Goal: Feedback & Contribution: Contribute content

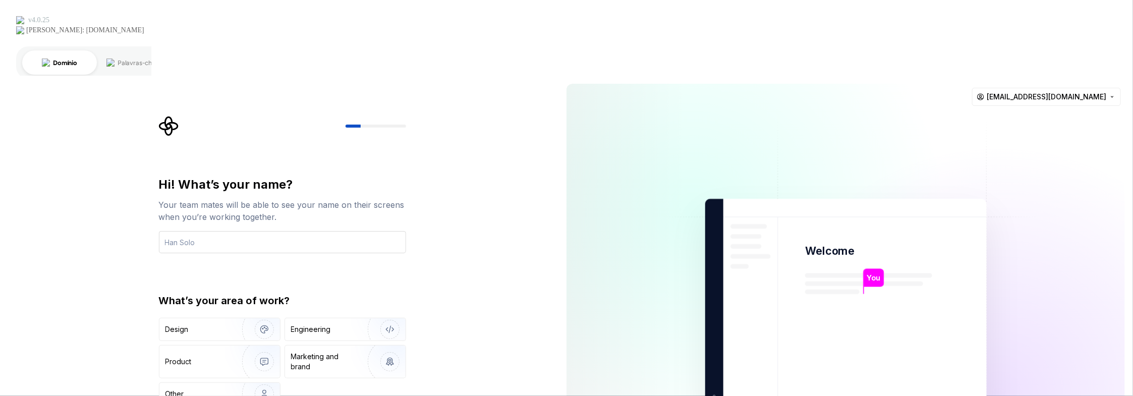
click at [278, 231] on input "text" at bounding box center [282, 242] width 247 height 22
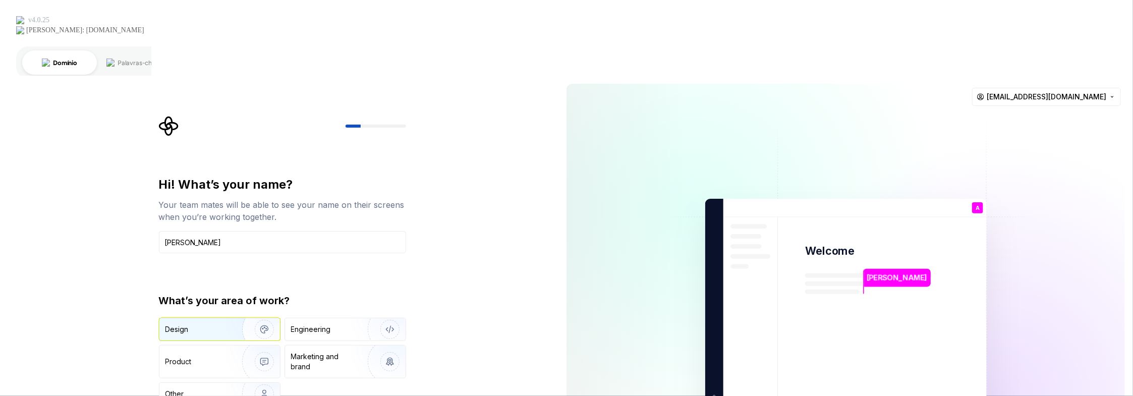
type input "Andrey SImões"
click at [240, 296] on img "button" at bounding box center [257, 330] width 65 height 68
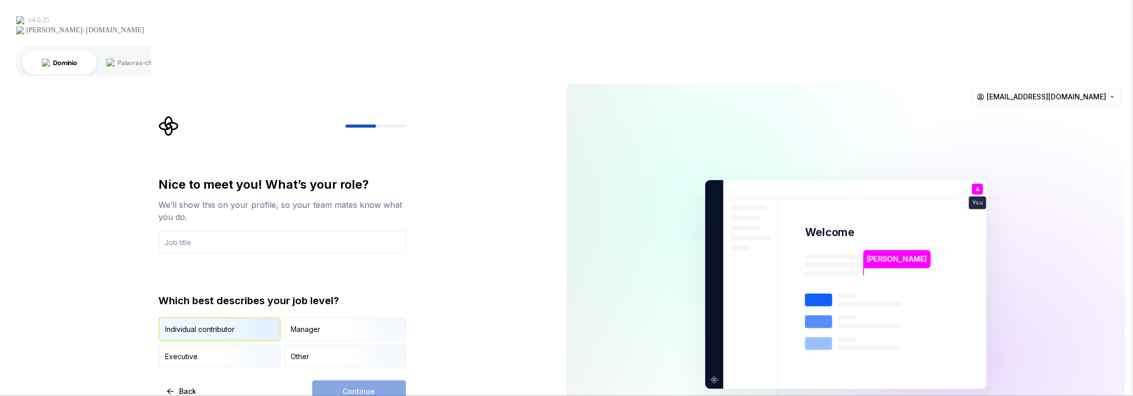
click at [202, 318] on div "Individual contributor" at bounding box center [219, 329] width 121 height 22
click at [336, 380] on div "Continue" at bounding box center [359, 391] width 94 height 22
click at [256, 231] on input "text" at bounding box center [282, 242] width 247 height 22
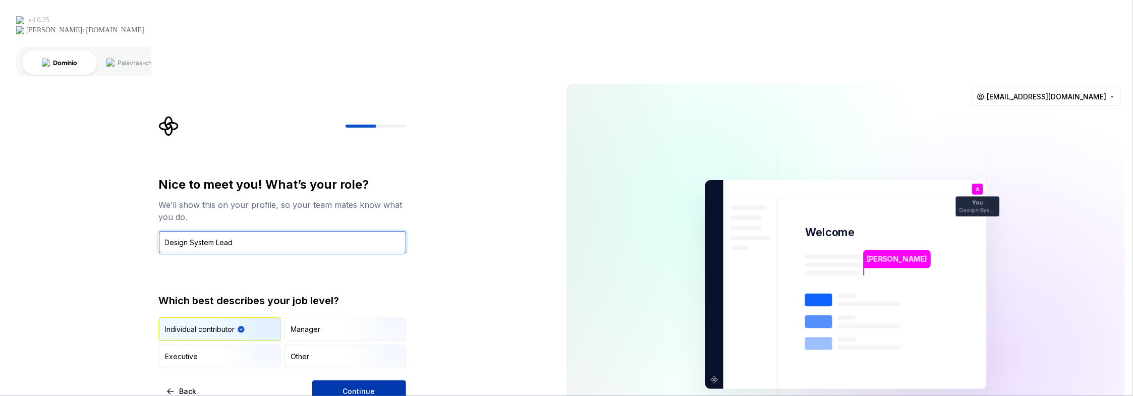
type input "Design System Lead"
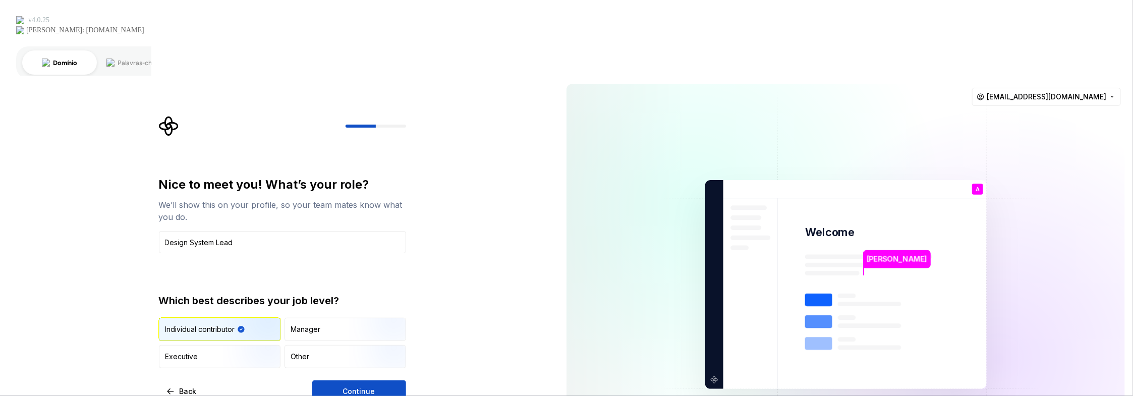
click at [358, 386] on span "Continue" at bounding box center [359, 391] width 32 height 10
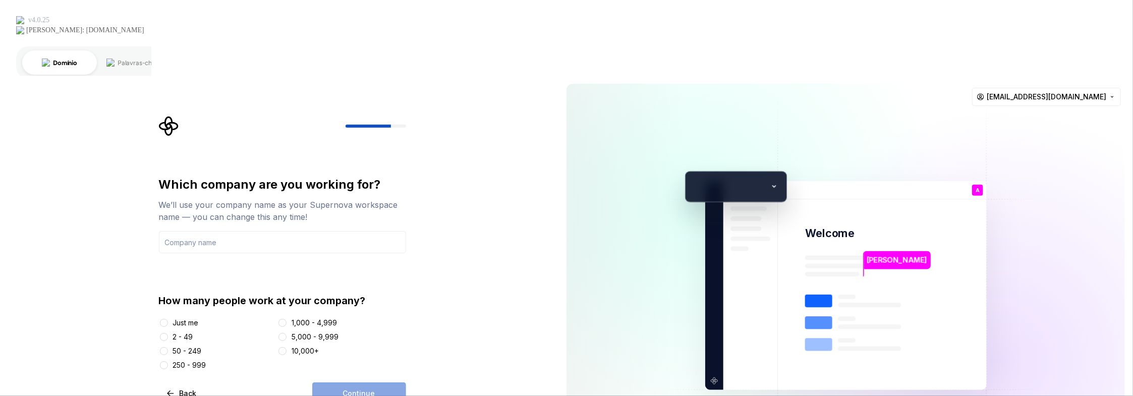
click at [181, 318] on div "Just me" at bounding box center [186, 323] width 26 height 10
click at [168, 319] on button "Just me" at bounding box center [164, 323] width 8 height 8
click at [288, 231] on input "text" at bounding box center [282, 242] width 247 height 22
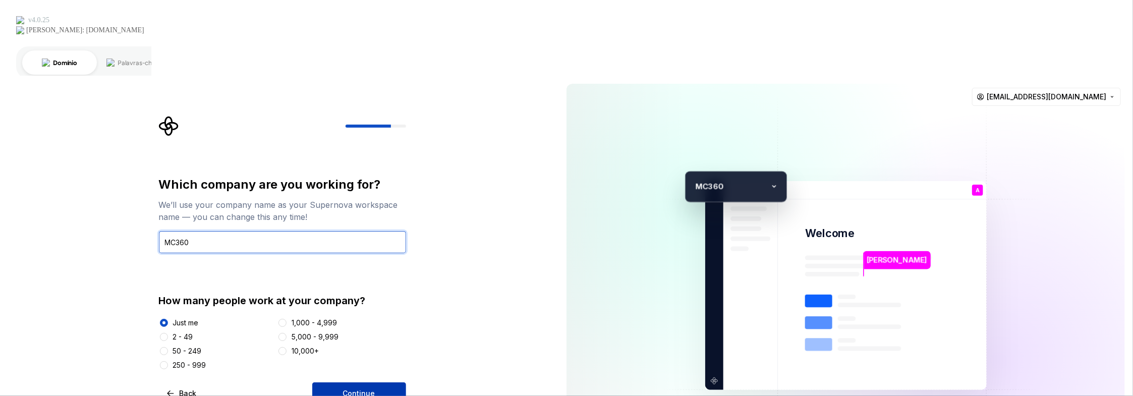
type input "MC360"
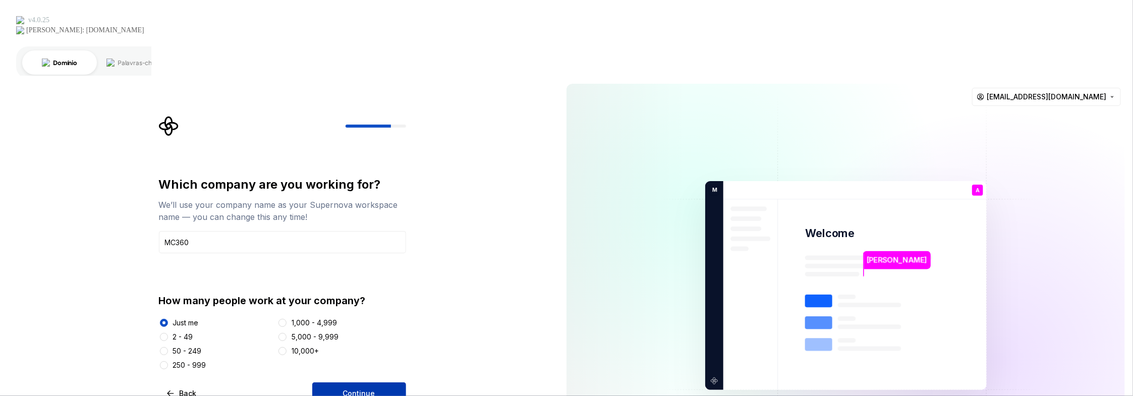
click at [368, 388] on span "Continue" at bounding box center [359, 393] width 32 height 10
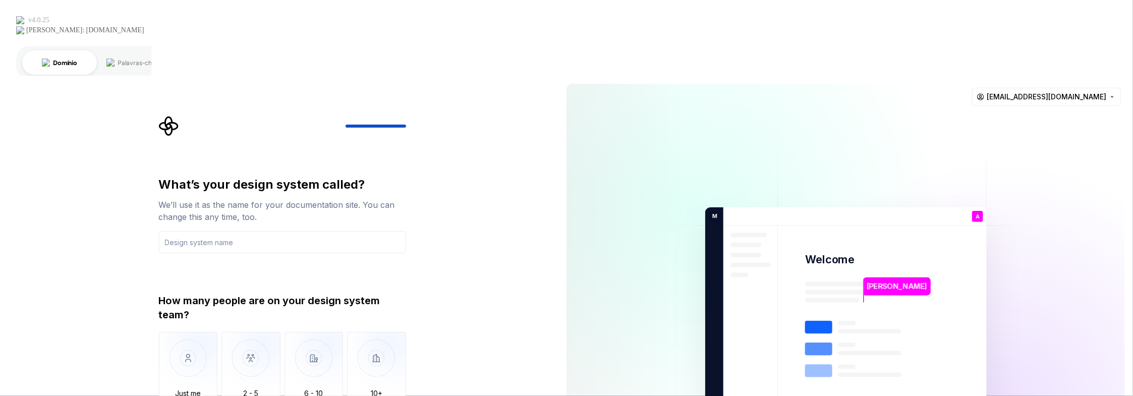
drag, startPoint x: 74, startPoint y: 198, endPoint x: 106, endPoint y: 199, distance: 32.8
click at [75, 198] on div "What’s your design system called? We’ll use it as the name for your documentati…" at bounding box center [279, 312] width 558 height 472
click at [216, 231] on input "text" at bounding box center [282, 242] width 247 height 22
click at [220, 231] on input "Mate" at bounding box center [282, 242] width 247 height 22
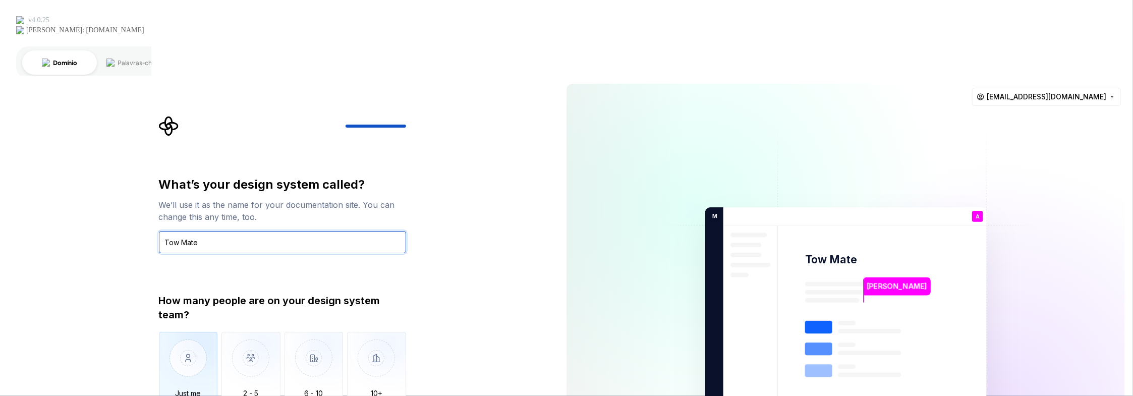
type input "Tow Mate"
click at [174, 332] on img "button" at bounding box center [188, 366] width 59 height 68
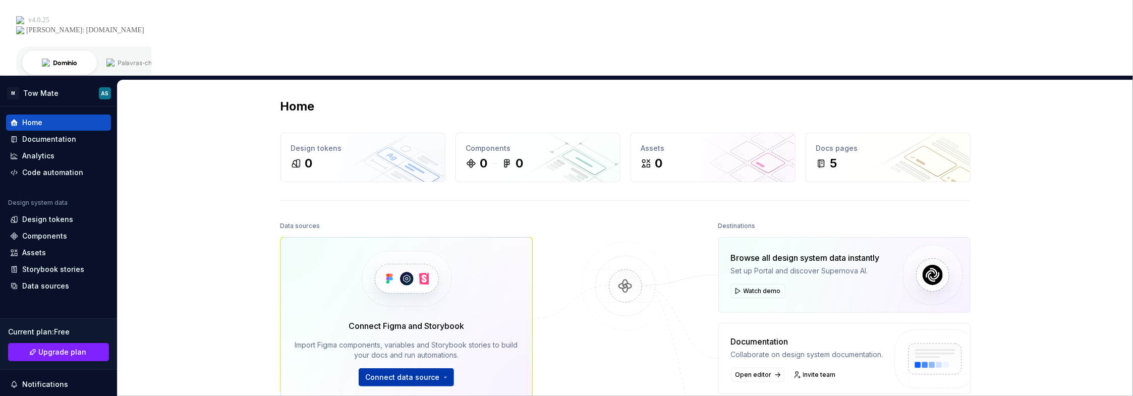
click at [404, 372] on span "Connect data source" at bounding box center [402, 377] width 74 height 10
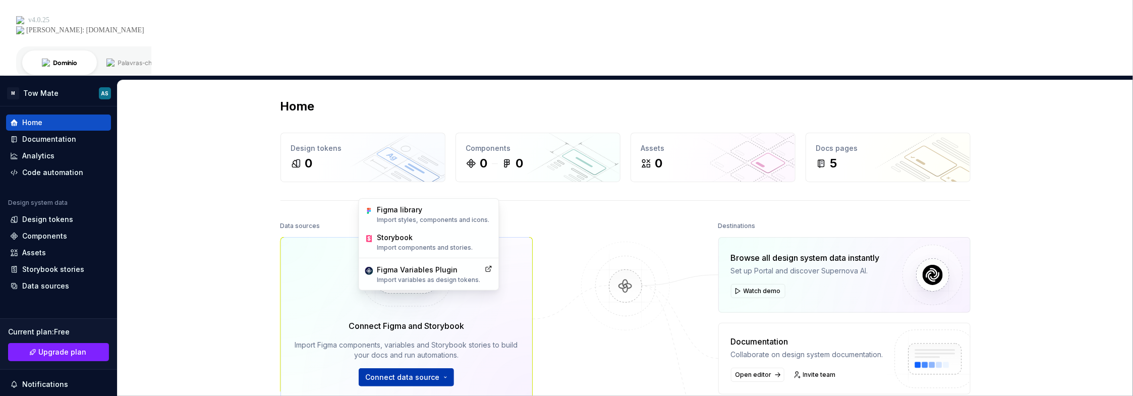
click at [405, 372] on span "Connect data source" at bounding box center [402, 377] width 74 height 10
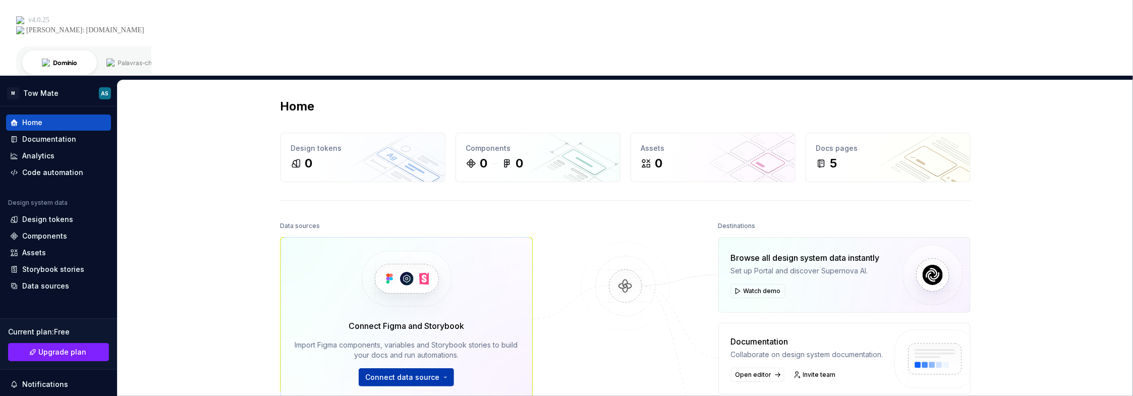
click at [406, 372] on span "Connect data source" at bounding box center [402, 377] width 74 height 10
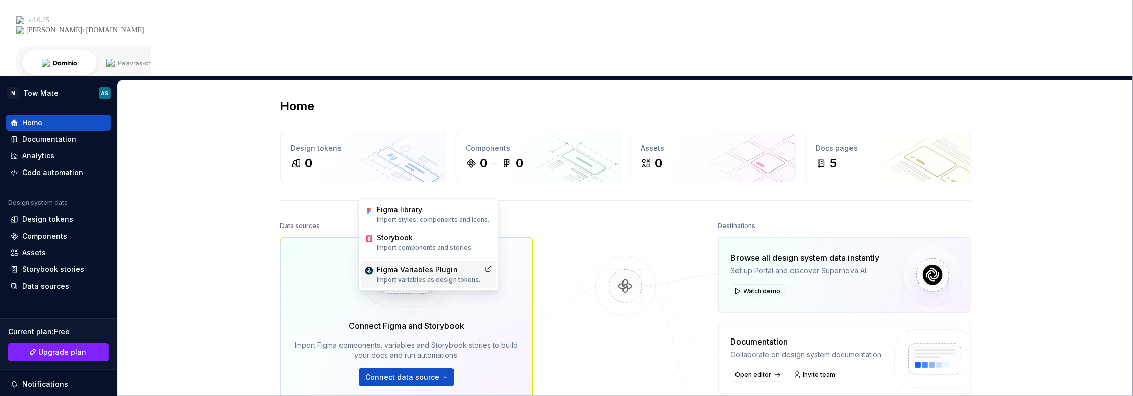
click at [414, 277] on p "Import variables as design tokens." at bounding box center [428, 280] width 103 height 8
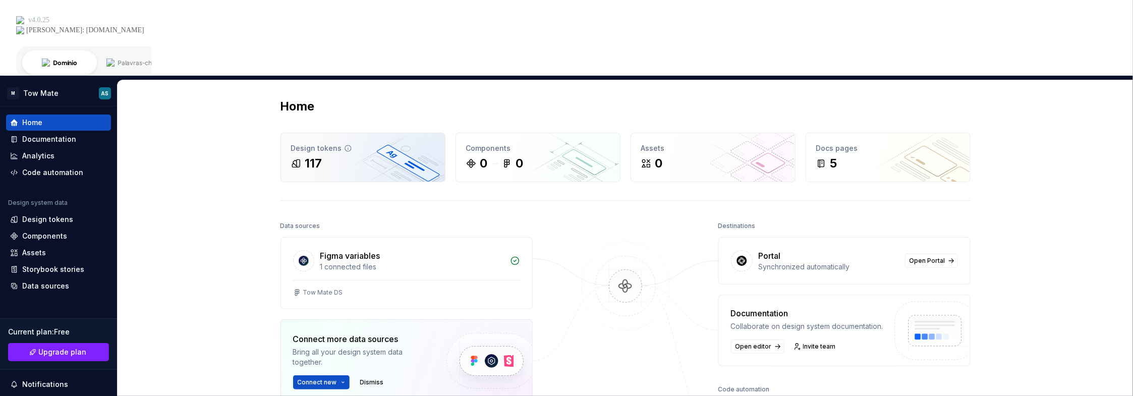
click at [324, 143] on div "Design tokens" at bounding box center [363, 148] width 144 height 10
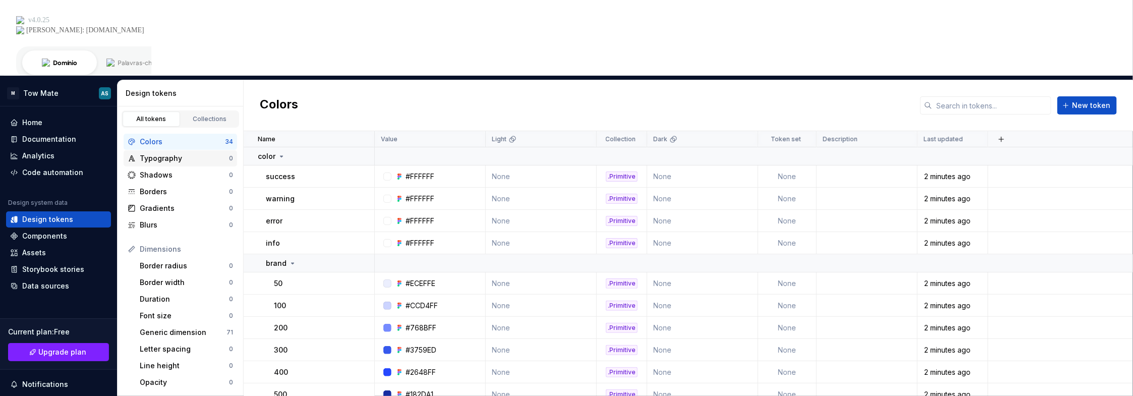
click at [152, 153] on div "Typography" at bounding box center [184, 158] width 89 height 10
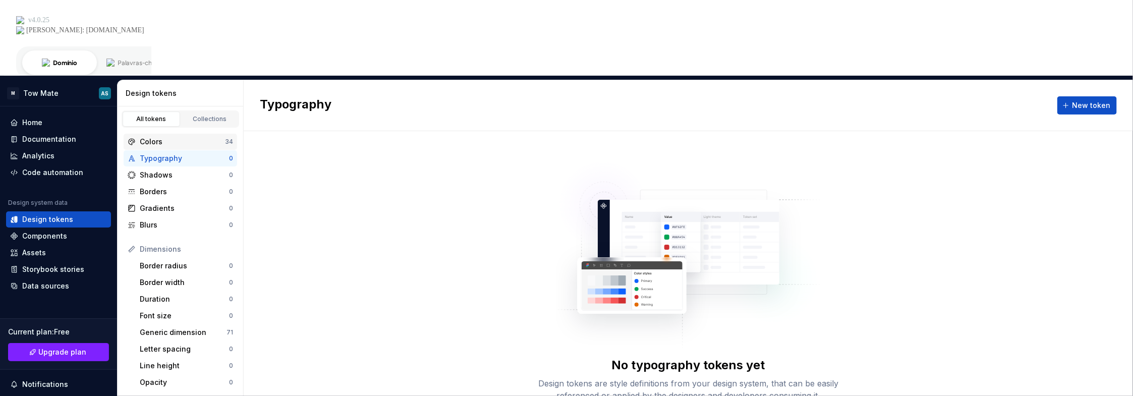
click at [175, 134] on div "Colors 34" at bounding box center [180, 142] width 113 height 16
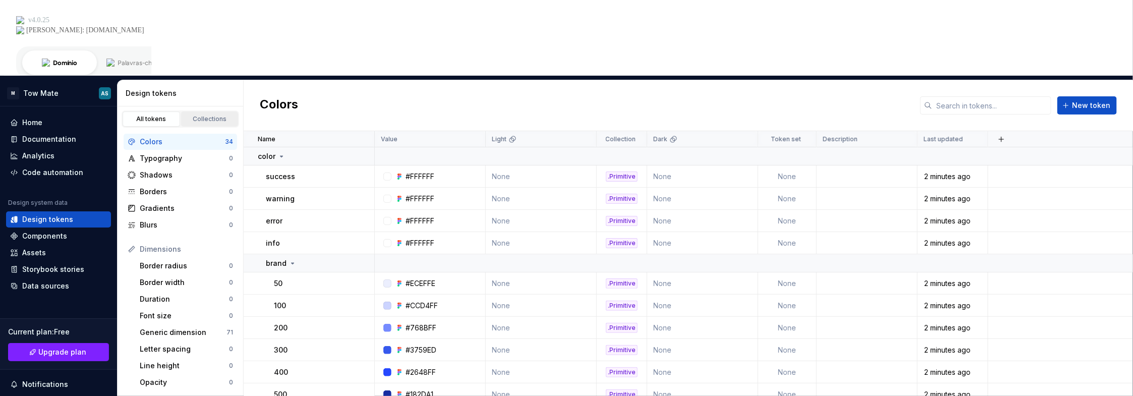
click at [198, 115] on div "Collections" at bounding box center [210, 119] width 50 height 8
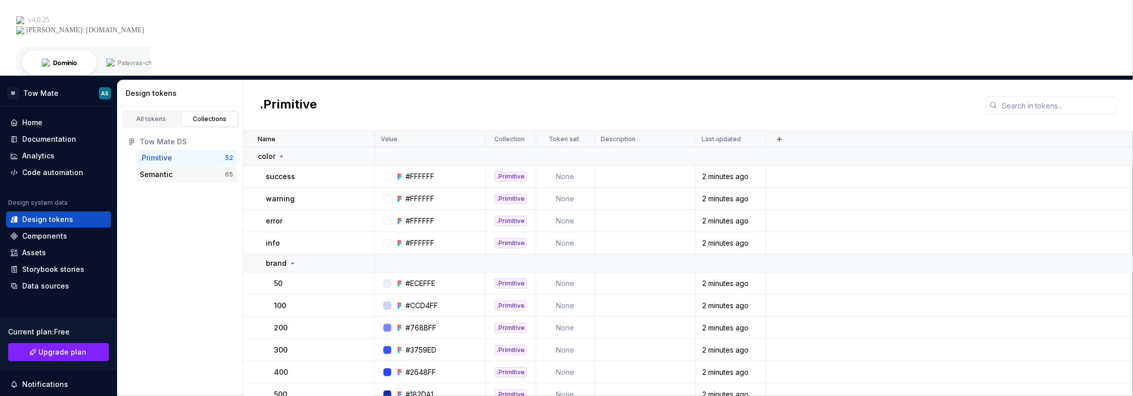
click at [155, 169] on div "Semantic" at bounding box center [156, 174] width 33 height 10
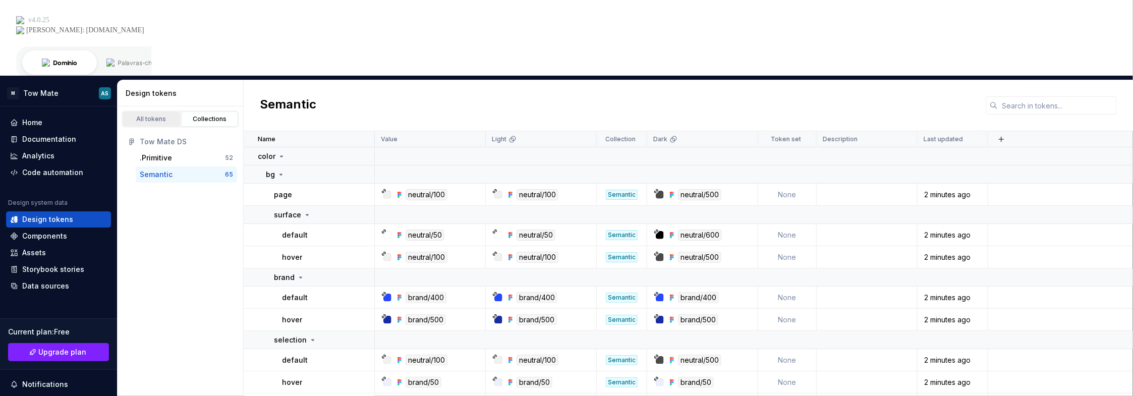
click at [139, 115] on div "All tokens" at bounding box center [151, 119] width 50 height 8
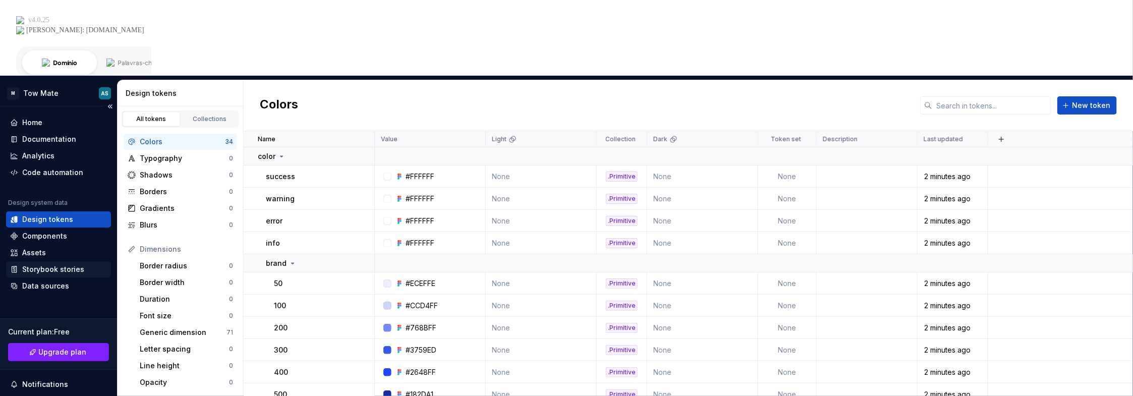
click at [68, 264] on div "Storybook stories" at bounding box center [53, 269] width 62 height 10
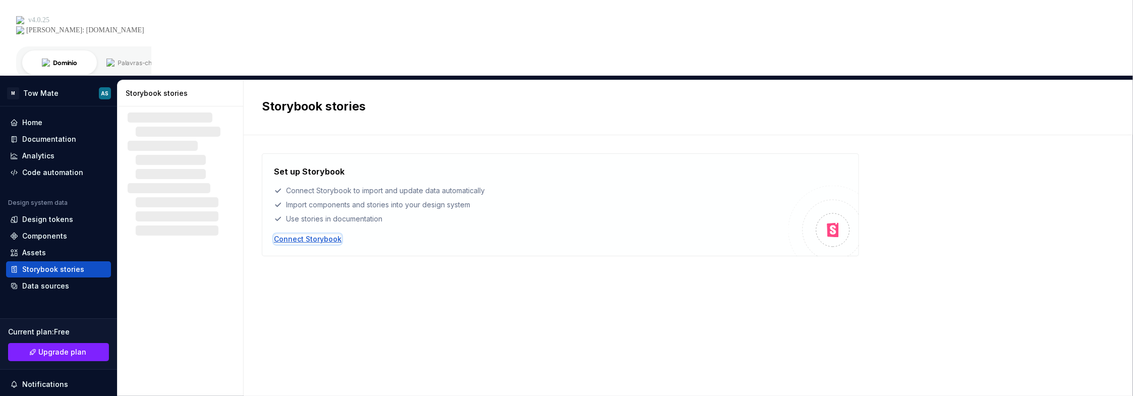
click at [323, 234] on div "Connect Storybook" at bounding box center [308, 239] width 68 height 10
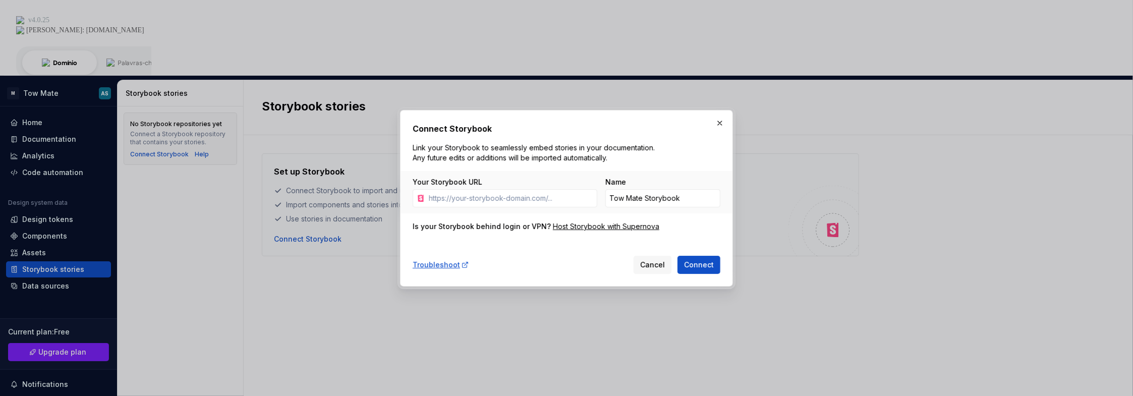
click at [719, 123] on button "button" at bounding box center [720, 123] width 14 height 14
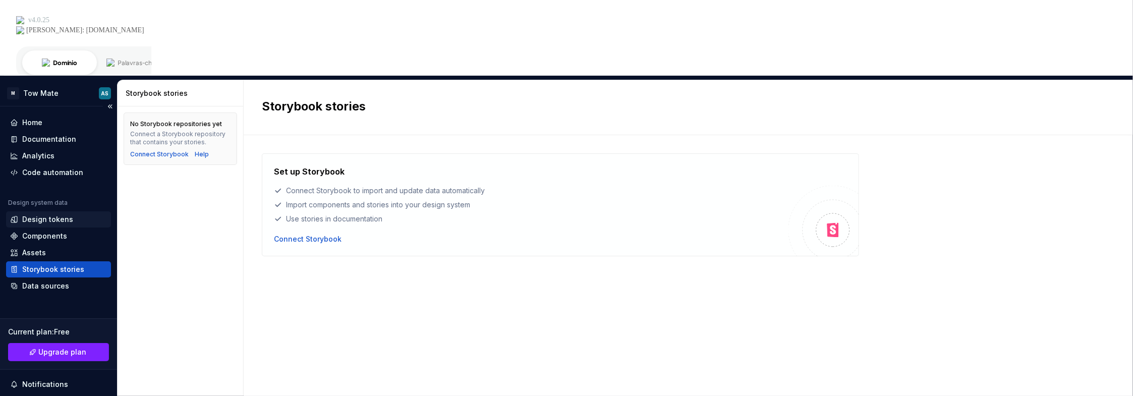
click at [36, 211] on div "Design tokens" at bounding box center [58, 219] width 105 height 16
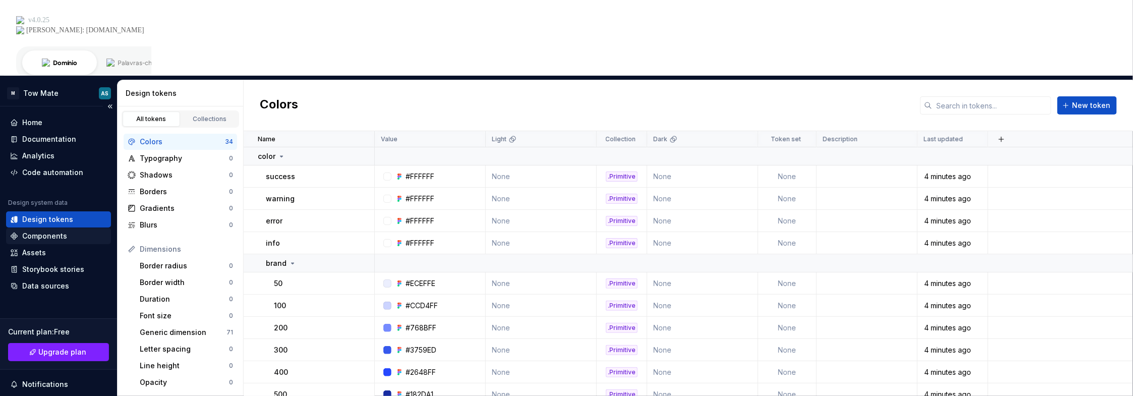
click at [40, 231] on div "Components" at bounding box center [44, 236] width 45 height 10
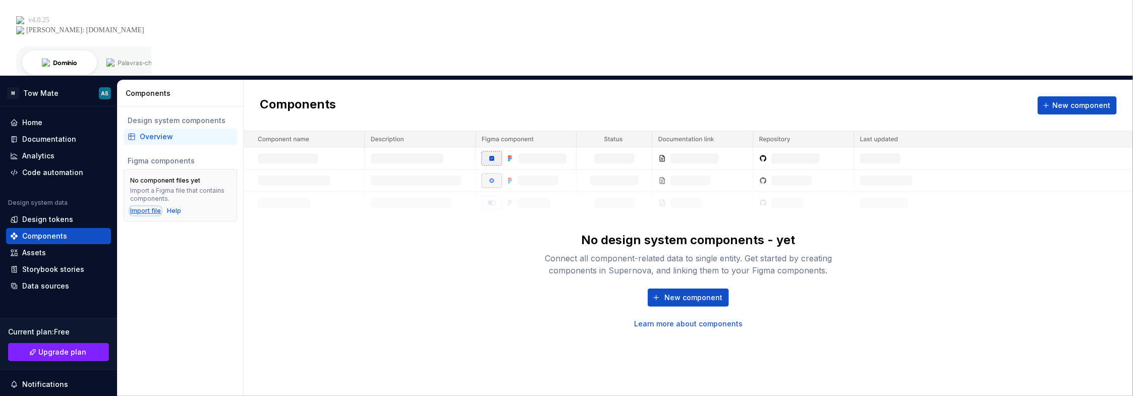
click at [146, 207] on div "Import file" at bounding box center [145, 211] width 31 height 8
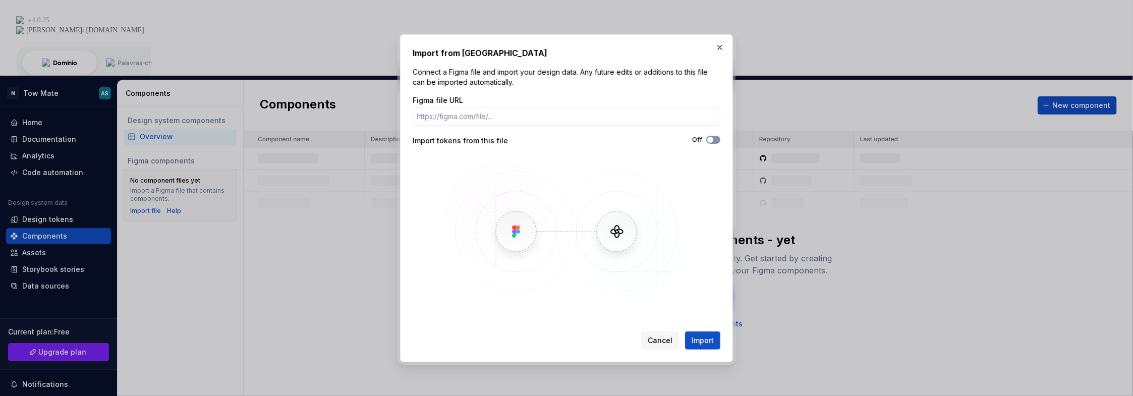
click at [712, 140] on span "button" at bounding box center [710, 140] width 6 height 6
click at [513, 115] on input "Figma file URL" at bounding box center [567, 116] width 308 height 18
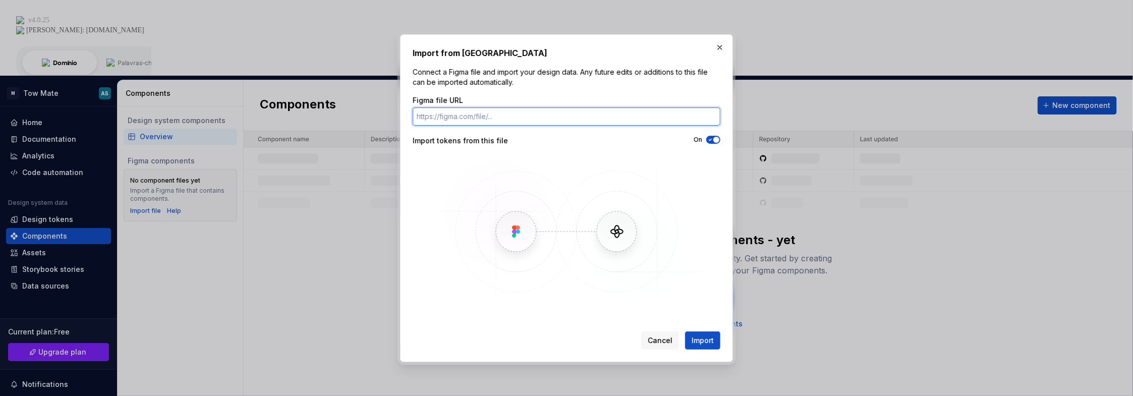
paste input "https://www.figma.com/design/rg6X4lgJ5iabMNSa9buSqg/Tow-Mate-DS?node-id=3103-28…"
type input "https://www.figma.com/design/rg6X4lgJ5iabMNSa9buSqg/Tow-Mate-DS?node-id=3103-28…"
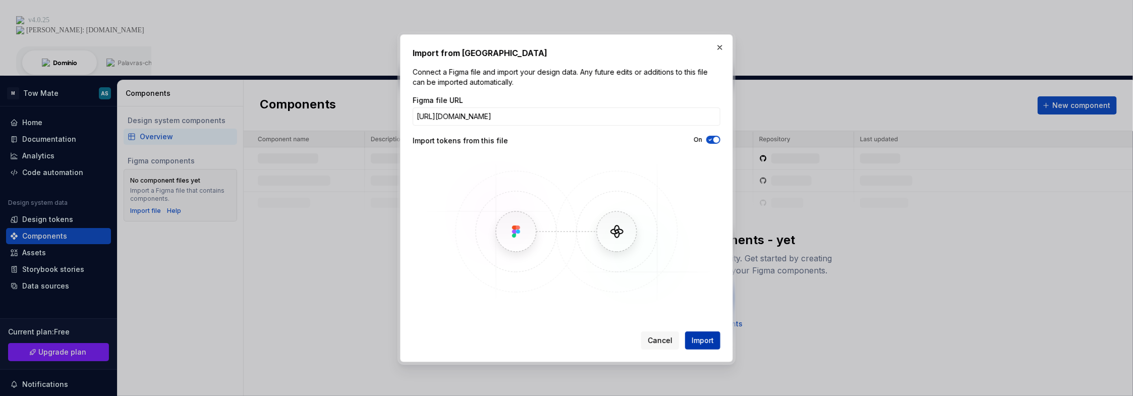
click at [696, 334] on button "Import" at bounding box center [702, 340] width 35 height 18
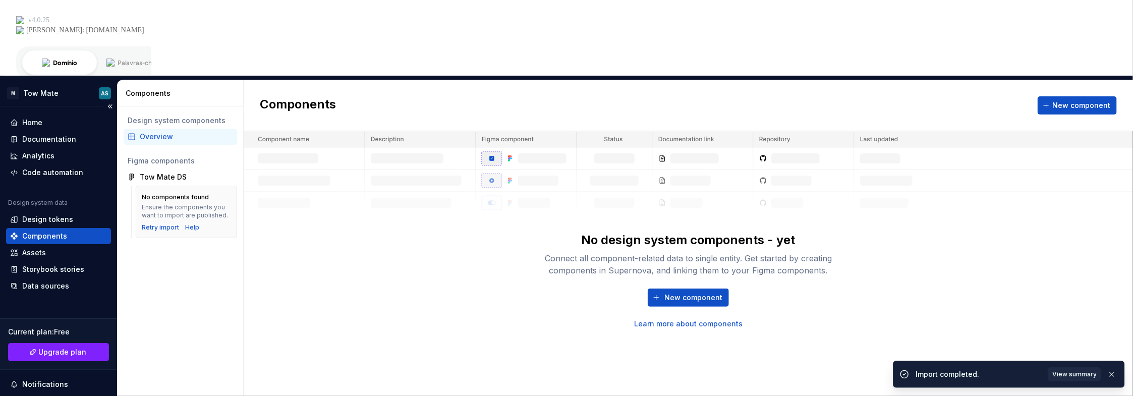
click at [79, 231] on div "Components" at bounding box center [58, 236] width 97 height 10
click at [1066, 377] on span "View summary" at bounding box center [1074, 374] width 44 height 8
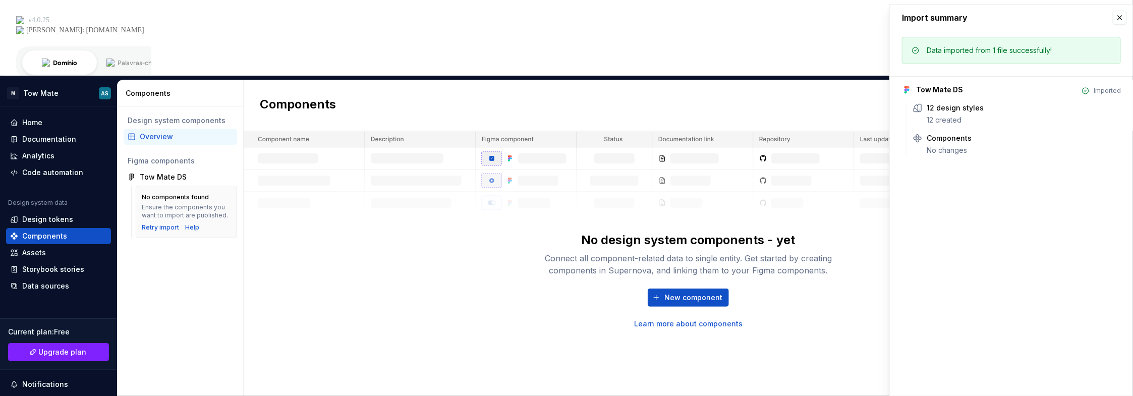
click at [486, 214] on div "No design system components - yet Connect all component-related data to single …" at bounding box center [688, 230] width 889 height 198
click at [155, 223] on div "Retry import" at bounding box center [160, 227] width 37 height 8
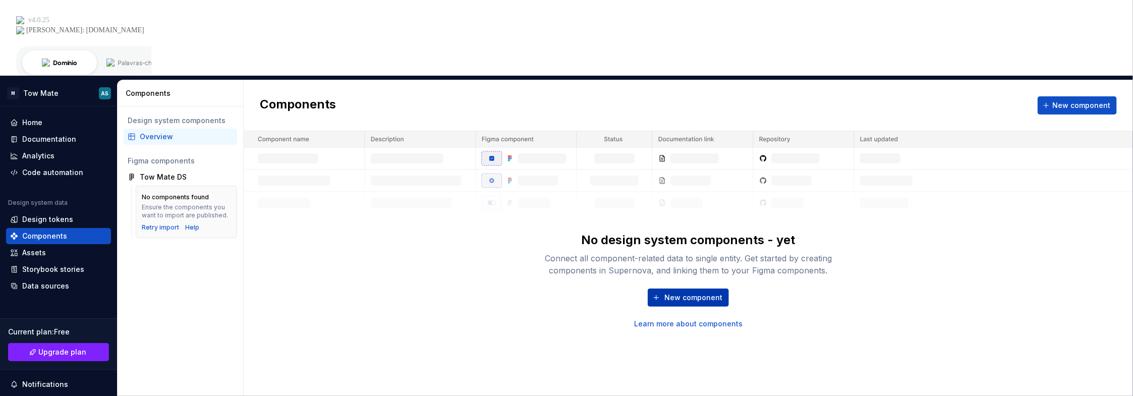
click at [711, 292] on span "New component" at bounding box center [693, 297] width 58 height 10
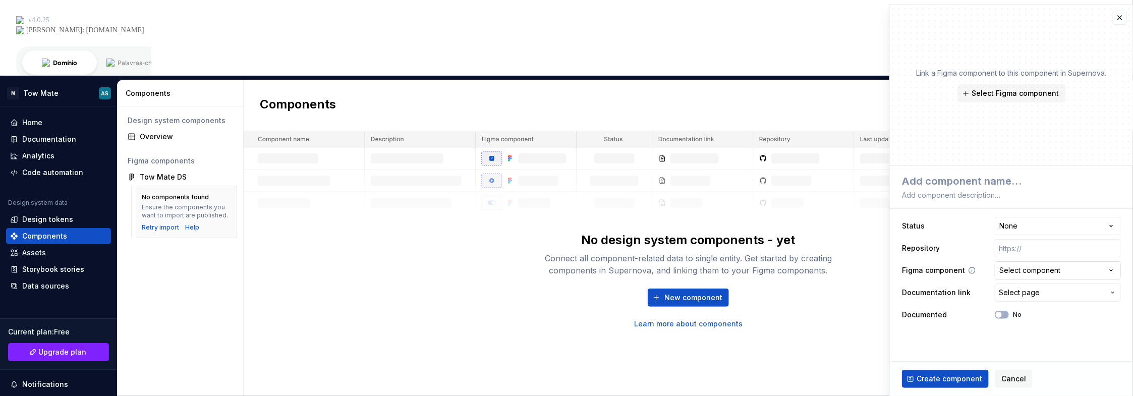
click at [1025, 264] on button "Select component" at bounding box center [1057, 270] width 126 height 18
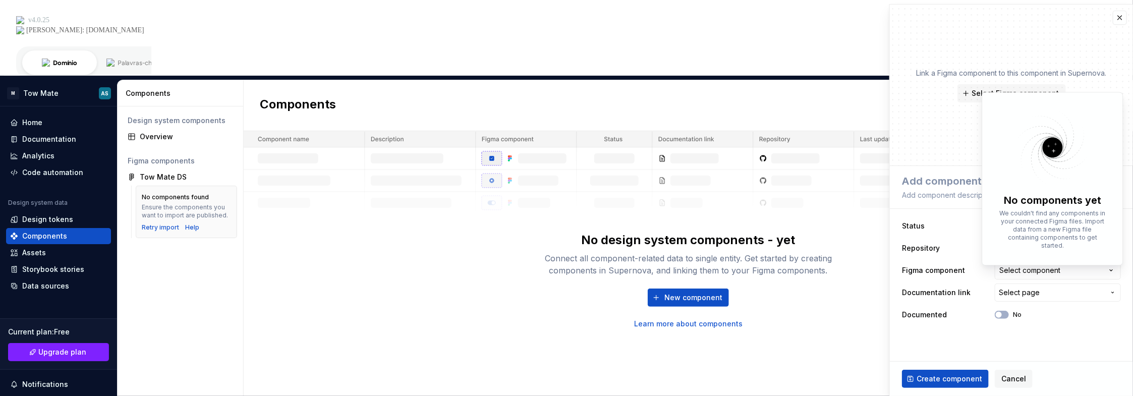
click at [1027, 268] on html "**********" at bounding box center [566, 198] width 1133 height 396
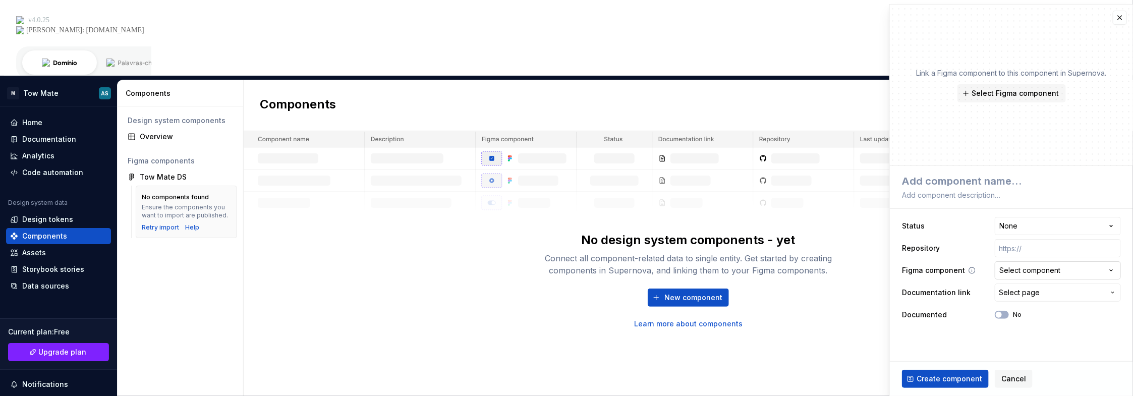
click at [1027, 268] on div "Select component" at bounding box center [1029, 270] width 61 height 10
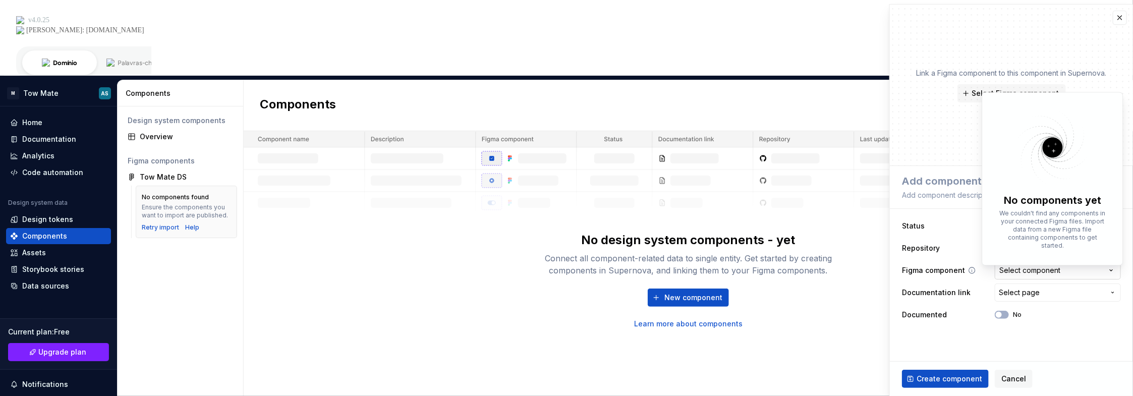
click at [1027, 268] on html "**********" at bounding box center [566, 198] width 1133 height 396
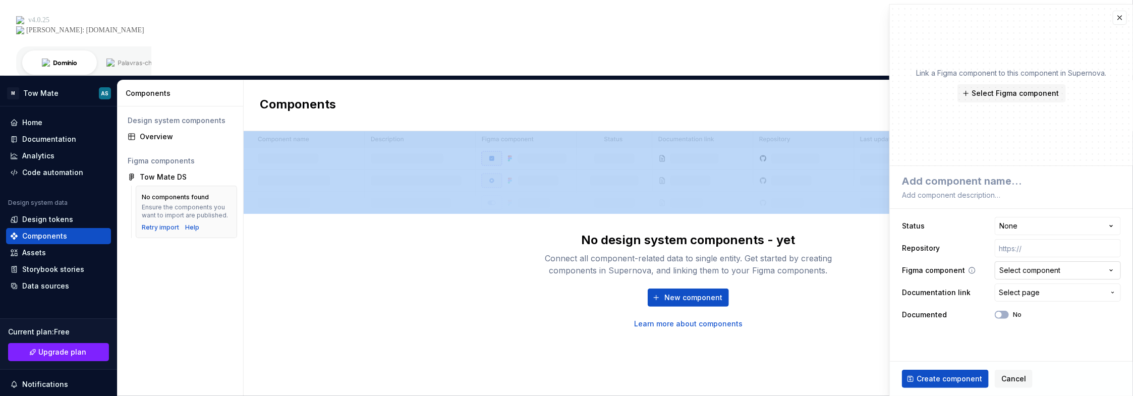
click at [1017, 268] on div "Select component" at bounding box center [1029, 270] width 61 height 10
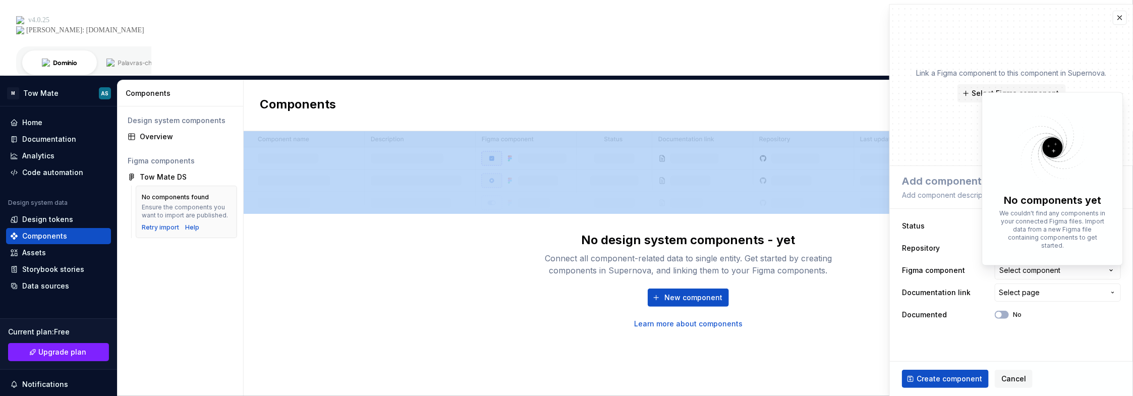
click at [1004, 268] on html "**********" at bounding box center [566, 198] width 1133 height 396
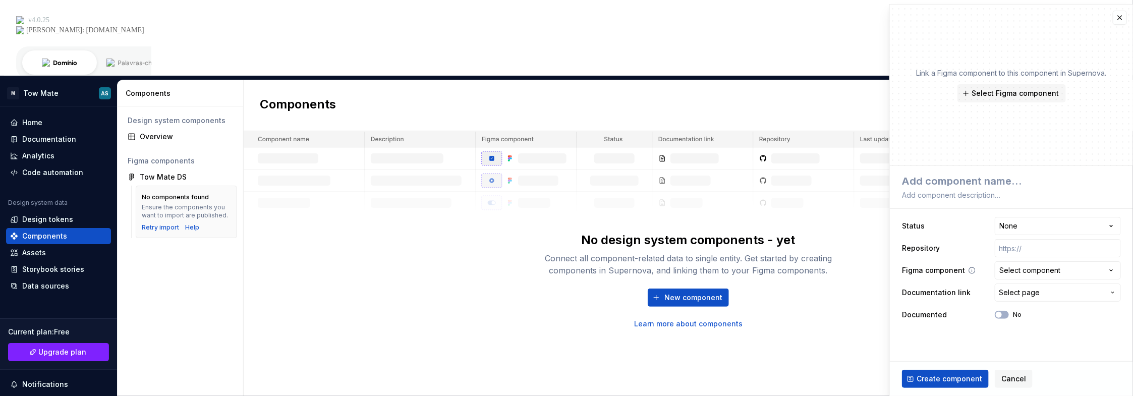
click at [968, 270] on icon at bounding box center [972, 270] width 8 height 8
click at [982, 94] on span "Select Figma component" at bounding box center [1015, 93] width 87 height 10
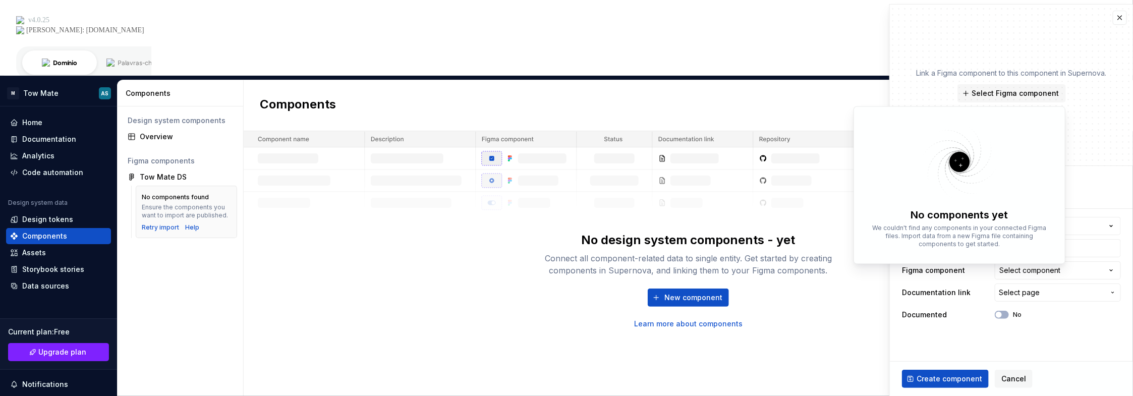
click at [924, 75] on p "Link a Figma component to this component in Supernova." at bounding box center [1011, 73] width 190 height 10
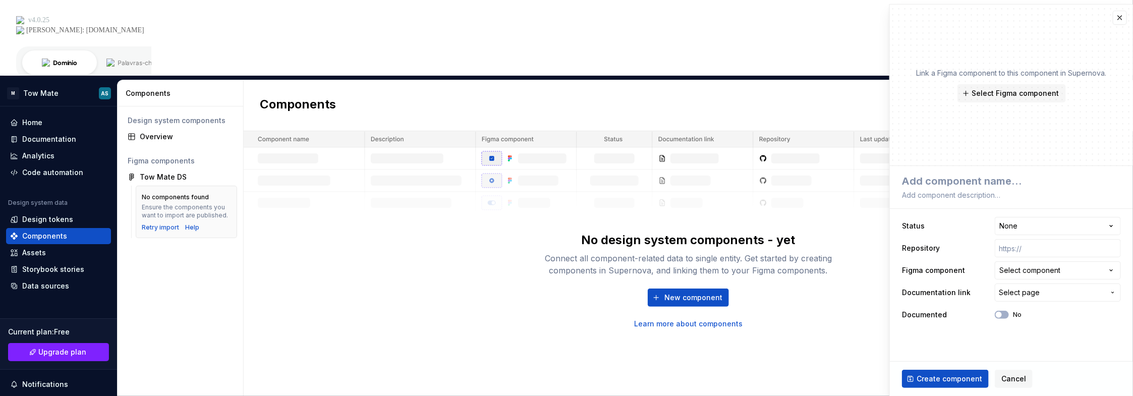
drag, startPoint x: 391, startPoint y: 172, endPoint x: 394, endPoint y: 152, distance: 20.5
click at [389, 171] on div "No design system components - yet Connect all component-related data to single …" at bounding box center [688, 230] width 889 height 198
click at [531, 252] on div "Connect all component-related data to single entity. Get started by creating co…" at bounding box center [688, 264] width 323 height 24
click at [647, 319] on link "Learn more about components" at bounding box center [688, 324] width 108 height 10
click at [46, 214] on div "Design tokens" at bounding box center [47, 219] width 51 height 10
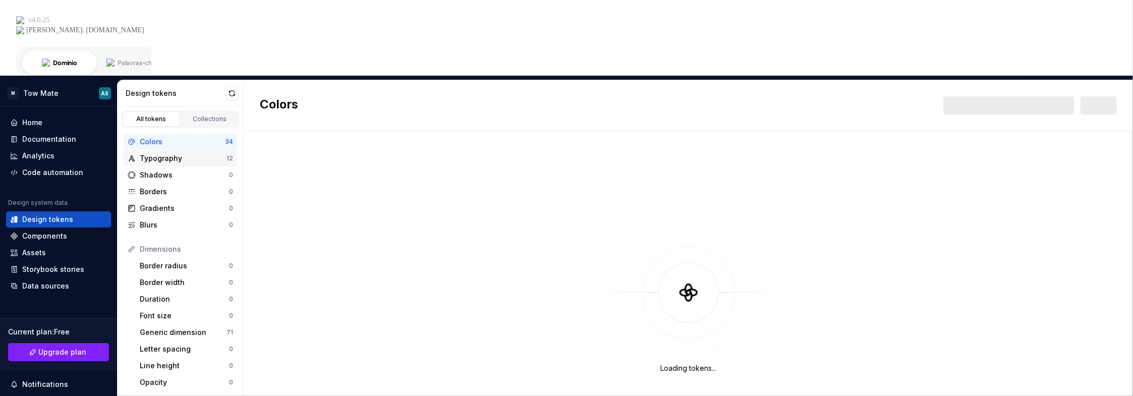
click at [179, 153] on div "Typography" at bounding box center [183, 158] width 87 height 10
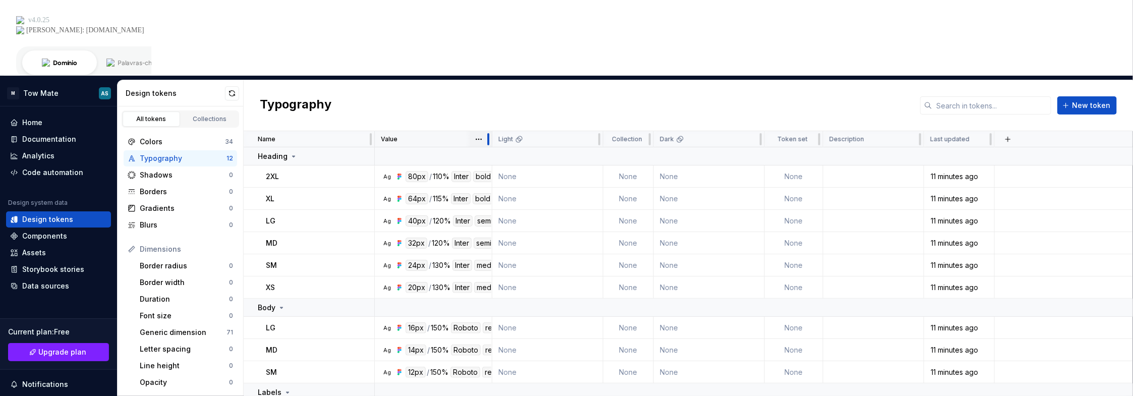
drag, startPoint x: 480, startPoint y: 61, endPoint x: 538, endPoint y: 67, distance: 58.3
click at [492, 131] on div at bounding box center [488, 139] width 8 height 16
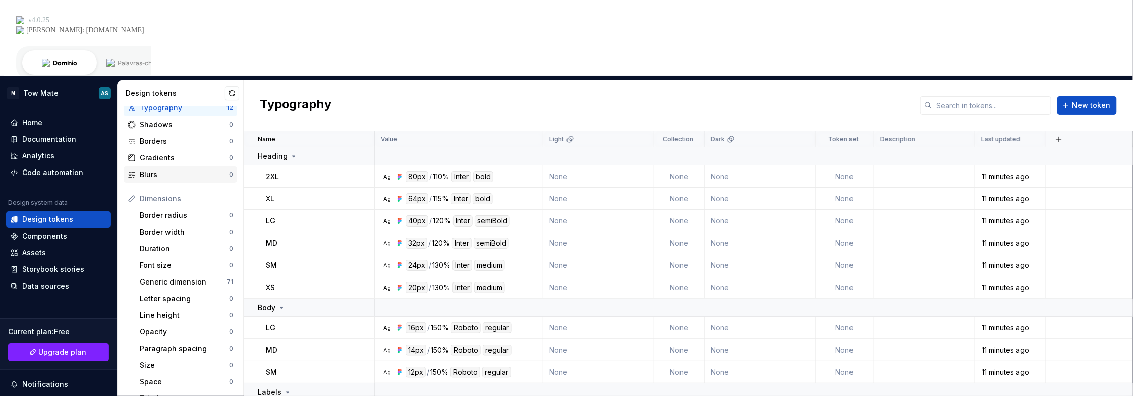
scroll to position [101, 0]
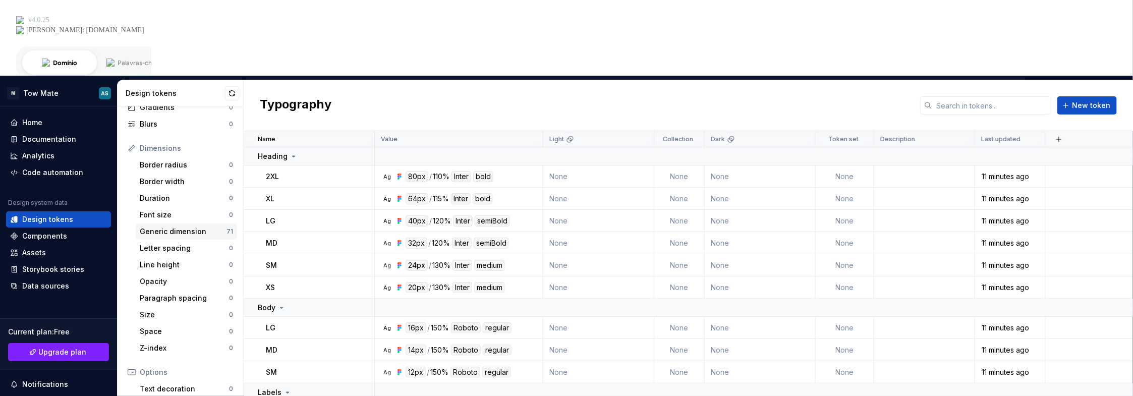
click at [195, 226] on div "Generic dimension" at bounding box center [183, 231] width 87 height 10
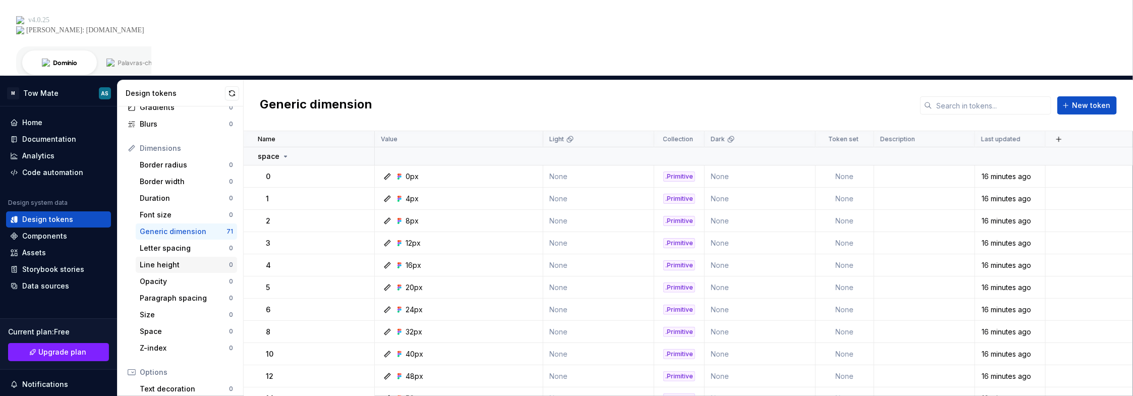
scroll to position [155, 0]
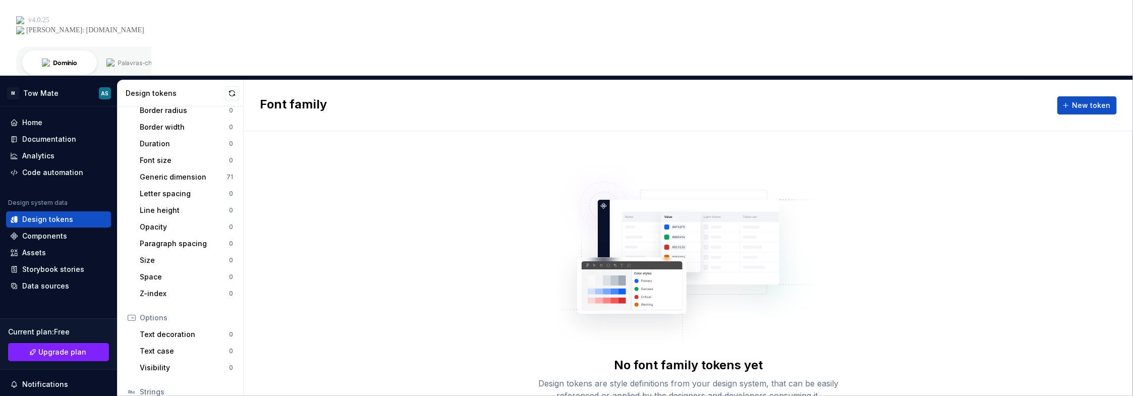
drag, startPoint x: 169, startPoint y: 335, endPoint x: 146, endPoint y: 331, distance: 23.6
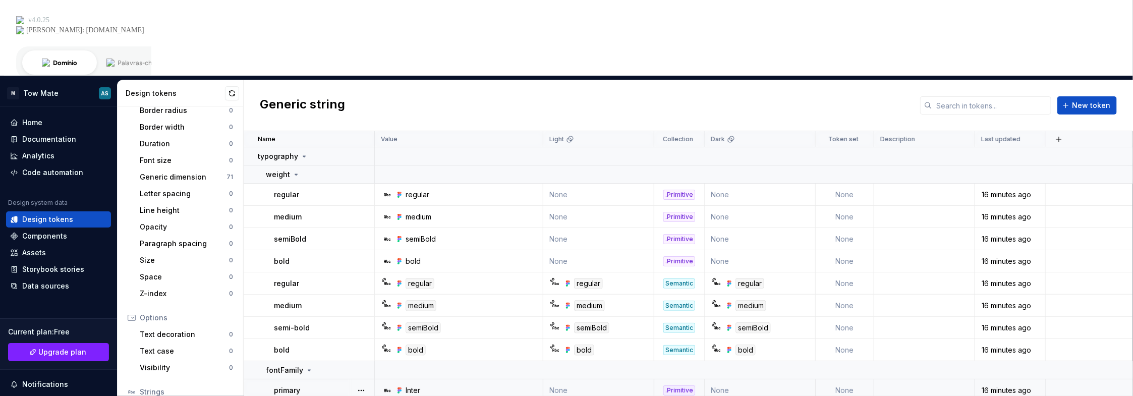
click at [847, 379] on td "None" at bounding box center [844, 390] width 58 height 22
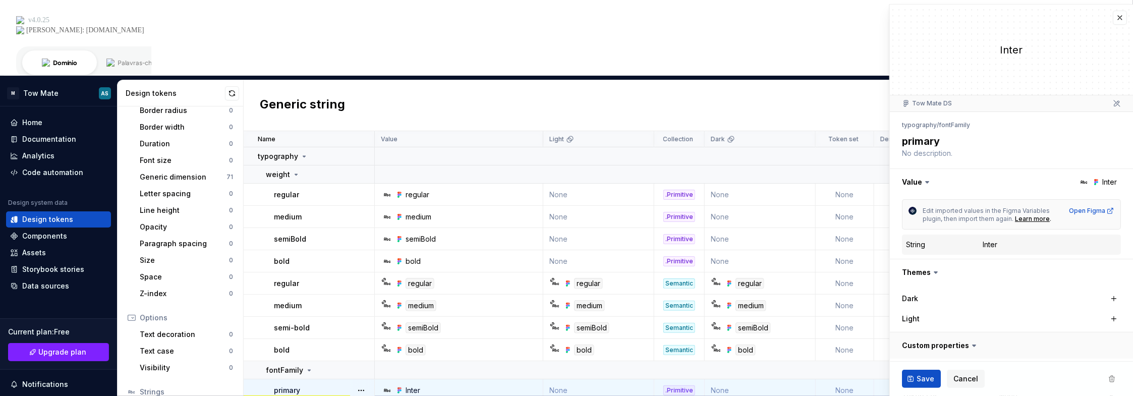
scroll to position [55, 0]
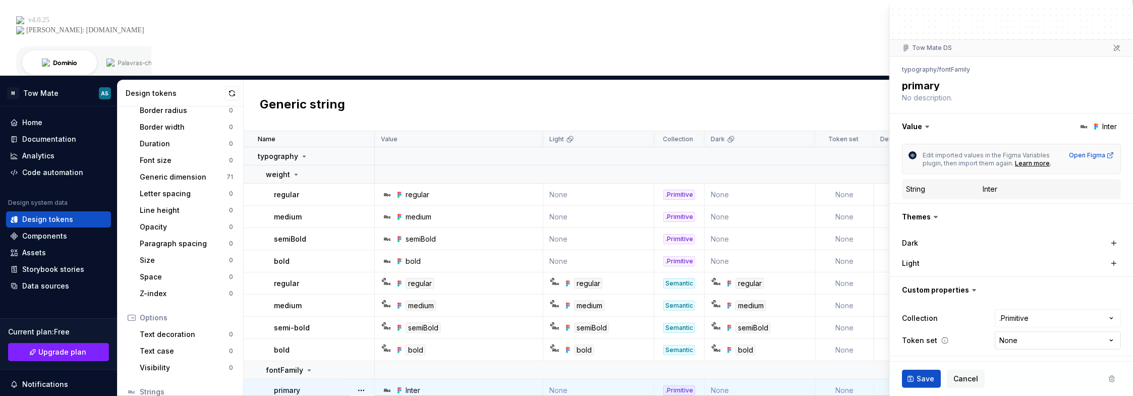
click at [1023, 338] on html "M Tow Mate AS Home Documentation Analytics Code automation Design system data D…" at bounding box center [566, 198] width 1133 height 396
click at [941, 335] on html "M Tow Mate AS Home Documentation Analytics Code automation Design system data D…" at bounding box center [566, 198] width 1133 height 396
click at [811, 80] on div "Generic string New token" at bounding box center [688, 105] width 889 height 51
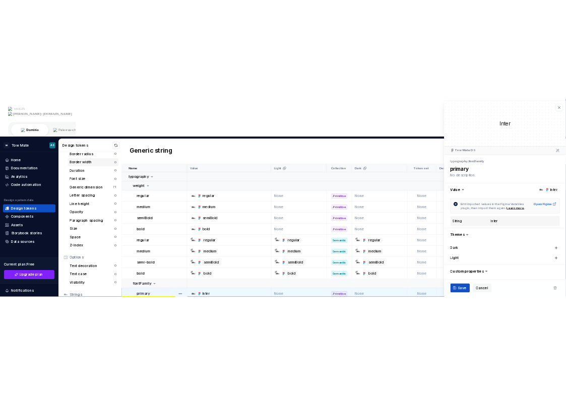
scroll to position [0, 0]
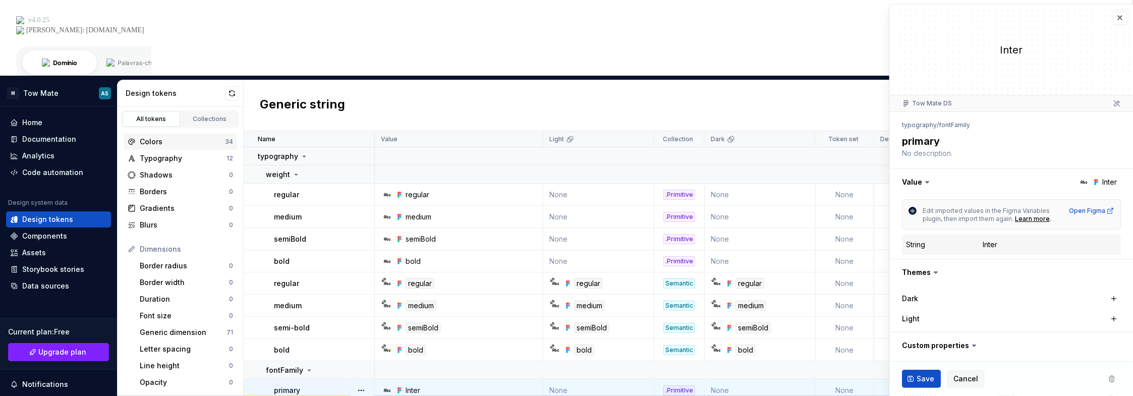
click at [176, 137] on div "Colors" at bounding box center [182, 142] width 85 height 10
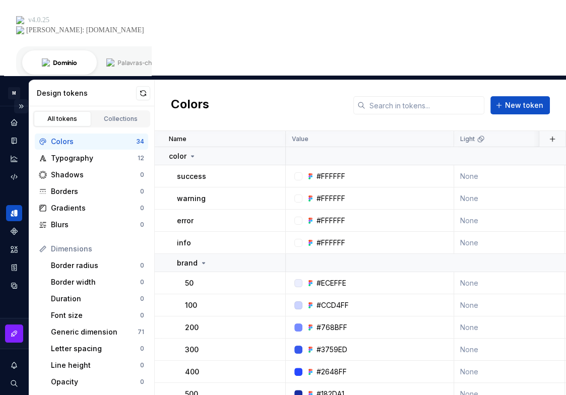
click at [14, 99] on button "Expand sidebar" at bounding box center [21, 106] width 14 height 14
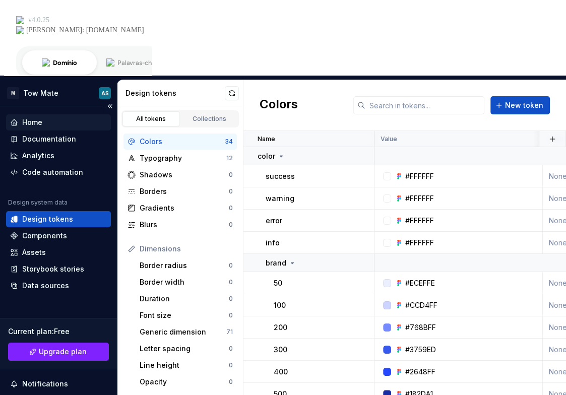
click at [28, 117] on div "Home" at bounding box center [32, 122] width 20 height 10
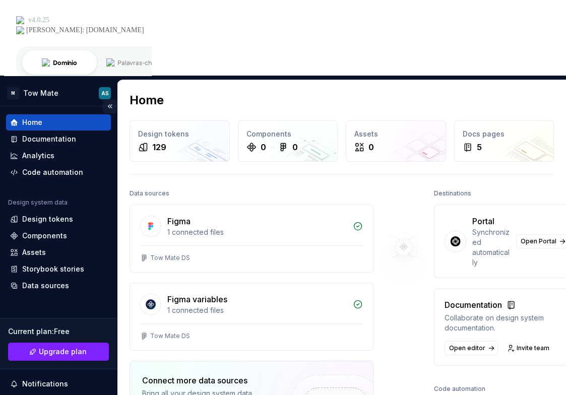
click at [105, 99] on button "Collapse sidebar" at bounding box center [110, 106] width 14 height 14
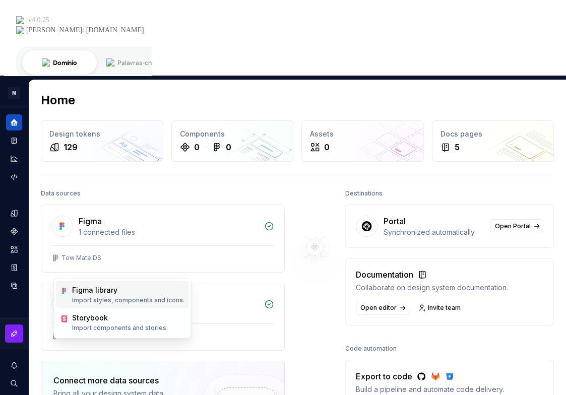
click at [120, 292] on div "Figma library" at bounding box center [128, 290] width 112 height 10
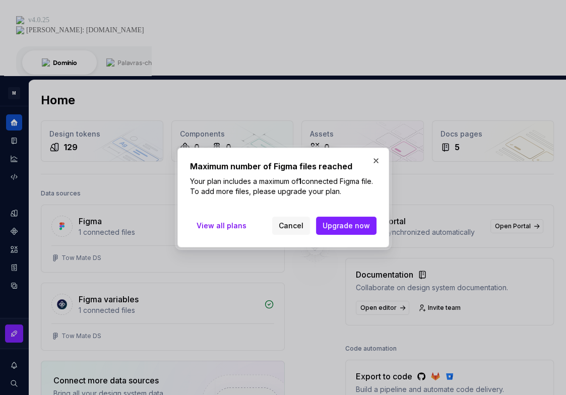
click at [377, 164] on button "button" at bounding box center [376, 161] width 14 height 14
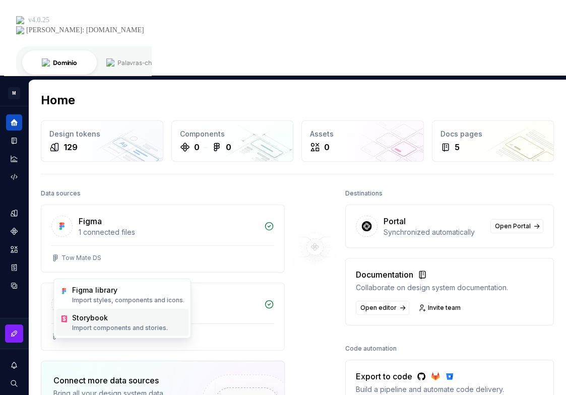
click at [95, 318] on div "Storybook" at bounding box center [120, 318] width 96 height 10
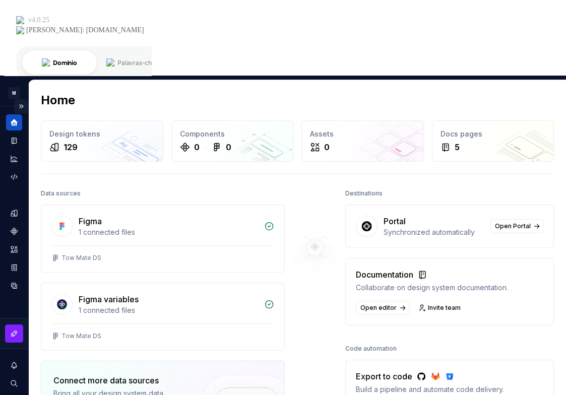
click at [14, 99] on button "Expand sidebar" at bounding box center [21, 106] width 14 height 14
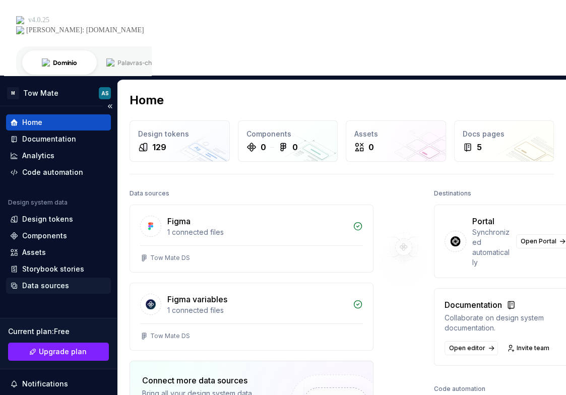
drag, startPoint x: 57, startPoint y: 210, endPoint x: 56, endPoint y: 215, distance: 5.6
drag, startPoint x: 56, startPoint y: 215, endPoint x: 51, endPoint y: 92, distance: 123.7
click at [51, 167] on div "Code automation" at bounding box center [52, 172] width 61 height 10
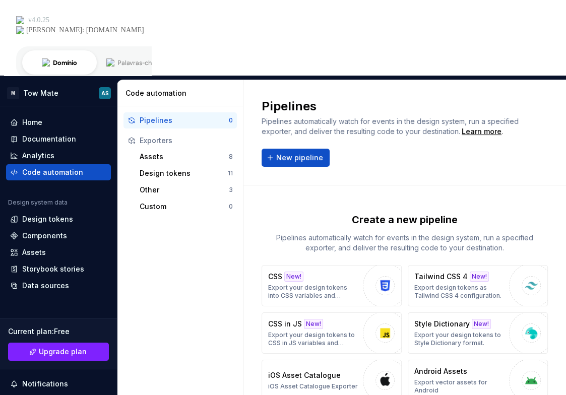
click at [156, 136] on div "Exporters" at bounding box center [186, 141] width 93 height 10
click at [280, 153] on span "New pipeline" at bounding box center [299, 158] width 47 height 10
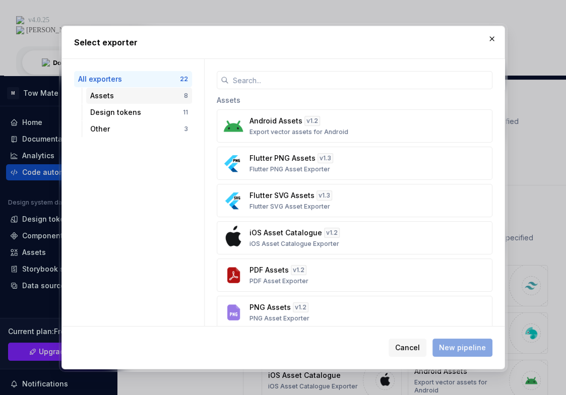
click at [156, 97] on div "Assets" at bounding box center [137, 96] width 94 height 10
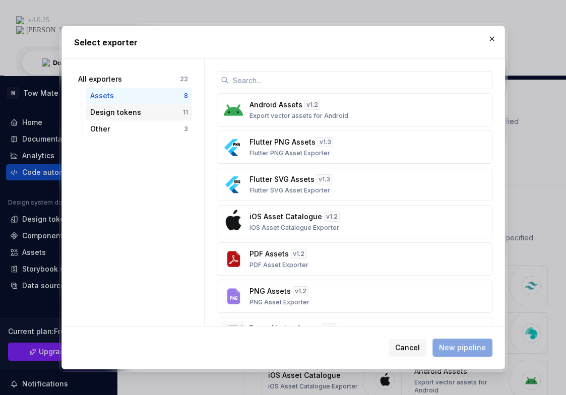
click at [149, 118] on div "Design tokens 11" at bounding box center [139, 112] width 106 height 16
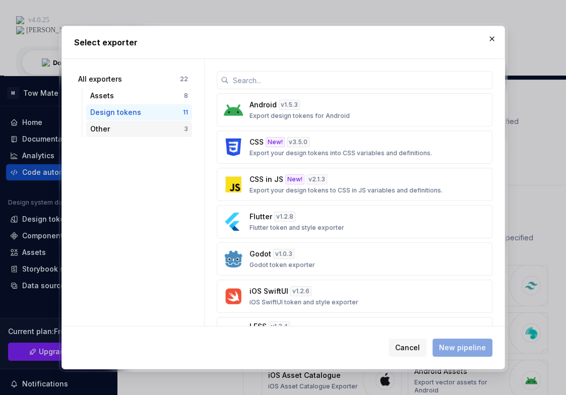
click at [119, 130] on div "Other" at bounding box center [137, 129] width 94 height 10
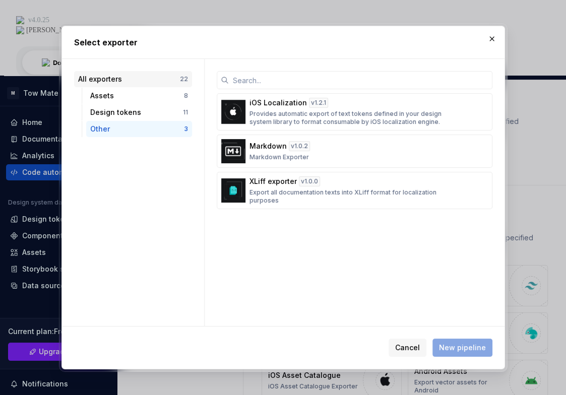
click at [113, 82] on div "All exporters" at bounding box center [129, 79] width 102 height 10
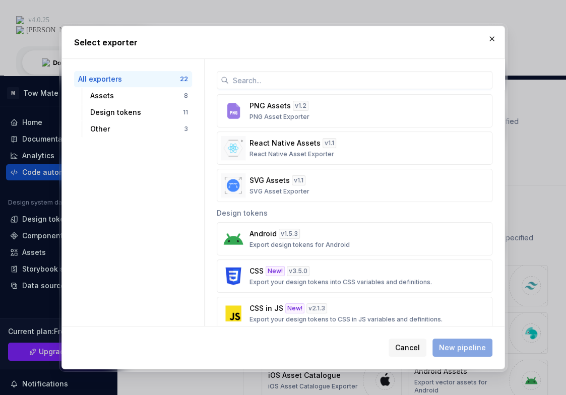
scroll to position [101, 0]
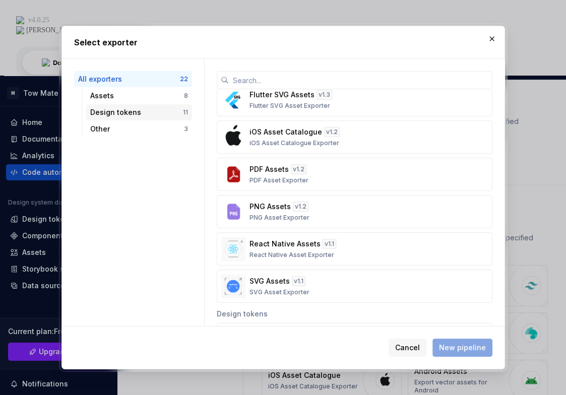
click at [114, 110] on div "Design tokens" at bounding box center [136, 112] width 93 height 10
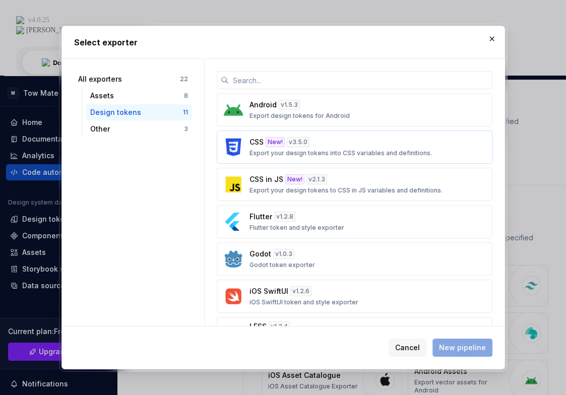
click at [254, 147] on div "CSS New! v 3.5.0 Export your design tokens into CSS variables and definitions." at bounding box center [352, 147] width 204 height 20
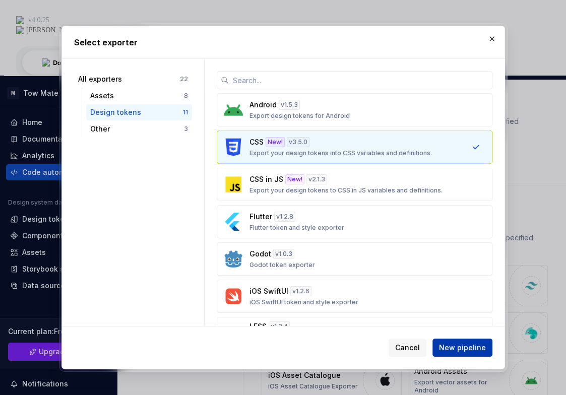
click at [468, 346] on span "New pipeline" at bounding box center [462, 348] width 47 height 10
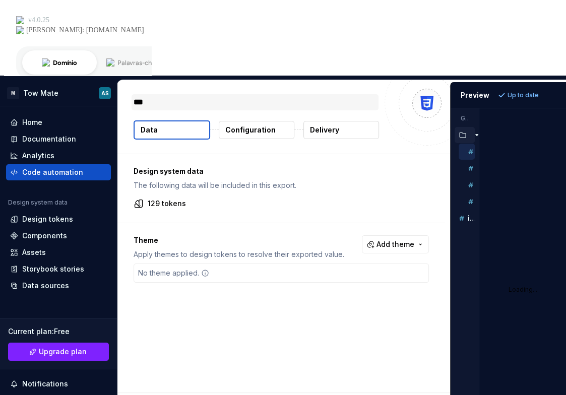
click at [205, 94] on textarea "***" at bounding box center [255, 102] width 247 height 16
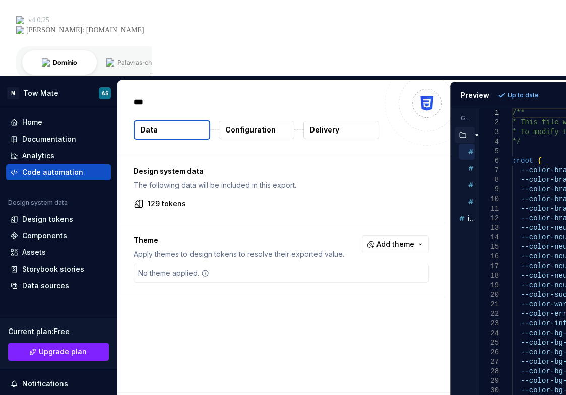
type textarea "*"
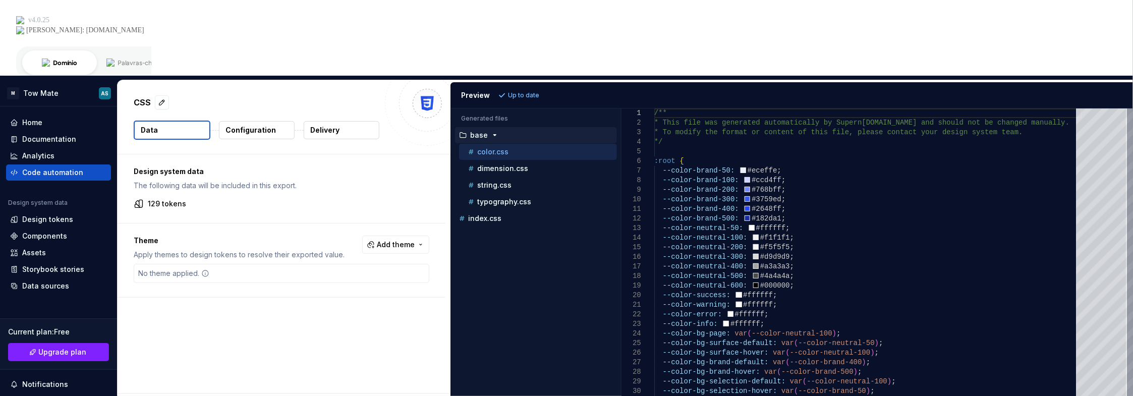
click at [182, 121] on button "Data" at bounding box center [172, 130] width 77 height 19
click at [184, 121] on button "Data" at bounding box center [172, 130] width 77 height 19
click at [244, 125] on p "Configuration" at bounding box center [250, 130] width 50 height 10
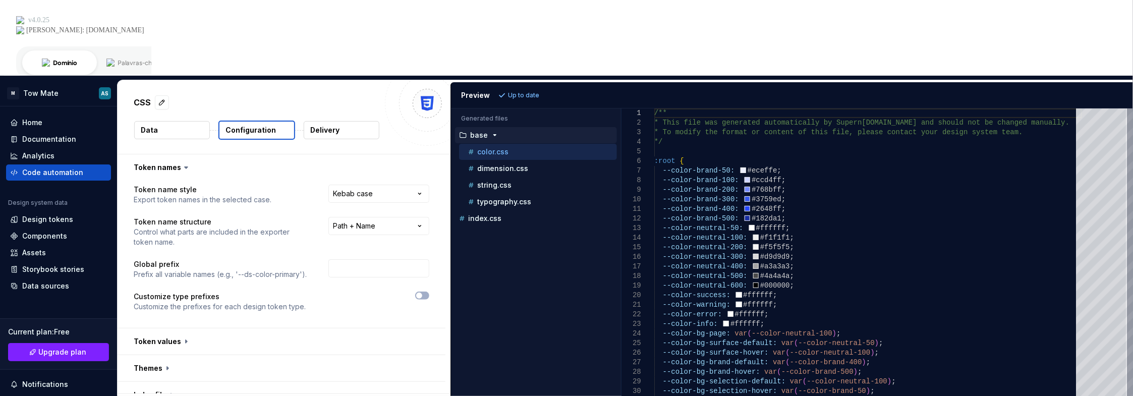
click at [174, 121] on button "Data" at bounding box center [172, 130] width 76 height 18
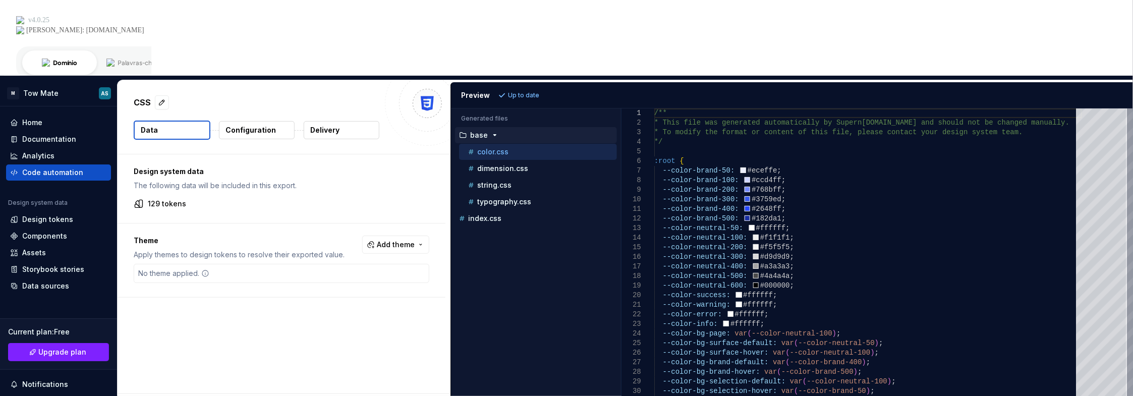
click at [212, 264] on div "No theme applied." at bounding box center [173, 273] width 79 height 18
click at [399, 240] on span "Add theme" at bounding box center [396, 245] width 38 height 10
click at [317, 209] on div "Suggestions" at bounding box center [319, 209] width 8 height 8
click at [320, 226] on div "Suggestions" at bounding box center [319, 225] width 8 height 8
click at [252, 245] on html "M Tow Mate AS Home Documentation Analytics Code automation Design system data D…" at bounding box center [566, 198] width 1133 height 396
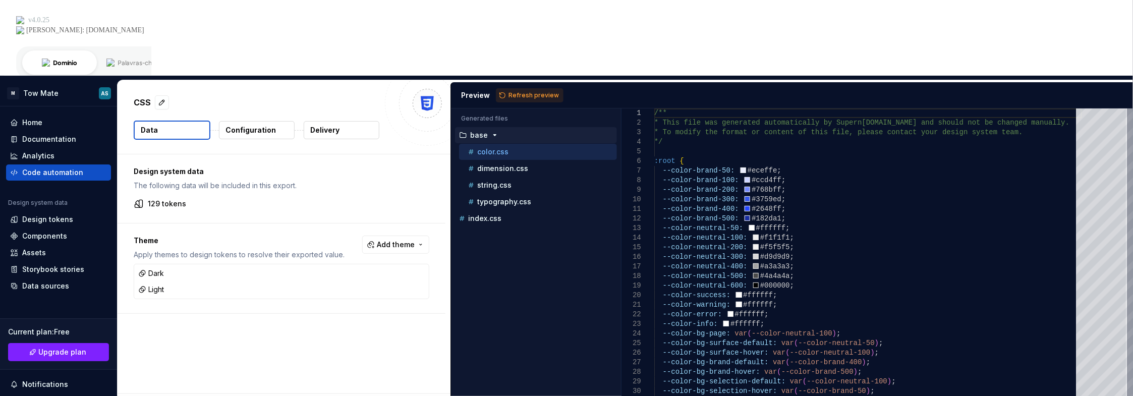
click at [248, 125] on p "Configuration" at bounding box center [250, 130] width 50 height 10
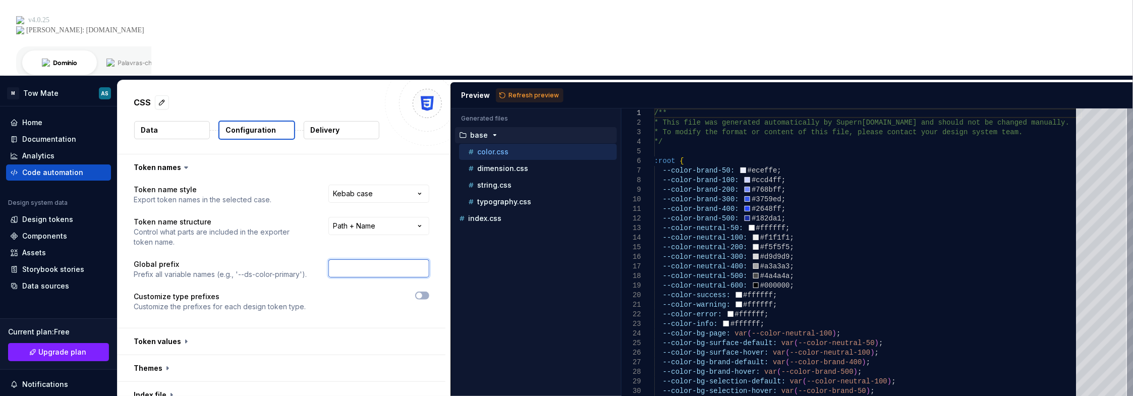
click at [364, 259] on input "text" at bounding box center [378, 268] width 101 height 18
type input "tm"
click at [337, 291] on div at bounding box center [376, 301] width 105 height 20
click at [521, 91] on span "Refresh preview" at bounding box center [533, 95] width 50 height 8
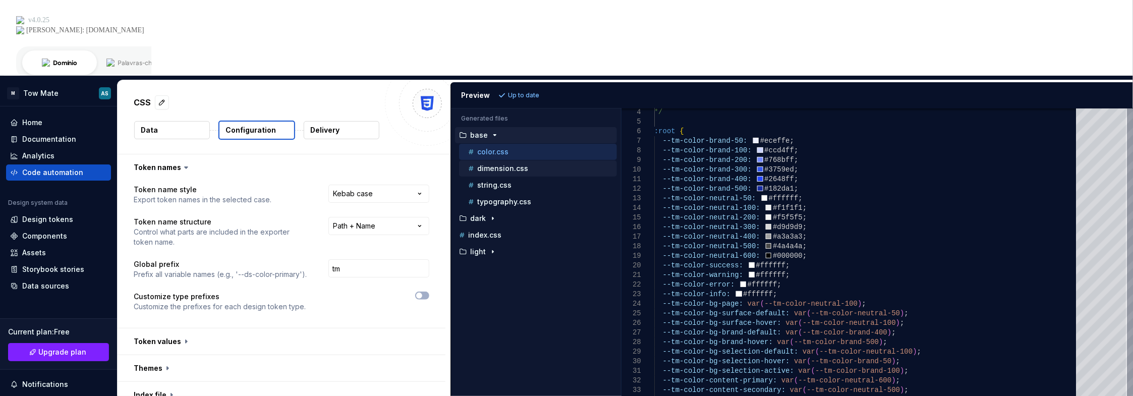
click at [515, 164] on p "dimension.css" at bounding box center [502, 168] width 51 height 8
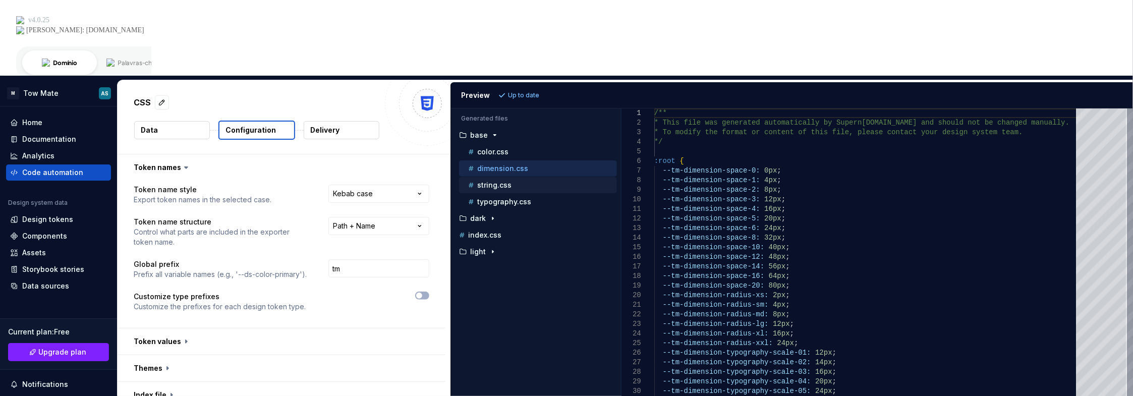
click at [535, 177] on div "string.css" at bounding box center [538, 185] width 158 height 16
click at [515, 180] on div "string.css" at bounding box center [541, 185] width 151 height 10
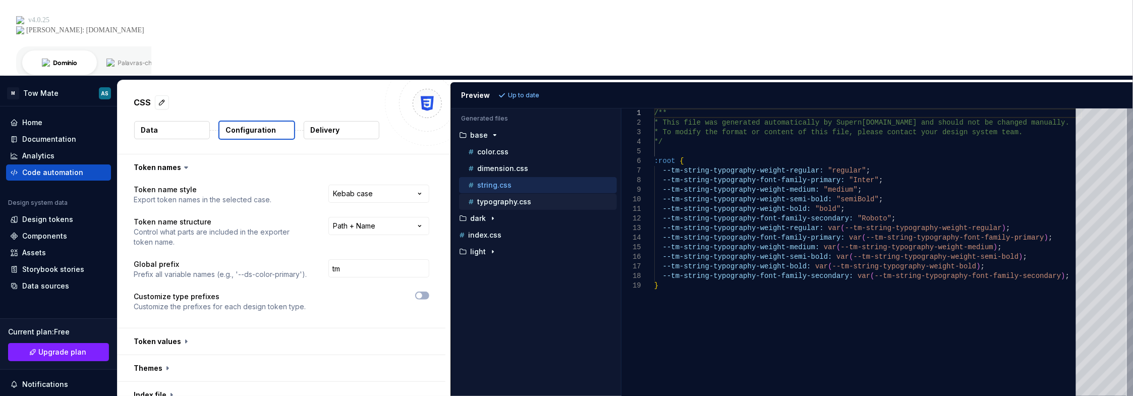
click at [526, 197] on div "typography.css" at bounding box center [541, 202] width 151 height 10
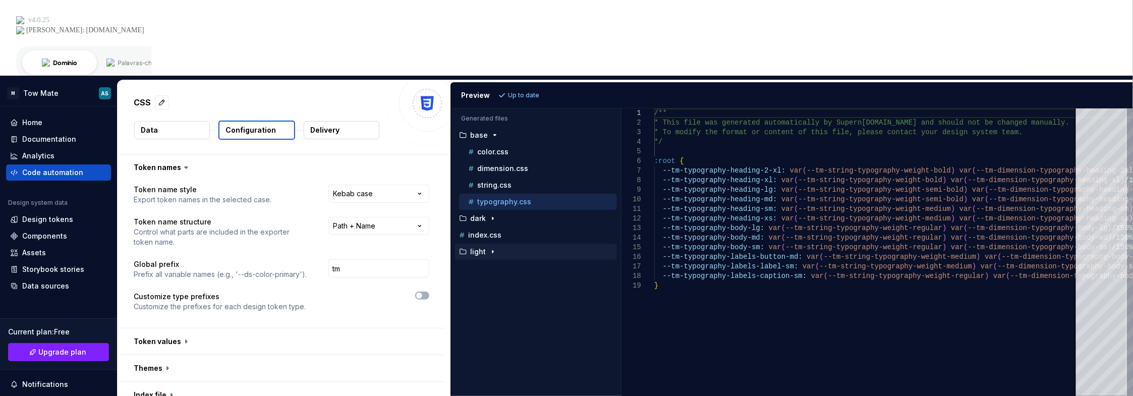
click at [476, 248] on p "light" at bounding box center [478, 252] width 16 height 8
click at [496, 264] on p "color.css" at bounding box center [492, 268] width 31 height 8
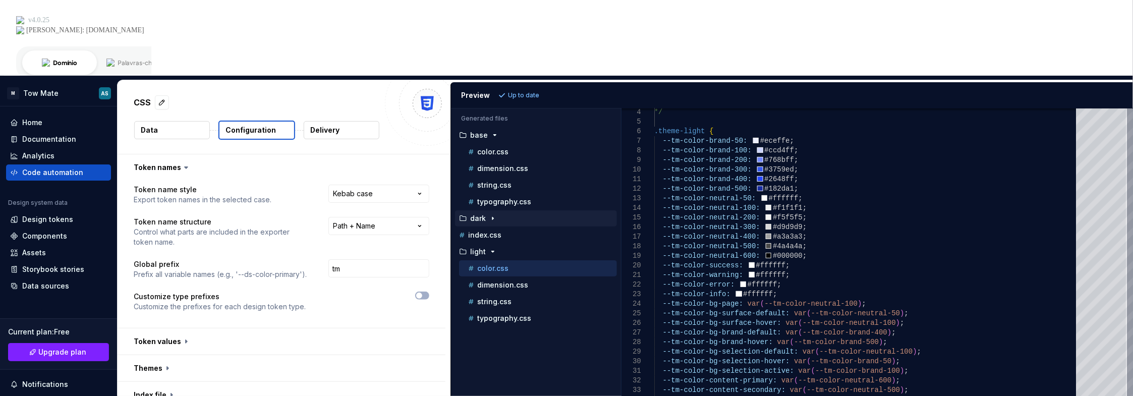
click at [489, 214] on icon "button" at bounding box center [493, 218] width 8 height 8
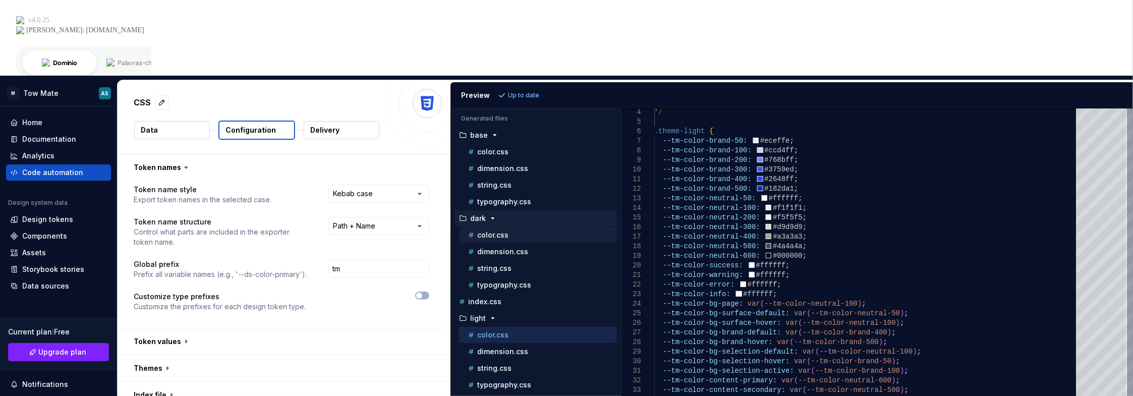
click at [498, 231] on p "color.css" at bounding box center [492, 235] width 31 height 8
type textarea "**********"
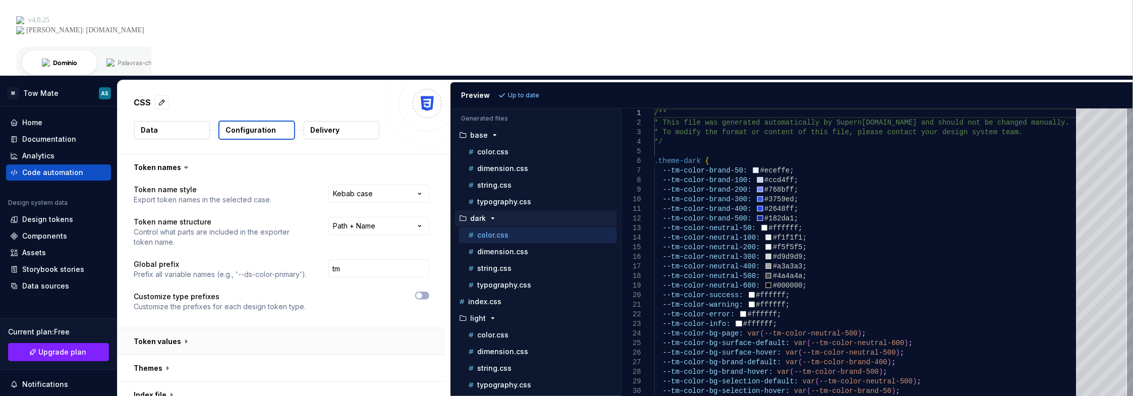
click at [228, 328] on button "button" at bounding box center [281, 341] width 328 height 26
click at [204, 328] on button "button" at bounding box center [281, 341] width 328 height 26
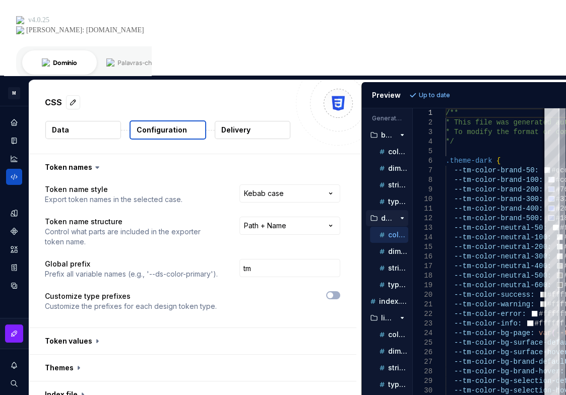
click at [237, 125] on p "Delivery" at bounding box center [235, 130] width 29 height 10
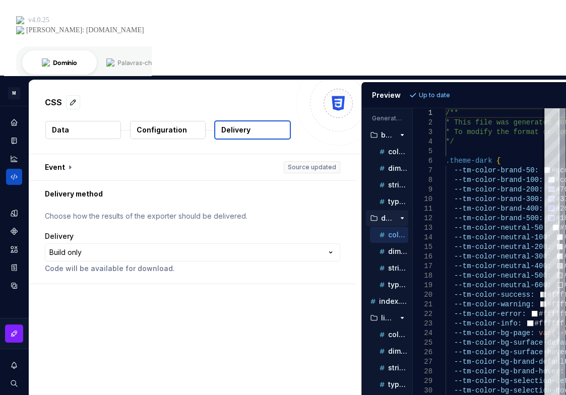
click at [83, 173] on html "**********" at bounding box center [283, 197] width 566 height 395
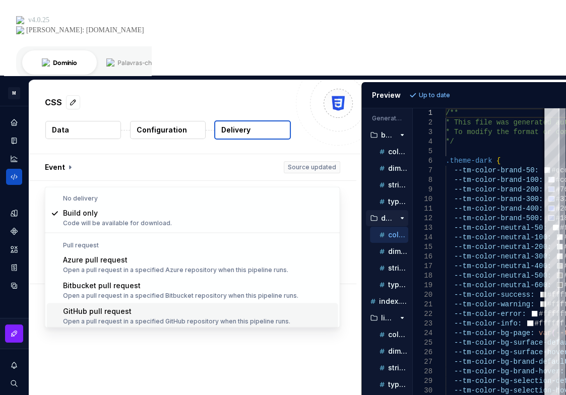
scroll to position [28, 0]
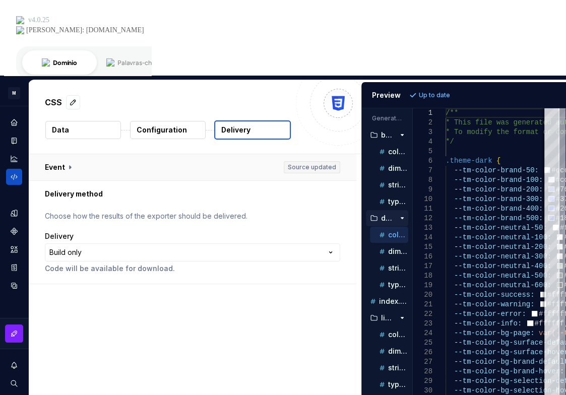
click at [64, 154] on button "button" at bounding box center [193, 167] width 328 height 26
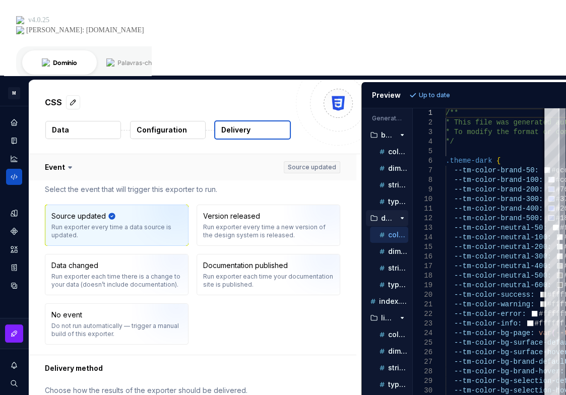
click at [64, 154] on button "button" at bounding box center [193, 167] width 328 height 26
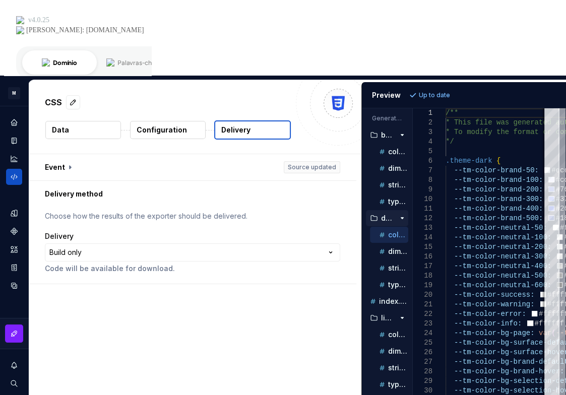
click at [100, 171] on html "**********" at bounding box center [283, 197] width 566 height 395
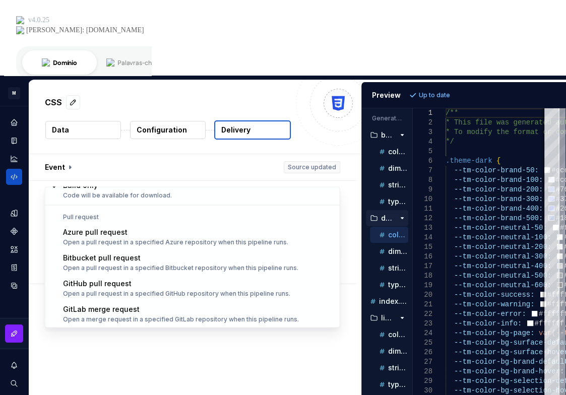
select select "******"
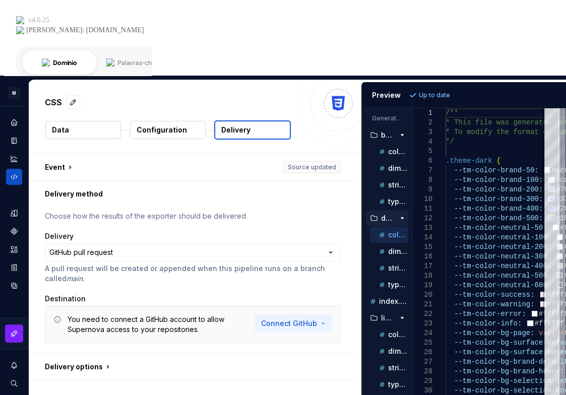
click at [288, 249] on html "**********" at bounding box center [283, 197] width 566 height 395
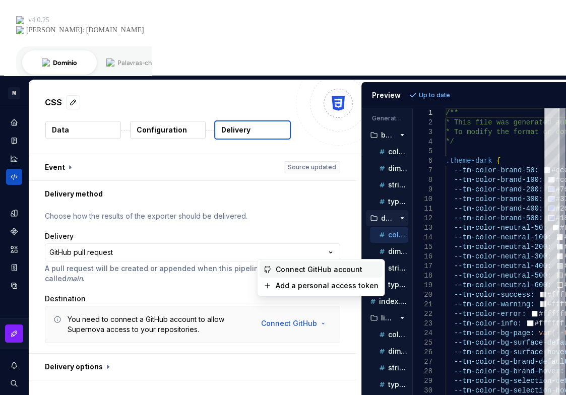
click at [288, 270] on span "Connect GitHub account" at bounding box center [327, 270] width 103 height 10
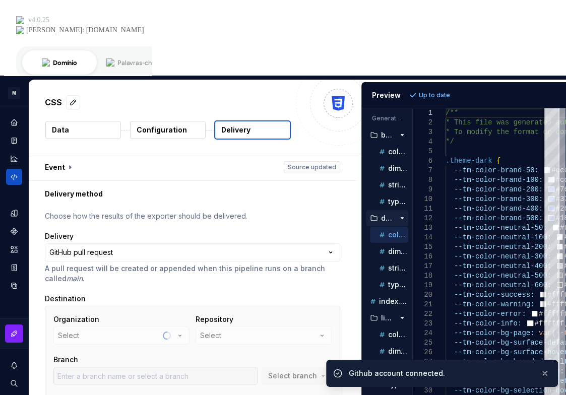
scroll to position [43, 0]
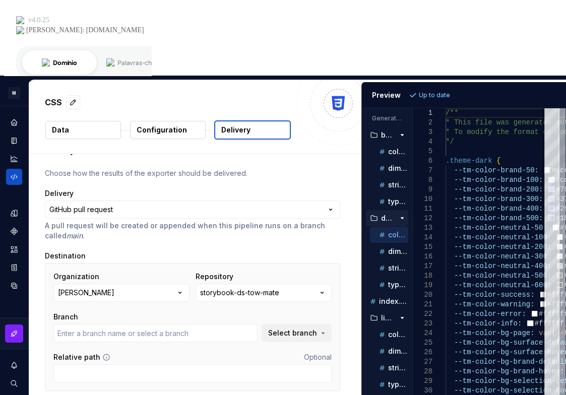
type input "main"
click at [96, 365] on input "Relative path" at bounding box center [192, 374] width 278 height 18
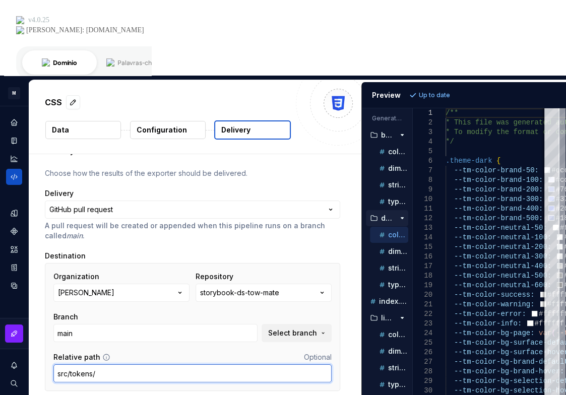
type input "src/tokens/"
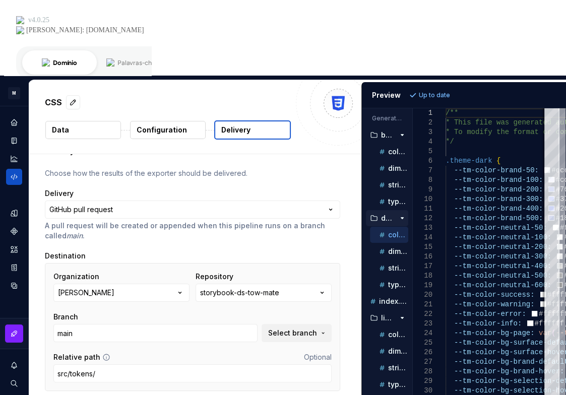
click at [42, 299] on div "**********" at bounding box center [193, 282] width 328 height 237
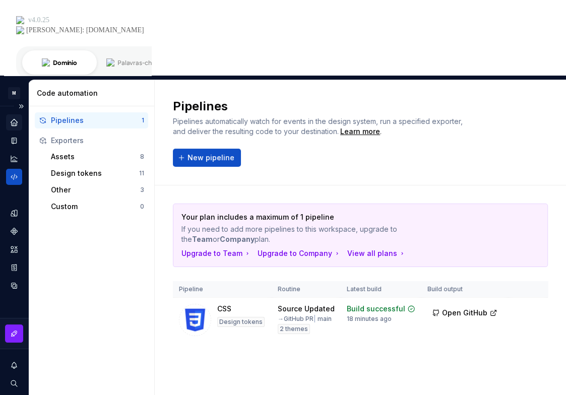
click at [14, 119] on icon "Home" at bounding box center [14, 122] width 7 height 7
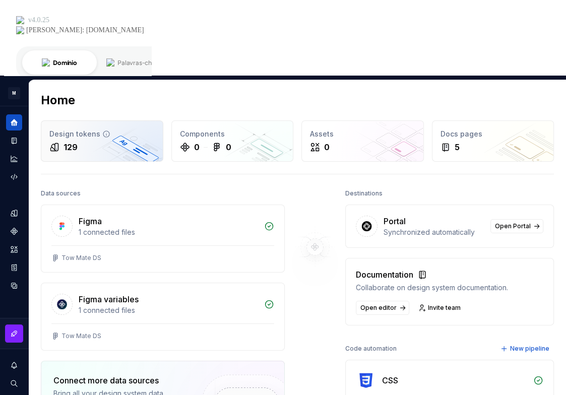
click at [75, 141] on div "129" at bounding box center [71, 147] width 14 height 12
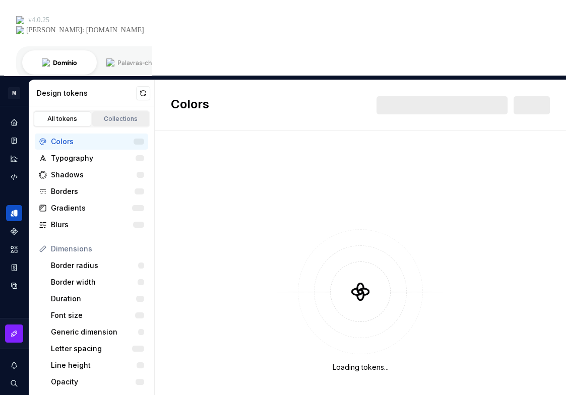
click at [108, 115] on div "Collections" at bounding box center [121, 119] width 50 height 8
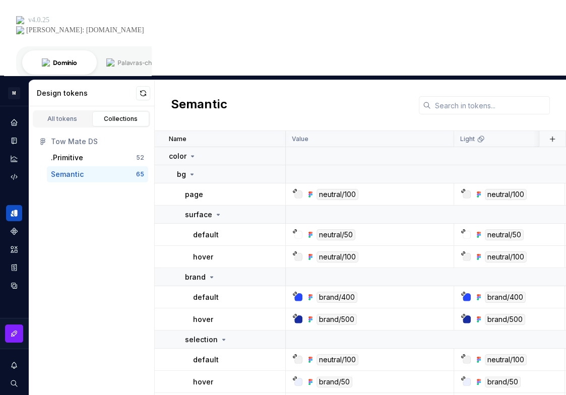
click at [107, 169] on div "Semantic" at bounding box center [93, 174] width 85 height 10
click at [14, 99] on button "Expand sidebar" at bounding box center [21, 106] width 14 height 14
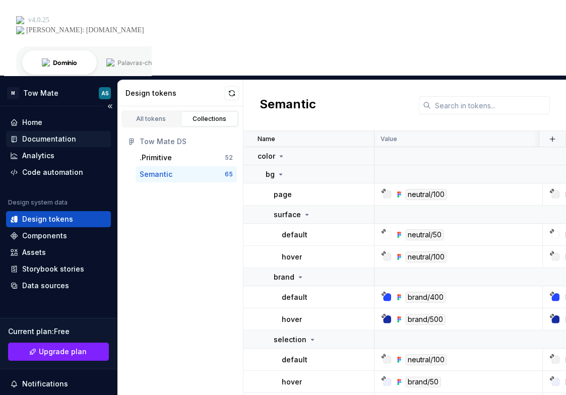
click at [36, 134] on div "Documentation" at bounding box center [49, 139] width 54 height 10
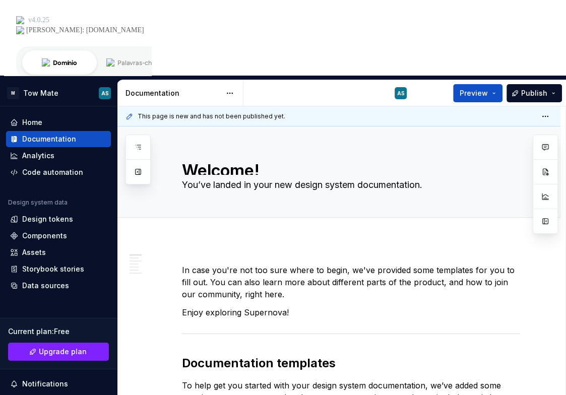
type textarea "*"
click at [48, 264] on div "Storybook stories" at bounding box center [53, 269] width 62 height 10
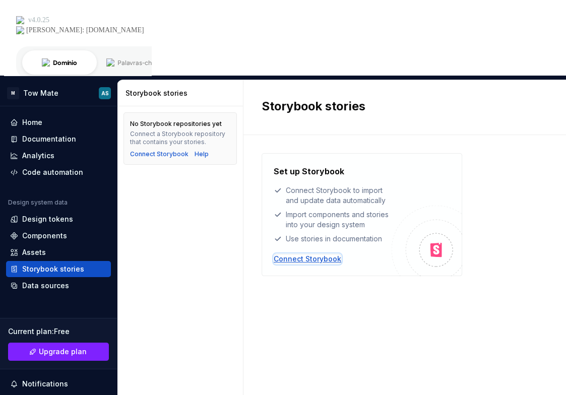
click at [296, 254] on div "Connect Storybook" at bounding box center [308, 259] width 68 height 10
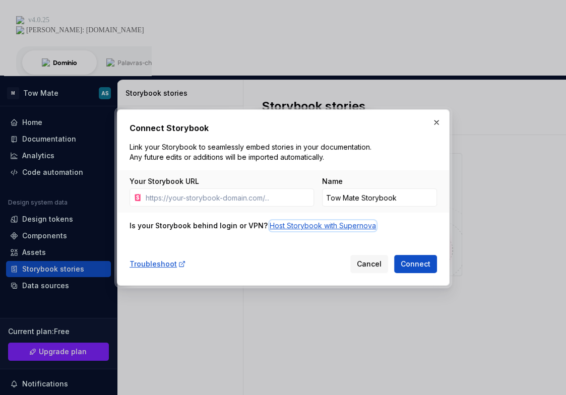
click at [313, 226] on div "Host Storybook with Supernova" at bounding box center [323, 226] width 106 height 10
click at [215, 267] on div "Troubleshoot Cancel Connect" at bounding box center [284, 262] width 308 height 22
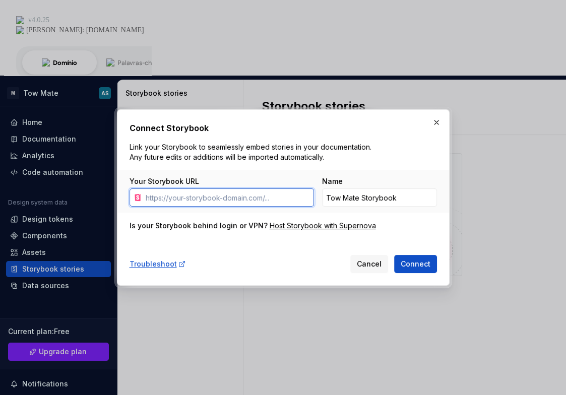
click at [227, 190] on input "Your Storybook URL" at bounding box center [228, 198] width 172 height 18
paste input "[URL][DOMAIN_NAME]"
type input "[URL][DOMAIN_NAME]"
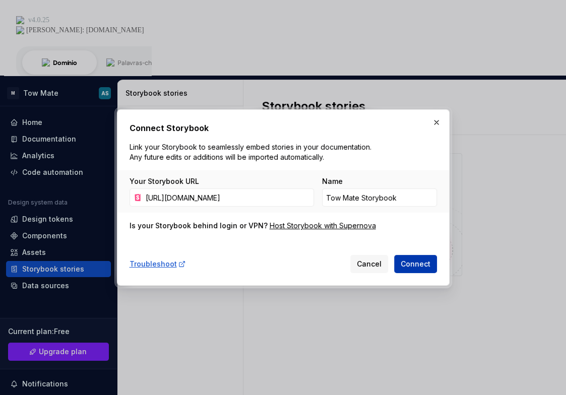
click at [432, 263] on button "Connect" at bounding box center [415, 264] width 43 height 18
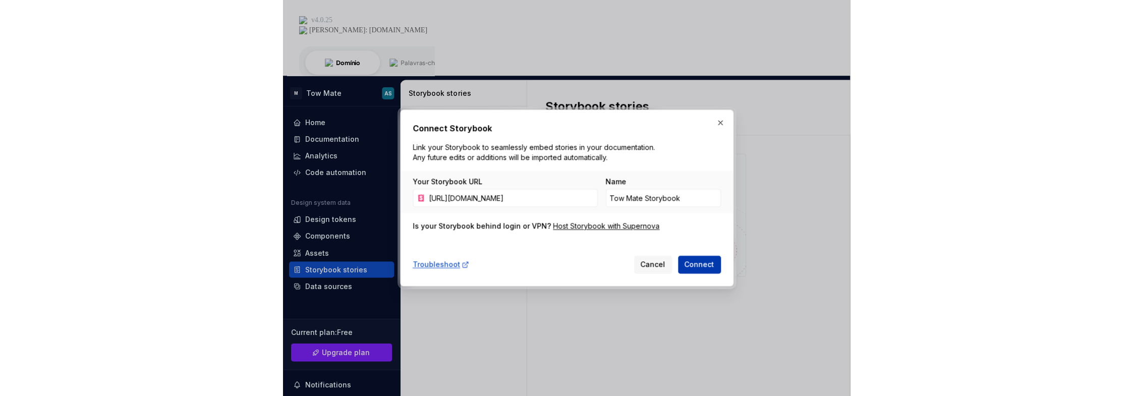
scroll to position [0, 0]
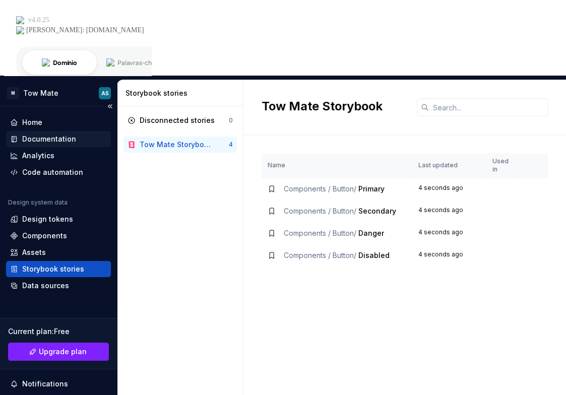
click at [52, 131] on div "Documentation" at bounding box center [58, 139] width 105 height 16
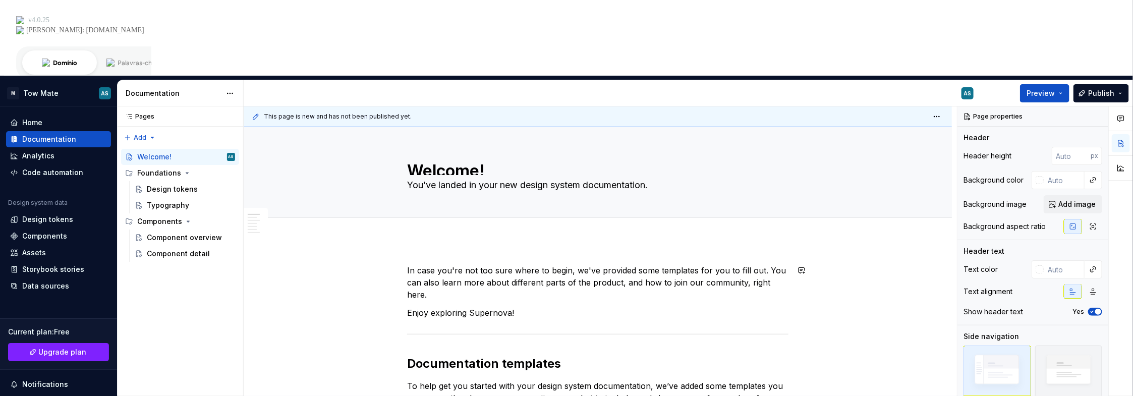
type textarea "*"
click at [493, 159] on textarea "Welcome!" at bounding box center [595, 167] width 381 height 16
type textarea "B"
type textarea "*"
type textarea "Be"
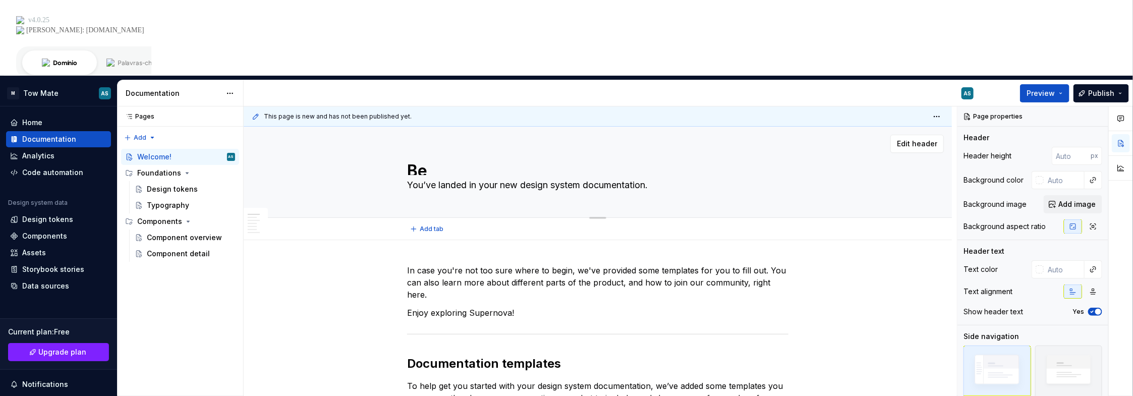
scroll to position [2, 0]
type textarea "*"
type textarea "Bem"
type textarea "*"
type textarea "Bem"
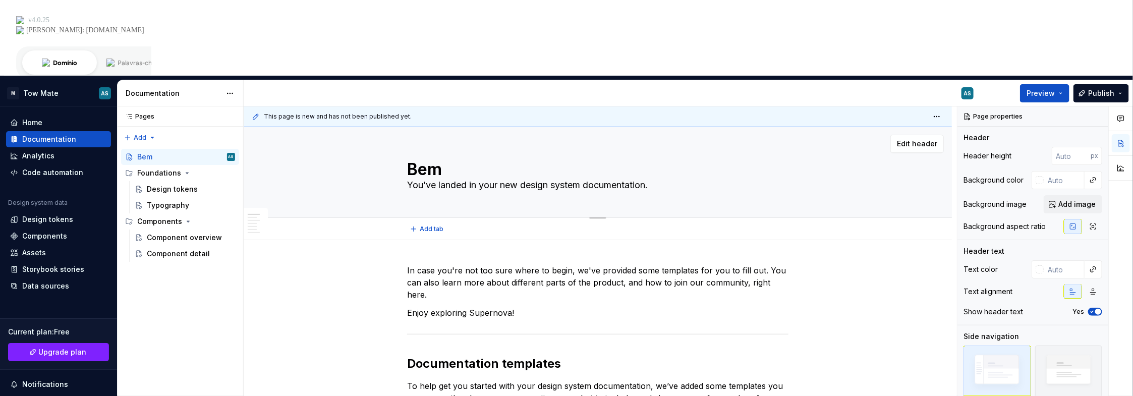
type textarea "*"
type textarea "Bem"
type textarea "*"
type textarea "Bem-"
type textarea "*"
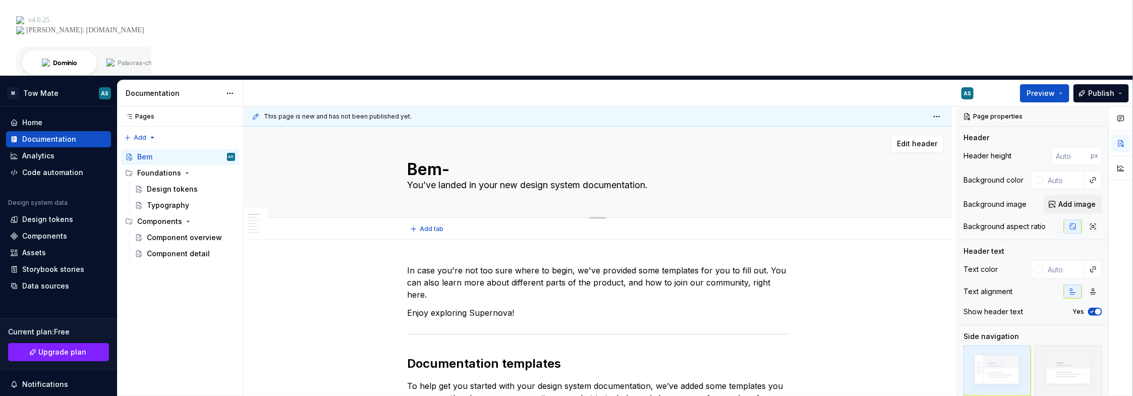
type textarea "Bem-v"
type textarea "*"
type textarea "Bem-vin"
type textarea "*"
type textarea "Bem-vind"
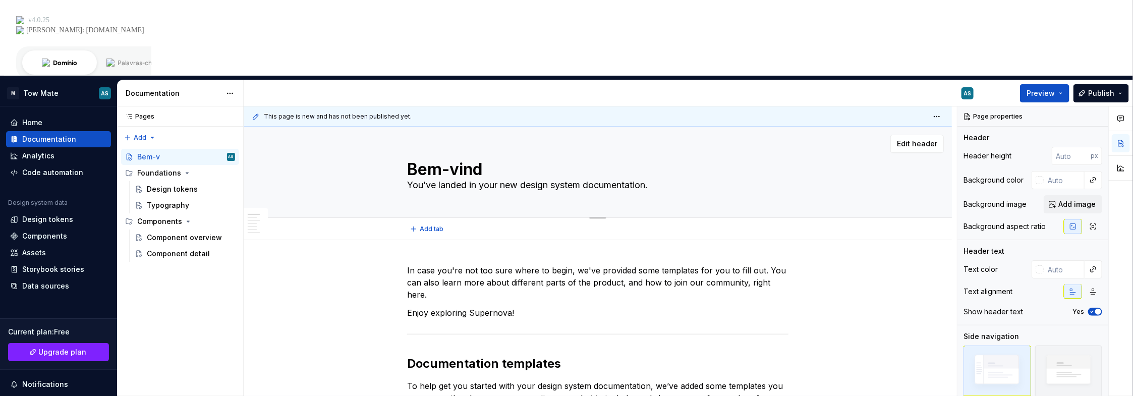
type textarea "*"
type textarea "Bem-vindo"
type textarea "*"
type textarea "Bem-vindo"
click at [183, 232] on div "Component overview" at bounding box center [176, 237] width 58 height 10
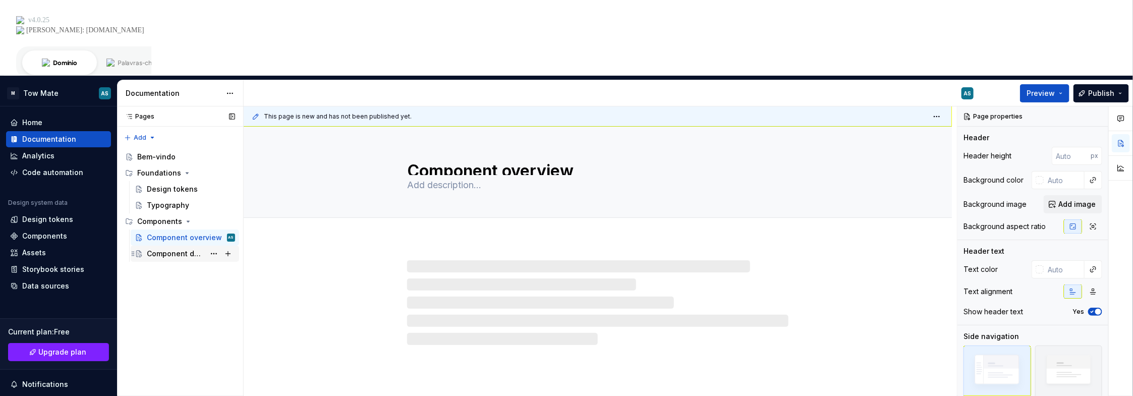
click at [170, 247] on div "Component detail" at bounding box center [191, 254] width 88 height 14
click at [168, 216] on div "Components" at bounding box center [159, 221] width 45 height 10
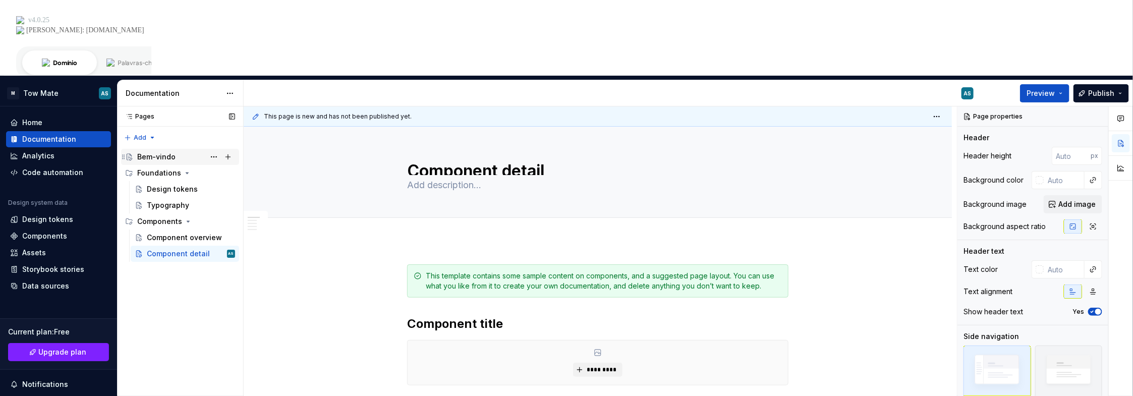
click at [161, 152] on div "Bem-vindo" at bounding box center [156, 157] width 38 height 10
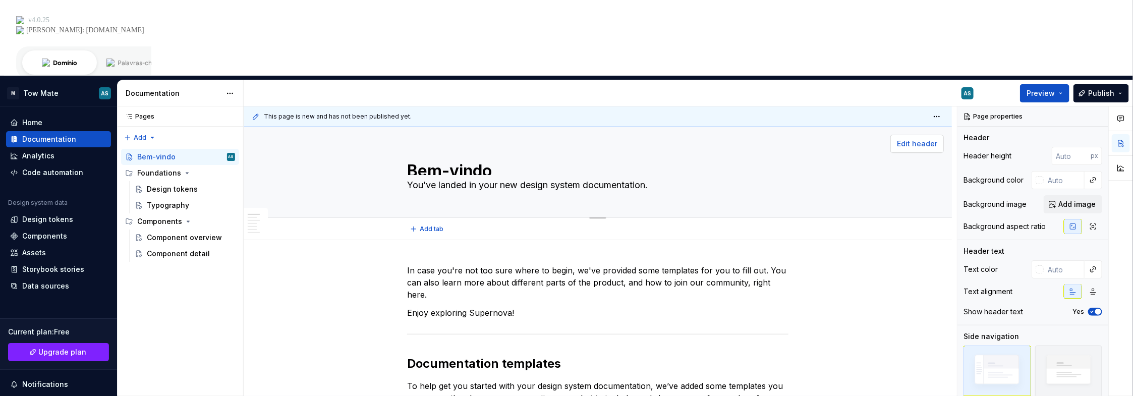
click at [908, 139] on span "Edit header" at bounding box center [917, 144] width 40 height 10
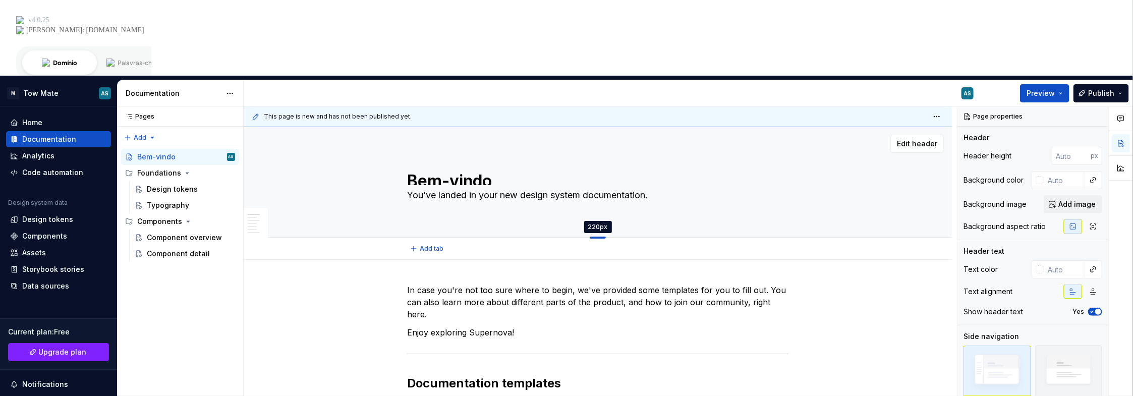
drag, startPoint x: 596, startPoint y: 141, endPoint x: 593, endPoint y: 162, distance: 20.9
click at [593, 237] on div at bounding box center [598, 238] width 16 height 2
type textarea "*"
type input "220"
click at [486, 169] on textarea "Bem-vindo" at bounding box center [595, 177] width 381 height 16
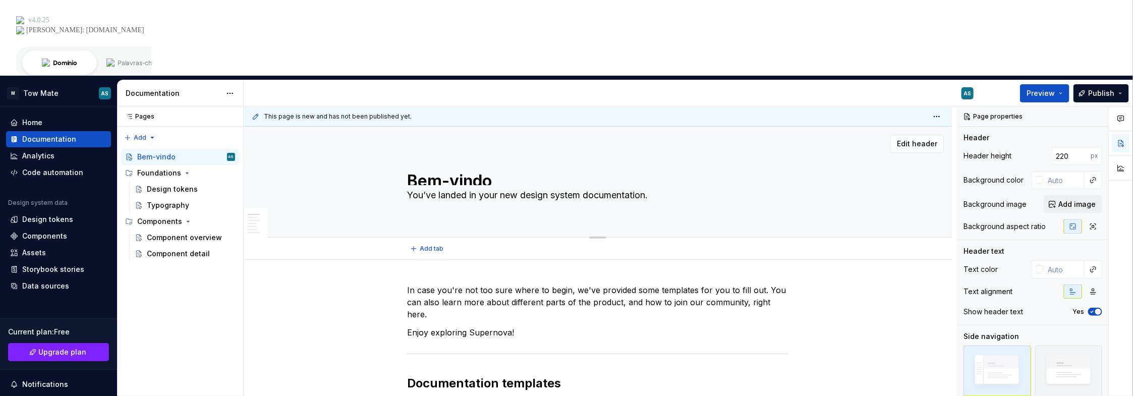
scroll to position [8, 0]
click at [740, 169] on textarea "Bem-vindo" at bounding box center [595, 177] width 381 height 16
click at [781, 169] on textarea "Bem-vindo" at bounding box center [595, 177] width 381 height 16
click at [653, 137] on div "Bem-vindo You’ve landed in your new design system documentation." at bounding box center [597, 182] width 381 height 91
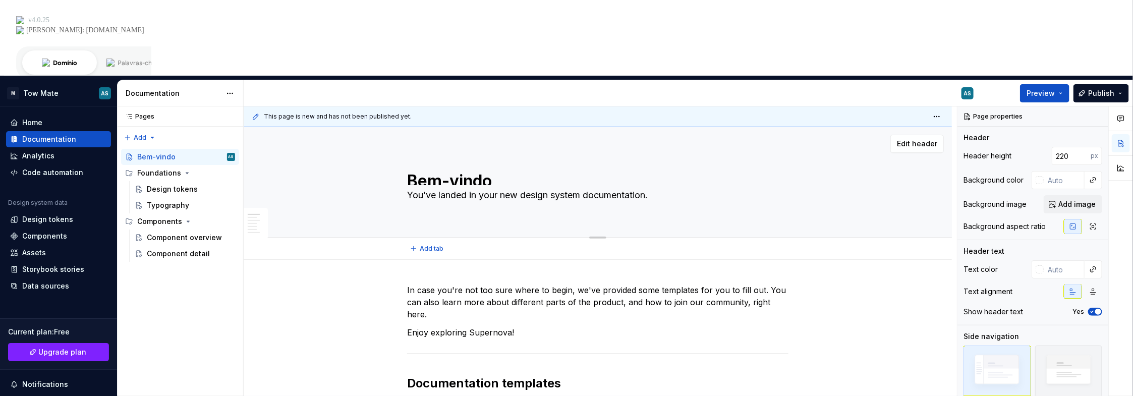
click at [568, 169] on textarea "Bem-vindo" at bounding box center [595, 177] width 381 height 16
click at [450, 187] on textarea "You’ve landed in your new design system documentation." at bounding box center [595, 195] width 381 height 16
click at [430, 169] on textarea "Bem-vindo" at bounding box center [595, 177] width 381 height 16
click at [1058, 350] on img at bounding box center [1068, 372] width 58 height 44
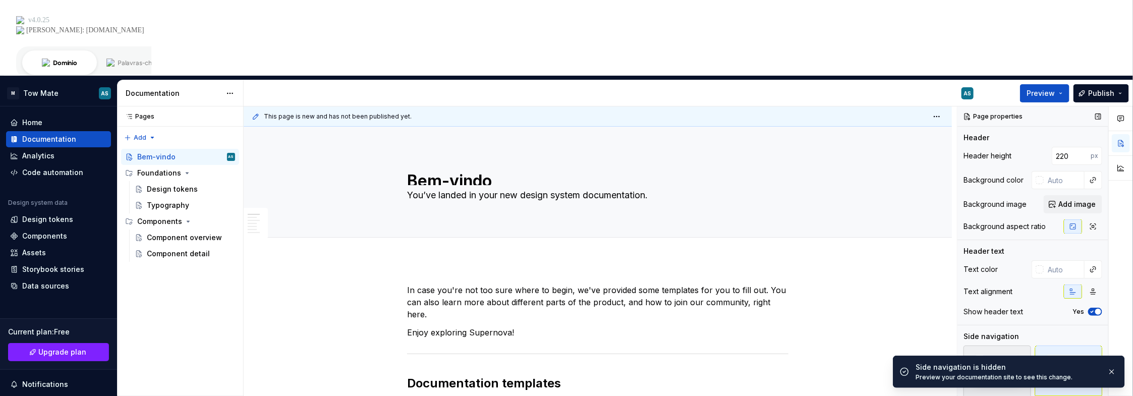
click at [993, 350] on img at bounding box center [997, 372] width 58 height 44
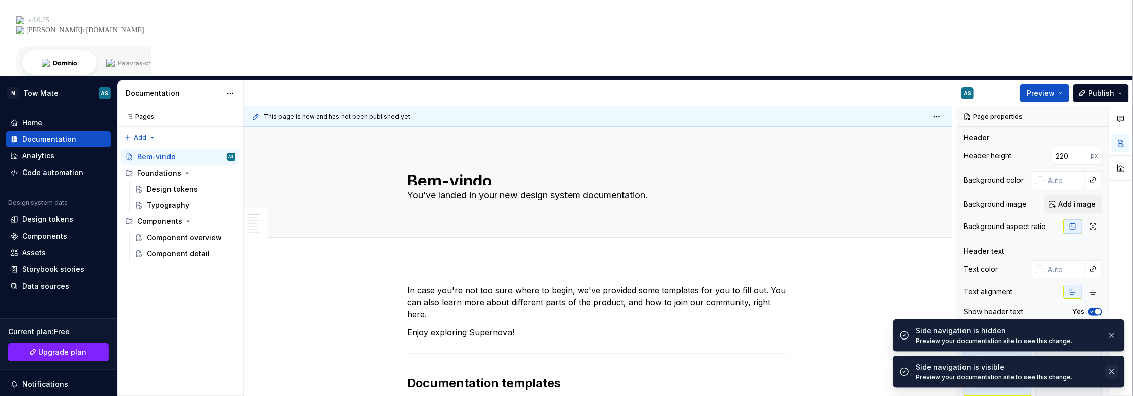
click at [1108, 371] on button "button" at bounding box center [1111, 372] width 13 height 14
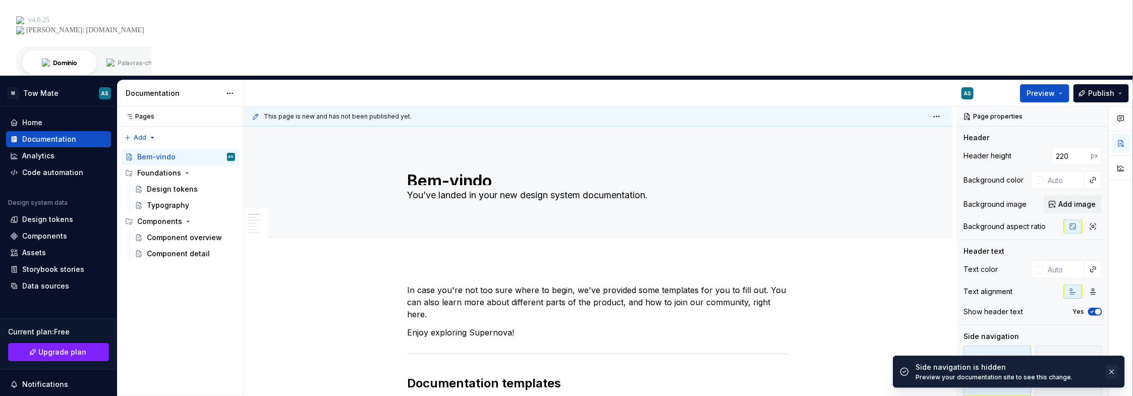
click at [1109, 369] on button "button" at bounding box center [1111, 372] width 13 height 14
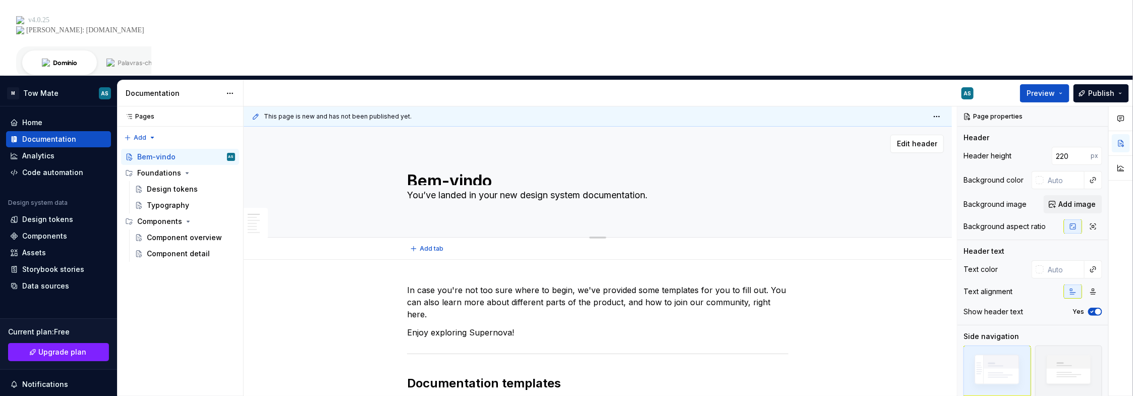
click at [525, 169] on textarea "Bem-vindo" at bounding box center [595, 177] width 381 height 16
drag, startPoint x: 525, startPoint y: 107, endPoint x: 521, endPoint y: 102, distance: 6.8
click at [511, 169] on textarea "Bem-vindo" at bounding box center [595, 177] width 381 height 16
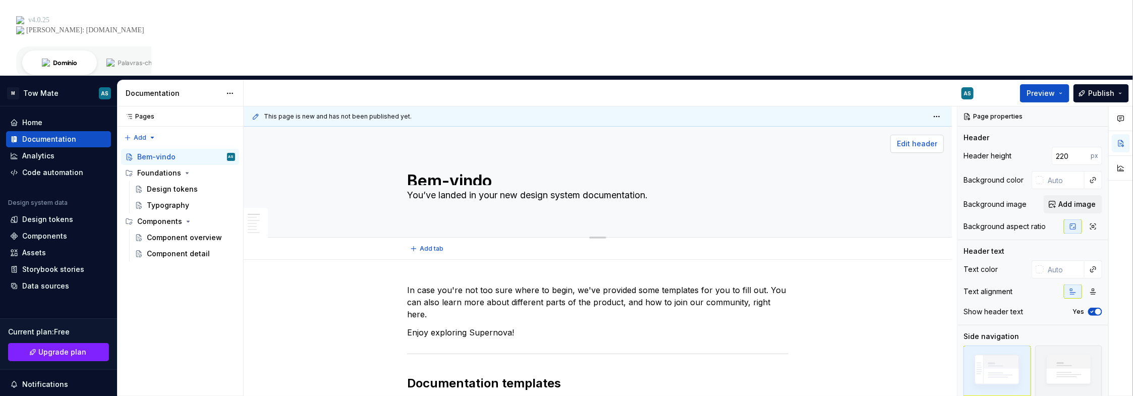
click at [918, 139] on span "Edit header" at bounding box center [917, 144] width 40 height 10
type textarea "*"
click at [500, 169] on textarea "Bem-vindo" at bounding box center [595, 177] width 381 height 16
type textarea "Bem-vindo"
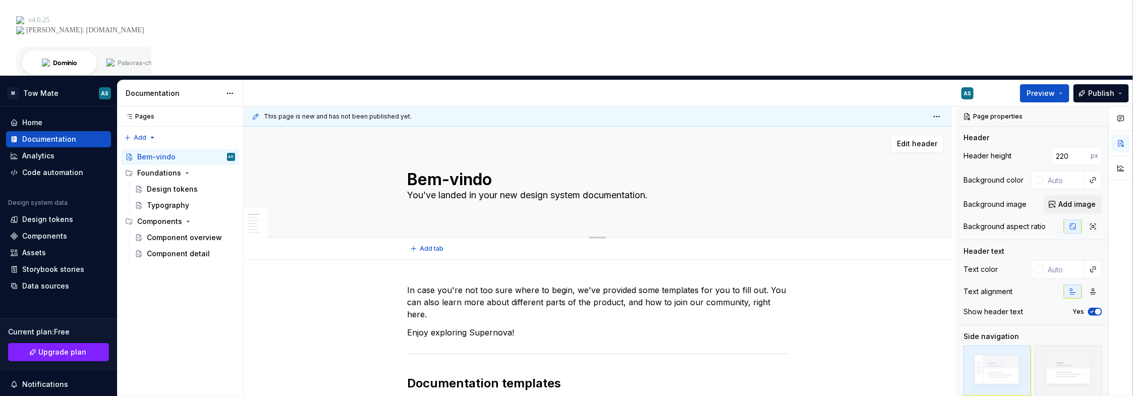
type textarea "*"
type textarea "Bem-vind"
type textarea "*"
type textarea "Bem-vindo"
type textarea "*"
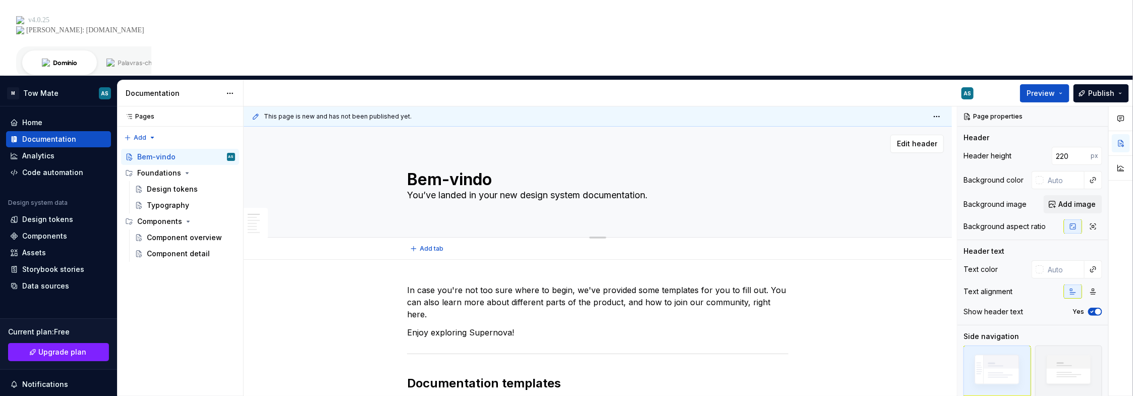
type textarea "Bem-vindo"
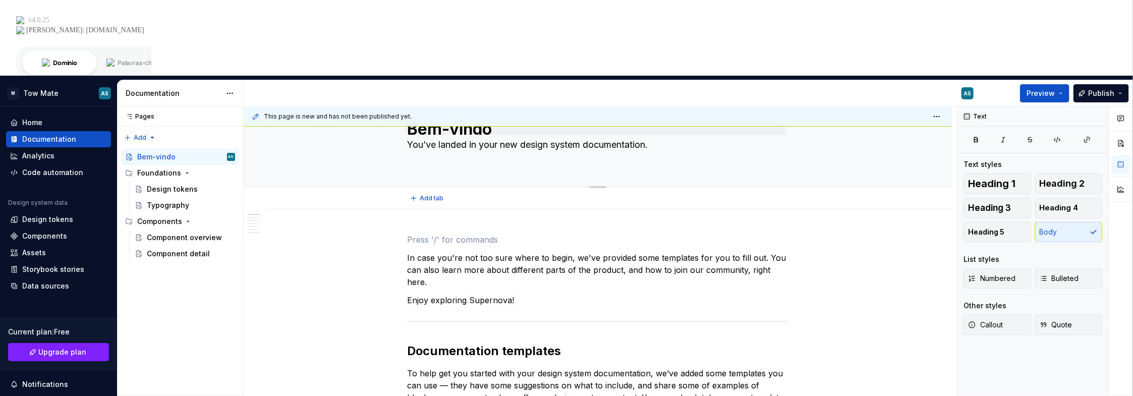
type textarea "*"
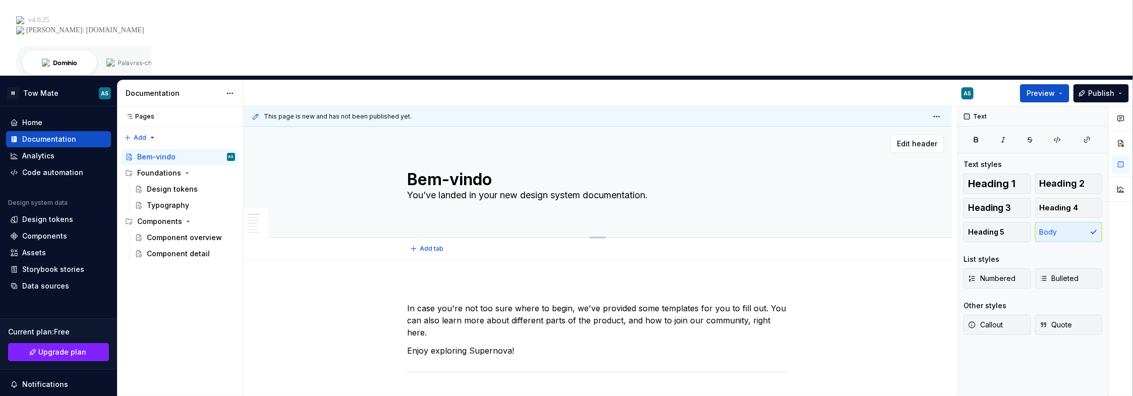
click at [493, 169] on textarea "Bem-vindo" at bounding box center [595, 177] width 381 height 16
click at [466, 137] on div "Bem-vindo You’ve landed in your new design system documentation." at bounding box center [597, 182] width 381 height 91
click at [467, 187] on textarea "You’ve landed in your new design system documentation." at bounding box center [595, 195] width 381 height 16
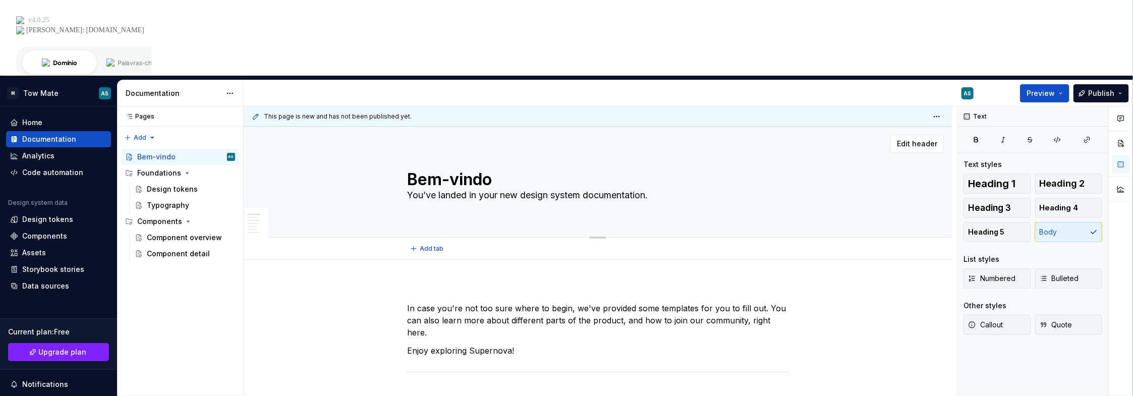
type textarea "A"
type textarea "*"
type textarea "Aq"
type textarea "*"
type textarea "Aqu"
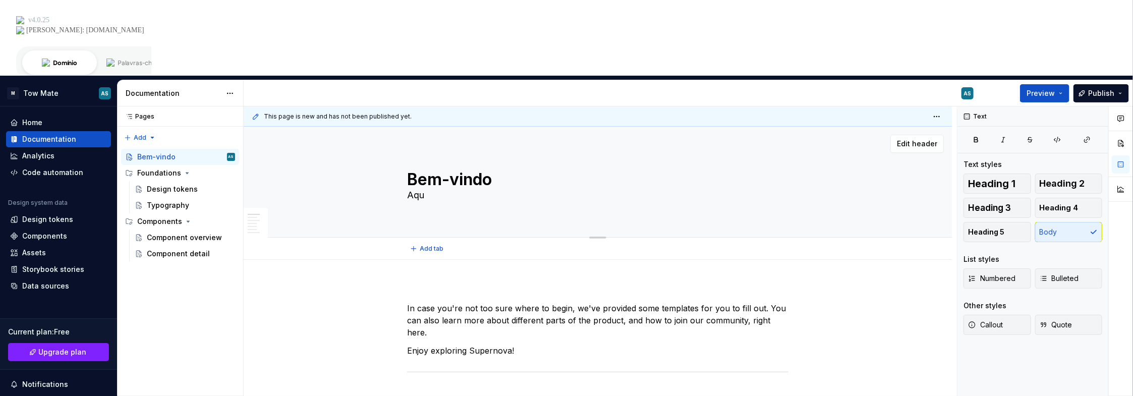
type textarea "*"
type textarea "Aqui"
type textarea "*"
type textarea "Aqui"
type textarea "*"
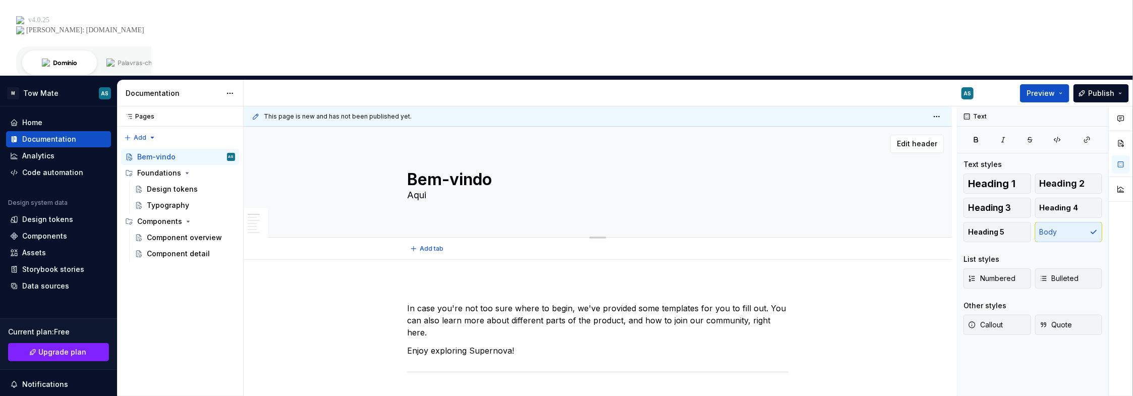
type textarea "Aqui v"
type textarea "*"
type textarea "Aqui vo"
type textarea "*"
type textarea "Aqui voc"
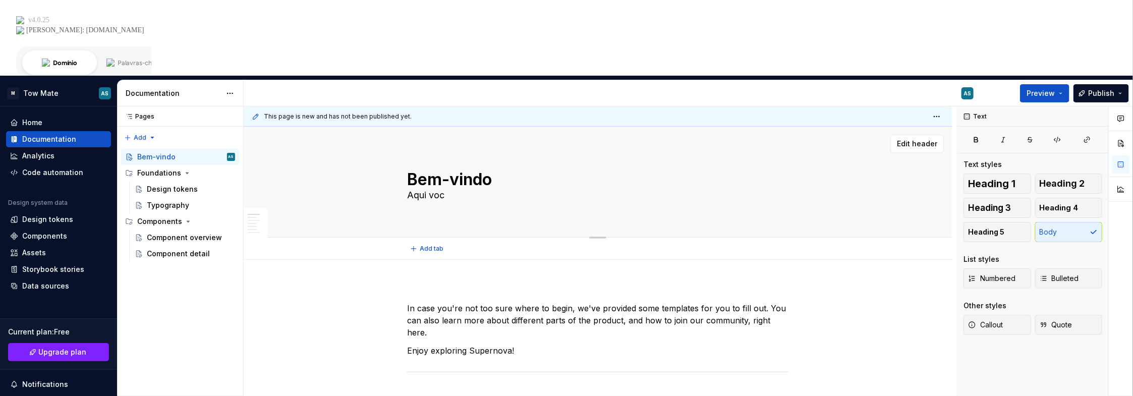
type textarea "*"
type textarea "Aqui você"
type textarea "*"
type textarea "Aqui você"
type textarea "*"
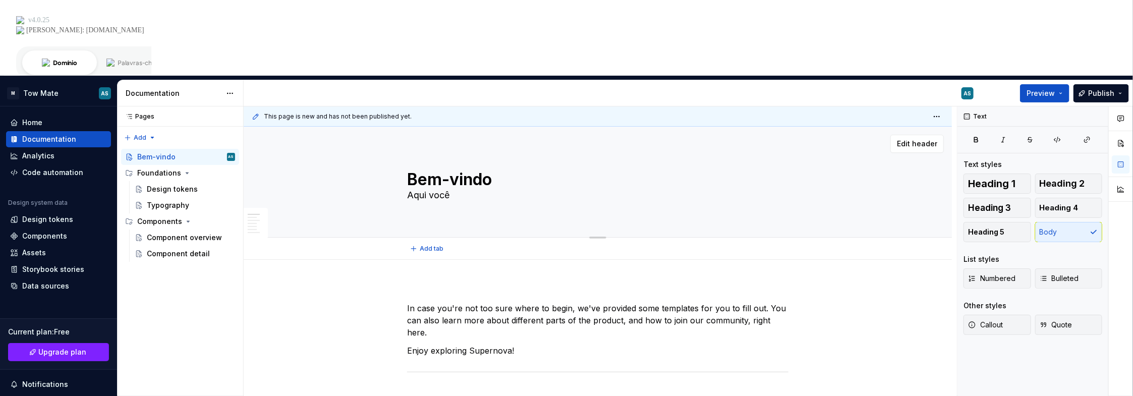
type textarea "Aqui você e"
type textarea "*"
type textarea "Aqui você en"
type textarea "*"
type textarea "Aqui você enc"
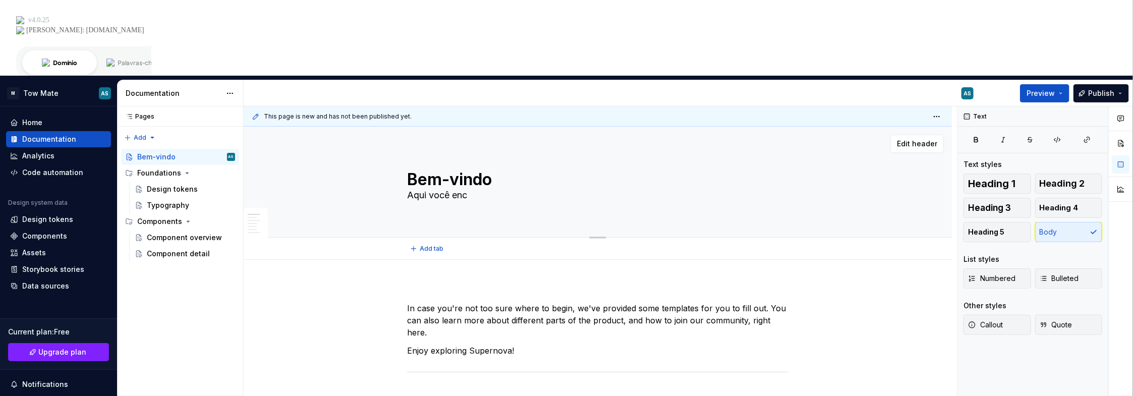
type textarea "*"
type textarea "Aqui você enco"
type textarea "*"
type textarea "Aqui você encon"
type textarea "*"
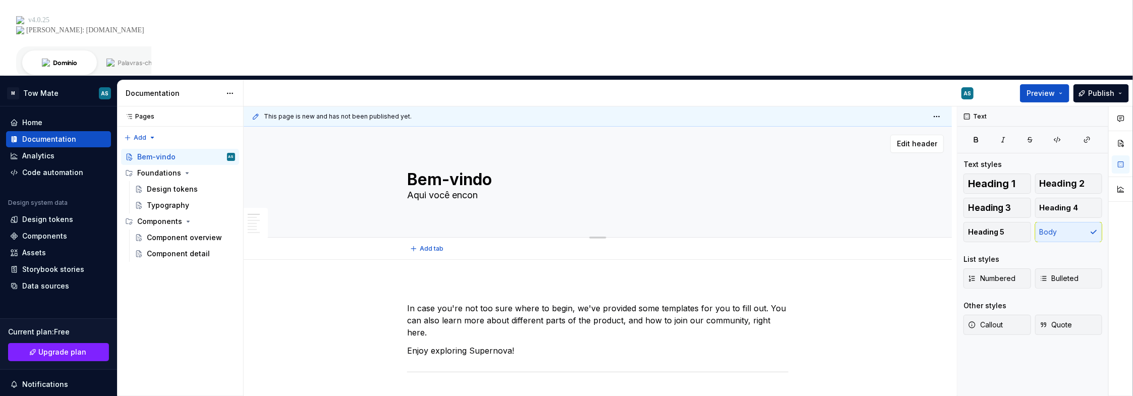
type textarea "Aqui você encont"
type textarea "*"
type textarea "Aqui você encontr"
type textarea "*"
type textarea "Aqui você encontra"
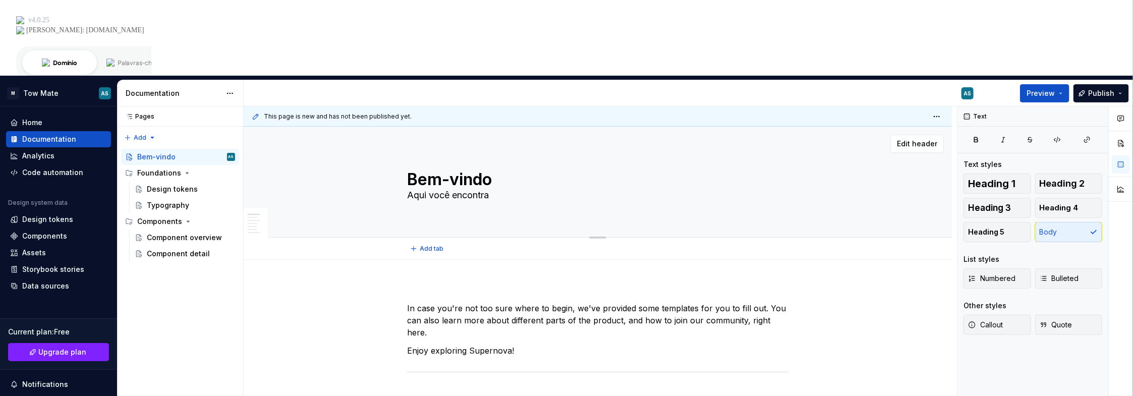
type textarea "*"
type textarea "Aqui você encontrar"
type textarea "*"
type textarea "Aqui você encontrará"
type textarea "*"
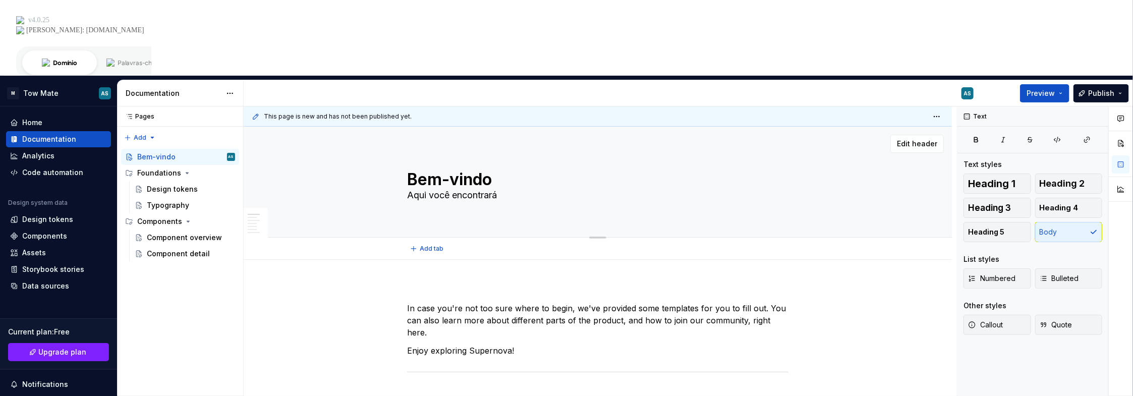
type textarea "Aqui você encontrará"
type textarea "*"
type textarea "Aqui você encontrará t"
type textarea "*"
type textarea "Aqui você encontrará tu"
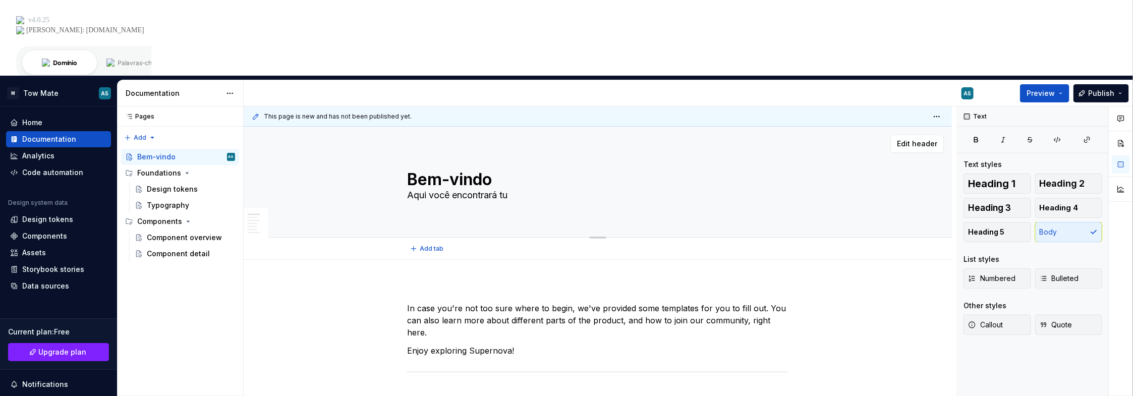
type textarea "*"
type textarea "Aqui você encontrará tud"
type textarea "*"
type textarea "Aqui você encontrará tudo"
type textarea "*"
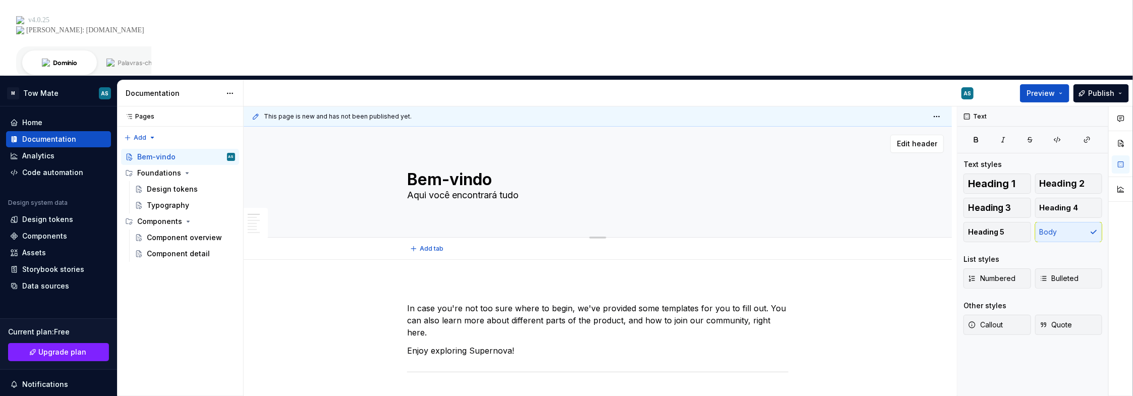
type textarea "Aqui você encontrará tudo"
type textarea "*"
type textarea "Aqui você encontrará tudo s"
type textarea "*"
type textarea "Aqui você encontrará tudo so"
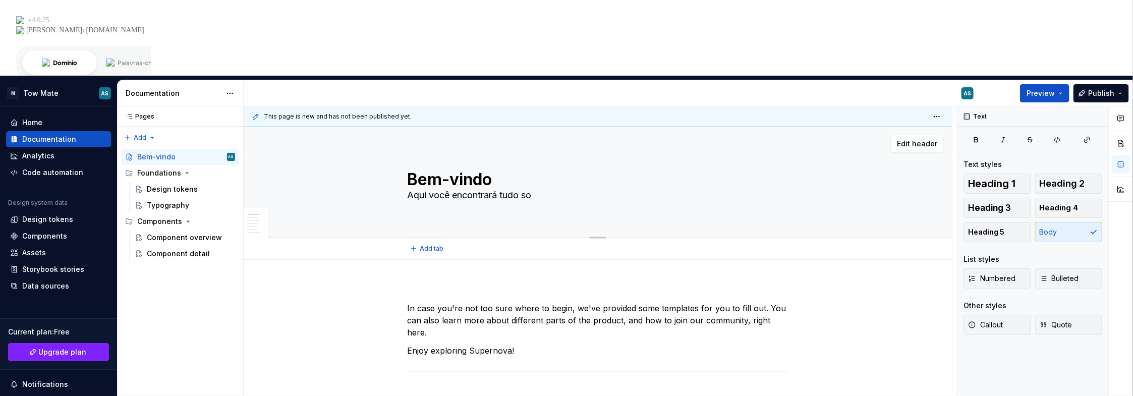
type textarea "*"
type textarea "Aqui você encontrará tudo sob"
type textarea "*"
type textarea "Aqui você encontrará tudo sobr"
type textarea "*"
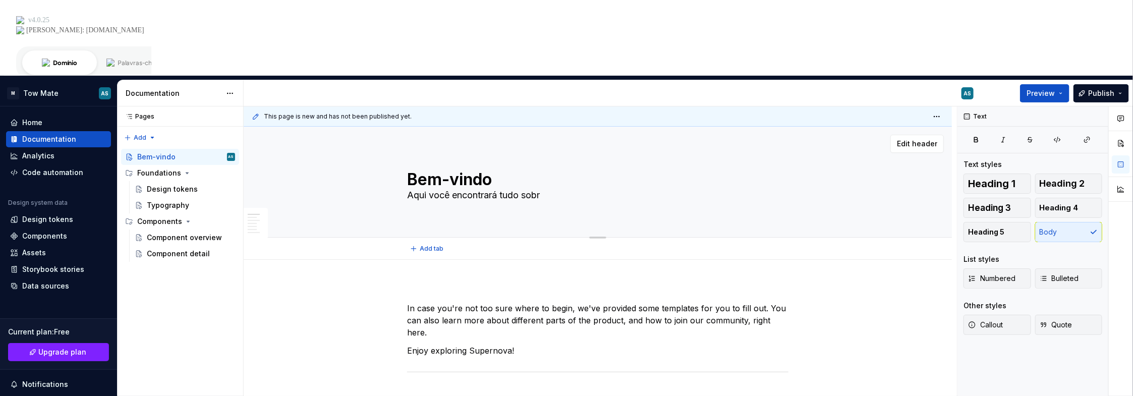
type textarea "Aqui você encontrará tudo sobre"
type textarea "*"
type textarea "Aqui você encontrará tudo sobre"
type textarea "*"
type textarea "Aqui você encontrará tudo sobre o"
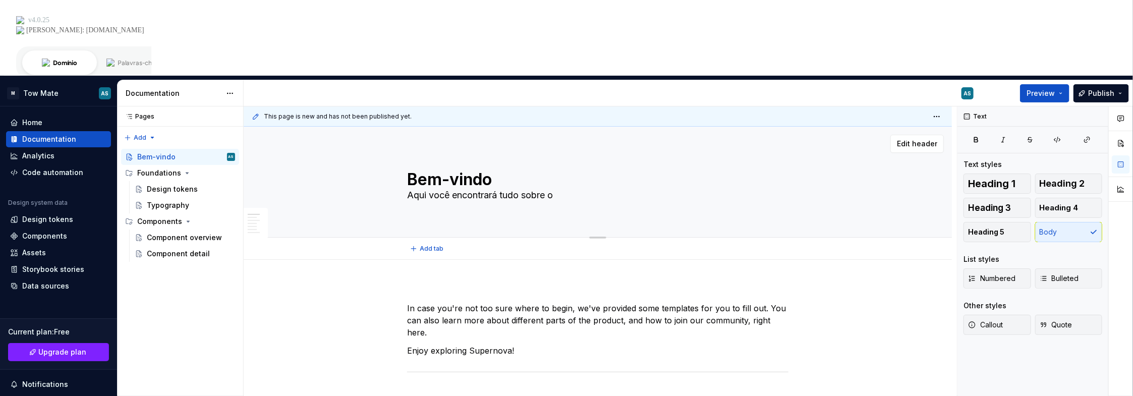
type textarea "*"
type textarea "Aqui você encontrará tudo sobre o"
type textarea "*"
type textarea "Aqui você encontrará tudo sobre o T"
type textarea "*"
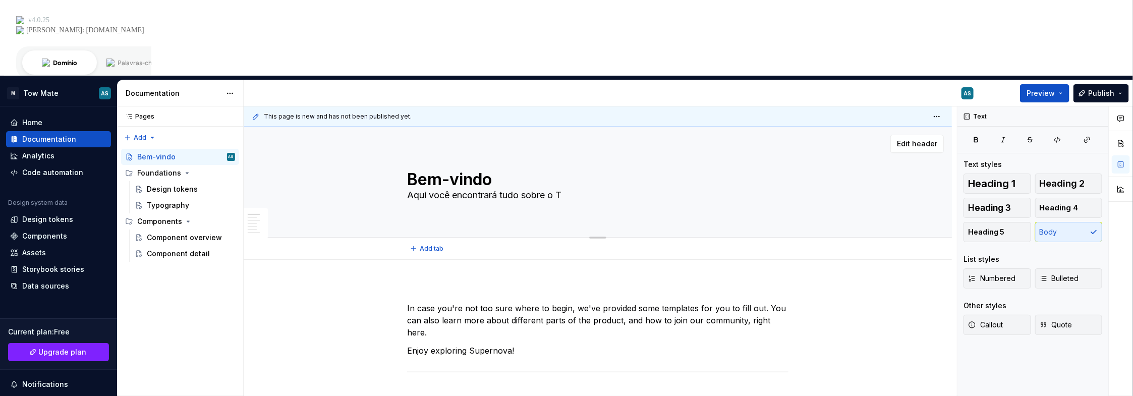
type textarea "Aqui você encontrará tudo sobre o To"
type textarea "*"
type textarea "Aqui você encontrará tudo sobre o Tow"
type textarea "*"
type textarea "Aqui você encontrará tudo sobre o Tow"
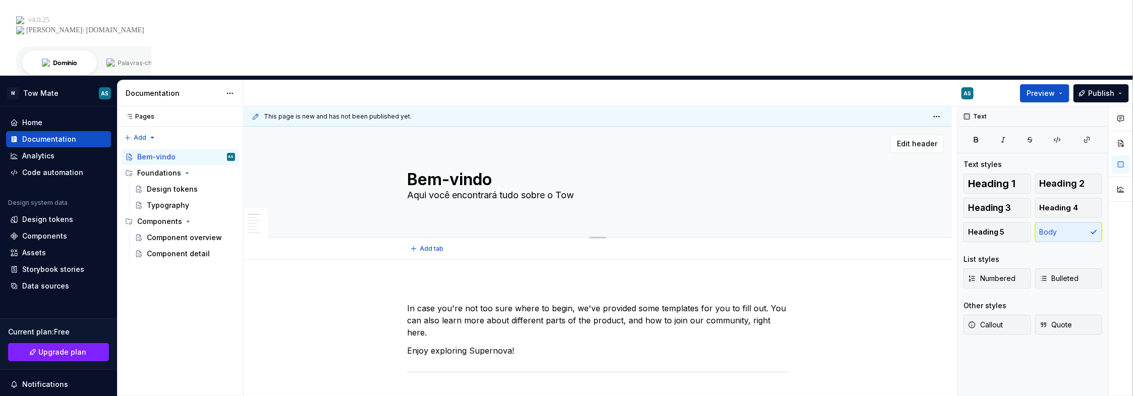
type textarea "*"
type textarea "Aqui você encontrará tudo sobre o Tow M"
type textarea "*"
type textarea "Aqui você encontrará tudo sobre o Tow Ma"
type textarea "*"
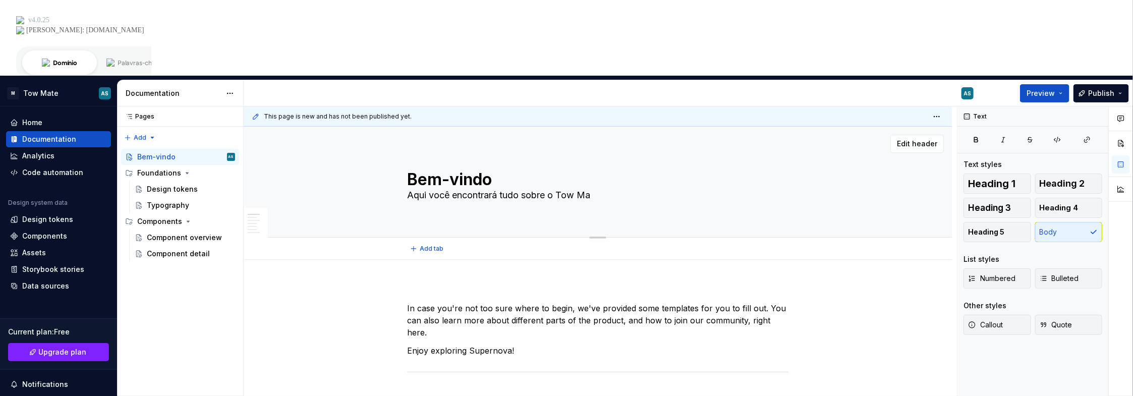
type textarea "Aqui você encontrará tudo sobre o Tow Mat"
type textarea "*"
type textarea "Aqui você encontrará tudo sobre o Tow Mate"
type textarea "*"
type textarea "Aqui você encontrará tudo sobre o Tow Mate"
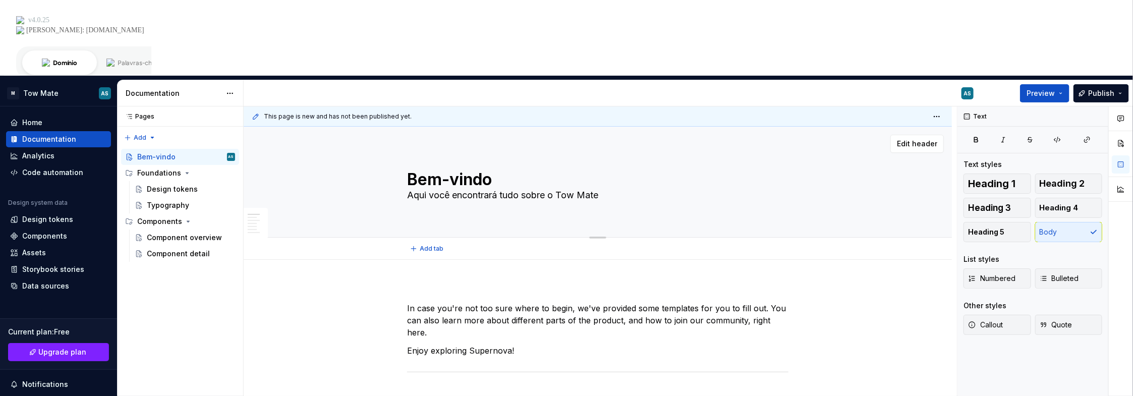
type textarea "*"
type textarea "Aqui você encontrará tudo sobre o Tow Mate D"
type textarea "*"
type textarea "Aqui você encontrará tudo sobre o Tow Mate DS"
type textarea "*"
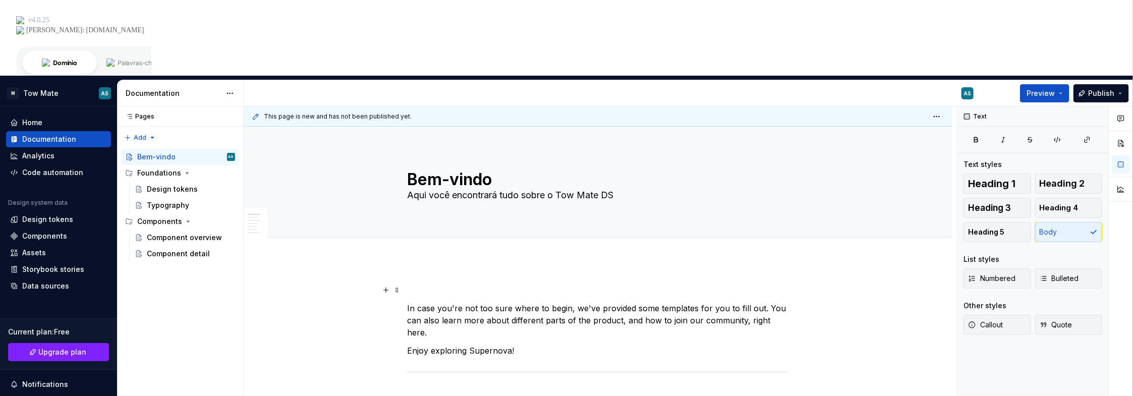
type textarea "Aqui você encontrará tudo sobre o Tow Mate DS"
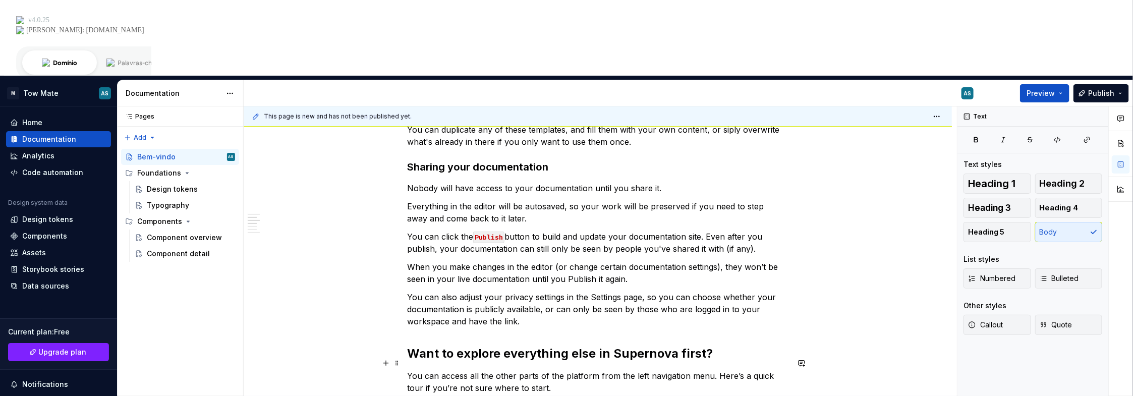
scroll to position [132, 0]
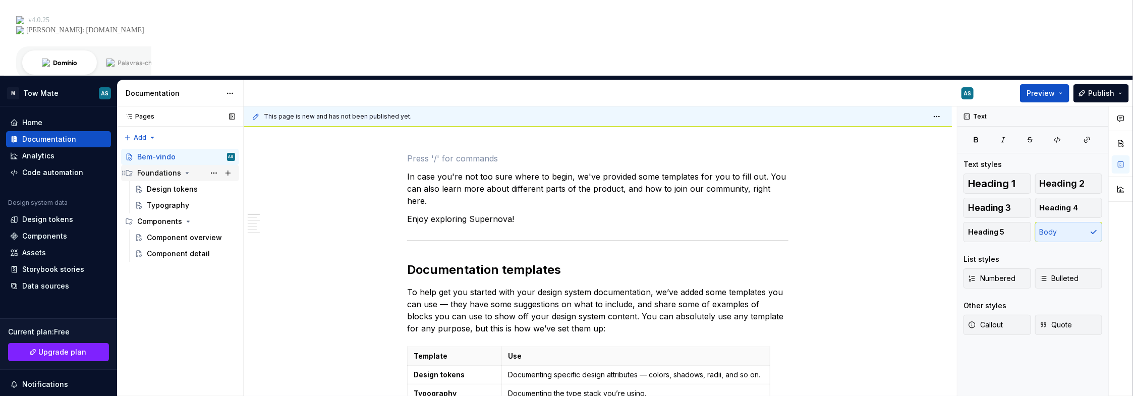
click at [158, 168] on div "Foundations" at bounding box center [159, 173] width 44 height 10
click at [166, 184] on div "Design tokens" at bounding box center [172, 189] width 51 height 10
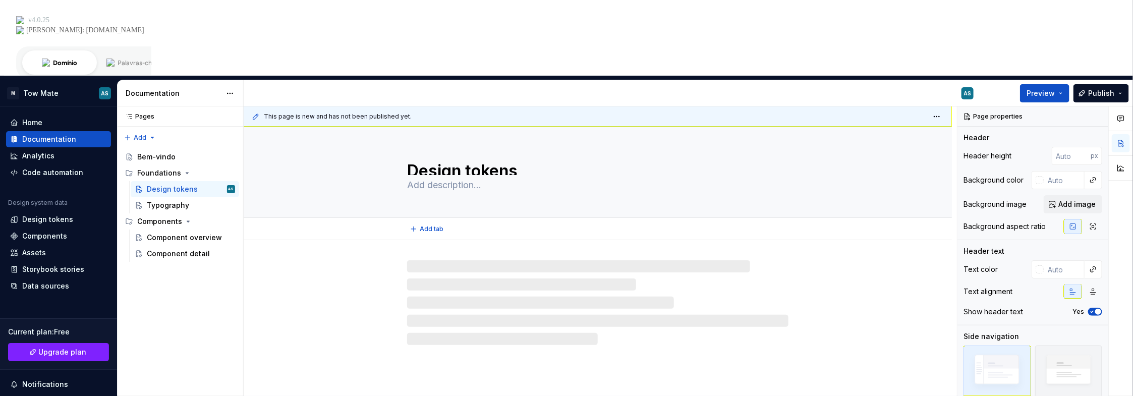
click at [458, 159] on textarea "Design tokens" at bounding box center [595, 167] width 381 height 16
click at [499, 159] on textarea "Design tokens" at bounding box center [595, 167] width 381 height 16
click at [522, 159] on textarea "Design tokens" at bounding box center [595, 167] width 381 height 16
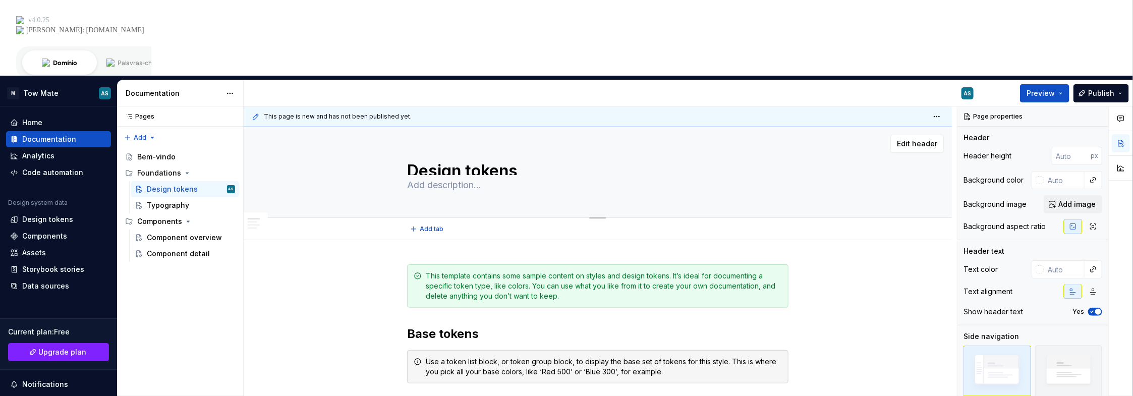
click at [522, 159] on textarea "Design tokens" at bounding box center [595, 167] width 381 height 16
type textarea "*"
type textarea "Design tokens"
type textarea "*"
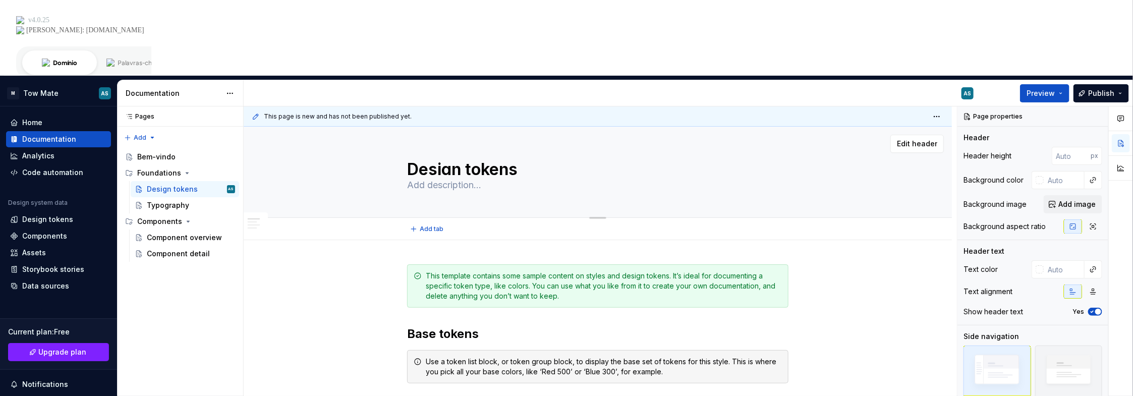
type textarea "Design tokens"
click at [531, 177] on textarea at bounding box center [595, 185] width 381 height 16
click at [555, 159] on textarea "Design tokens" at bounding box center [595, 167] width 381 height 16
click at [522, 159] on textarea "Design tokens" at bounding box center [595, 167] width 381 height 16
click at [1062, 147] on input "number" at bounding box center [1070, 156] width 39 height 18
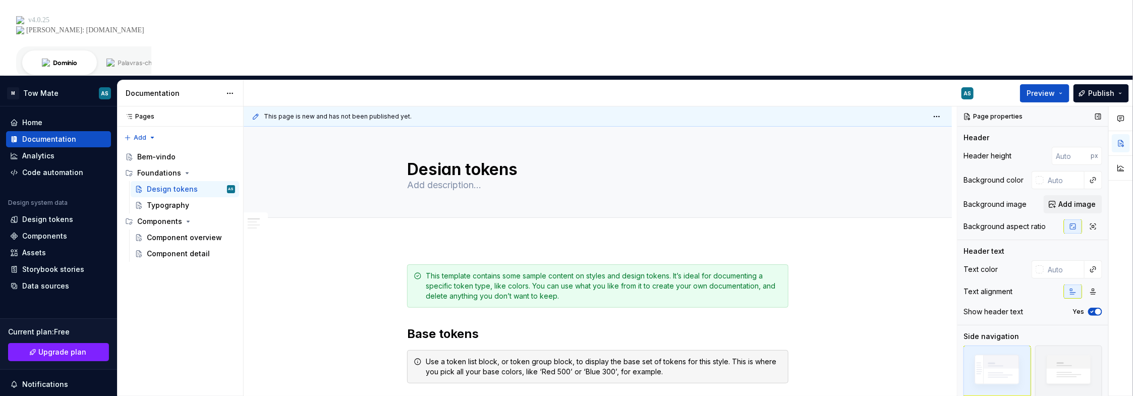
click at [994, 171] on div "Background color" at bounding box center [1032, 180] width 139 height 18
click at [1053, 260] on input "text" at bounding box center [1063, 269] width 41 height 18
click at [1089, 287] on icon "button" at bounding box center [1093, 291] width 8 height 8
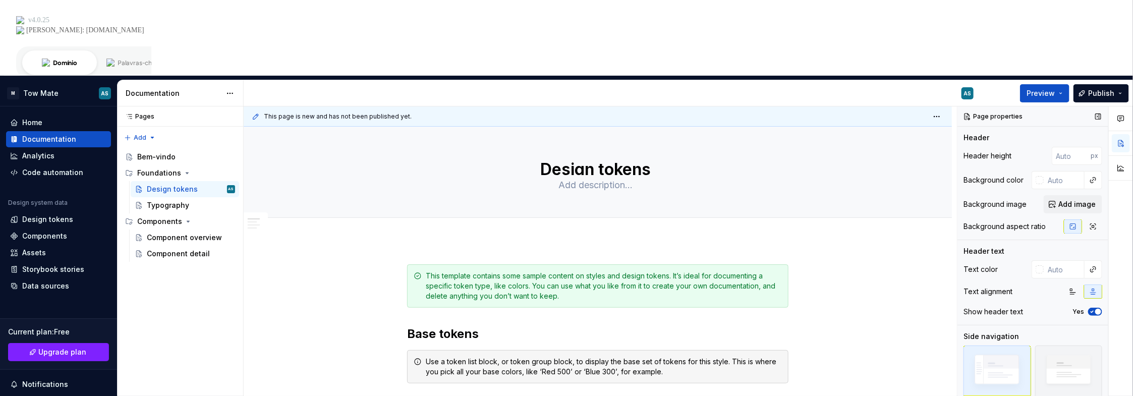
click at [1089, 287] on icon "button" at bounding box center [1093, 291] width 8 height 8
click at [1073, 287] on icon "button" at bounding box center [1073, 291] width 8 height 8
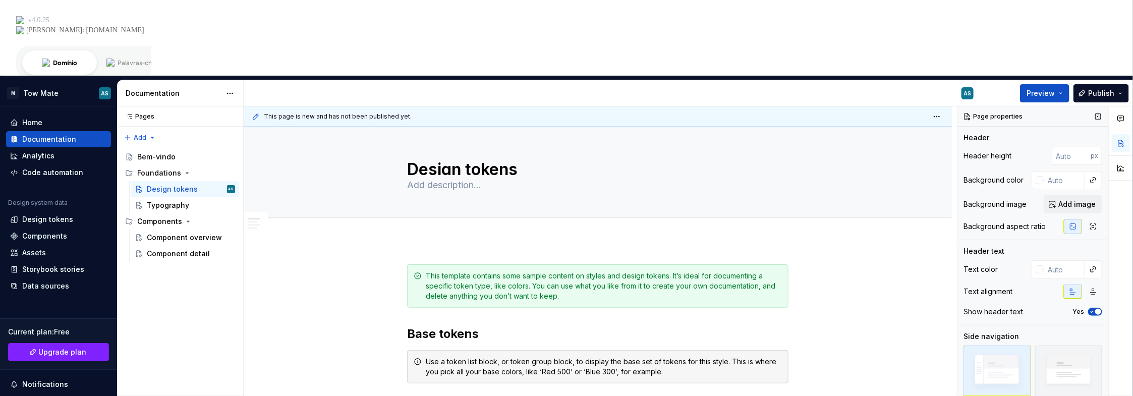
click at [1094, 309] on icon "button" at bounding box center [1092, 312] width 8 height 6
click at [1093, 309] on span "button" at bounding box center [1092, 312] width 6 height 6
click at [1097, 222] on icon "button" at bounding box center [1093, 226] width 8 height 8
click at [1071, 222] on icon "button" at bounding box center [1073, 226] width 8 height 8
click at [172, 200] on div "Typography" at bounding box center [168, 205] width 42 height 10
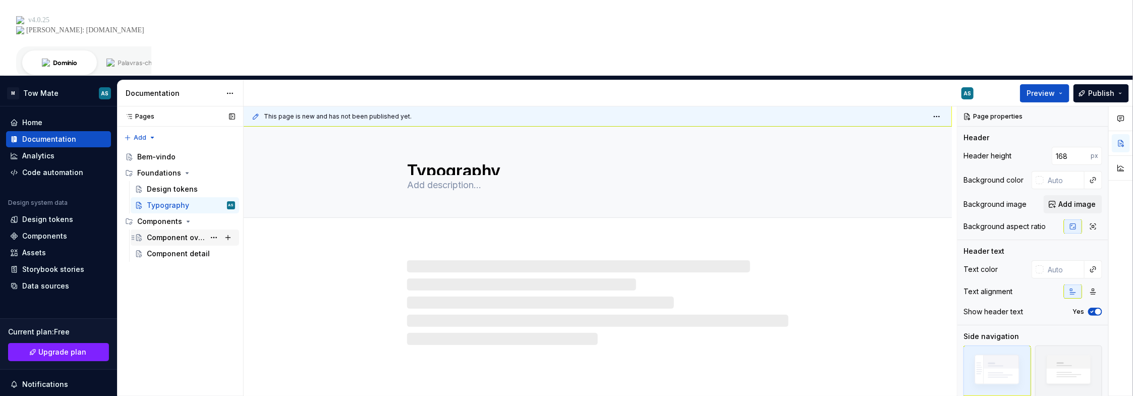
click at [162, 232] on div "Component overview" at bounding box center [176, 237] width 58 height 10
click at [160, 216] on div "Components" at bounding box center [159, 221] width 45 height 10
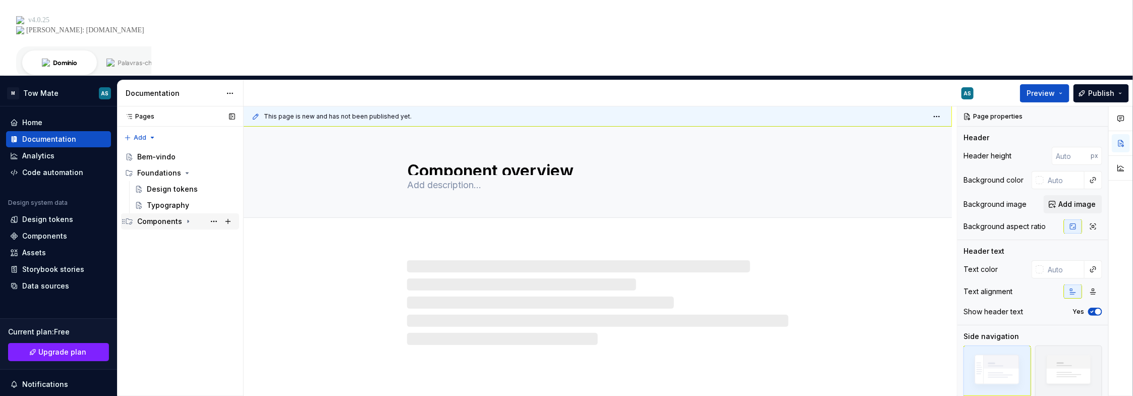
click at [160, 216] on div "Components" at bounding box center [159, 221] width 45 height 10
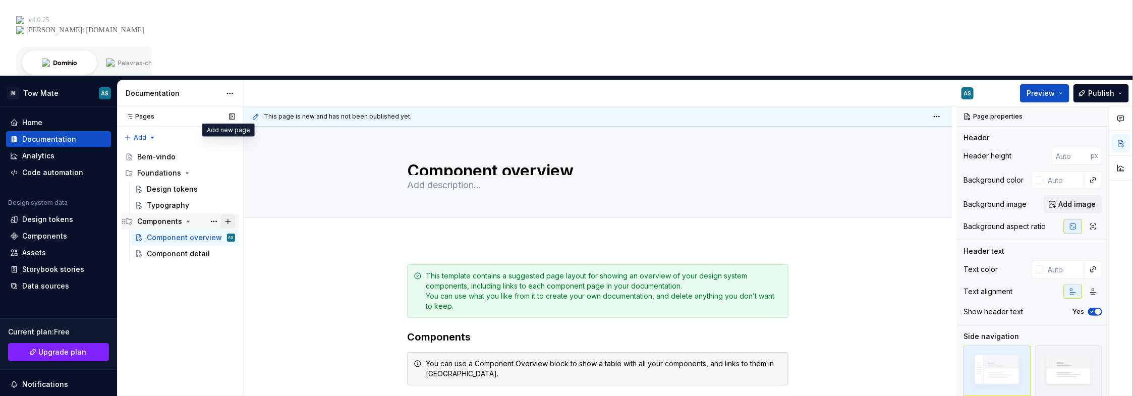
click at [233, 214] on button "Page tree" at bounding box center [228, 221] width 14 height 14
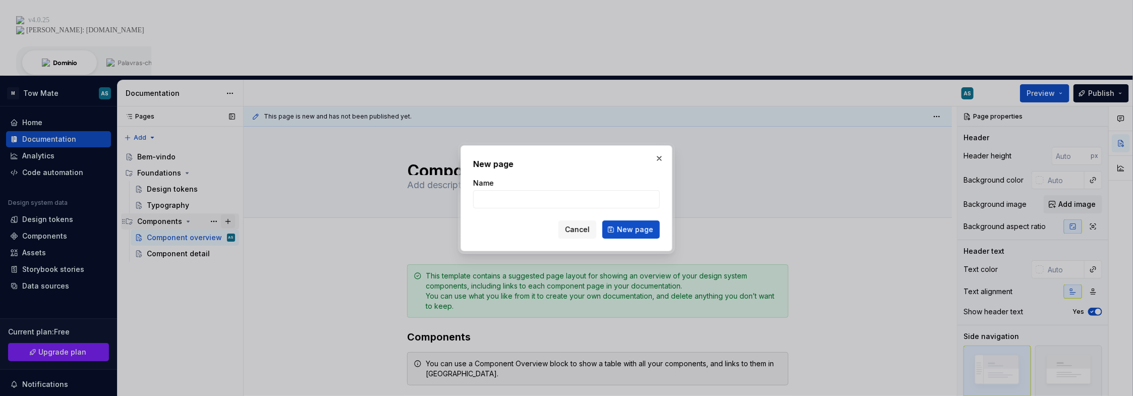
type textarea "*"
type input "Button"
click button "New page" at bounding box center [630, 229] width 57 height 18
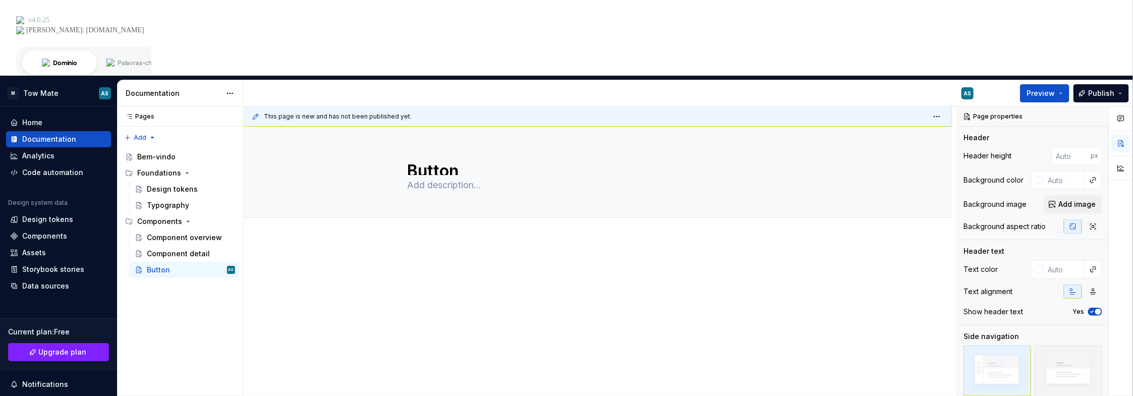
click at [483, 240] on div at bounding box center [598, 337] width 708 height 194
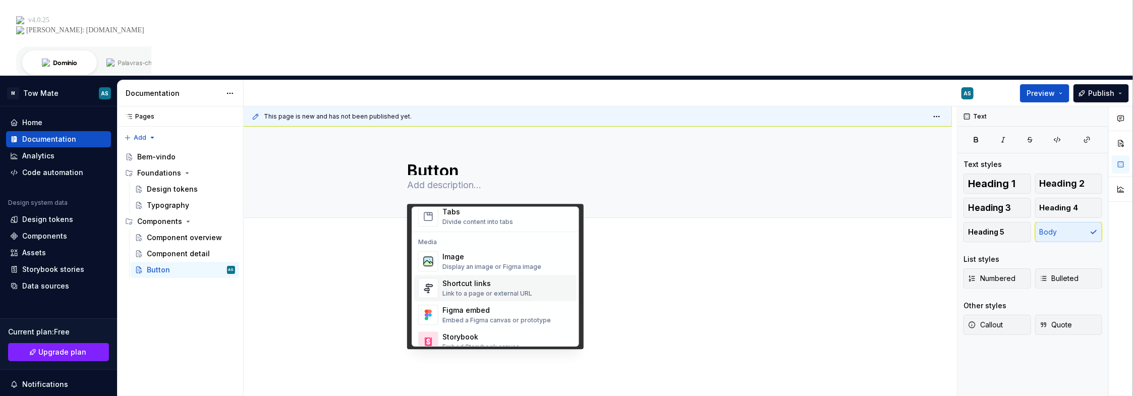
scroll to position [454, 0]
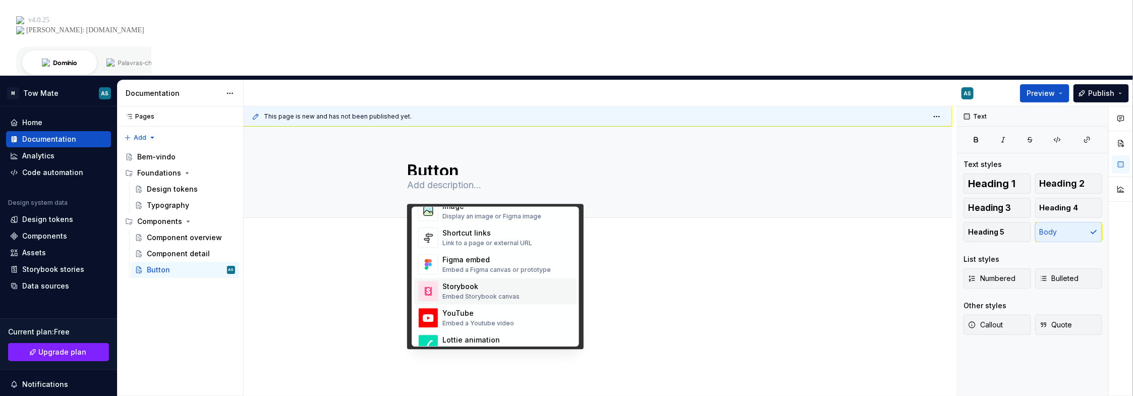
click at [499, 295] on div "Embed Storybook canvas" at bounding box center [480, 296] width 77 height 8
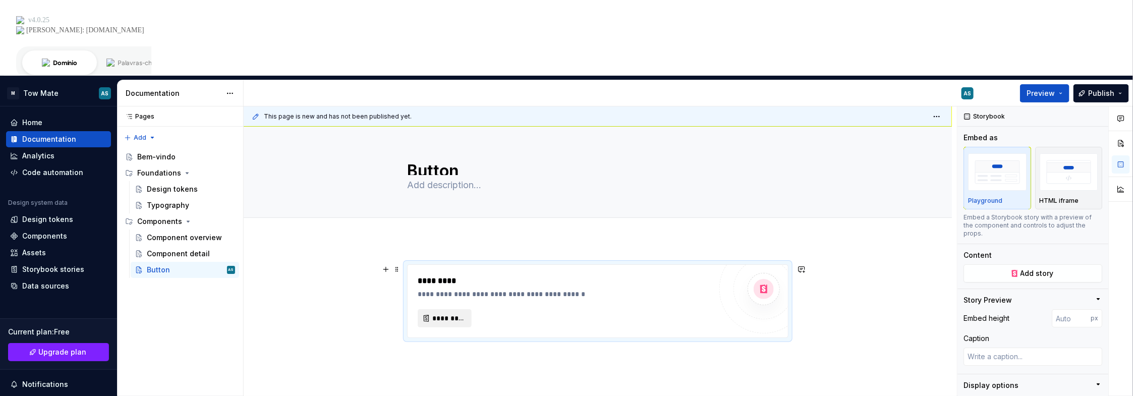
click at [450, 313] on span "*********" at bounding box center [448, 318] width 33 height 10
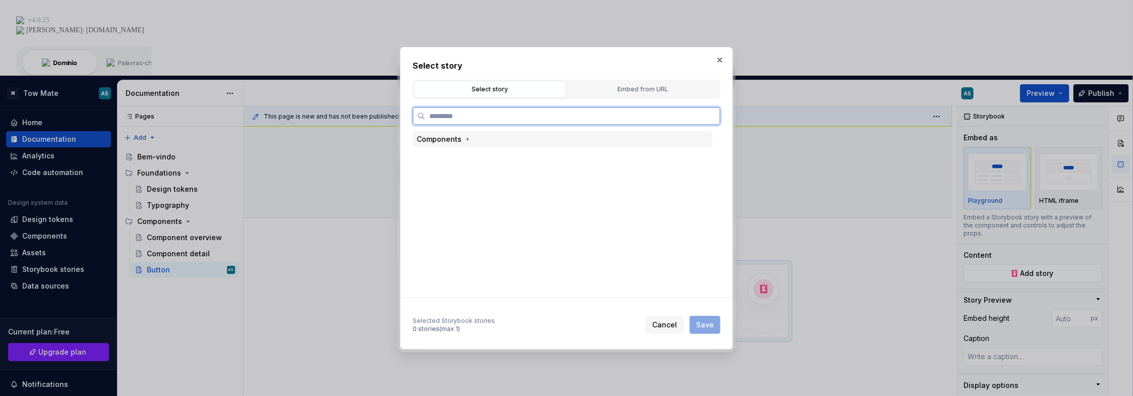
click at [474, 142] on div "Components" at bounding box center [563, 139] width 300 height 16
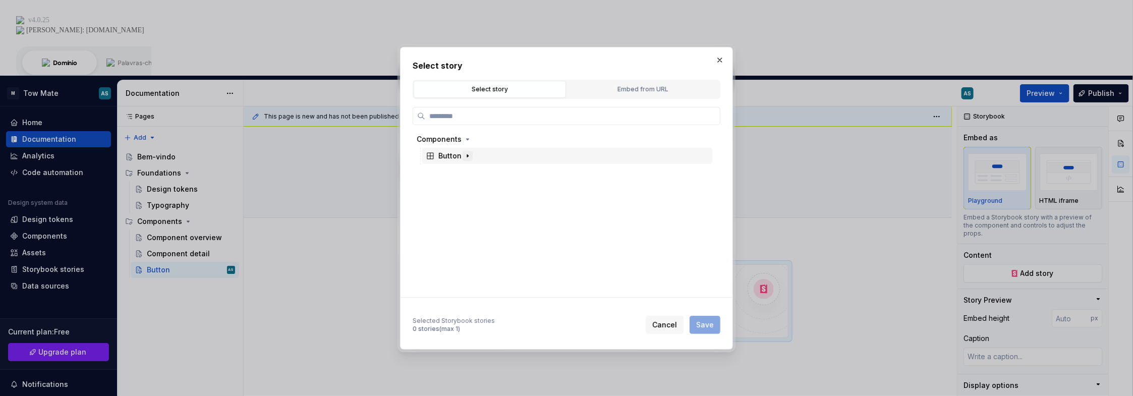
click at [462, 154] on button "button" at bounding box center [467, 156] width 10 height 10
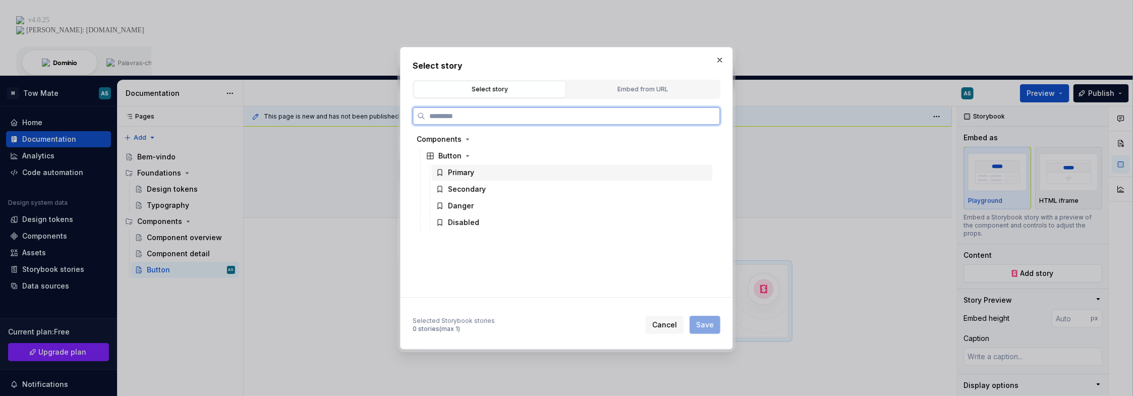
click at [450, 169] on div "Primary" at bounding box center [461, 172] width 26 height 10
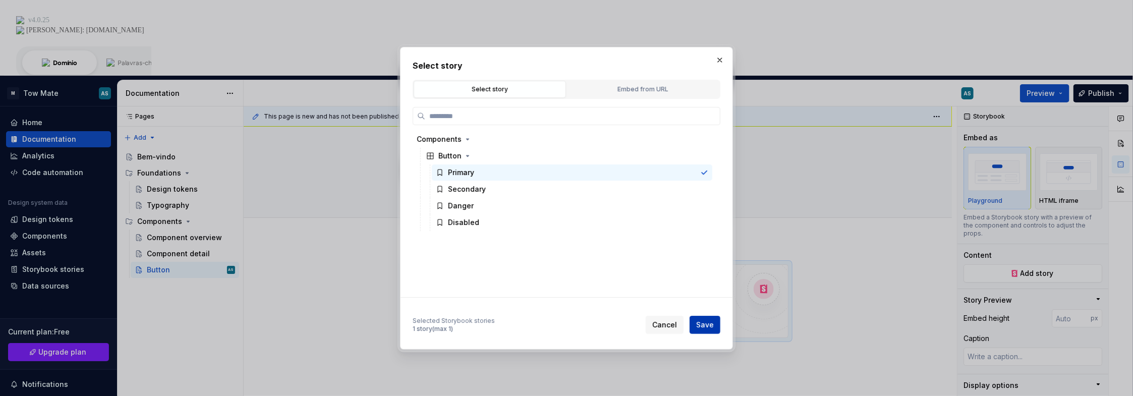
click at [708, 320] on span "Save" at bounding box center [705, 325] width 18 height 10
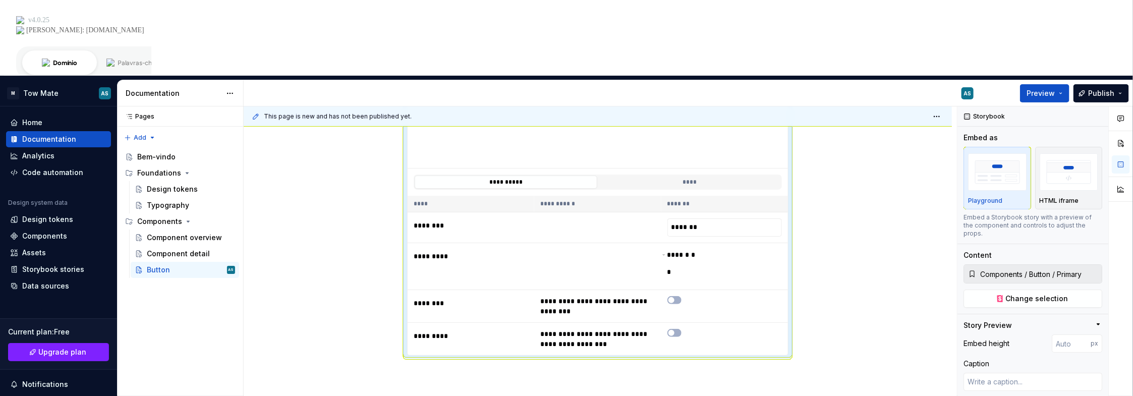
scroll to position [202, 0]
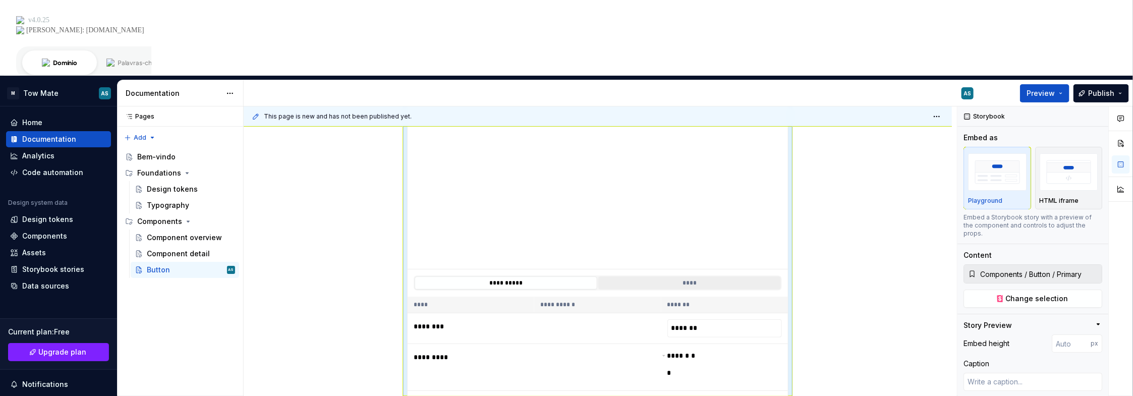
click at [640, 276] on button "****" at bounding box center [689, 282] width 183 height 13
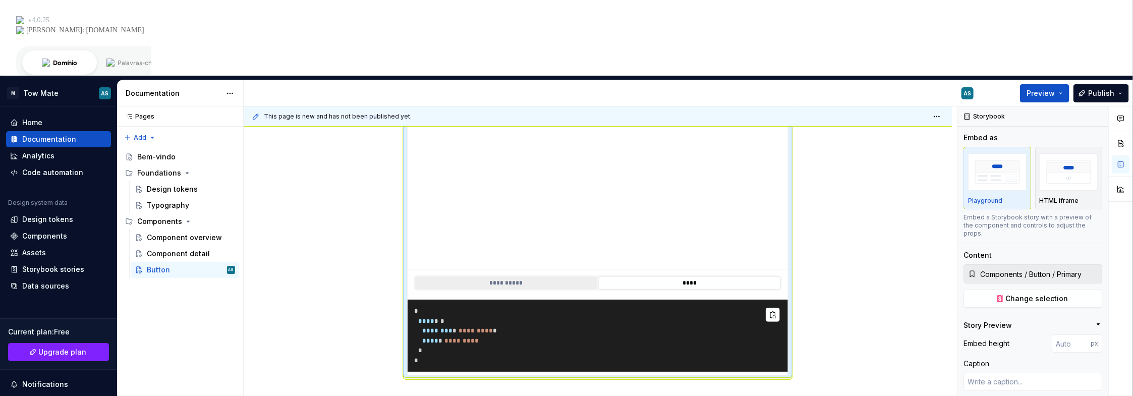
click at [505, 276] on button "**********" at bounding box center [506, 282] width 183 height 13
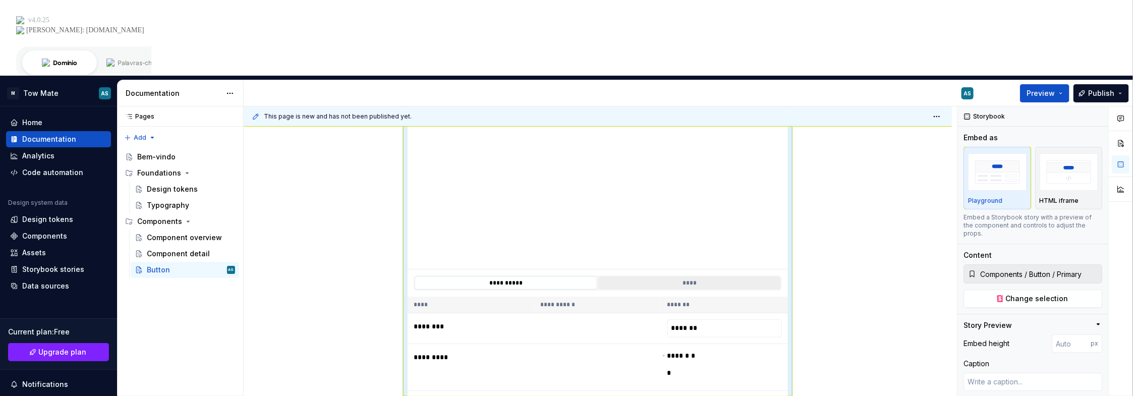
click at [643, 276] on button "****" at bounding box center [689, 282] width 183 height 13
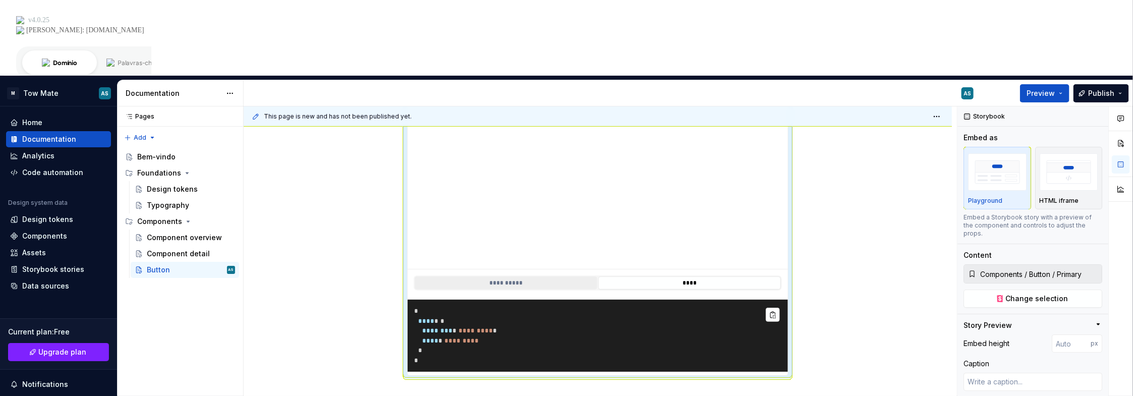
click at [512, 276] on button "**********" at bounding box center [506, 282] width 183 height 13
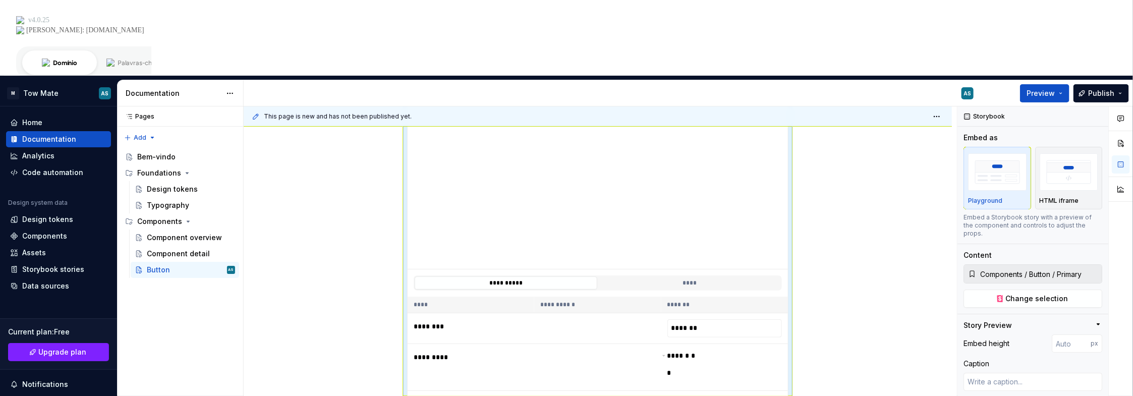
scroll to position [316, 0]
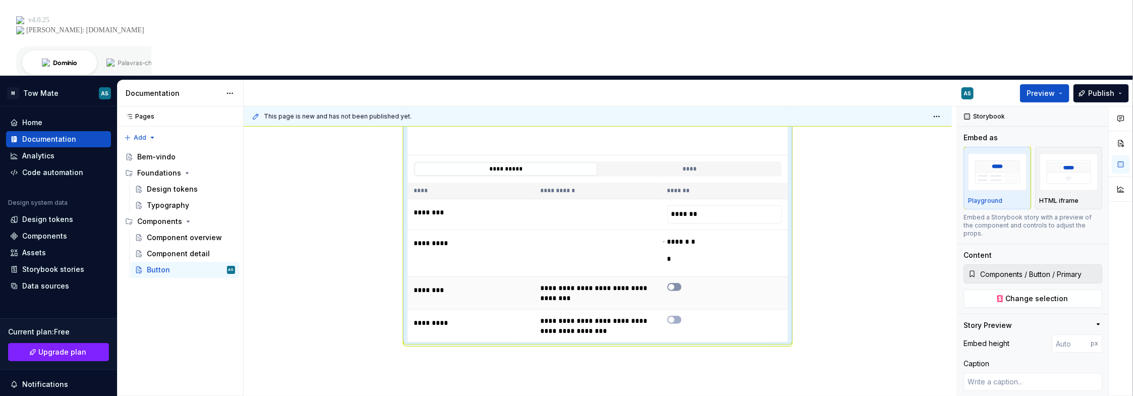
click at [677, 283] on button "button" at bounding box center [674, 287] width 14 height 8
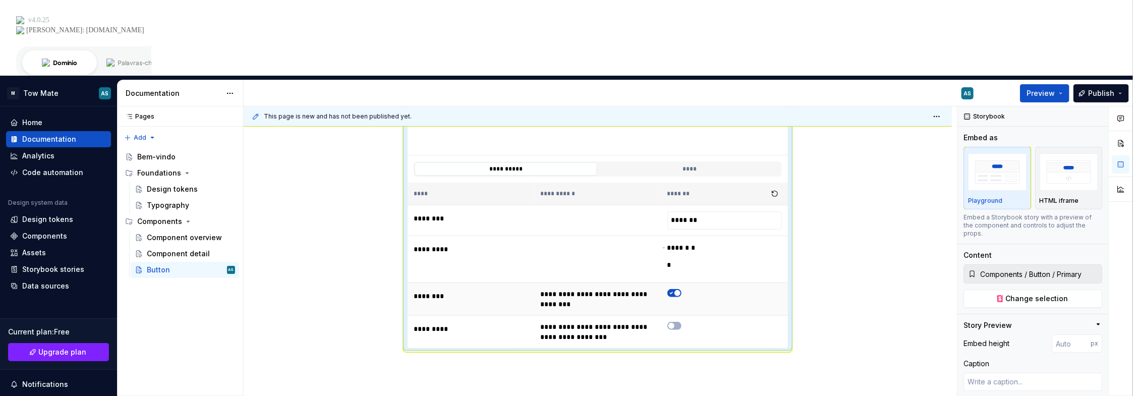
click at [673, 289] on button "button" at bounding box center [674, 293] width 14 height 8
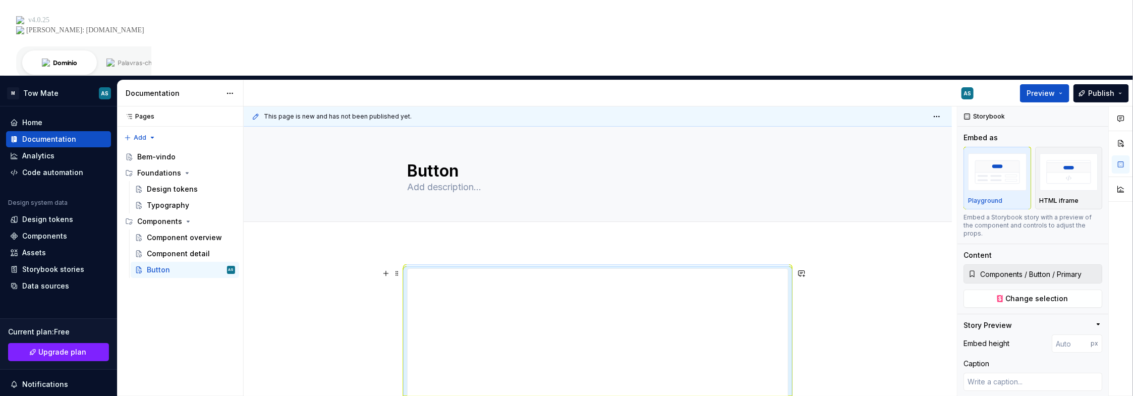
scroll to position [50, 0]
type textarea "*"
click at [512, 179] on textarea at bounding box center [595, 188] width 381 height 18
type textarea "Ex"
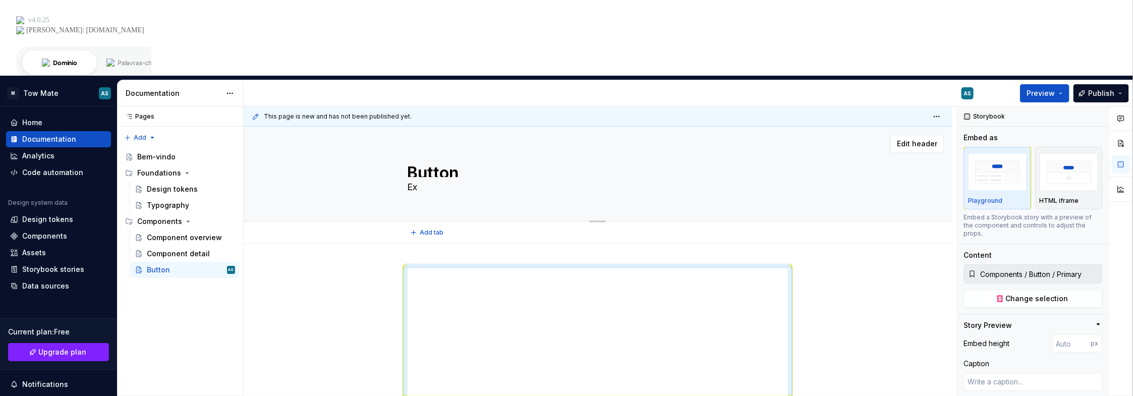
type textarea "*"
type textarea "Exe"
type textarea "*"
type textarea "Exem"
type textarea "*"
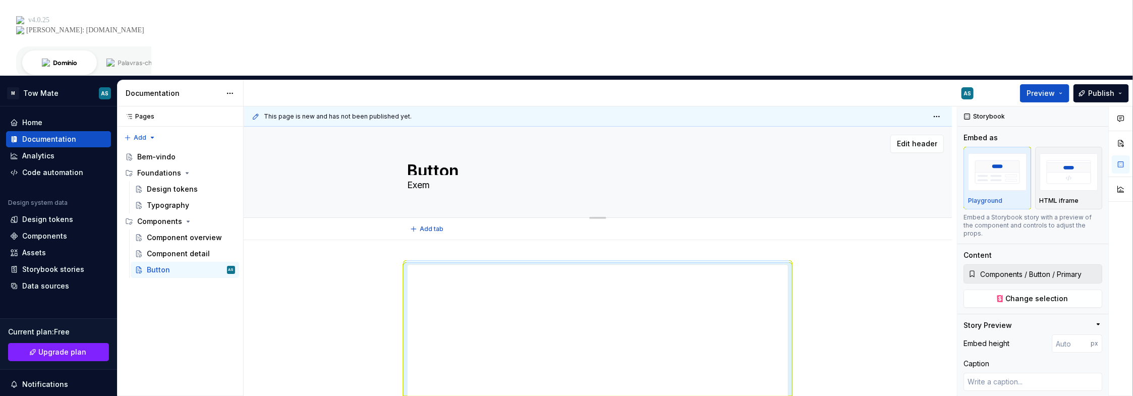
type textarea "Exemp"
type textarea "*"
type textarea "Exempl"
type textarea "*"
type textarea "Exemplo"
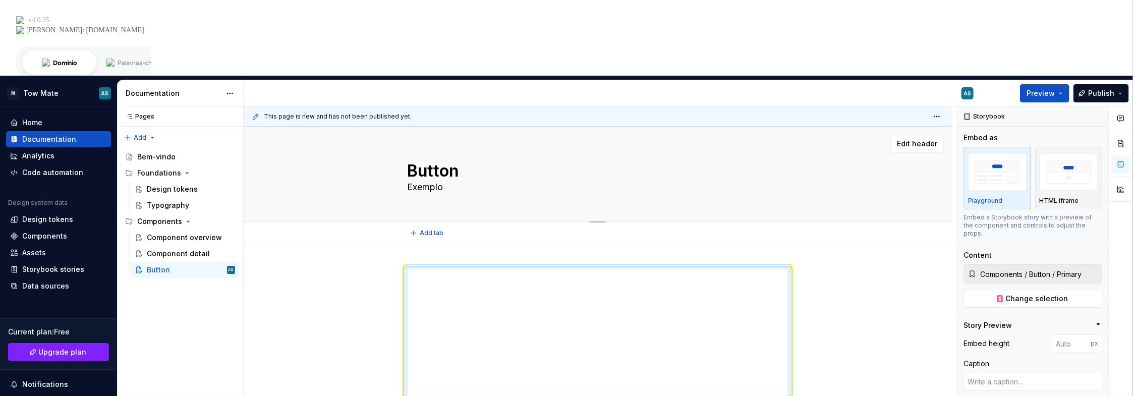
type textarea "*"
type textarea "Exemplo"
type textarea "*"
type textarea "Exemplo d"
type textarea "*"
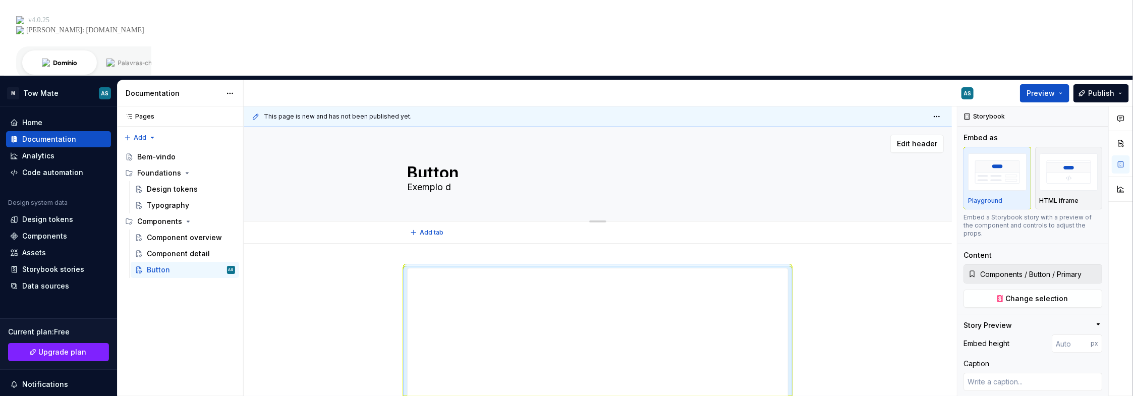
type textarea "Exemplo de"
type textarea "*"
type textarea "Exemplo de"
type textarea "*"
type textarea "Exemplo de p"
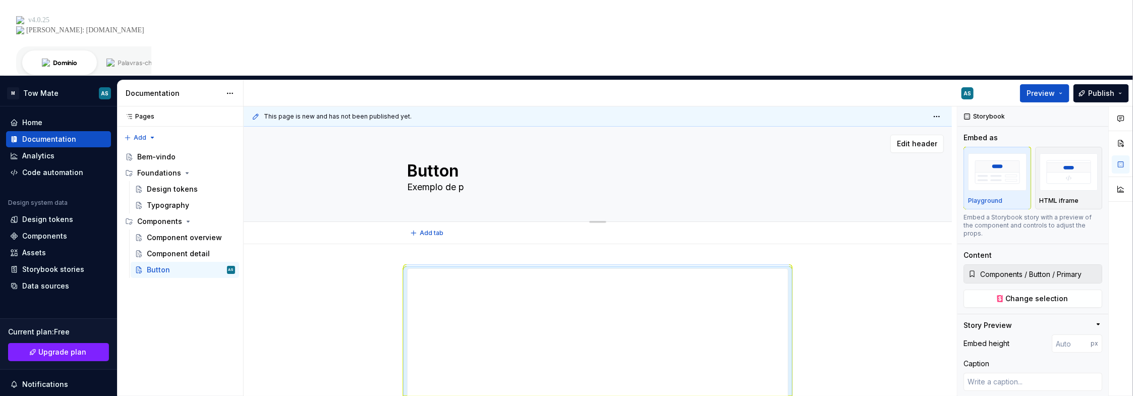
type textarea "*"
type textarea "Exemplo de pá"
type textarea "*"
type textarea "Exemplo de pág"
type textarea "*"
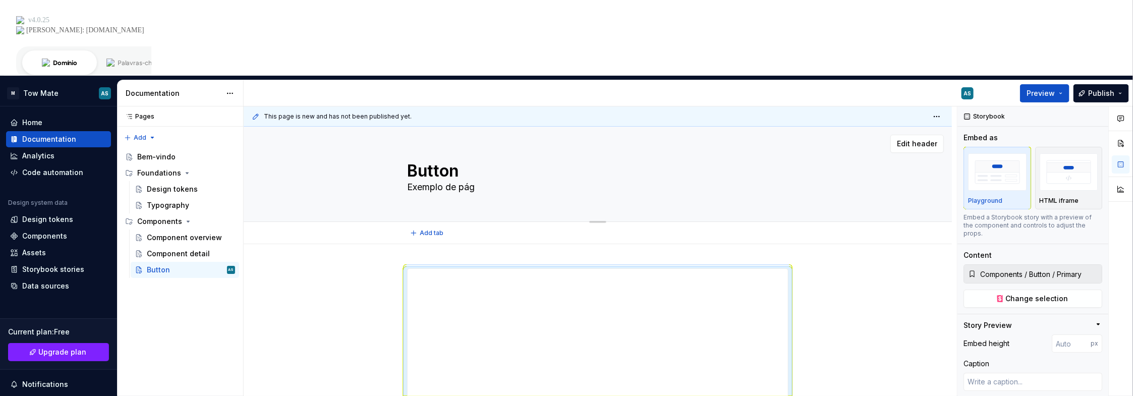
type textarea "Exemplo de pági"
type textarea "*"
type textarea "Exemplo de págin"
type textarea "*"
type textarea "Exemplo de página"
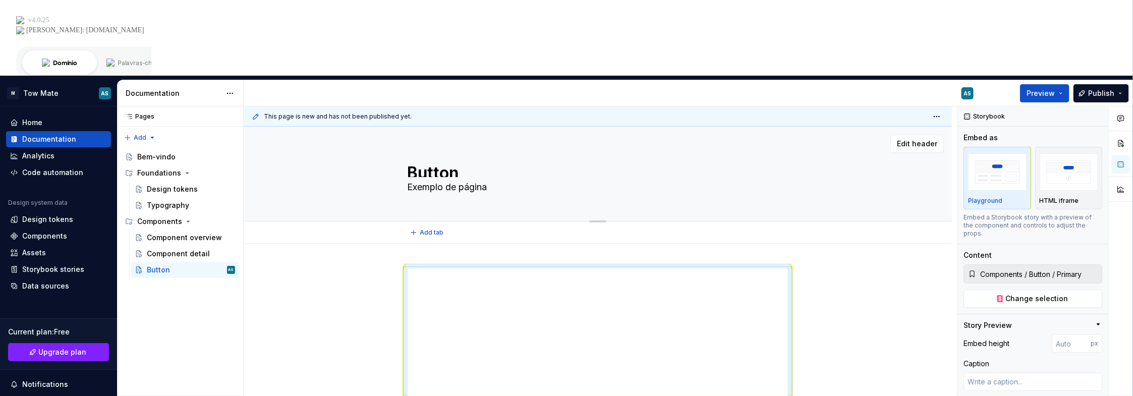
type textarea "*"
type textarea "Exemplo de página"
type textarea "*"
type textarea "Exemplo de página d"
type textarea "*"
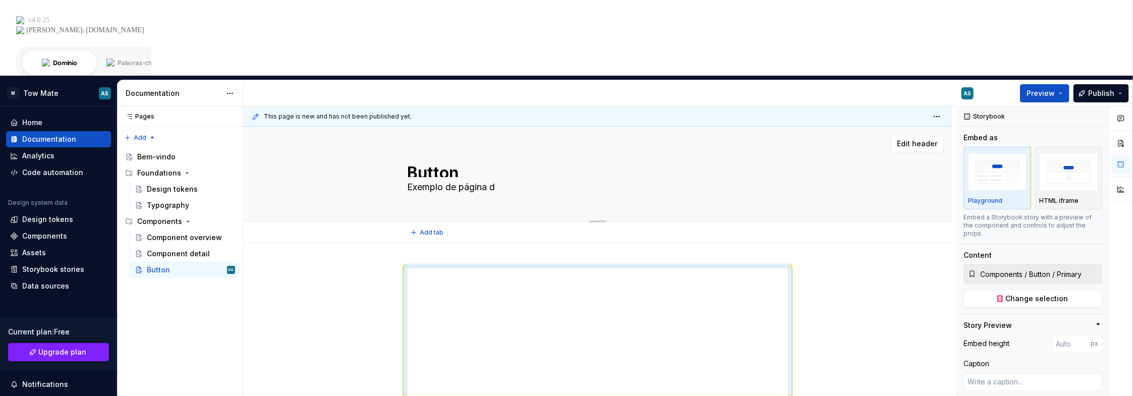
type textarea "Exemplo de página de"
type textarea "*"
type textarea "Exemplo de página de"
type textarea "*"
type textarea "Exemplo de página de c"
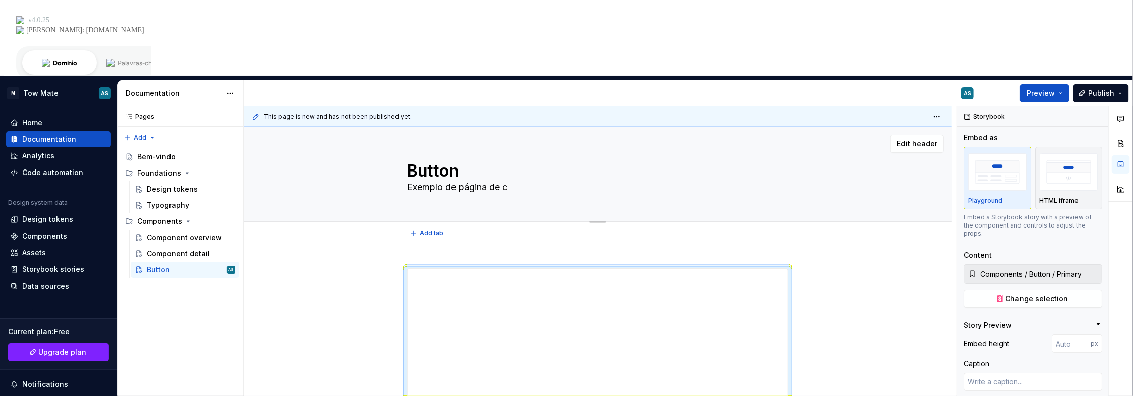
type textarea "*"
type textarea "Exemplo de página de com"
type textarea "*"
type textarea "Exemplo de página de comp"
type textarea "*"
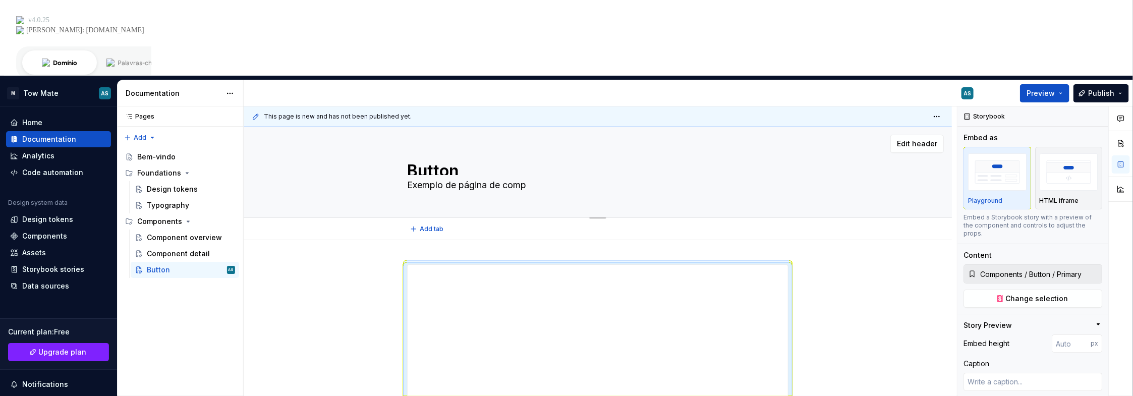
type textarea "Exemplo de página de compo"
type textarea "*"
type textarea "Exemplo de página de compon"
type textarea "*"
type textarea "Exemplo de página de compone"
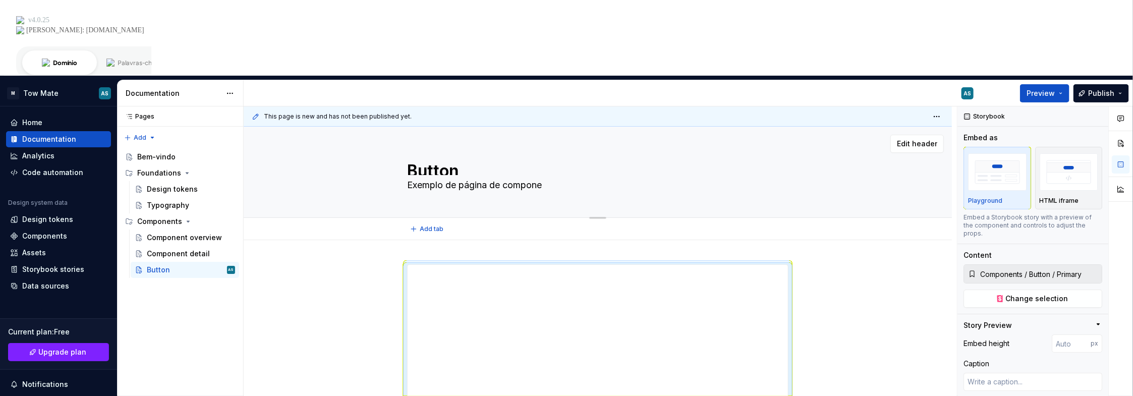
type textarea "*"
type textarea "Exemplo de página de componen"
type textarea "*"
type textarea "Exemplo de página de component"
type textarea "*"
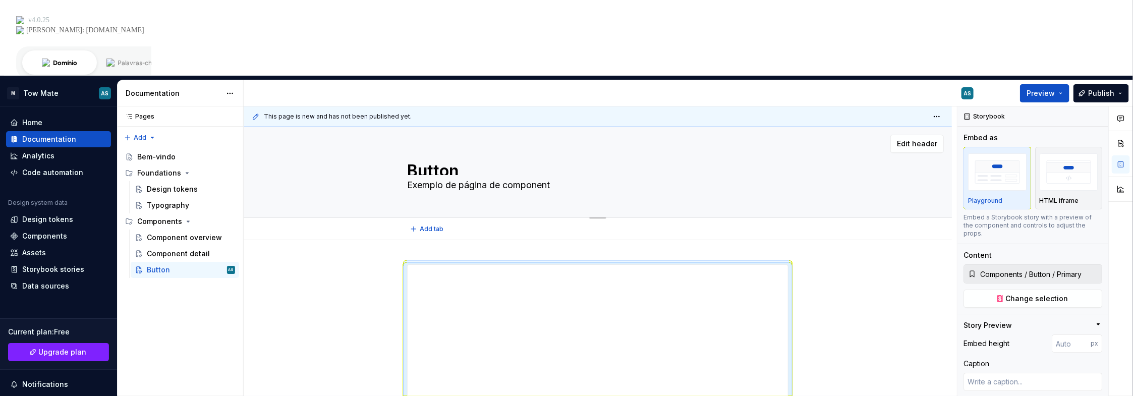
type textarea "Exemplo de página de componente"
type textarea "*"
type textarea "Exemplo de página de componente"
click at [428, 229] on span "Add tab" at bounding box center [432, 233] width 24 height 8
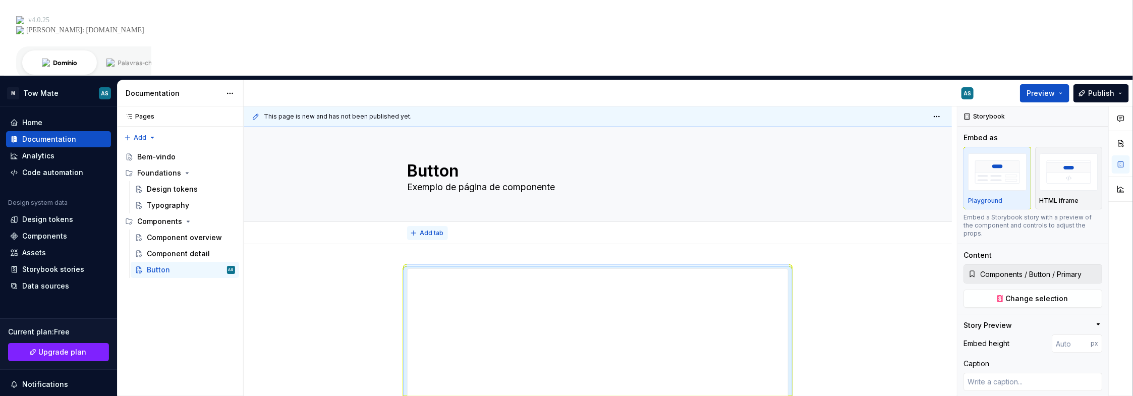
click at [432, 229] on span "Add tab" at bounding box center [432, 233] width 24 height 8
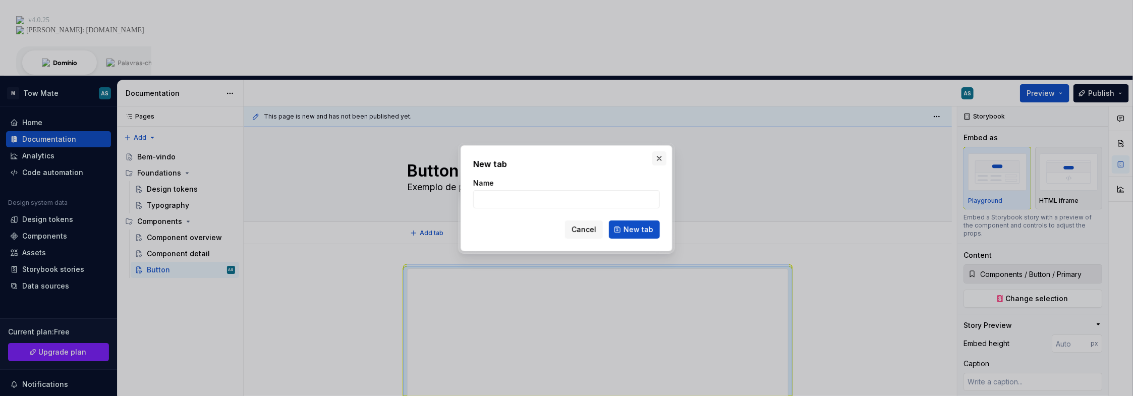
click at [657, 159] on button "button" at bounding box center [659, 158] width 14 height 14
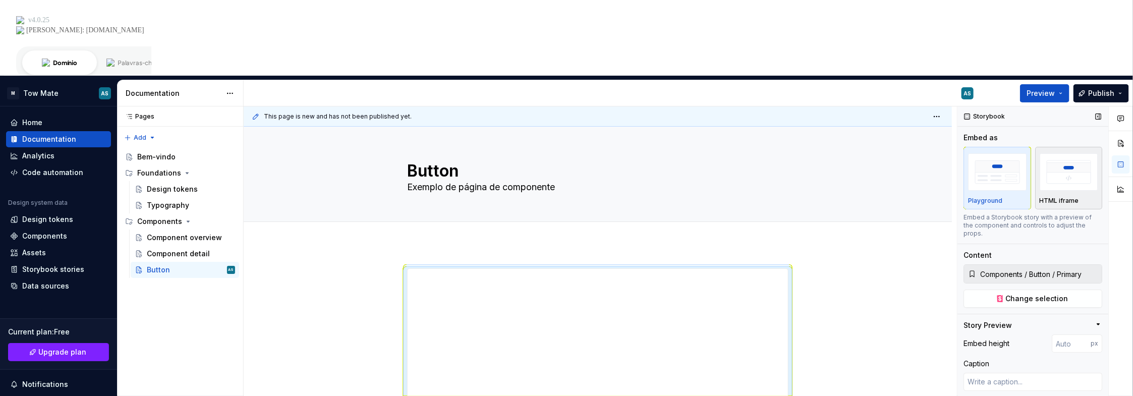
click at [1066, 153] on img "button" at bounding box center [1068, 171] width 58 height 37
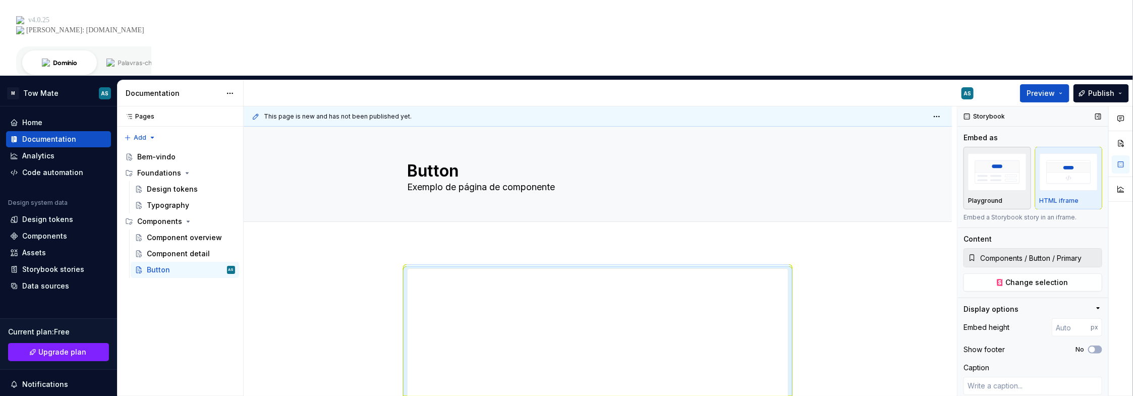
click at [994, 153] on img "button" at bounding box center [997, 171] width 58 height 37
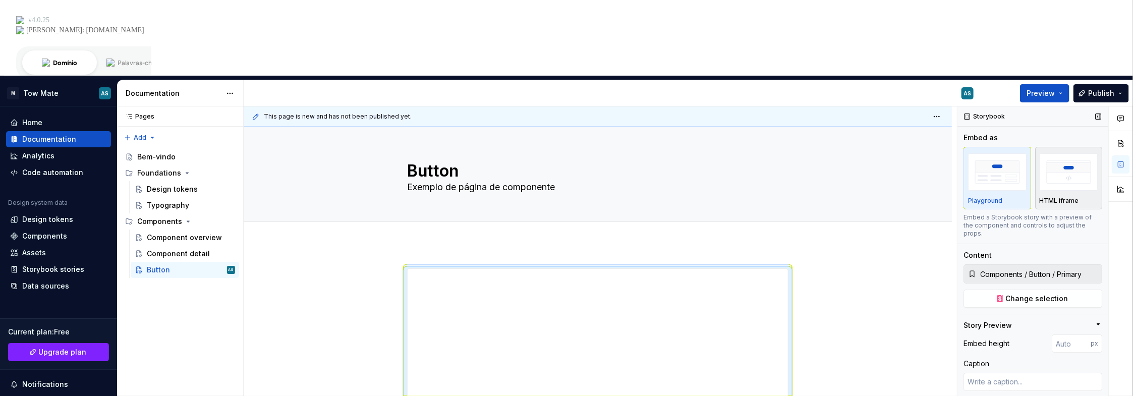
click at [1045, 153] on img "button" at bounding box center [1068, 171] width 58 height 37
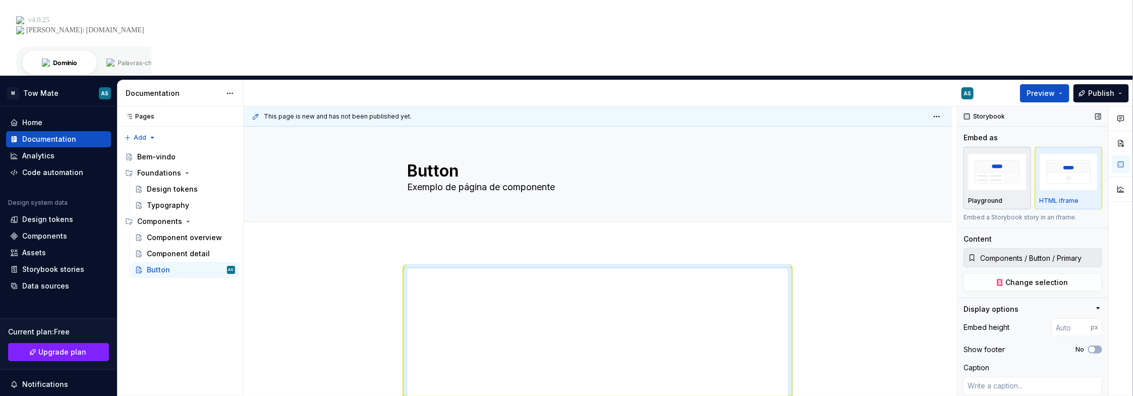
click at [983, 153] on img "button" at bounding box center [997, 171] width 58 height 37
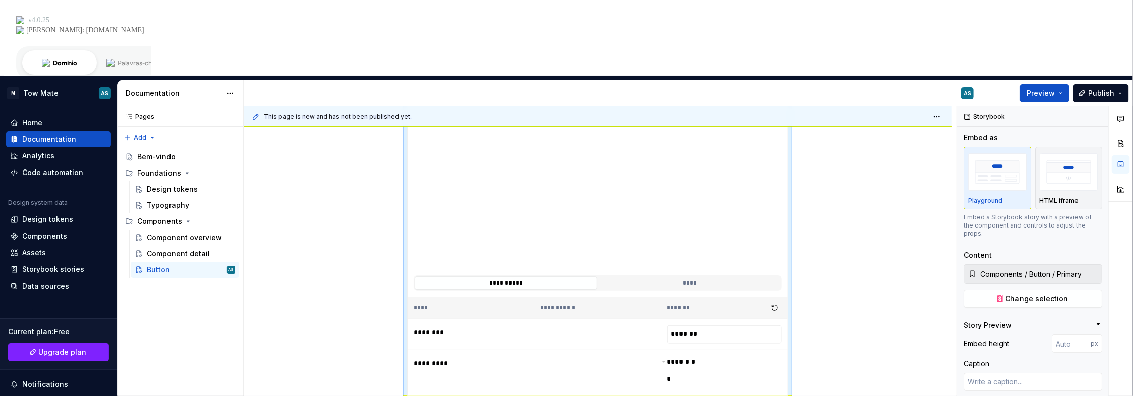
scroll to position [50, 0]
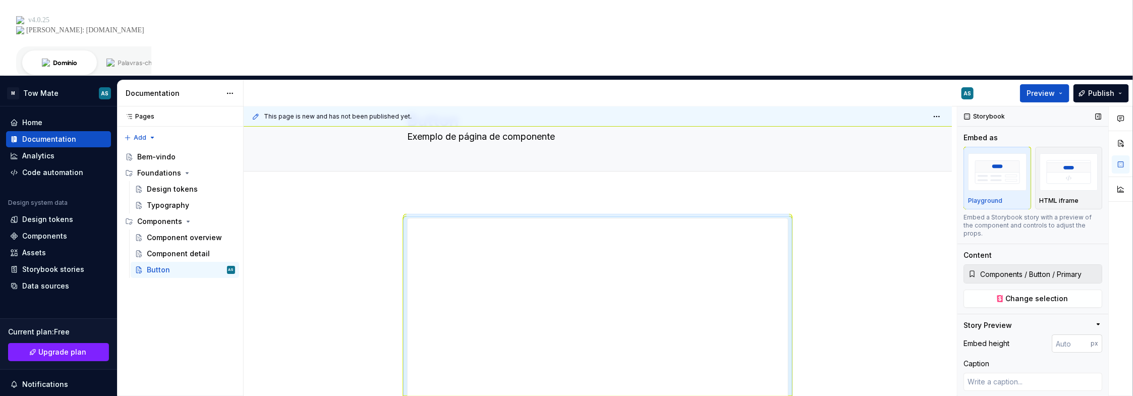
click at [1058, 334] on input "number" at bounding box center [1070, 343] width 39 height 18
click at [884, 245] on div "**********" at bounding box center [600, 289] width 713 height 366
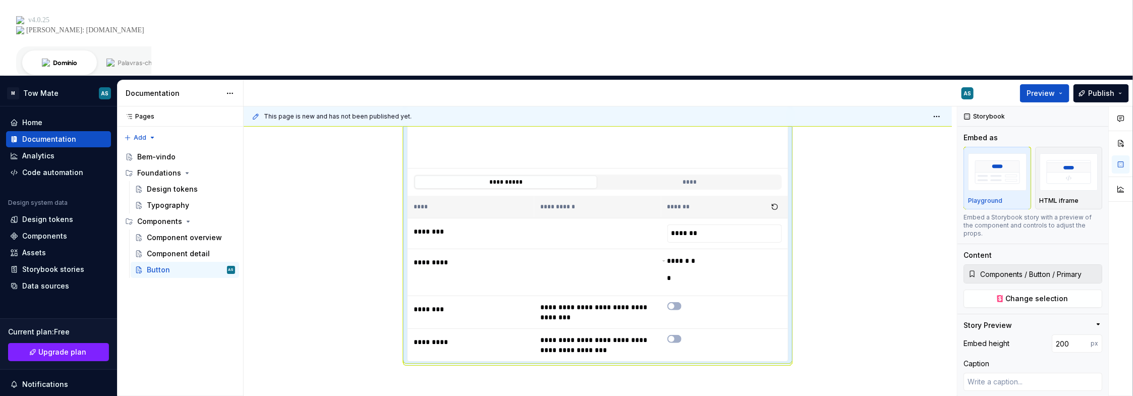
scroll to position [101, 0]
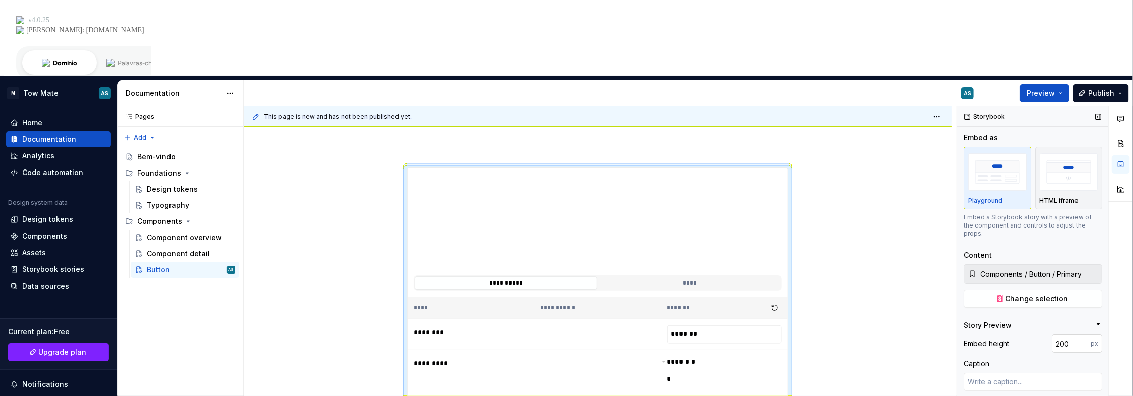
click at [1065, 334] on input "200" at bounding box center [1070, 343] width 39 height 18
click at [1022, 334] on div "Embed height px" at bounding box center [1032, 343] width 139 height 18
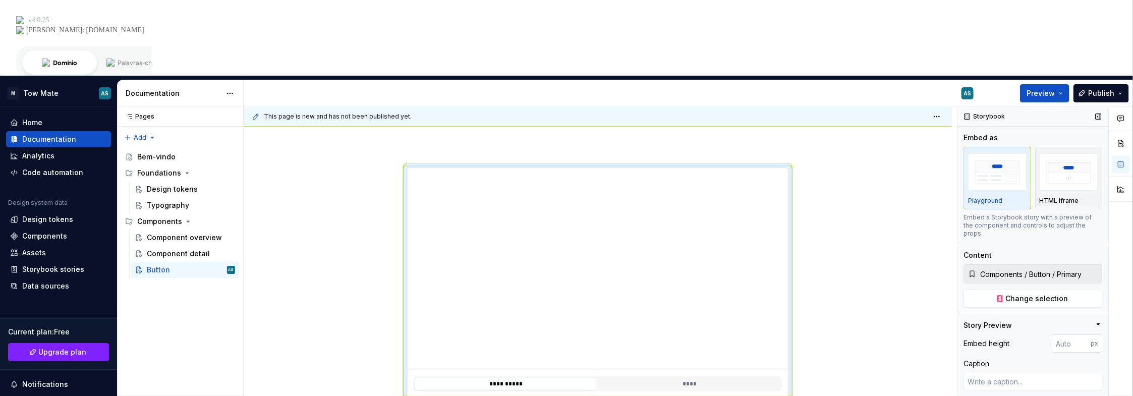
click at [1056, 334] on input "number" at bounding box center [1070, 343] width 39 height 18
click at [1019, 334] on div "Embed height 200 px" at bounding box center [1032, 343] width 139 height 18
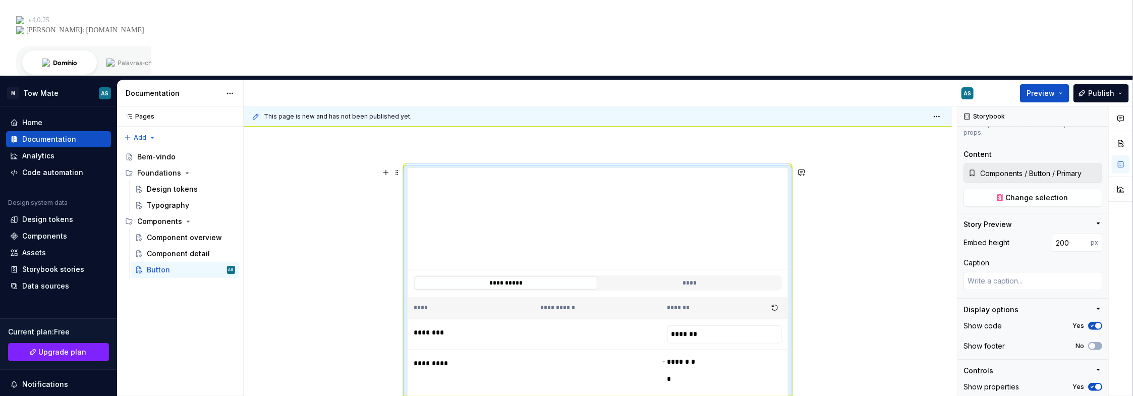
scroll to position [221, 0]
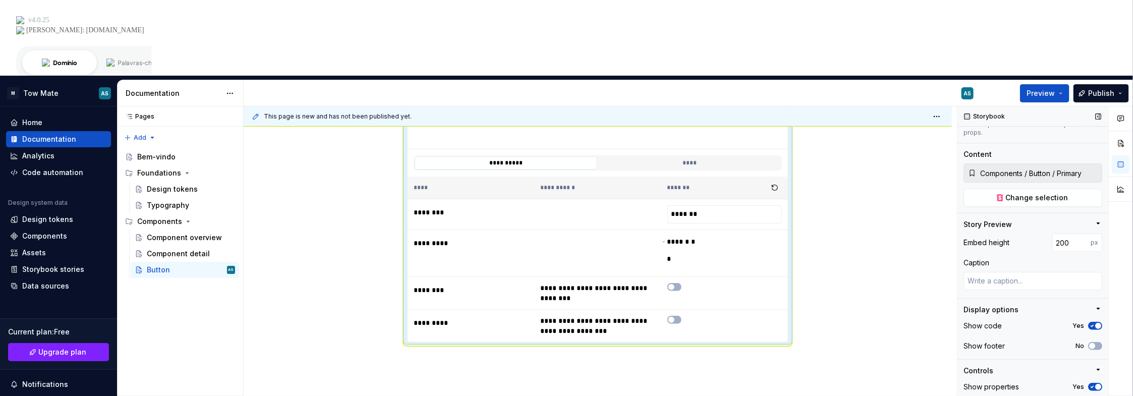
click at [1084, 342] on div "No" at bounding box center [1088, 346] width 27 height 8
click at [1090, 343] on icon "button" at bounding box center [1092, 346] width 8 height 6
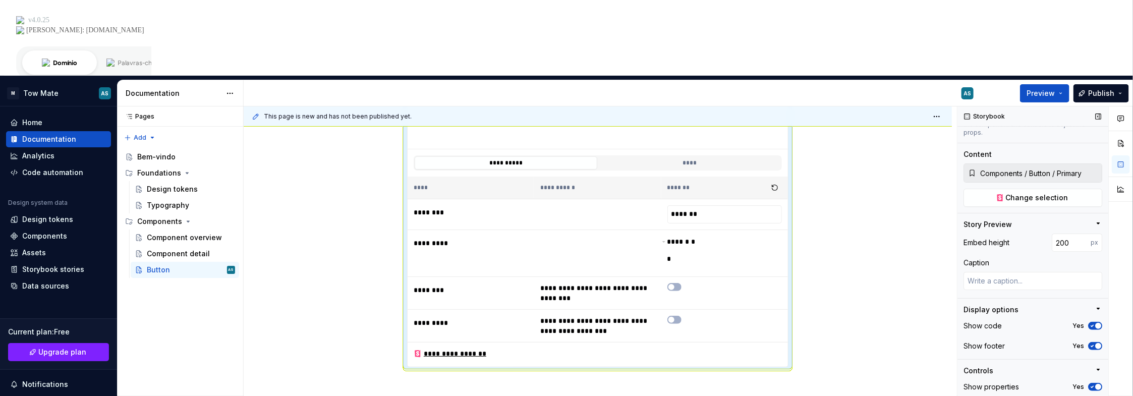
scroll to position [162, 0]
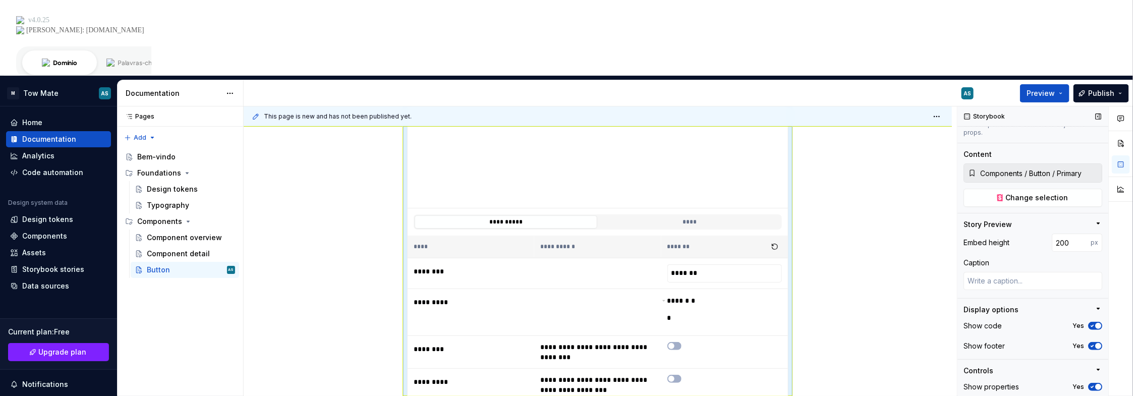
click at [1095, 343] on span "button" at bounding box center [1098, 346] width 6 height 6
click at [1092, 342] on button "No" at bounding box center [1095, 346] width 14 height 8
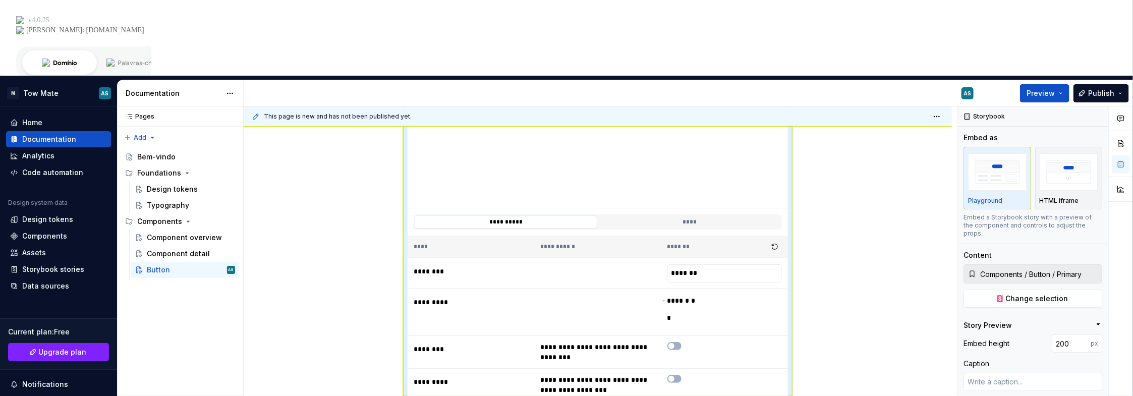
scroll to position [0, 0]
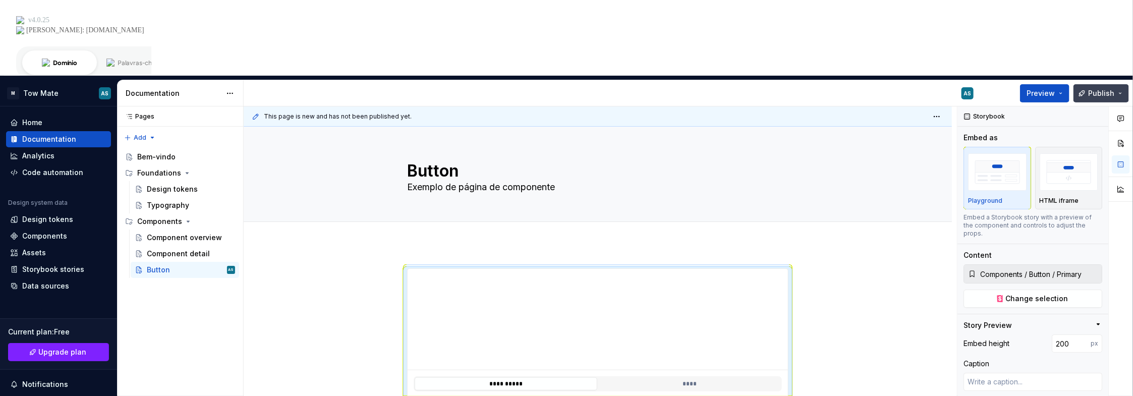
click at [1105, 88] on span "Publish" at bounding box center [1101, 93] width 26 height 10
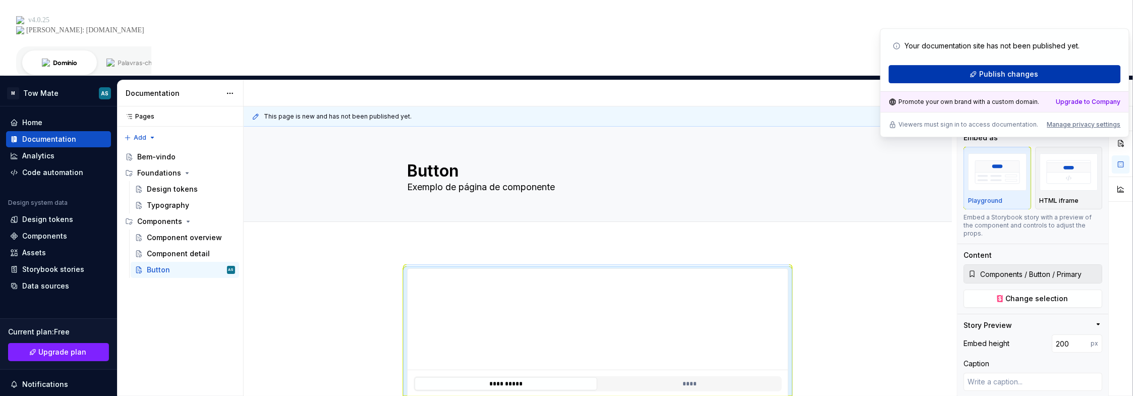
click at [987, 76] on span "Publish changes" at bounding box center [1008, 74] width 59 height 10
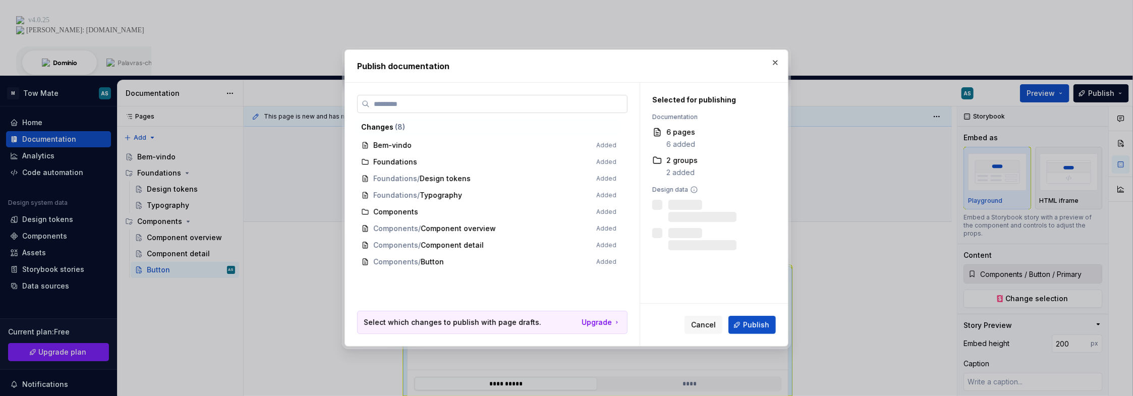
click at [454, 99] on input "search" at bounding box center [498, 104] width 257 height 10
click at [745, 322] on span "Publish" at bounding box center [756, 325] width 26 height 10
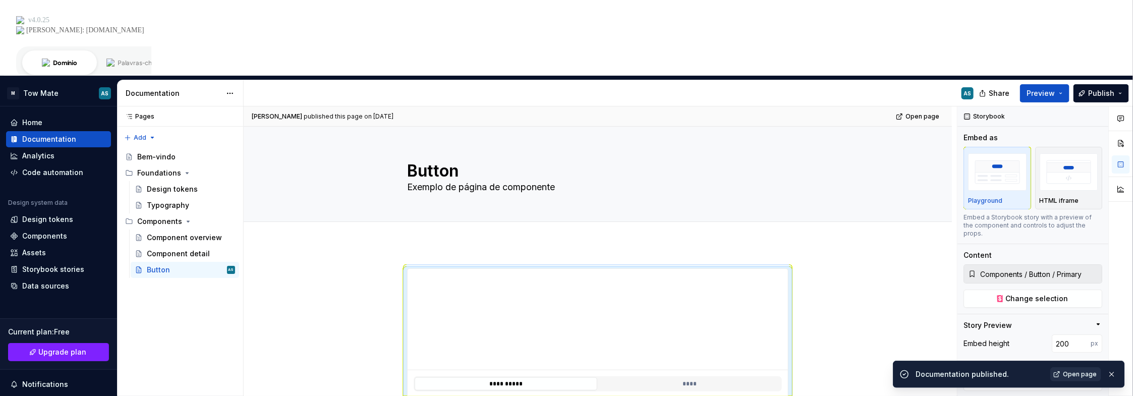
click at [1074, 373] on span "Open page" at bounding box center [1080, 374] width 34 height 8
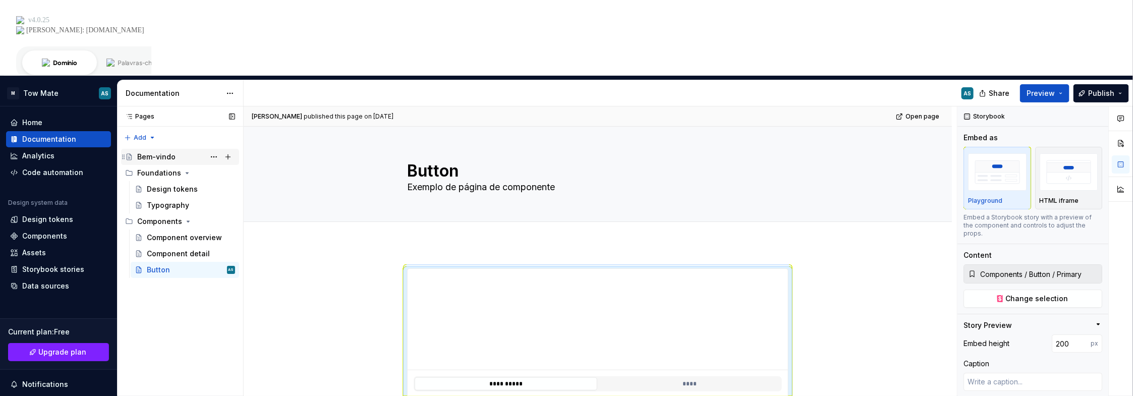
click at [173, 152] on div "Bem-vindo" at bounding box center [156, 157] width 38 height 10
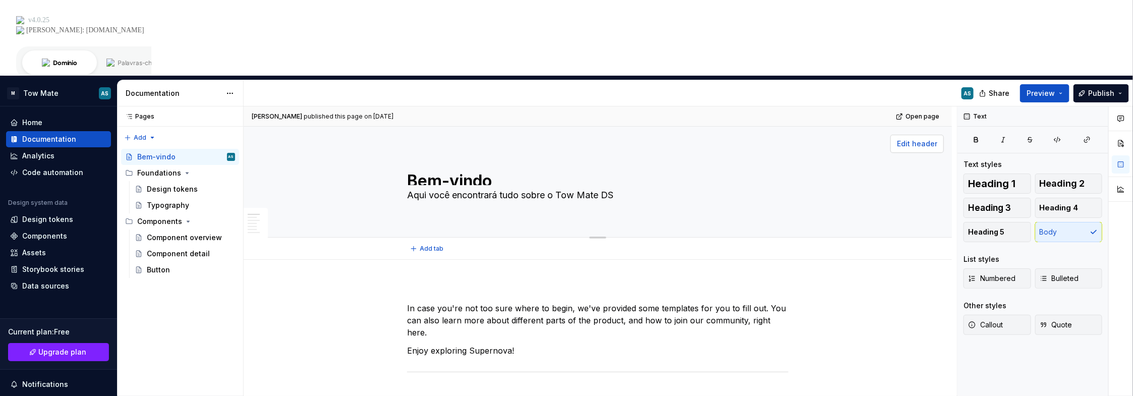
click at [909, 139] on span "Edit header" at bounding box center [917, 144] width 40 height 10
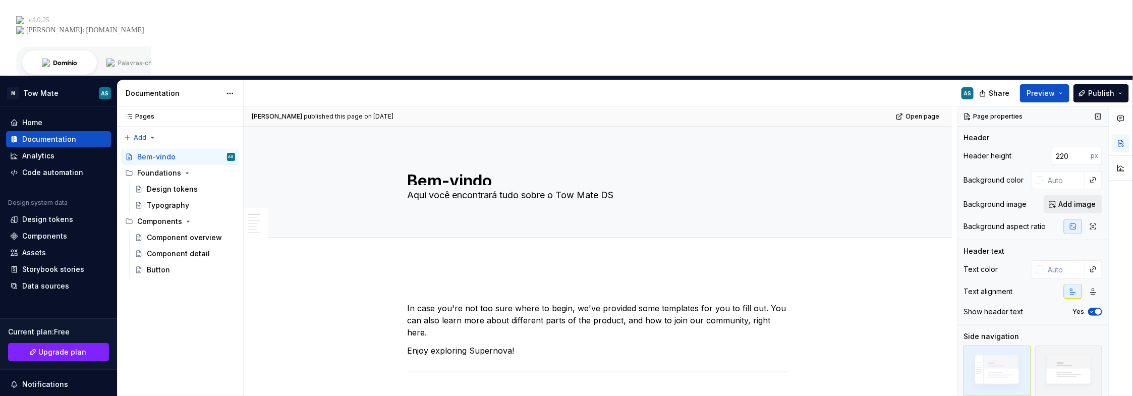
click at [1080, 199] on span "Add image" at bounding box center [1076, 204] width 37 height 10
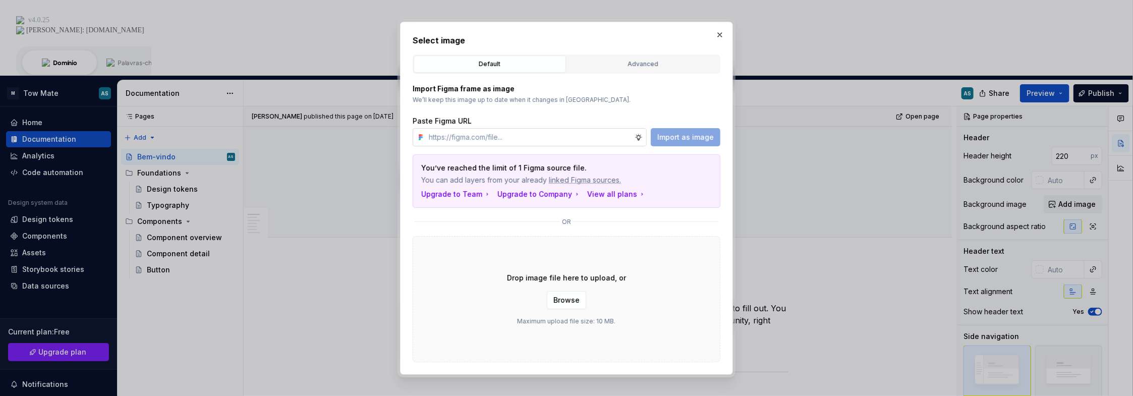
click at [558, 134] on input "text" at bounding box center [530, 137] width 210 height 18
click at [604, 93] on p "Import Figma frame as image" at bounding box center [567, 89] width 308 height 10
click at [517, 130] on input "text" at bounding box center [530, 137] width 210 height 18
paste input "[URL][DOMAIN_NAME]"
click at [702, 135] on span "Import as image" at bounding box center [685, 137] width 56 height 10
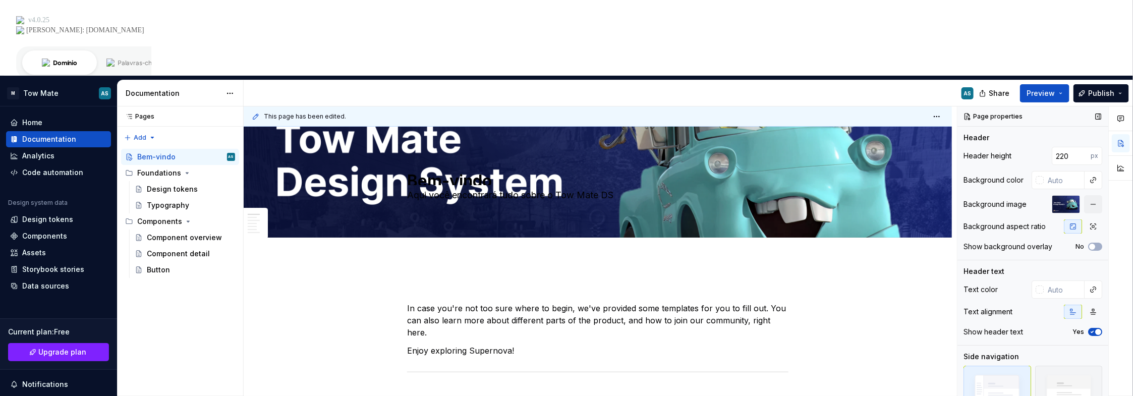
click at [1095, 329] on span "button" at bounding box center [1098, 332] width 6 height 6
click at [1099, 88] on span "Publish" at bounding box center [1101, 93] width 26 height 10
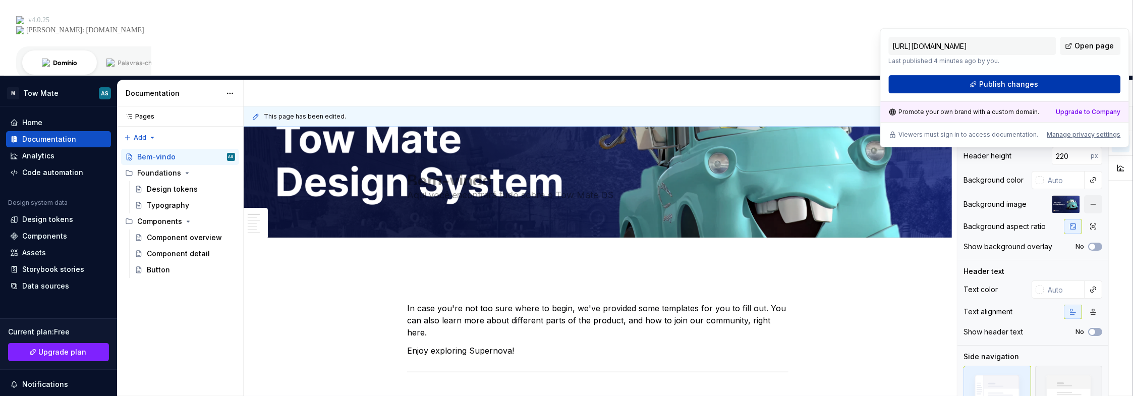
click at [1015, 85] on span "Publish changes" at bounding box center [1008, 84] width 59 height 10
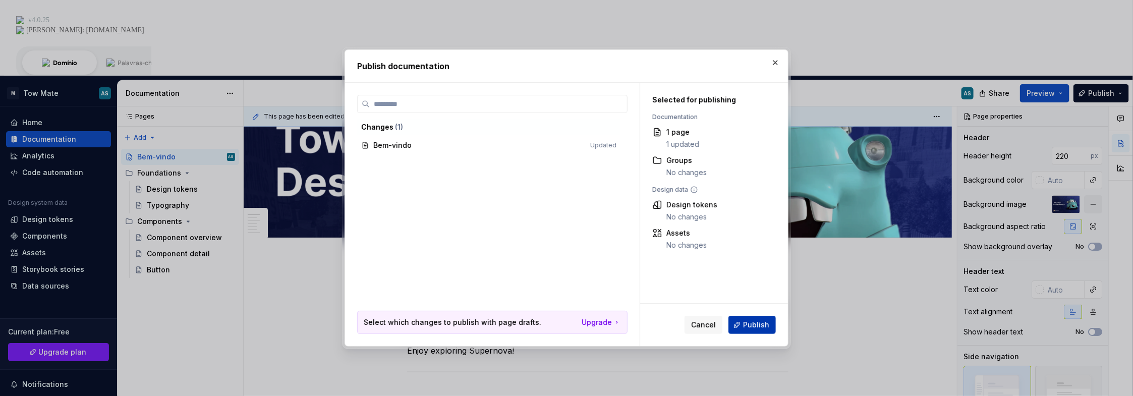
click at [757, 326] on span "Publish" at bounding box center [756, 325] width 26 height 10
drag, startPoint x: 757, startPoint y: 326, endPoint x: 625, endPoint y: 67, distance: 290.9
click at [625, 135] on div "Edit header" at bounding box center [594, 144] width 700 height 18
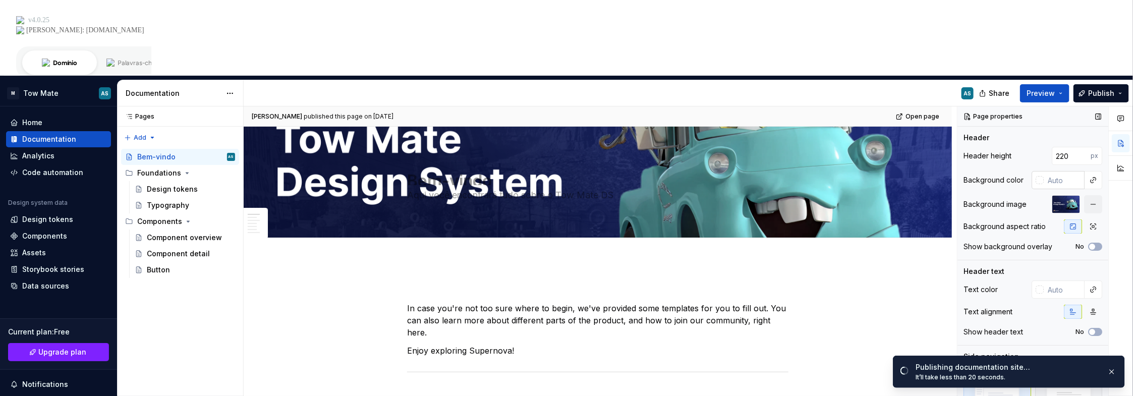
click at [1058, 171] on input "text" at bounding box center [1063, 180] width 41 height 18
click at [1065, 147] on input "220" at bounding box center [1070, 156] width 39 height 18
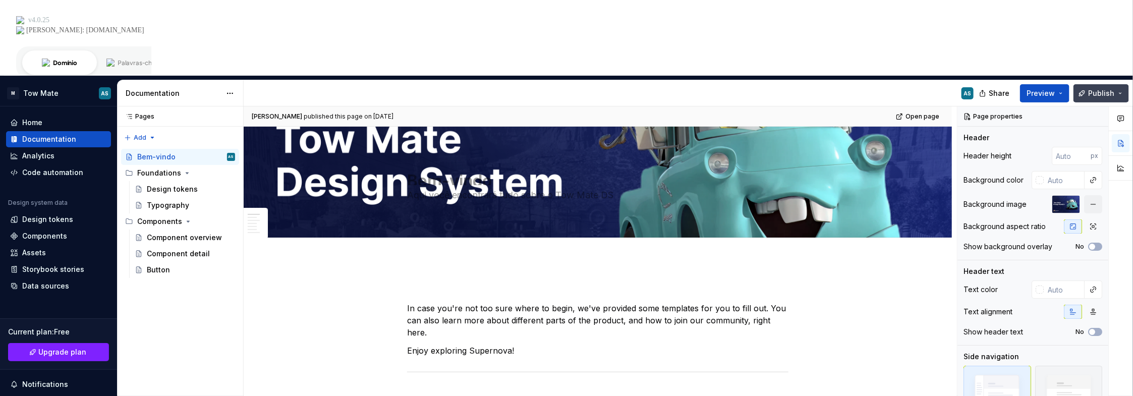
click at [1088, 84] on button "Publish" at bounding box center [1100, 93] width 55 height 18
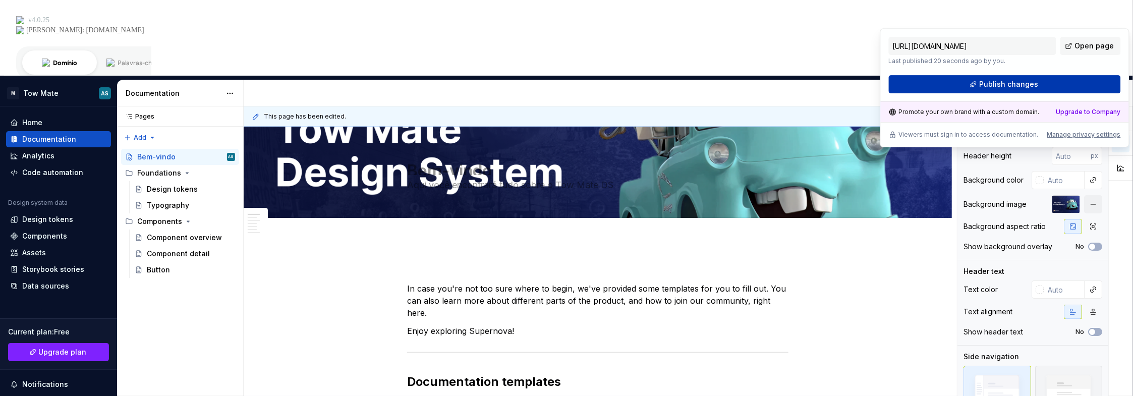
click at [1007, 86] on span "Publish changes" at bounding box center [1008, 84] width 59 height 10
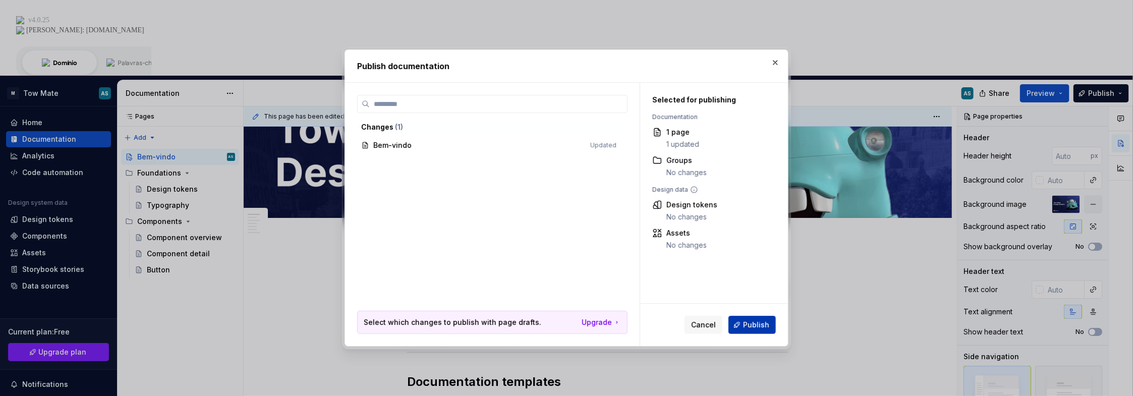
click at [750, 326] on span "Publish" at bounding box center [756, 325] width 26 height 10
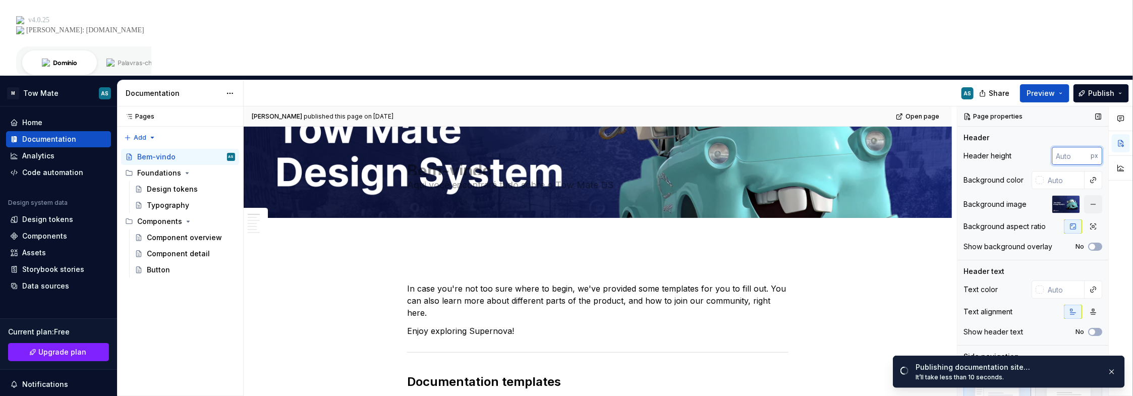
click at [1059, 147] on input "number" at bounding box center [1070, 156] width 39 height 18
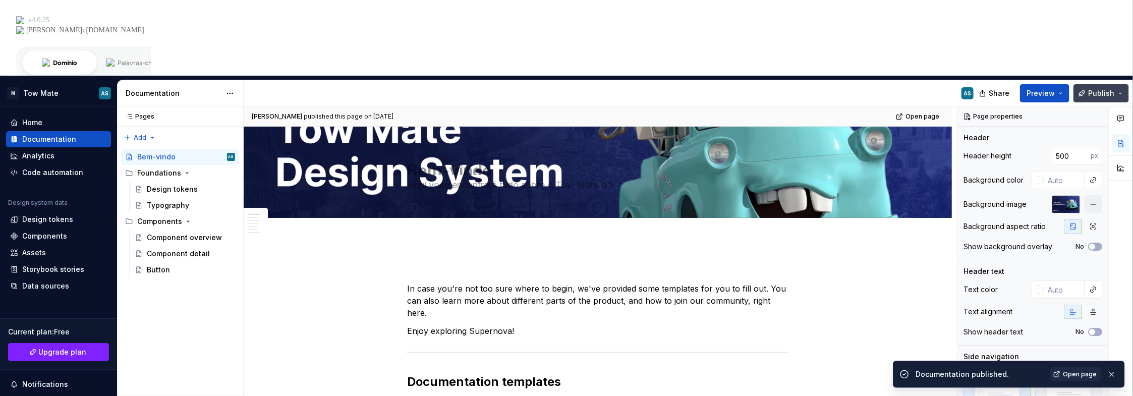
click at [1095, 88] on span "Publish" at bounding box center [1101, 93] width 26 height 10
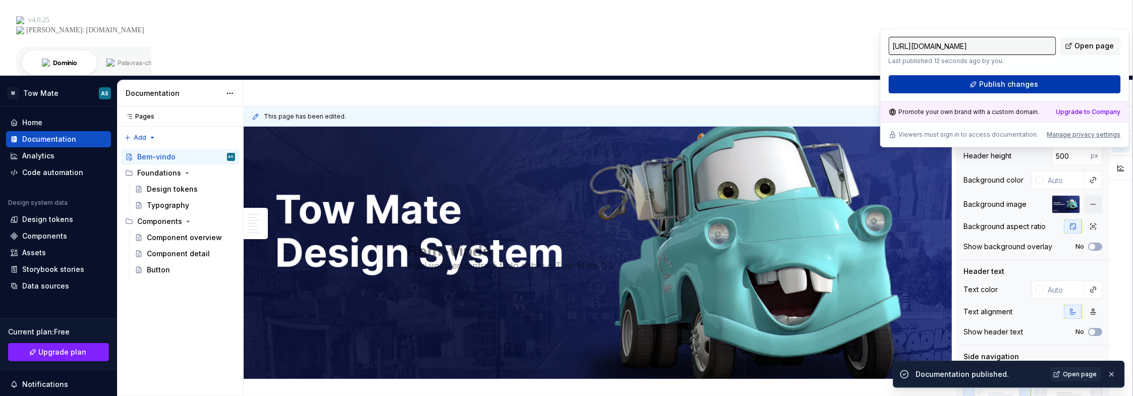
click at [996, 81] on span "Publish changes" at bounding box center [1008, 84] width 59 height 10
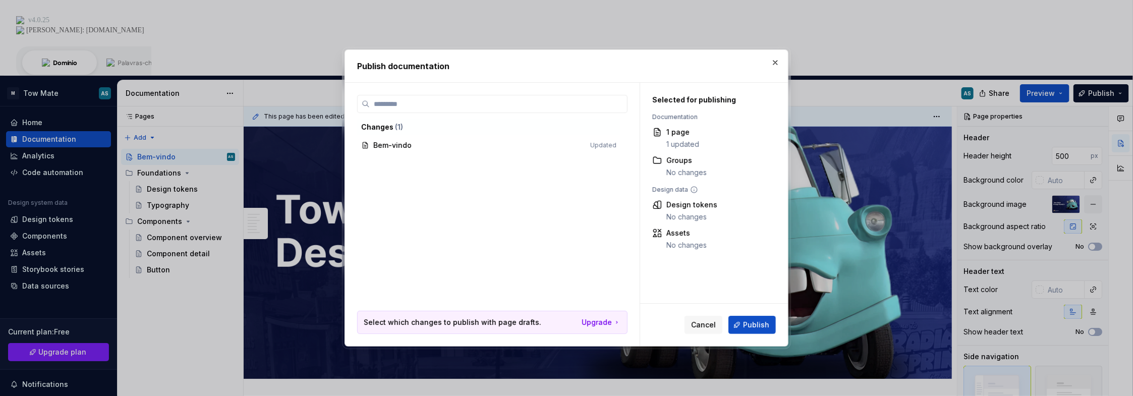
click at [760, 332] on button "Publish" at bounding box center [751, 325] width 47 height 18
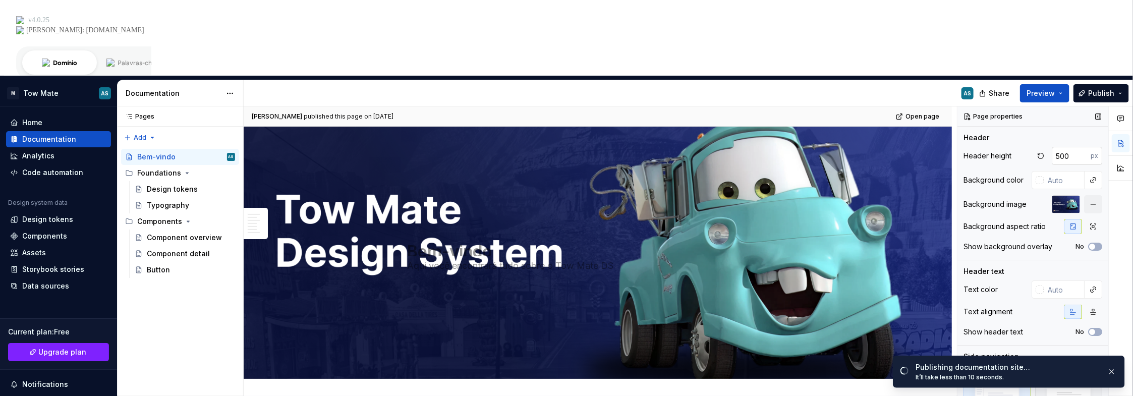
click at [1066, 147] on input "500" at bounding box center [1070, 156] width 39 height 18
click at [1093, 88] on span "Publish" at bounding box center [1101, 93] width 26 height 10
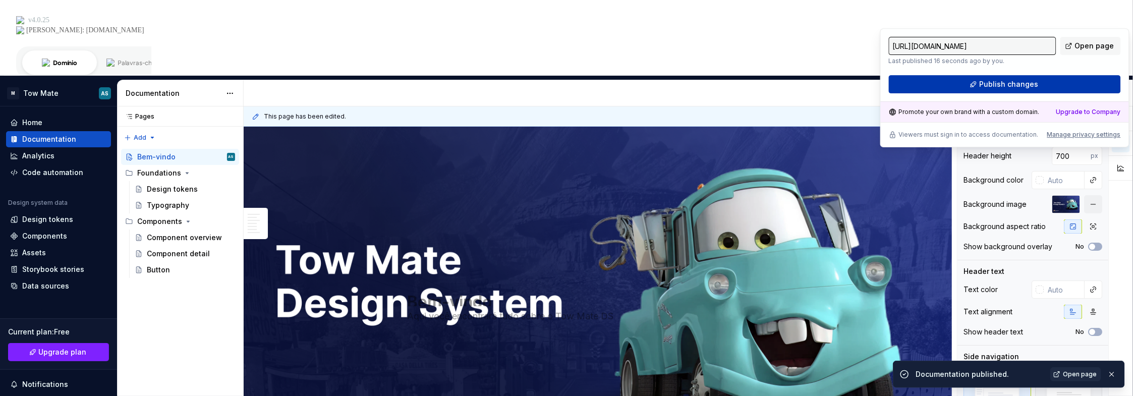
click at [1052, 82] on button "Publish changes" at bounding box center [1005, 84] width 232 height 18
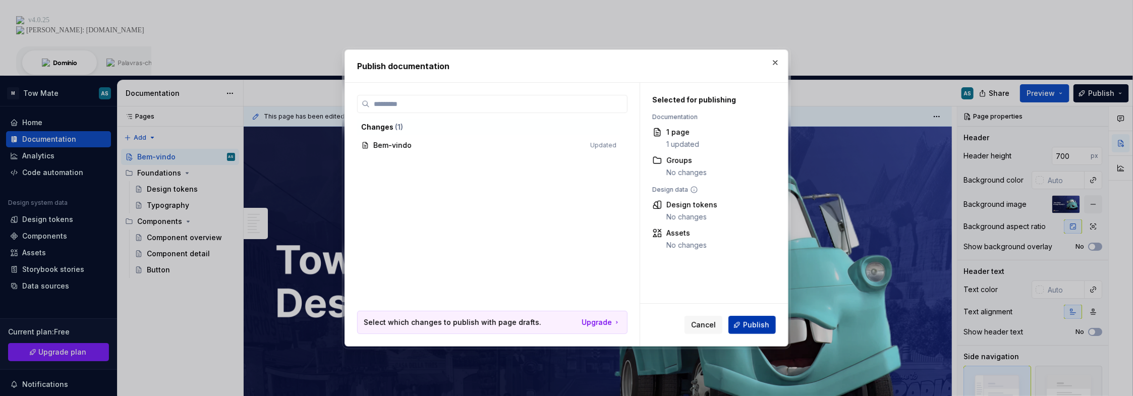
click at [756, 327] on span "Publish" at bounding box center [756, 325] width 26 height 10
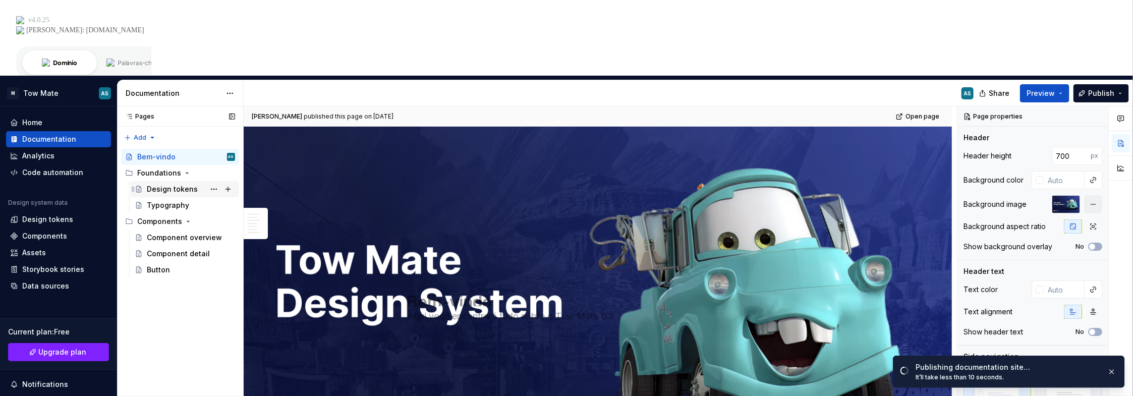
click at [173, 184] on div "Design tokens" at bounding box center [172, 189] width 51 height 10
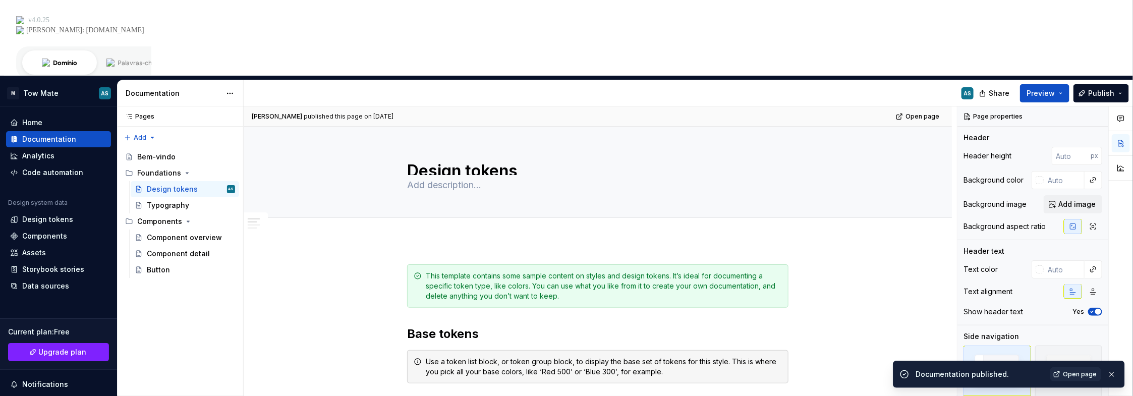
scroll to position [202, 0]
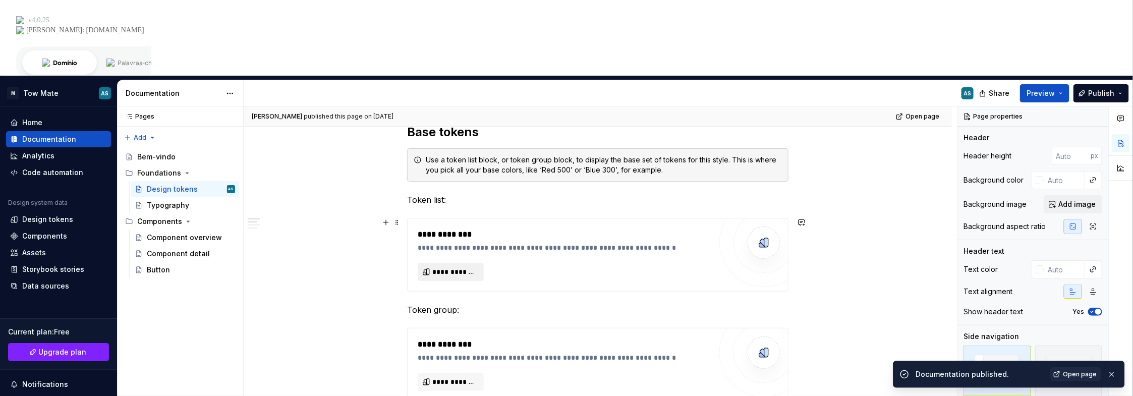
click at [450, 267] on span "**********" at bounding box center [454, 272] width 45 height 10
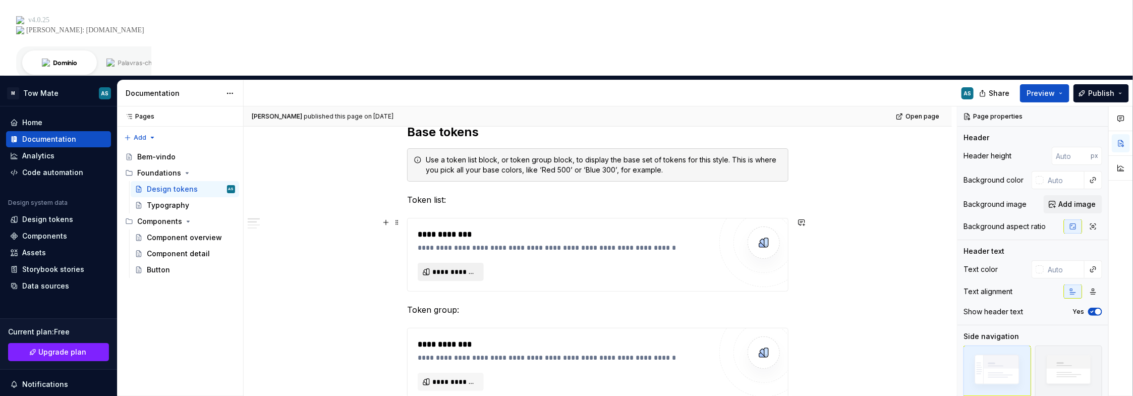
click at [453, 267] on span "**********" at bounding box center [454, 272] width 45 height 10
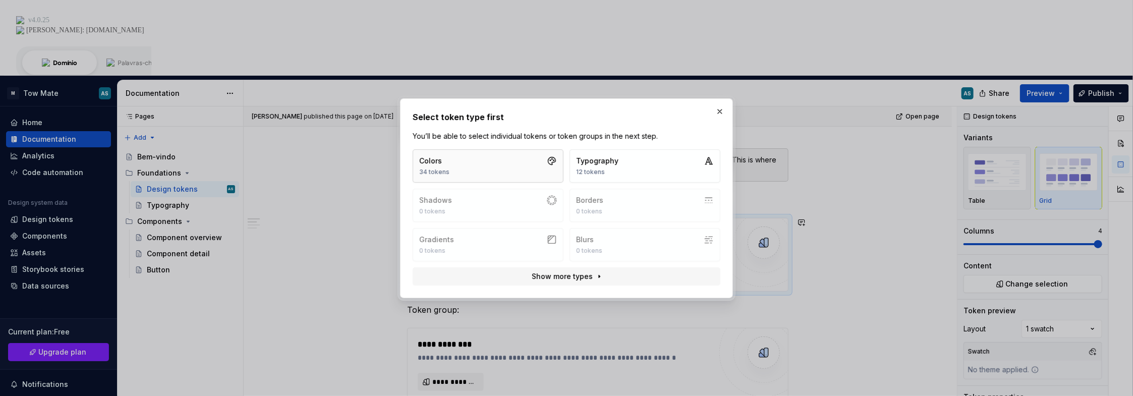
click at [503, 162] on button "Colors 34 tokens" at bounding box center [488, 165] width 151 height 33
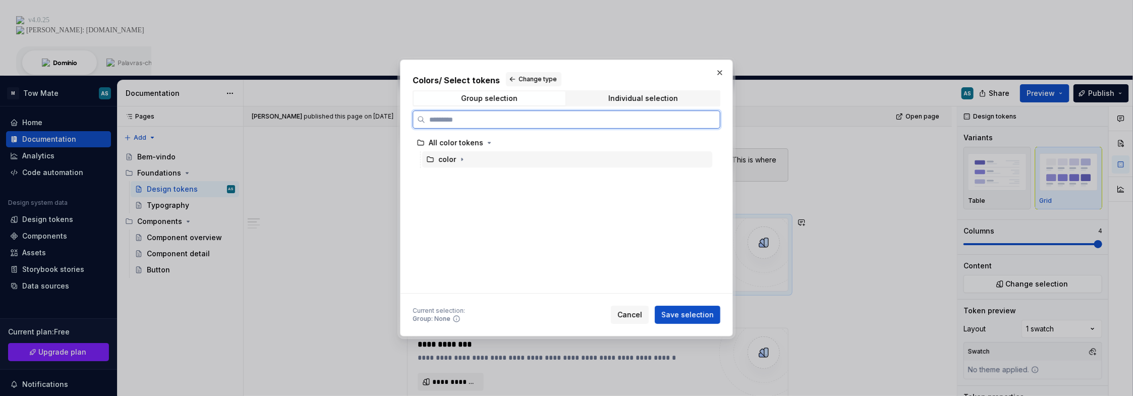
click at [453, 157] on div "color" at bounding box center [447, 159] width 18 height 10
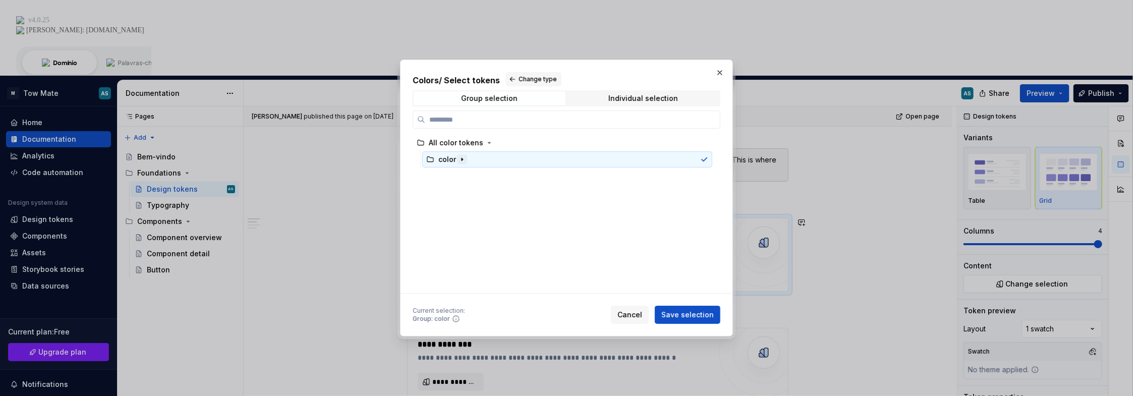
click at [461, 159] on icon "button" at bounding box center [461, 159] width 1 height 3
click at [461, 159] on icon "button" at bounding box center [462, 159] width 3 height 1
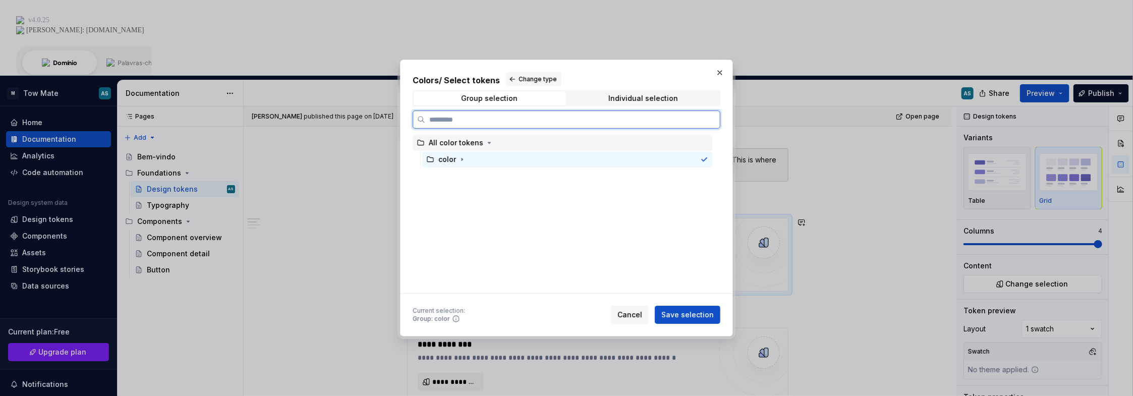
click at [475, 144] on div "All color tokens" at bounding box center [456, 143] width 54 height 10
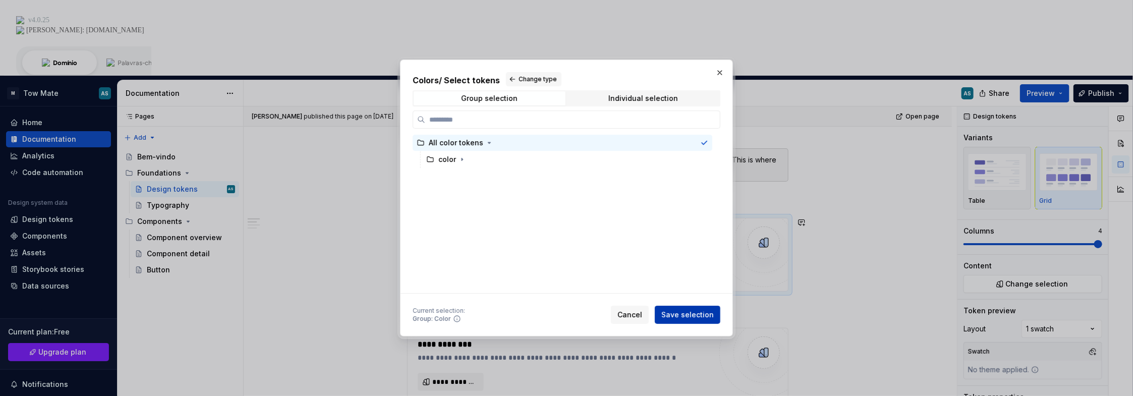
click at [685, 315] on span "Save selection" at bounding box center [687, 315] width 52 height 10
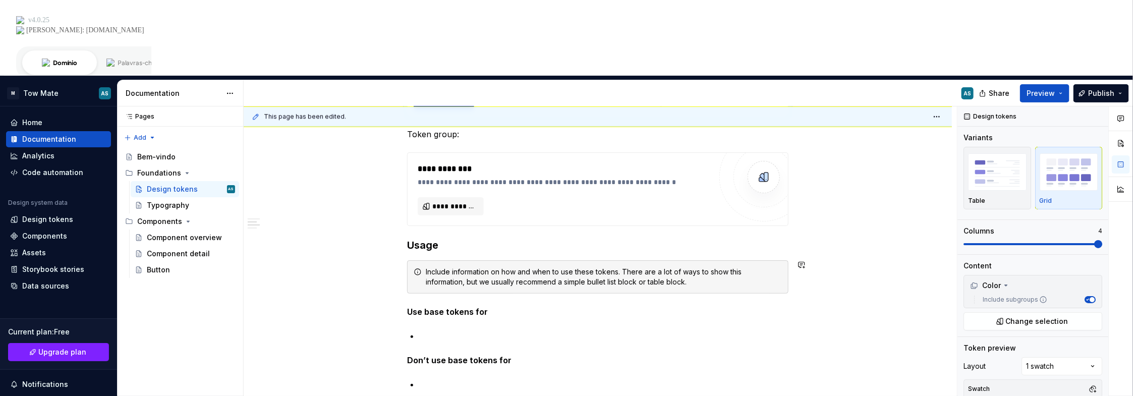
scroll to position [1573, 0]
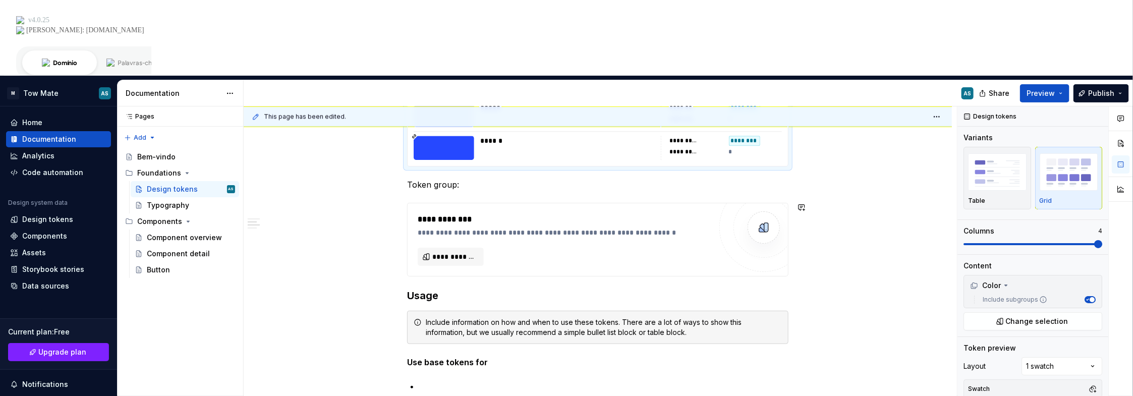
click at [439, 179] on p "Token group:" at bounding box center [597, 185] width 381 height 12
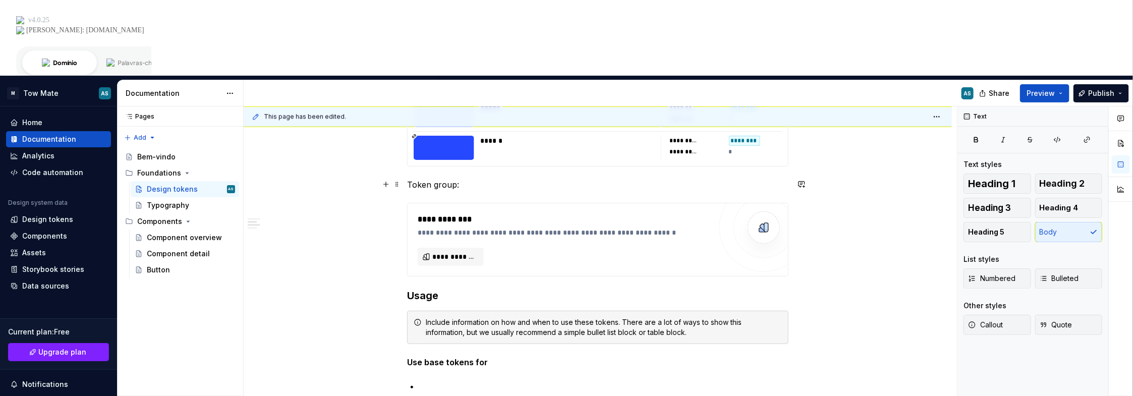
click at [422, 179] on p "Token group:" at bounding box center [597, 185] width 381 height 12
click at [460, 252] on span "**********" at bounding box center [454, 257] width 45 height 10
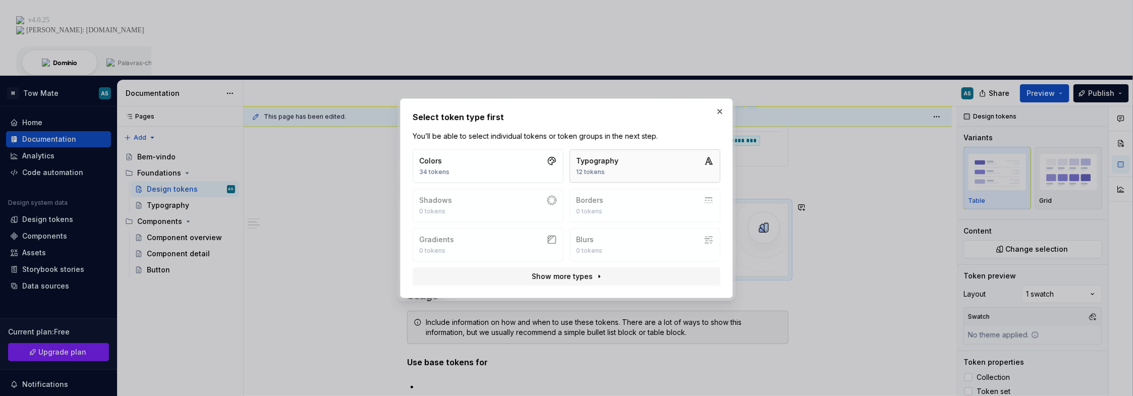
click at [590, 166] on div "Typography 12 tokens" at bounding box center [597, 166] width 42 height 20
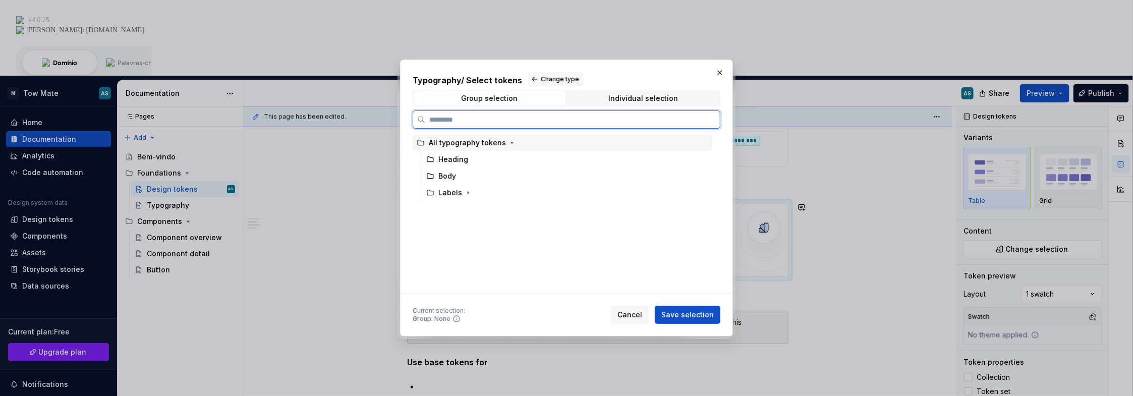
click at [477, 145] on div "All typography tokens" at bounding box center [467, 143] width 77 height 10
click at [683, 311] on span "Save selection" at bounding box center [687, 315] width 52 height 10
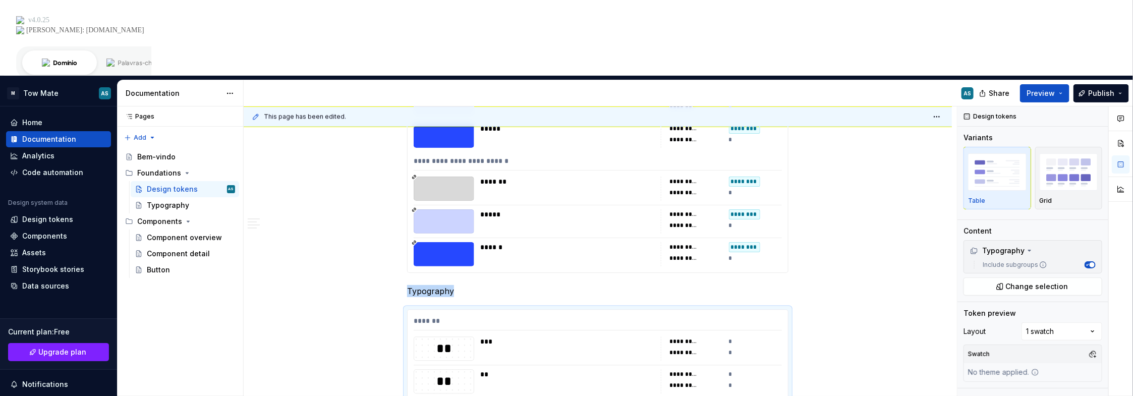
scroll to position [1517, 0]
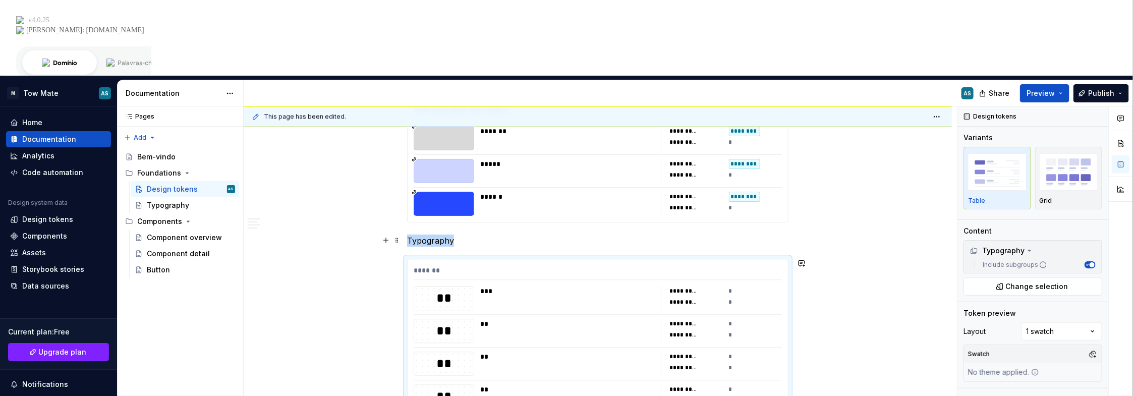
click at [438, 234] on p "Typography" at bounding box center [597, 240] width 381 height 12
click at [452, 234] on p "Typography" at bounding box center [597, 240] width 381 height 12
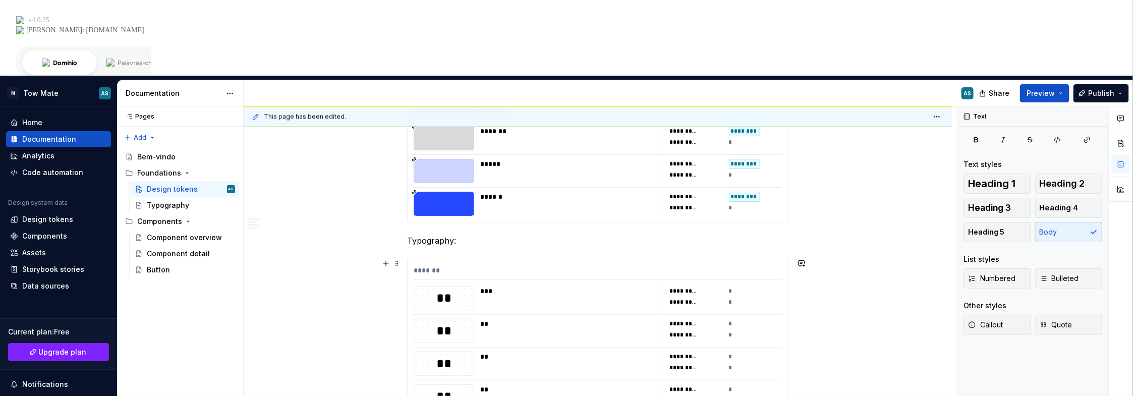
click at [397, 213] on div "**********" at bounding box center [598, 95] width 708 height 2744
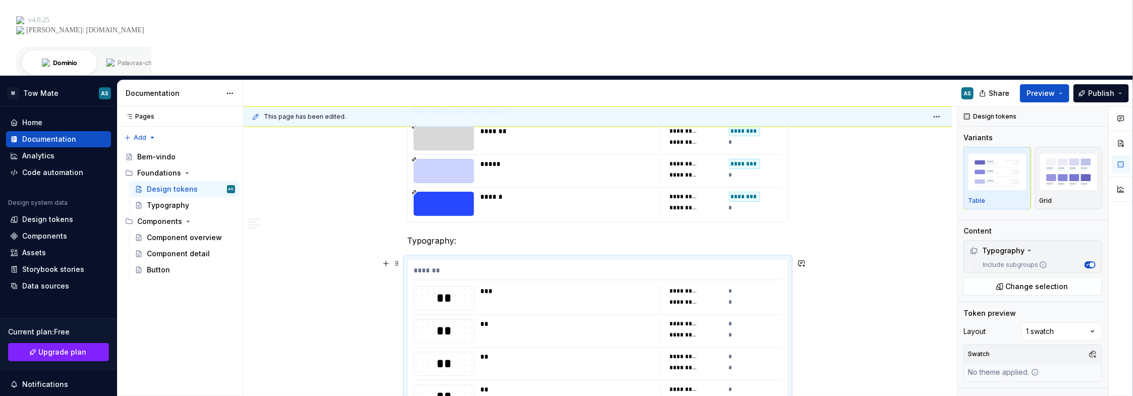
click at [867, 230] on div "**********" at bounding box center [598, 95] width 708 height 2744
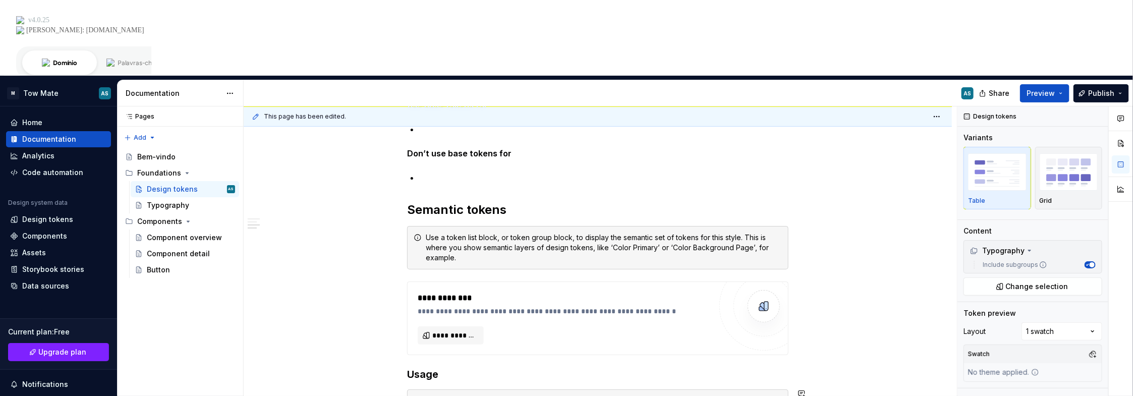
scroll to position [2508, 0]
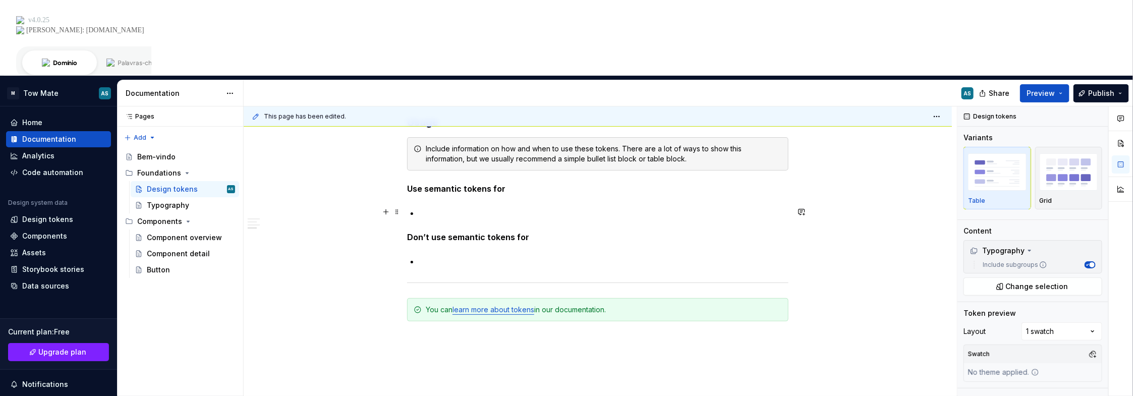
click at [452, 207] on p at bounding box center [603, 213] width 369 height 12
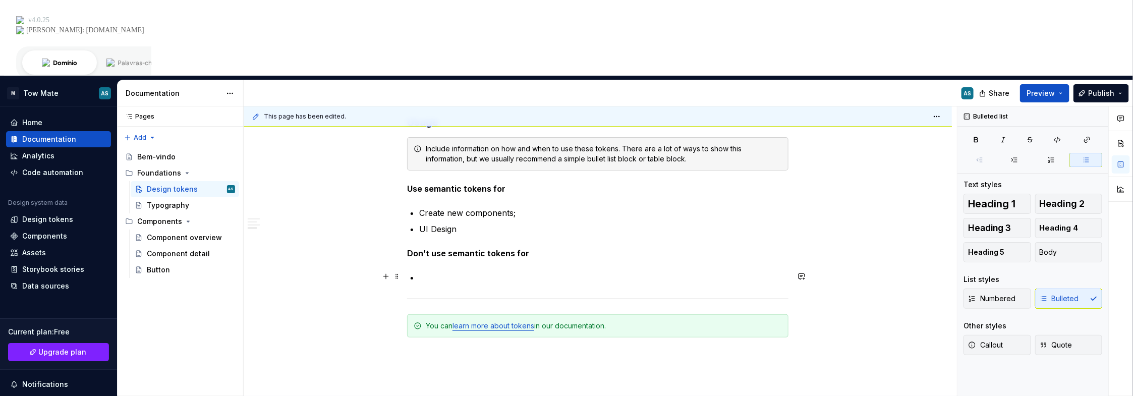
click at [470, 271] on p at bounding box center [603, 277] width 369 height 12
click at [469, 271] on p at bounding box center [603, 277] width 369 height 12
click at [484, 223] on p "UI Design" at bounding box center [603, 229] width 369 height 12
click at [484, 223] on p "UI Design;" at bounding box center [603, 229] width 369 height 12
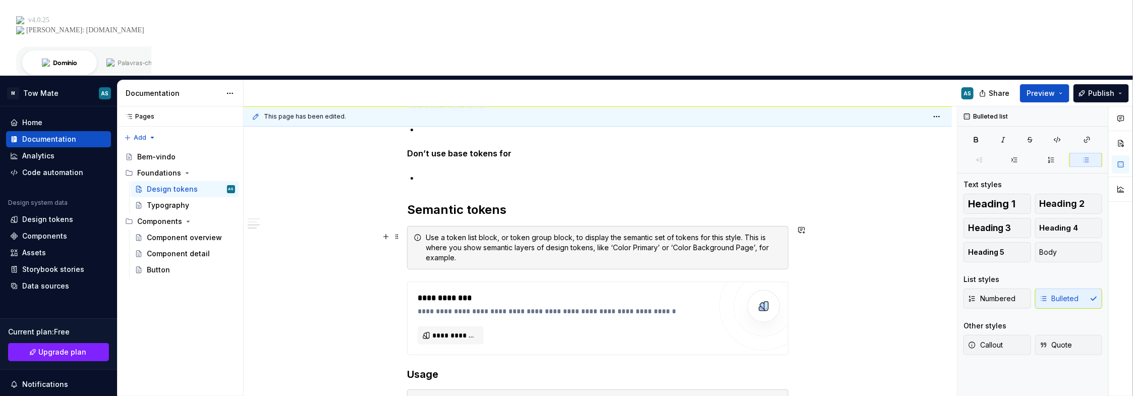
click at [446, 232] on div "Use a token list block, or token group block, to display the semantic set of to…" at bounding box center [604, 247] width 356 height 30
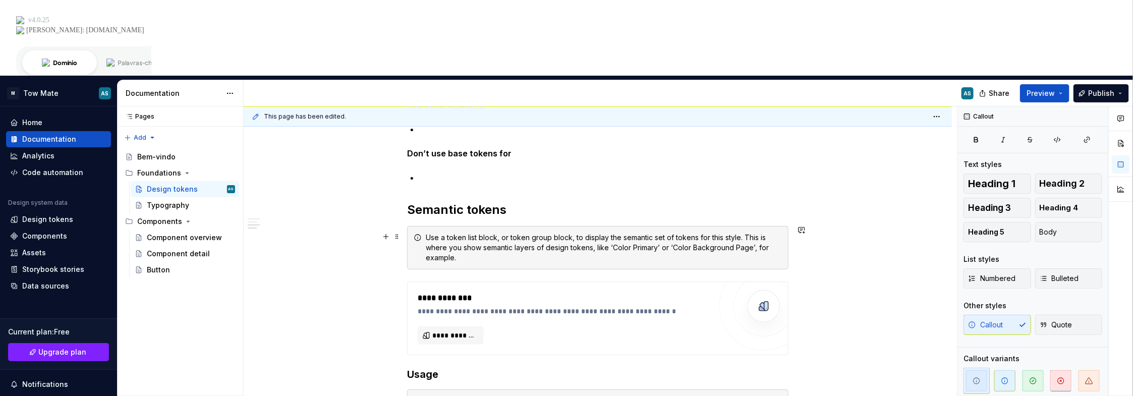
click at [514, 171] on p at bounding box center [603, 177] width 369 height 12
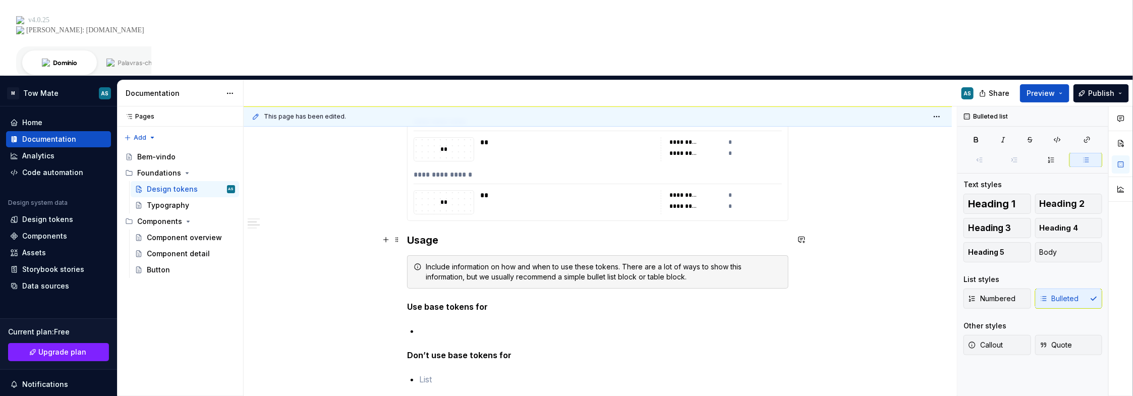
scroll to position [2155, 0]
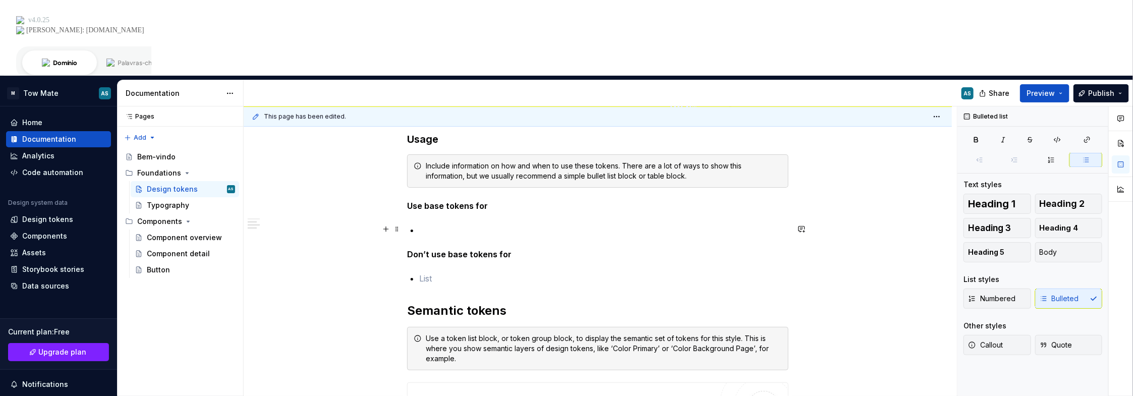
click at [453, 224] on p at bounding box center [603, 230] width 369 height 12
click at [464, 272] on p at bounding box center [603, 278] width 369 height 12
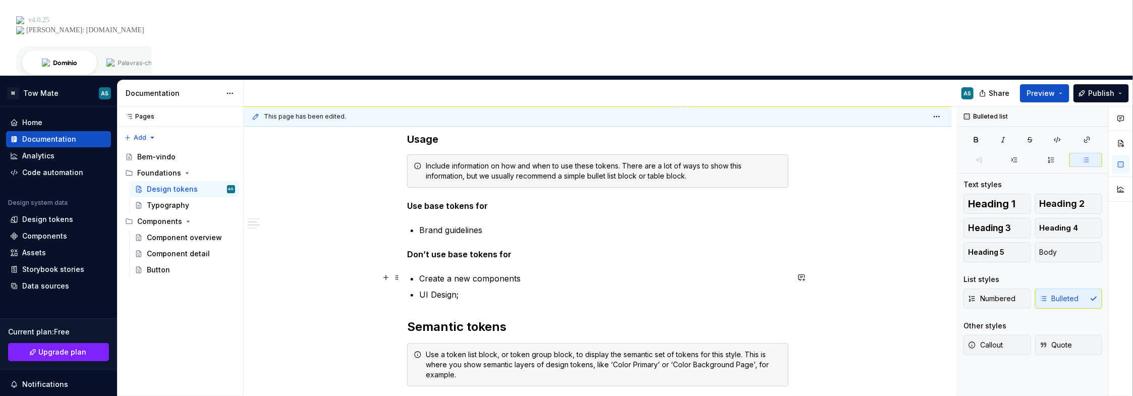
click at [529, 272] on p "Create a new components" at bounding box center [603, 278] width 369 height 12
click at [489, 224] on p "Brand guidelines" at bounding box center [603, 230] width 369 height 12
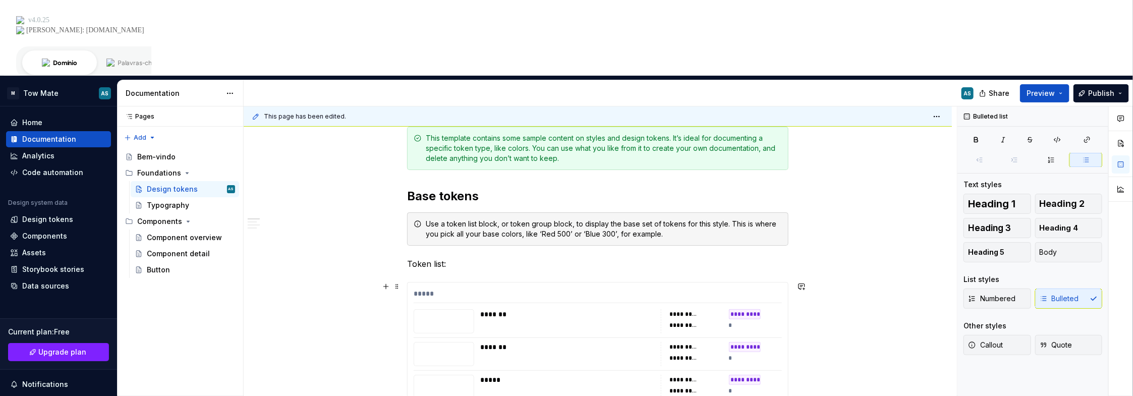
scroll to position [239, 0]
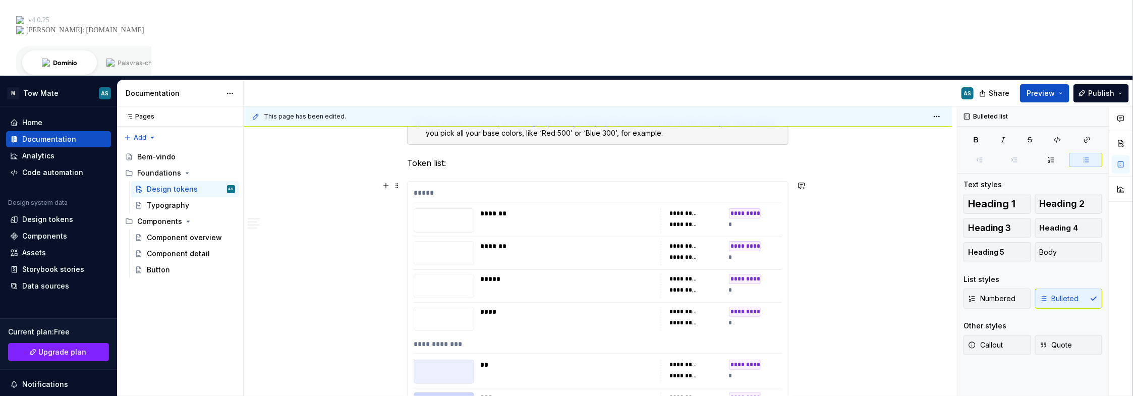
click at [446, 188] on div "*****" at bounding box center [598, 195] width 368 height 15
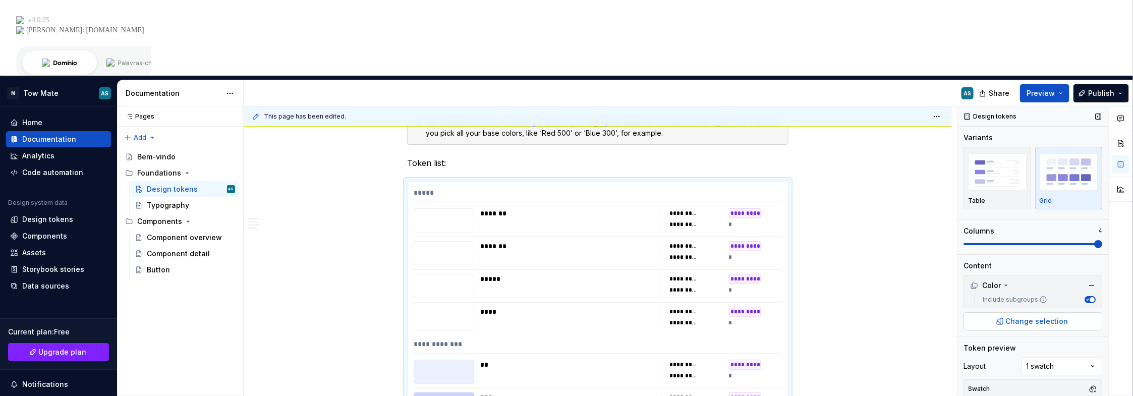
click at [1022, 316] on span "Change selection" at bounding box center [1037, 321] width 63 height 10
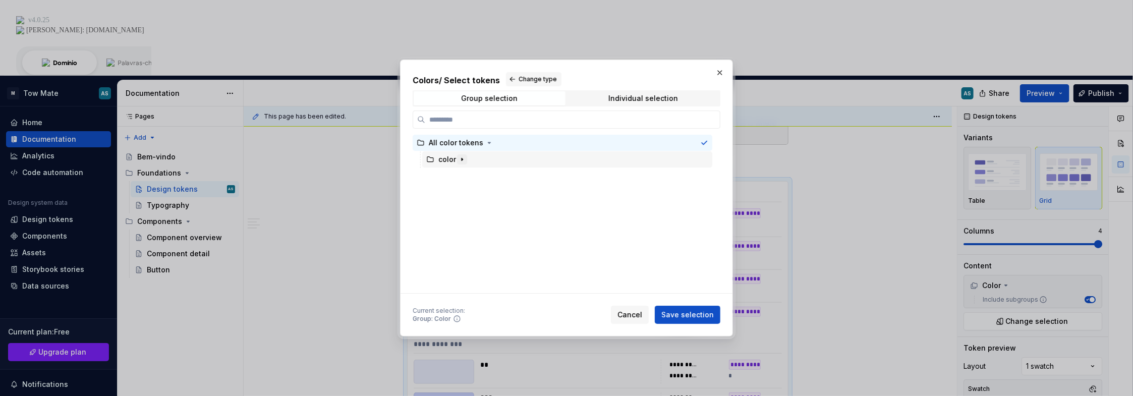
click at [462, 156] on icon "button" at bounding box center [462, 159] width 8 height 8
click at [480, 243] on icon "button" at bounding box center [477, 243] width 8 height 8
click at [462, 158] on icon "button" at bounding box center [462, 159] width 8 height 8
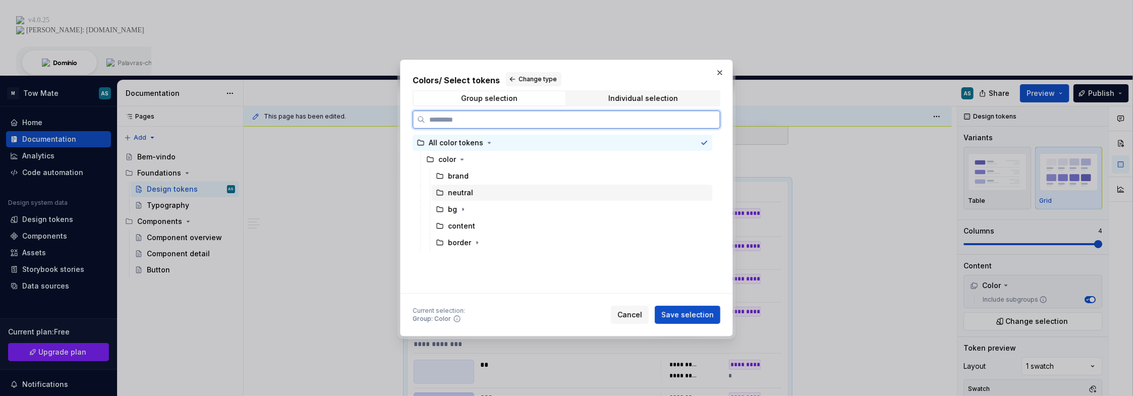
click at [461, 195] on div "neutral" at bounding box center [460, 193] width 25 height 10
click at [493, 178] on div "brand" at bounding box center [572, 176] width 280 height 16
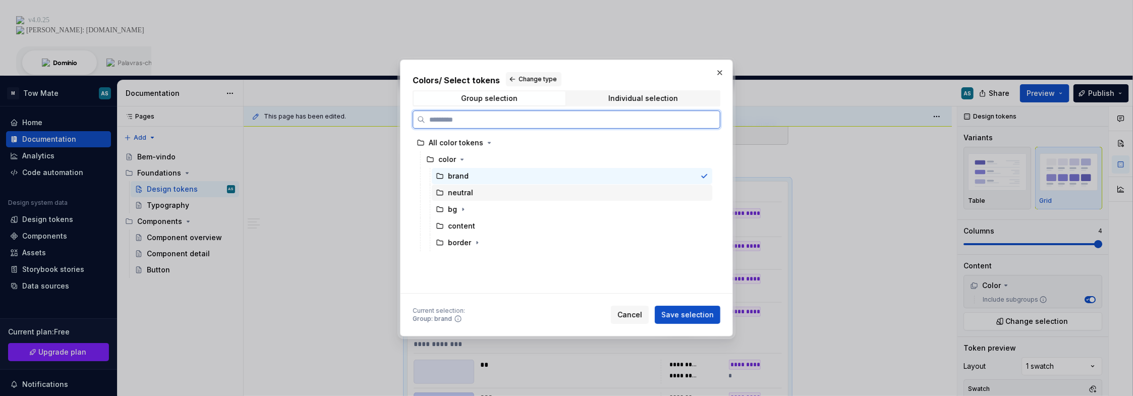
click at [483, 191] on div "neutral" at bounding box center [572, 193] width 280 height 16
click at [490, 178] on div "brand" at bounding box center [572, 176] width 280 height 16
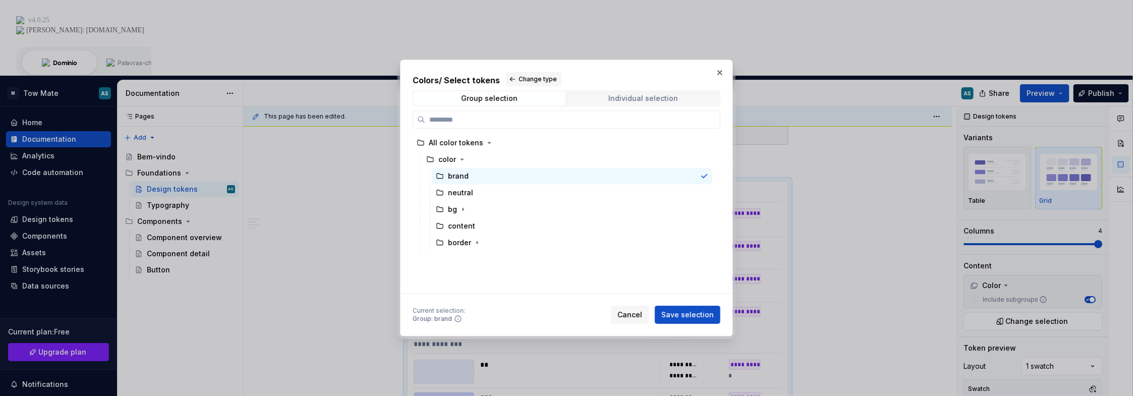
click at [606, 94] on span "Individual selection" at bounding box center [643, 98] width 152 height 14
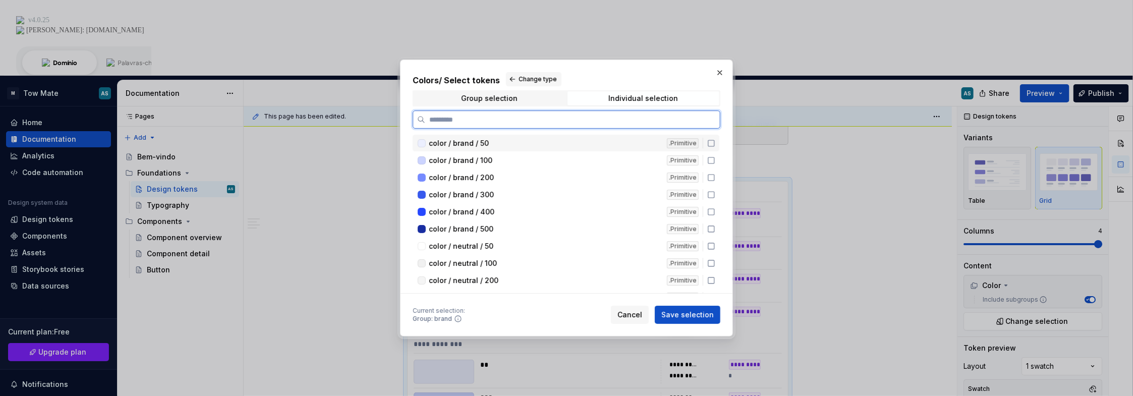
click at [710, 144] on icon at bounding box center [711, 143] width 8 height 8
click at [564, 118] on input "search" at bounding box center [572, 119] width 295 height 10
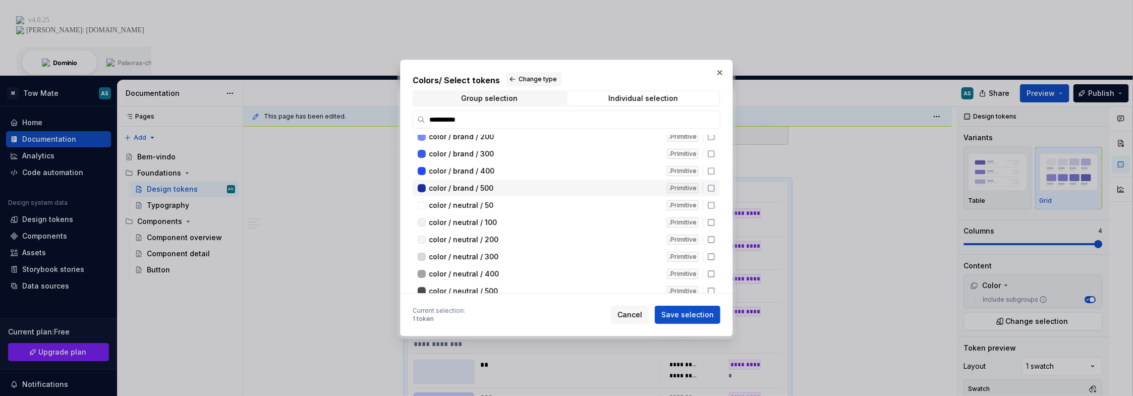
scroll to position [0, 0]
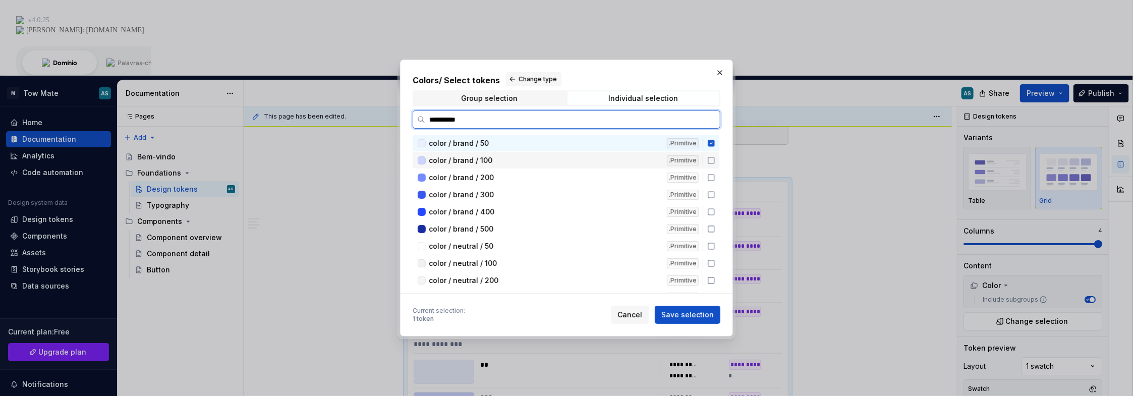
click at [616, 155] on div "color / brand / 100" at bounding box center [545, 160] width 232 height 10
click at [611, 178] on div "color / brand / 200" at bounding box center [545, 177] width 232 height 10
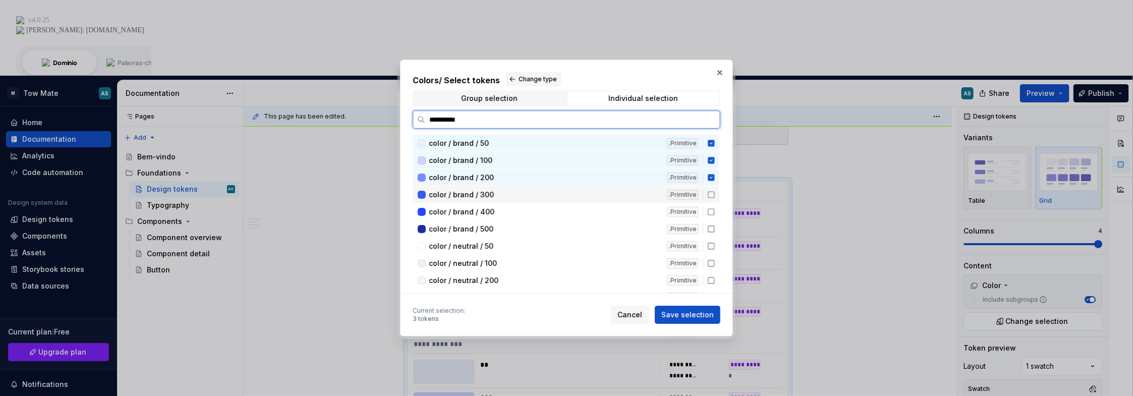
click at [616, 193] on div "color / brand / 300" at bounding box center [545, 195] width 232 height 10
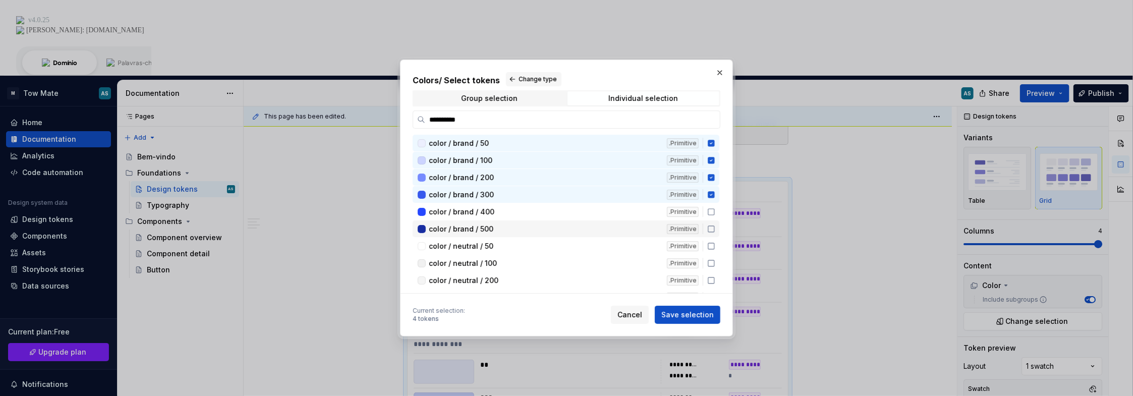
scroll to position [50, 0]
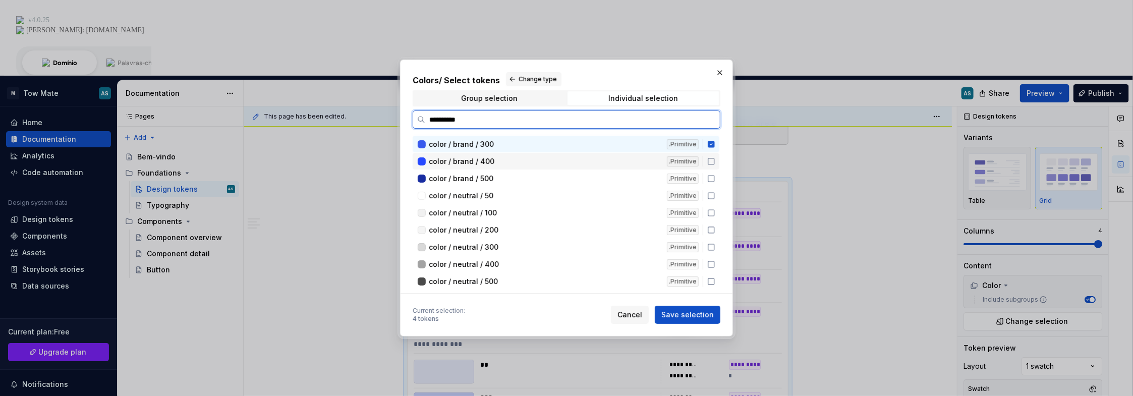
click at [599, 163] on div "color / brand / 400" at bounding box center [545, 161] width 232 height 10
click at [595, 181] on div "color / brand / 500 .Primitive" at bounding box center [566, 178] width 307 height 17
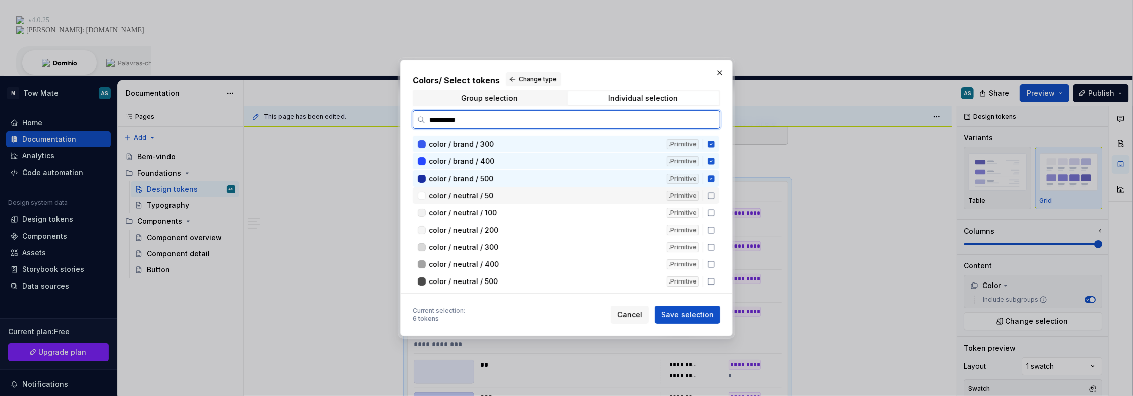
click at [586, 197] on div "color / neutral / 50" at bounding box center [545, 196] width 232 height 10
click at [578, 213] on div "color / neutral / 100" at bounding box center [545, 213] width 232 height 10
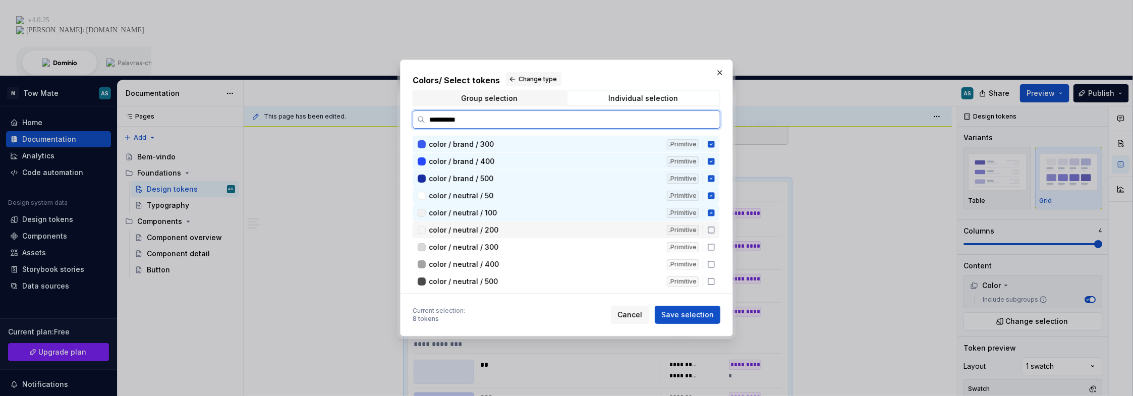
click at [574, 228] on div "color / neutral / 200" at bounding box center [545, 230] width 232 height 10
click at [572, 243] on div "color / neutral / 300" at bounding box center [545, 247] width 232 height 10
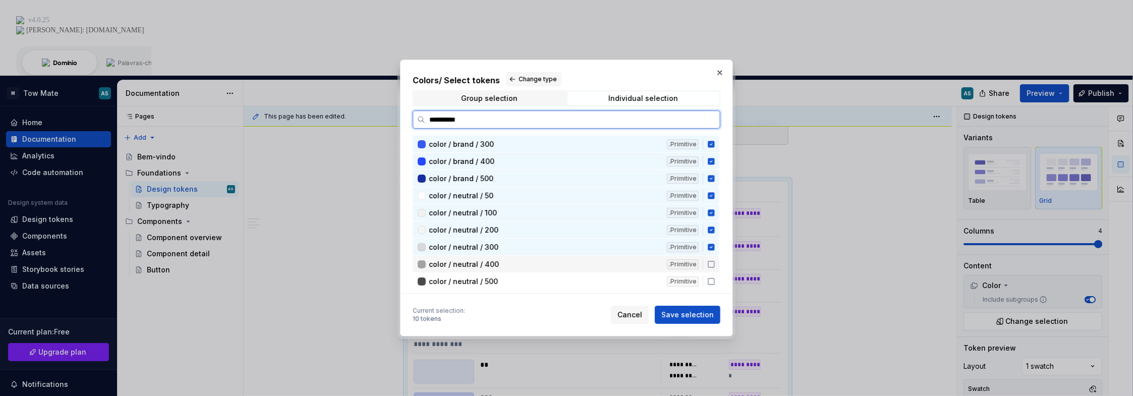
click at [569, 260] on div "color / neutral / 400" at bounding box center [545, 264] width 232 height 10
click at [562, 277] on div "color / neutral / 500" at bounding box center [545, 281] width 232 height 10
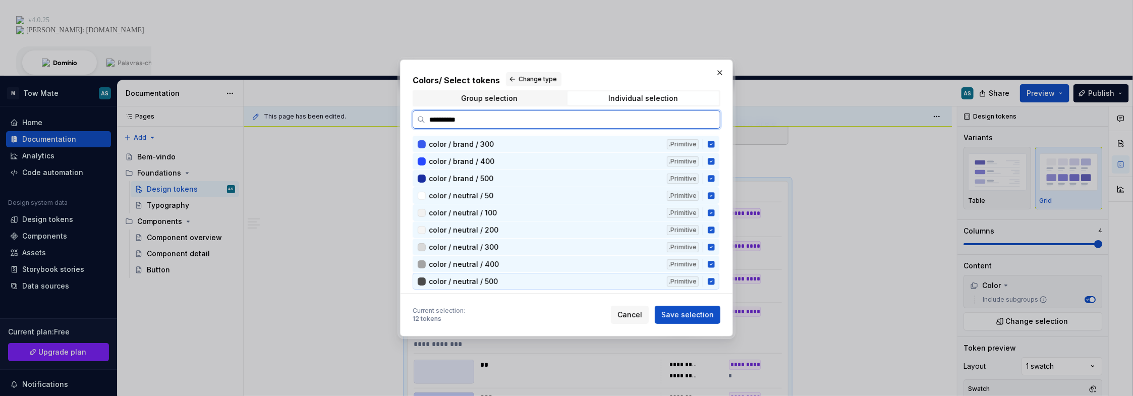
click at [560, 293] on div "color / neutral / 600" at bounding box center [545, 298] width 232 height 10
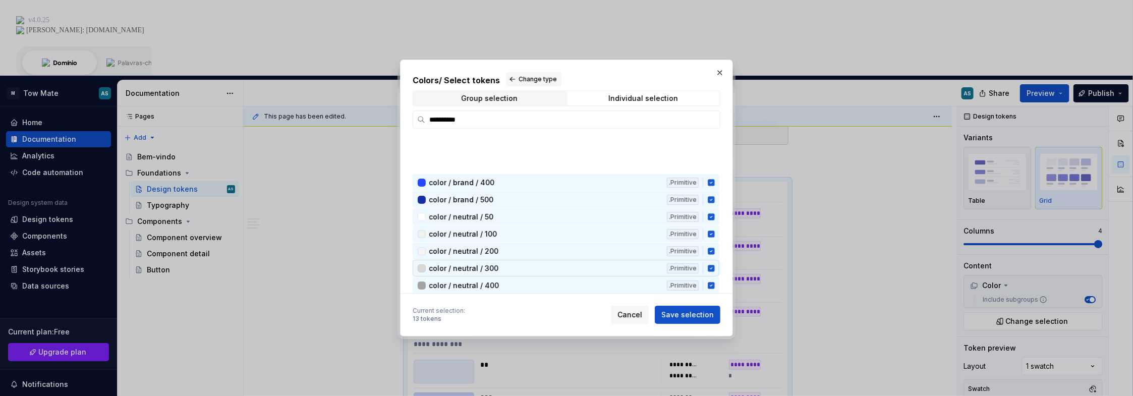
scroll to position [76, 0]
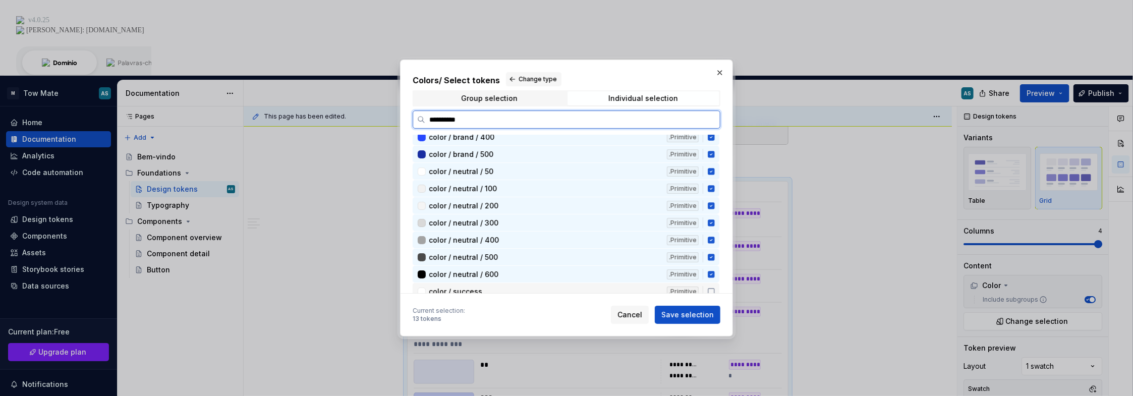
click at [677, 286] on div ".Primitive" at bounding box center [683, 291] width 32 height 10
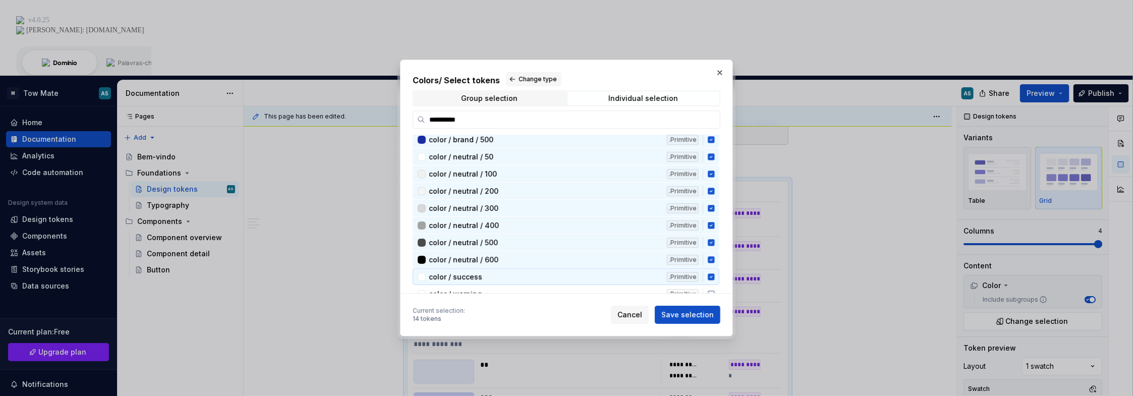
scroll to position [25, 0]
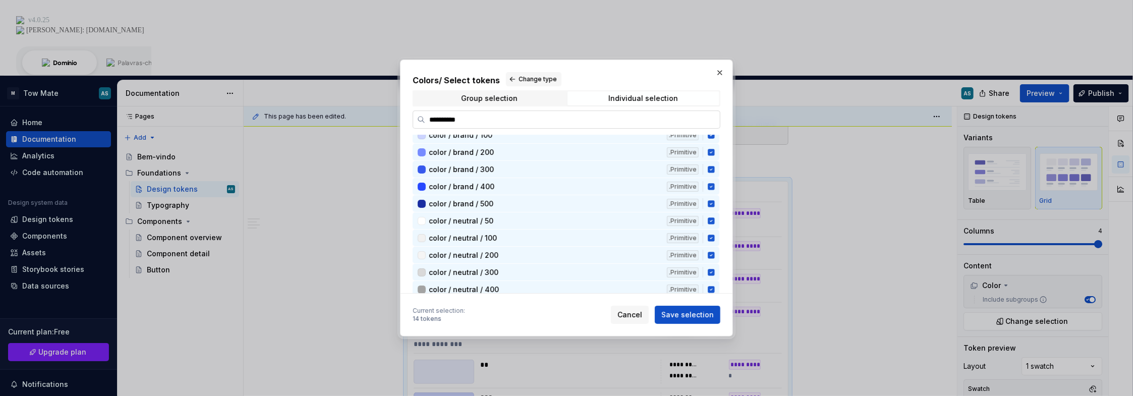
click at [710, 120] on input "**********" at bounding box center [572, 119] width 295 height 10
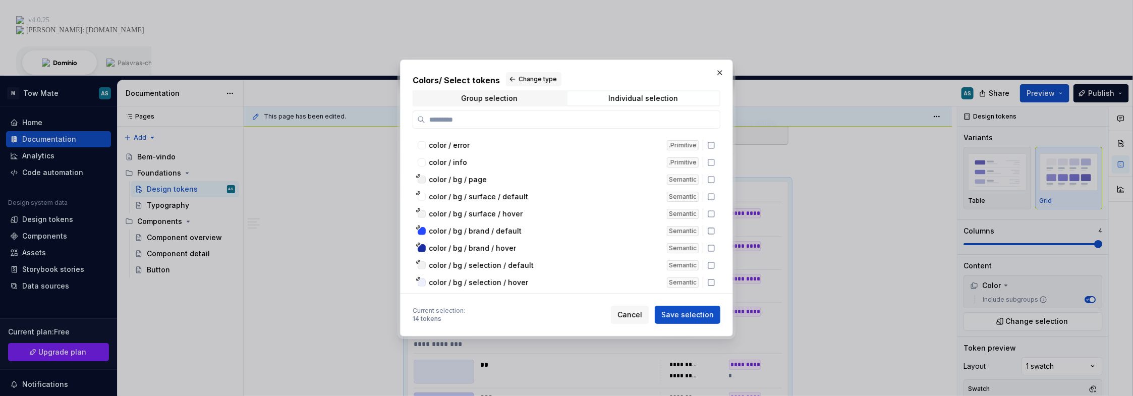
scroll to position [151, 0]
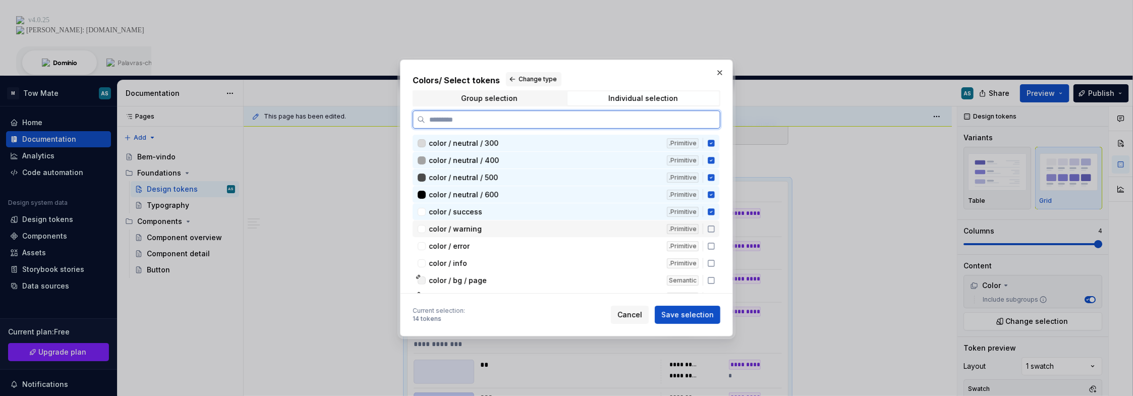
click at [626, 224] on div "color / warning" at bounding box center [545, 229] width 232 height 10
click at [619, 238] on div "color / error .Primitive" at bounding box center [566, 246] width 307 height 17
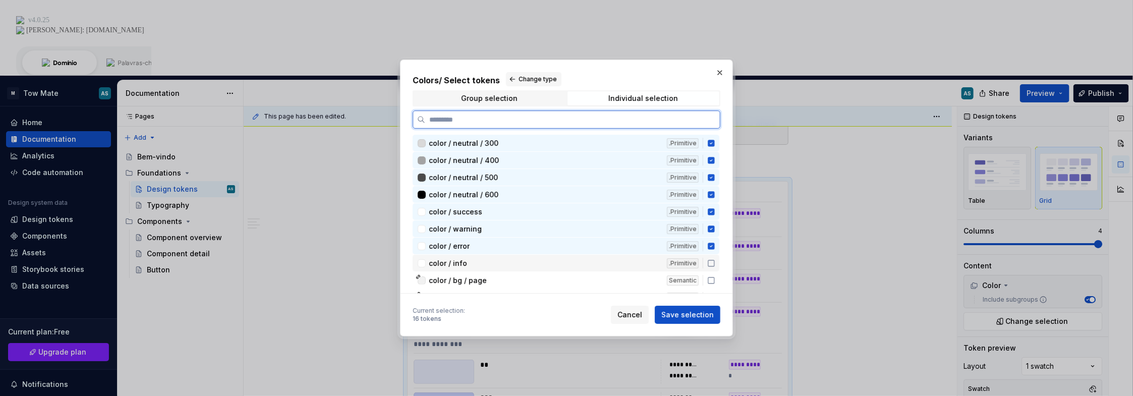
click at [611, 255] on div "color / info .Primitive" at bounding box center [566, 263] width 307 height 17
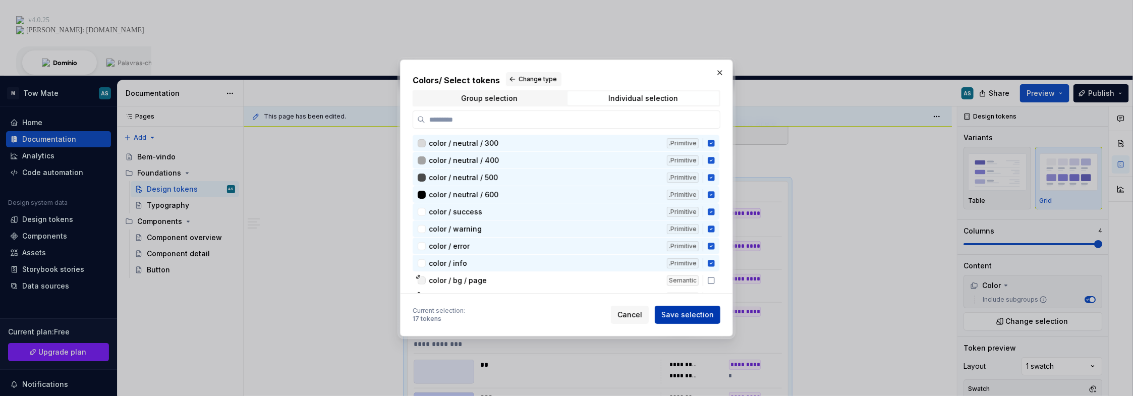
click at [687, 318] on span "Save selection" at bounding box center [687, 315] width 52 height 10
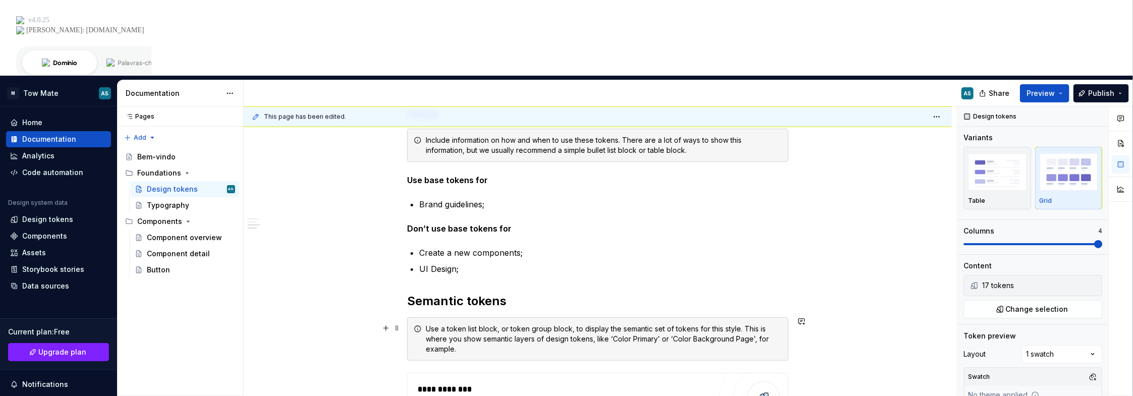
scroll to position [1573, 0]
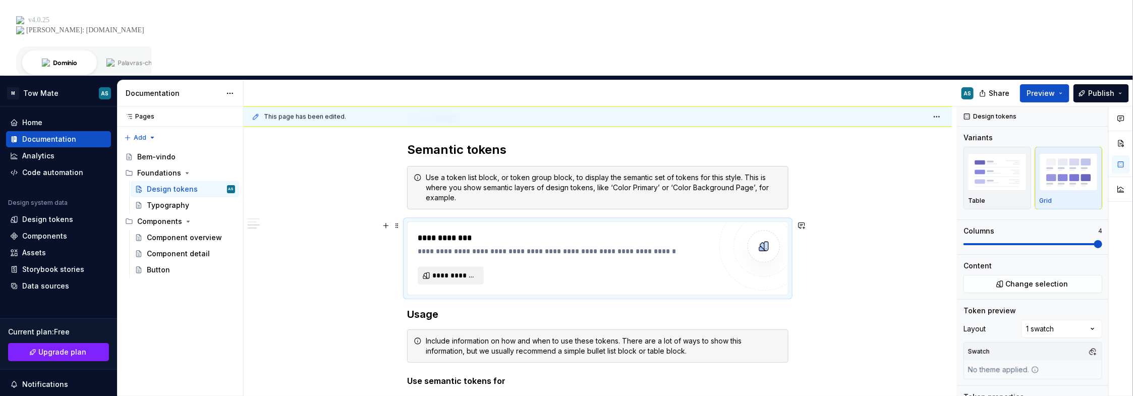
click at [455, 270] on span "**********" at bounding box center [454, 275] width 45 height 10
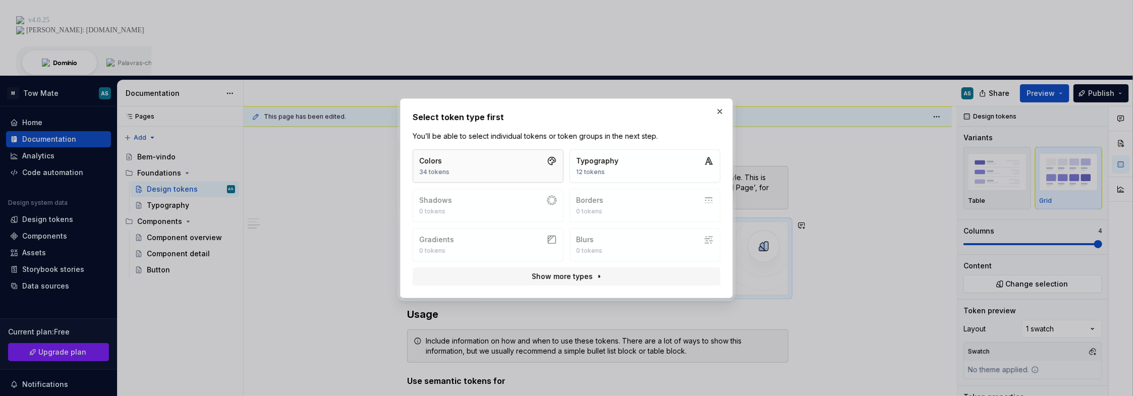
click at [504, 162] on button "Colors 34 tokens" at bounding box center [488, 165] width 151 height 33
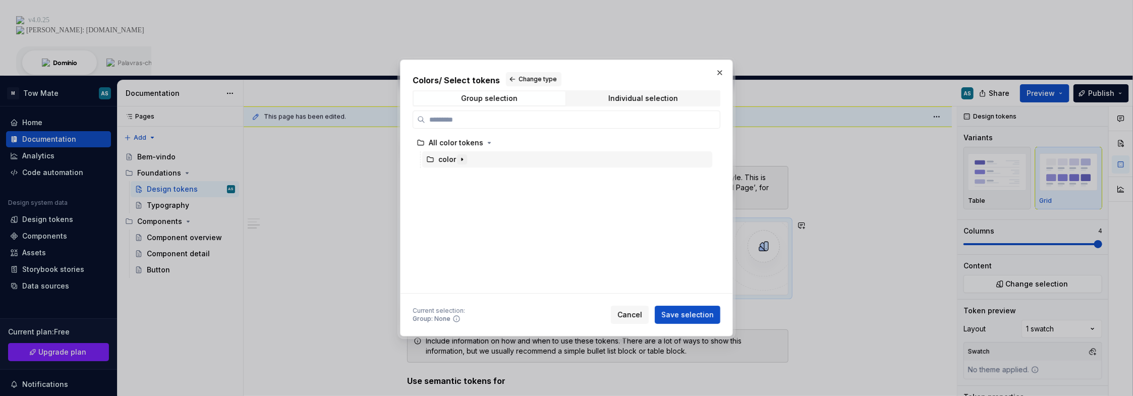
click at [459, 162] on icon "button" at bounding box center [462, 159] width 8 height 8
click at [463, 210] on icon "button" at bounding box center [463, 209] width 8 height 8
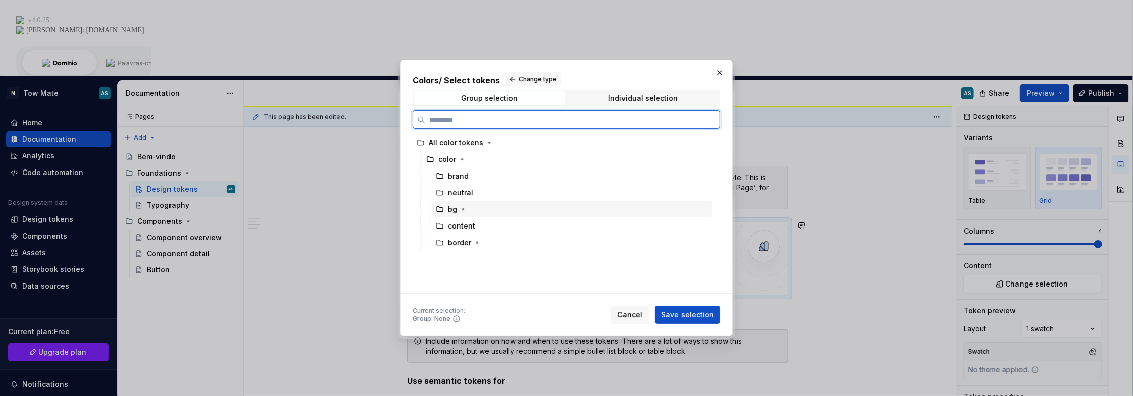
click at [439, 209] on icon at bounding box center [440, 209] width 8 height 8
click at [468, 227] on div "content" at bounding box center [461, 226] width 27 height 10
click at [453, 209] on div "bg" at bounding box center [452, 209] width 9 height 10
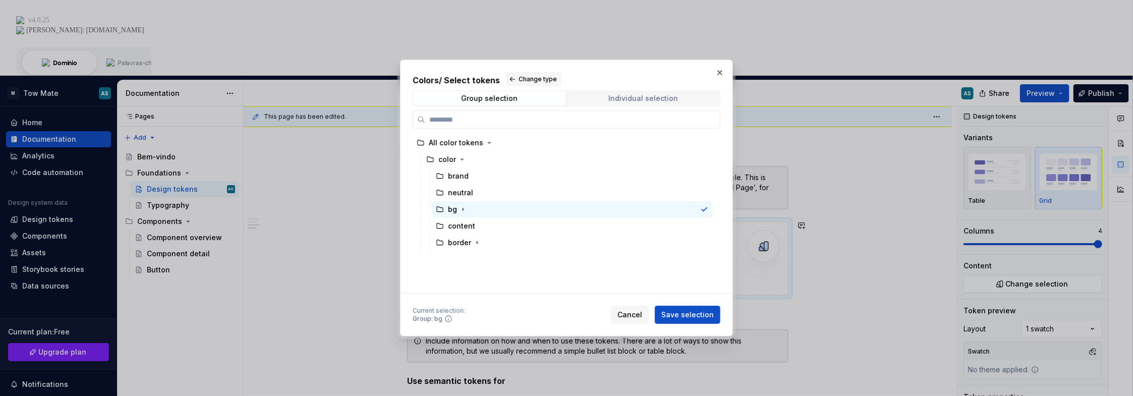
click at [630, 98] on div "Individual selection" at bounding box center [644, 98] width 70 height 8
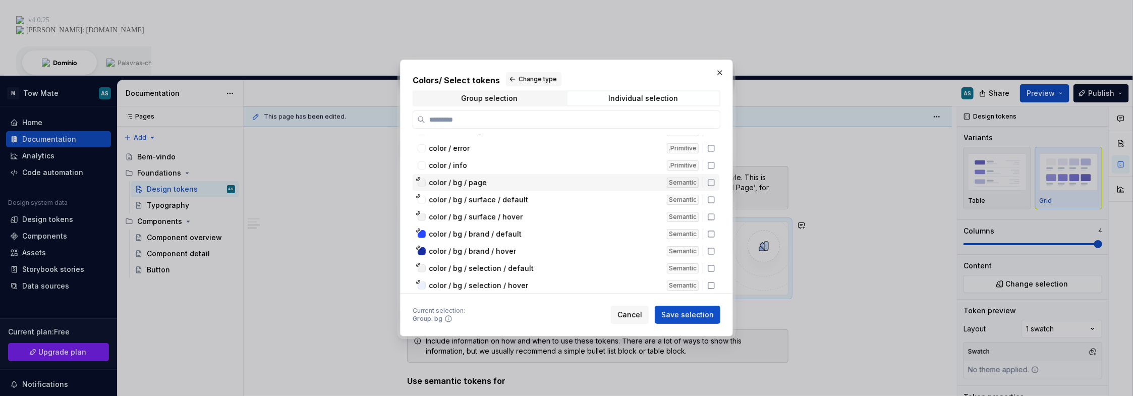
scroll to position [202, 0]
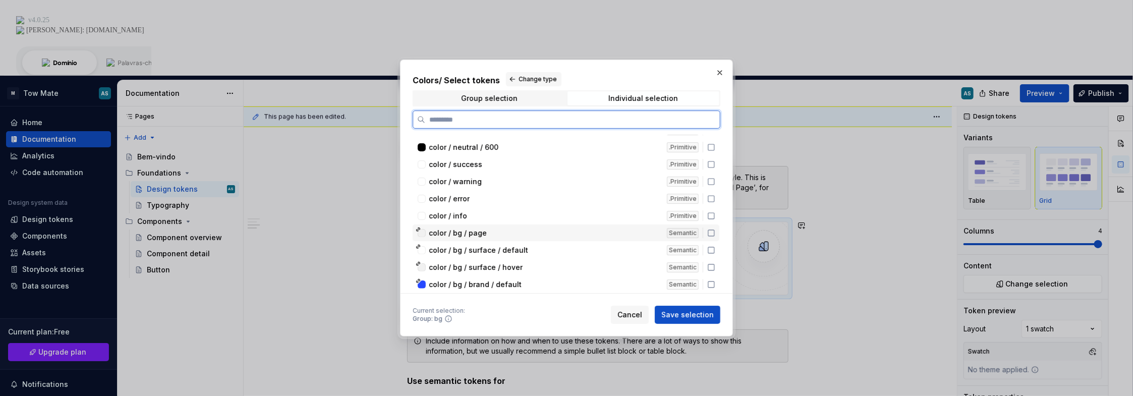
click at [714, 230] on icon at bounding box center [711, 233] width 6 height 6
click at [712, 246] on icon at bounding box center [711, 250] width 8 height 8
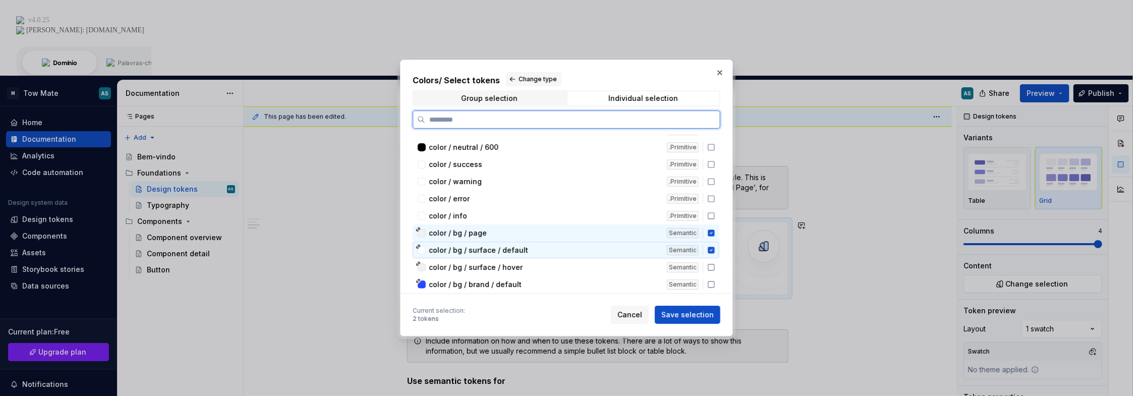
click at [710, 259] on div "color / bg / surface / hover Semantic" at bounding box center [566, 267] width 307 height 17
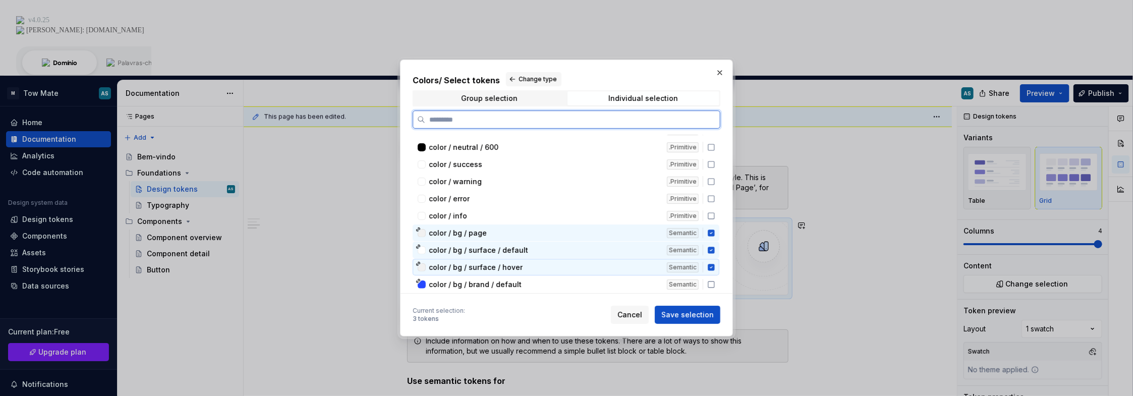
click at [708, 265] on div "color / bg / surface / hover Semantic" at bounding box center [566, 267] width 307 height 17
click at [708, 263] on div "color / bg / surface / hover Semantic" at bounding box center [566, 267] width 307 height 17
click at [708, 280] on icon at bounding box center [711, 284] width 8 height 8
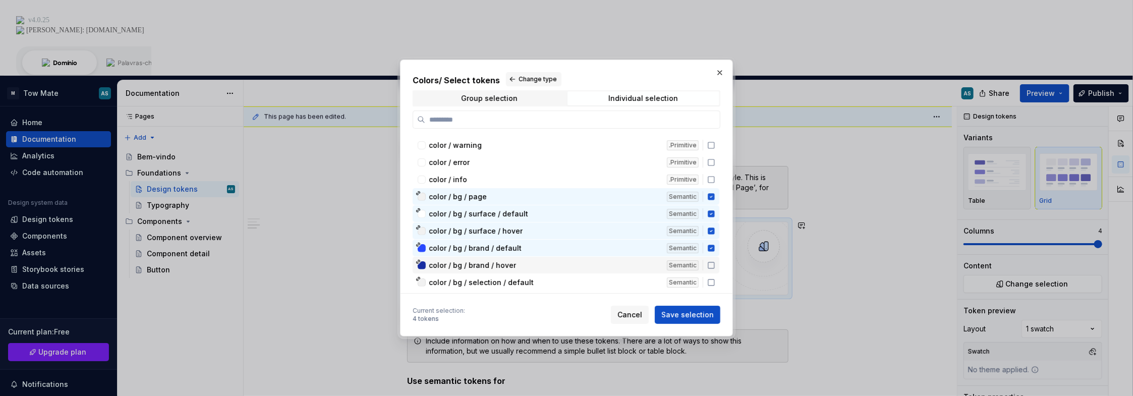
scroll to position [271, 0]
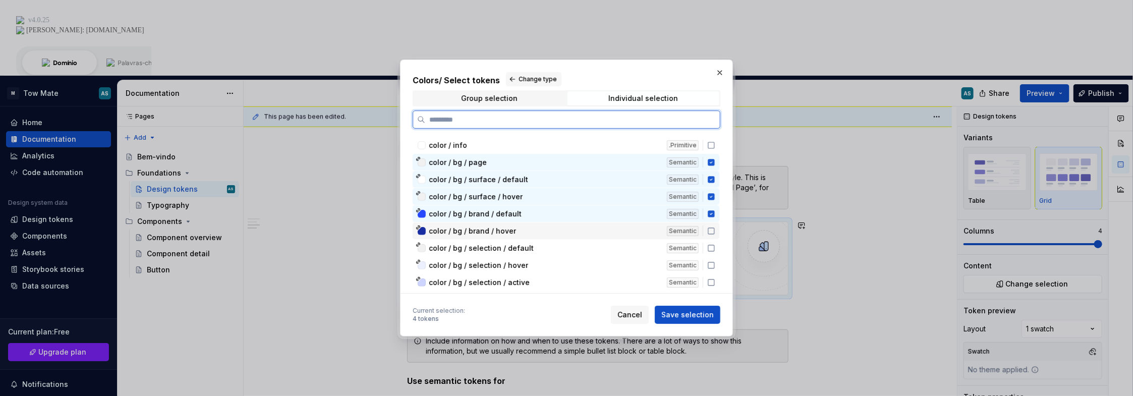
click at [682, 226] on div "Semantic" at bounding box center [683, 231] width 32 height 10
click at [655, 243] on div "color / bg / selection / default" at bounding box center [545, 248] width 232 height 10
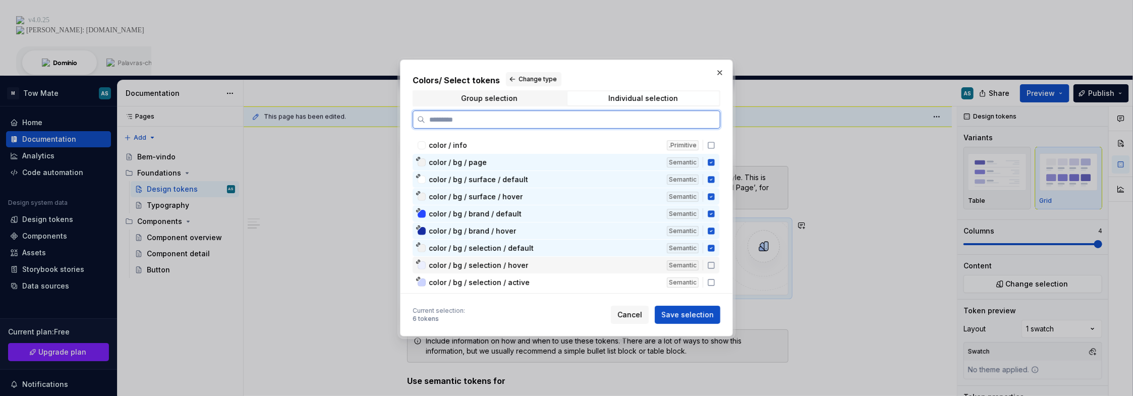
click at [643, 260] on div "color / bg / selection / hover" at bounding box center [545, 265] width 232 height 10
click at [619, 277] on div "color / bg / selection / active" at bounding box center [545, 282] width 232 height 10
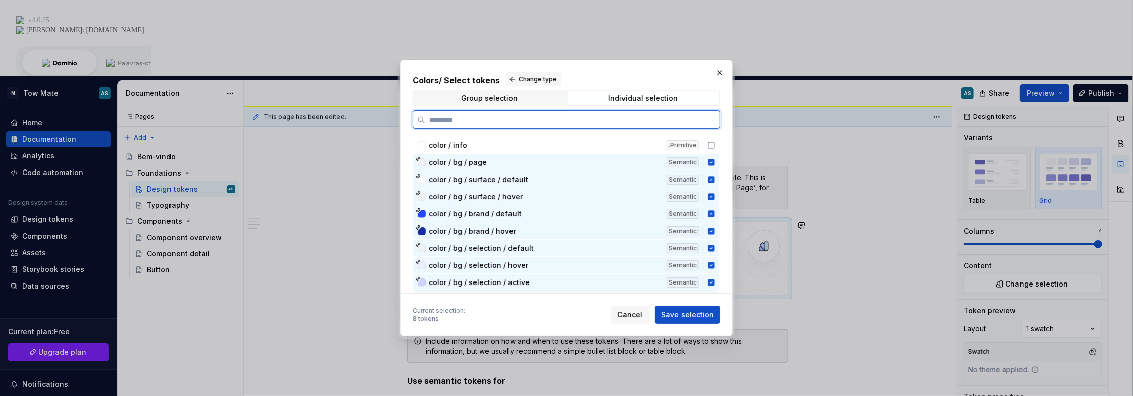
click at [598, 295] on div "color / content / primary" at bounding box center [545, 300] width 232 height 10
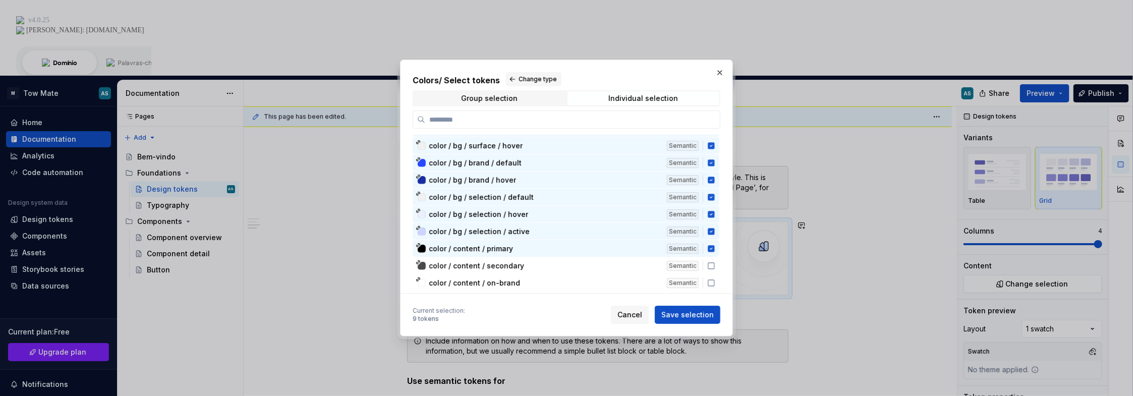
scroll to position [313, 0]
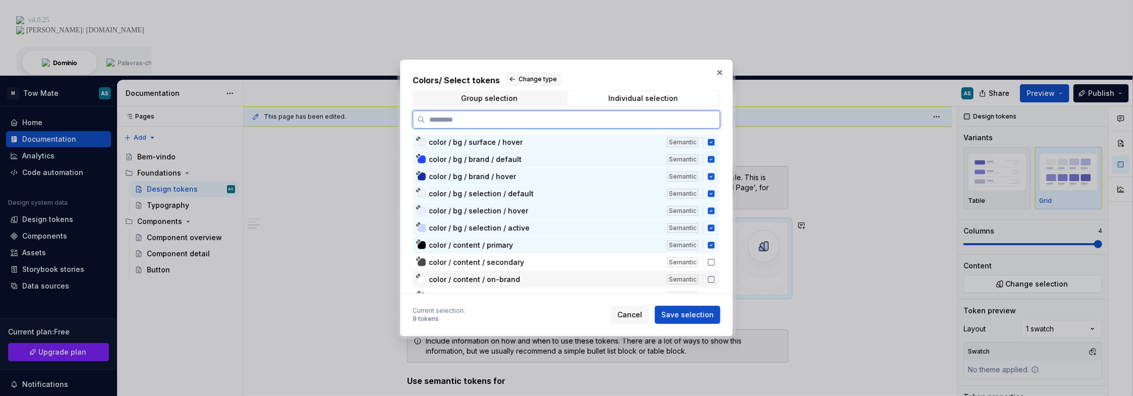
click at [665, 257] on div "color / content / secondary Semantic" at bounding box center [566, 262] width 307 height 17
click at [644, 274] on div "color / content / on-brand" at bounding box center [545, 279] width 232 height 10
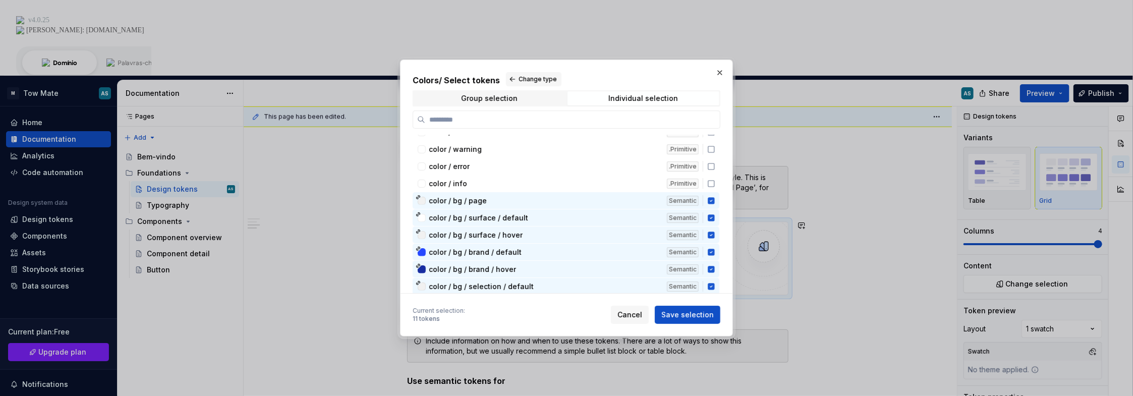
click at [721, 284] on div "color / brand / 50 .Primitive color / brand / 100 .Primitive color / brand / 20…" at bounding box center [567, 188] width 309 height 574
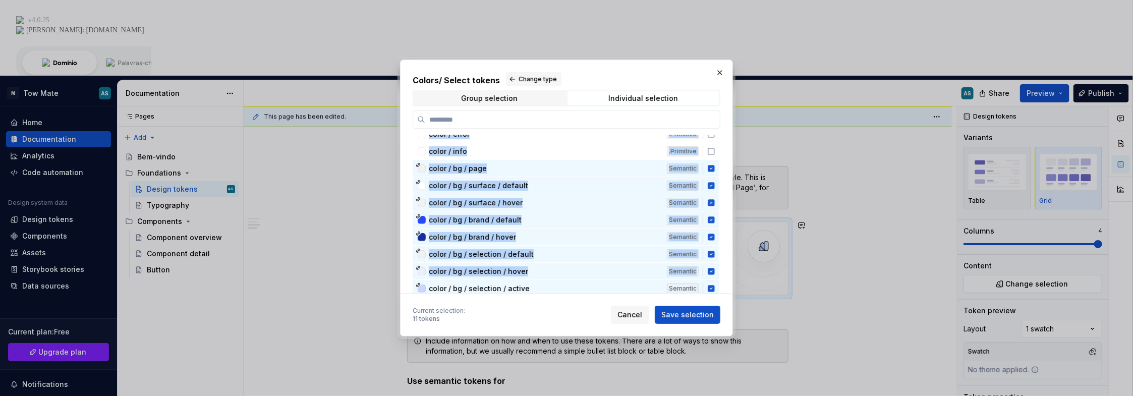
scroll to position [239, 0]
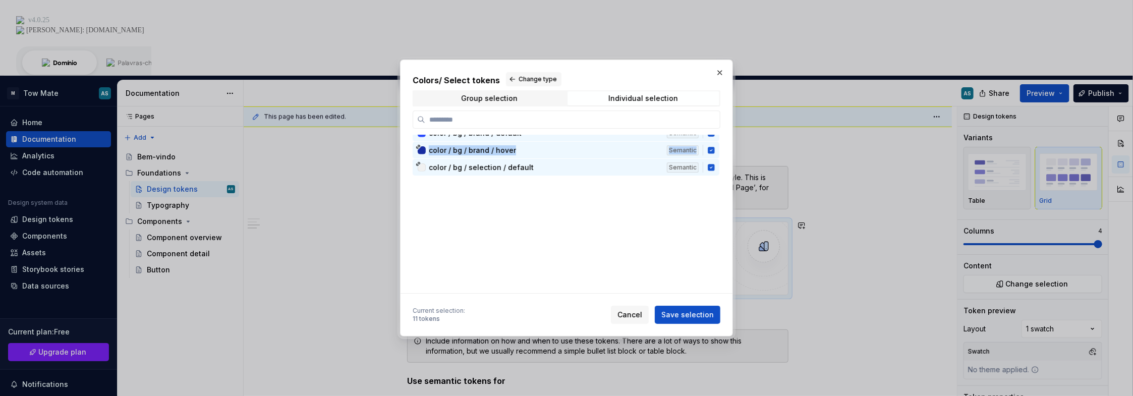
drag, startPoint x: 726, startPoint y: 238, endPoint x: 723, endPoint y: 270, distance: 33.0
click at [723, 270] on div "color / brand / 50 .Primitive color / brand / 100 .Primitive color / brand / 20…" at bounding box center [570, 214] width 314 height 158
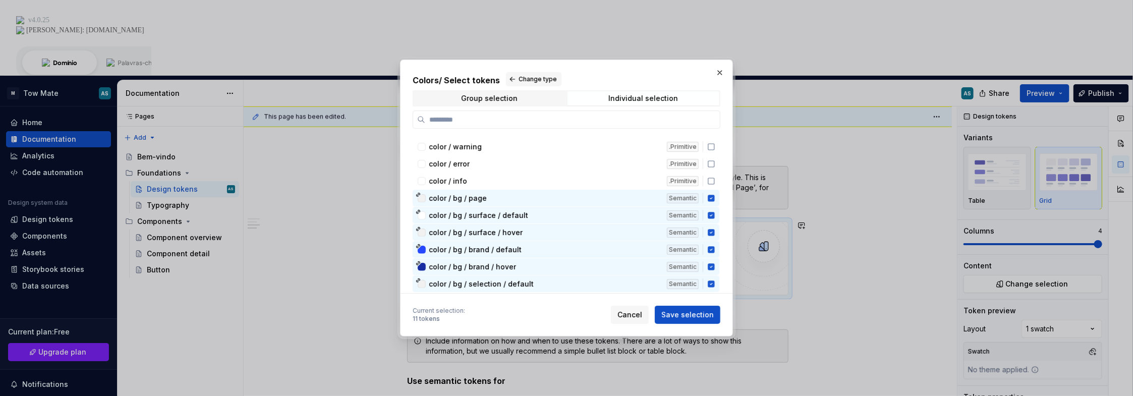
click at [718, 258] on div "color / brand / 50 .Primitive color / brand / 100 .Primitive color / brand / 20…" at bounding box center [567, 184] width 309 height 572
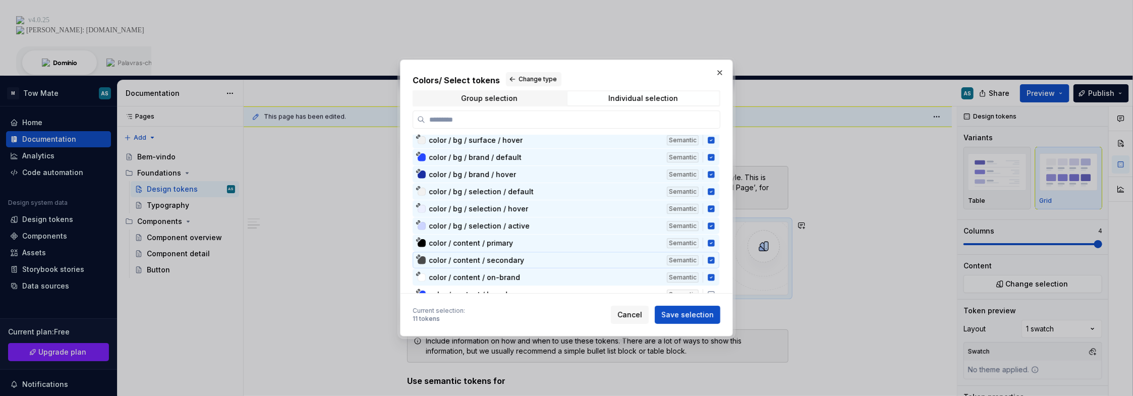
scroll to position [364, 0]
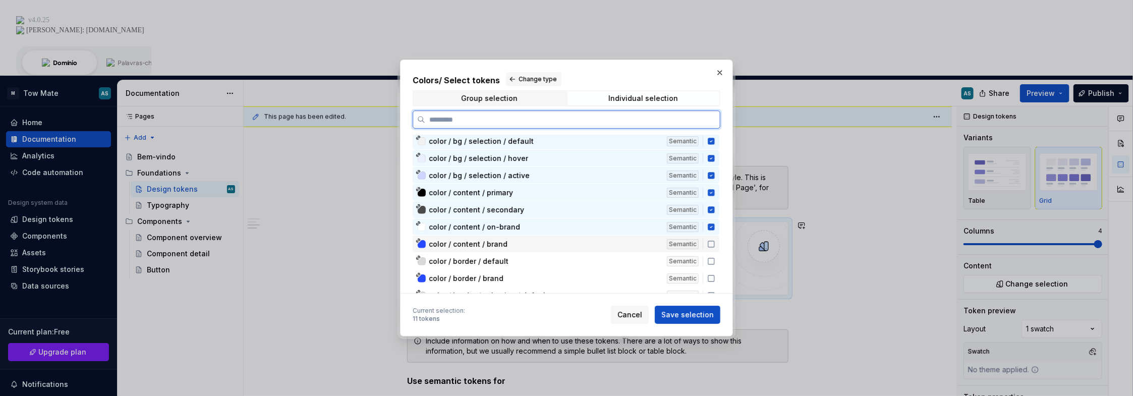
click at [661, 240] on div "color / content / brand" at bounding box center [545, 244] width 232 height 10
click at [630, 256] on div "color / border / default" at bounding box center [545, 261] width 232 height 10
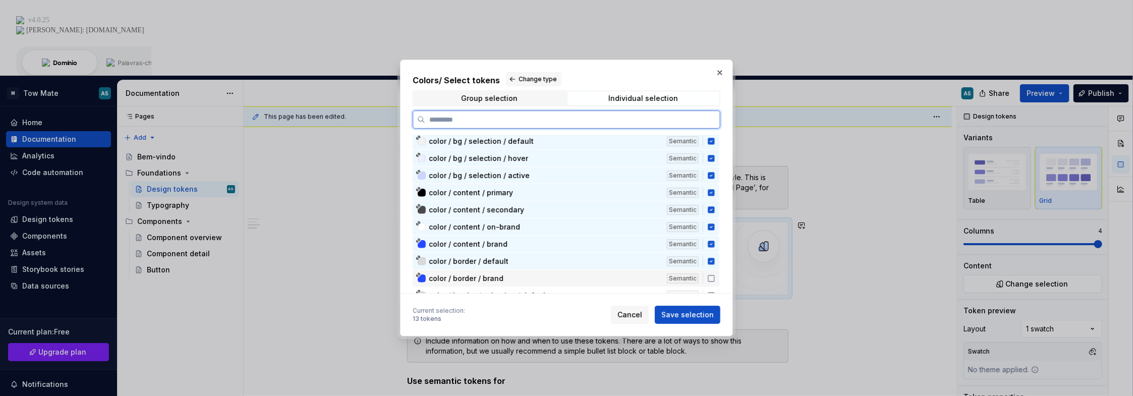
click at [621, 273] on div "color / border / brand" at bounding box center [545, 278] width 232 height 10
click at [606, 290] on div "color / border / selection / default" at bounding box center [545, 295] width 232 height 10
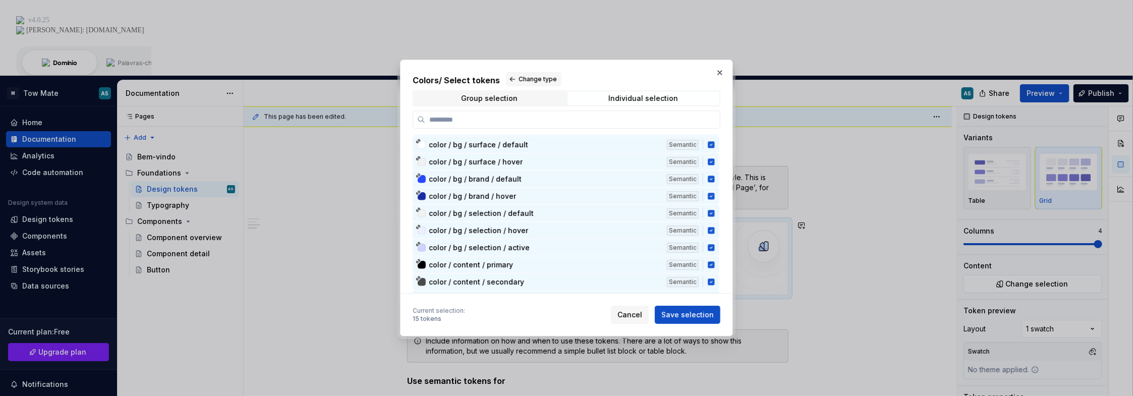
scroll to position [350, 0]
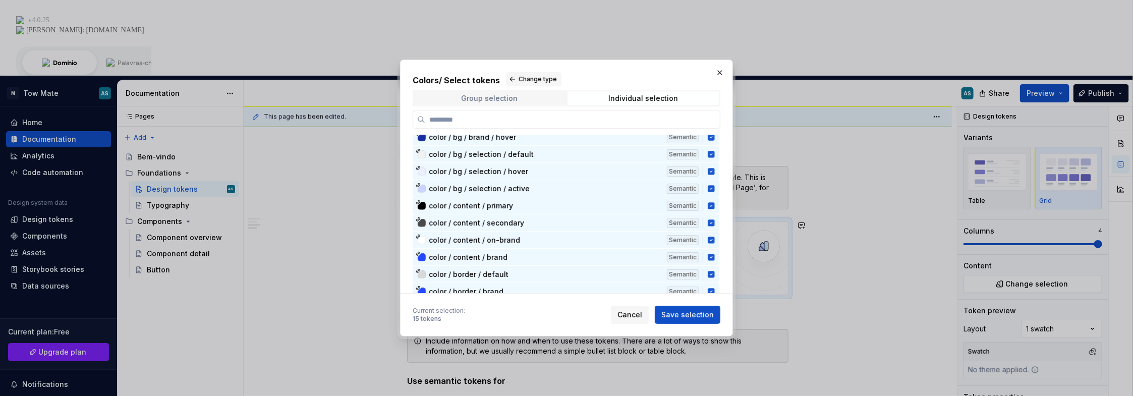
click at [486, 103] on span "Group selection" at bounding box center [490, 98] width 152 height 14
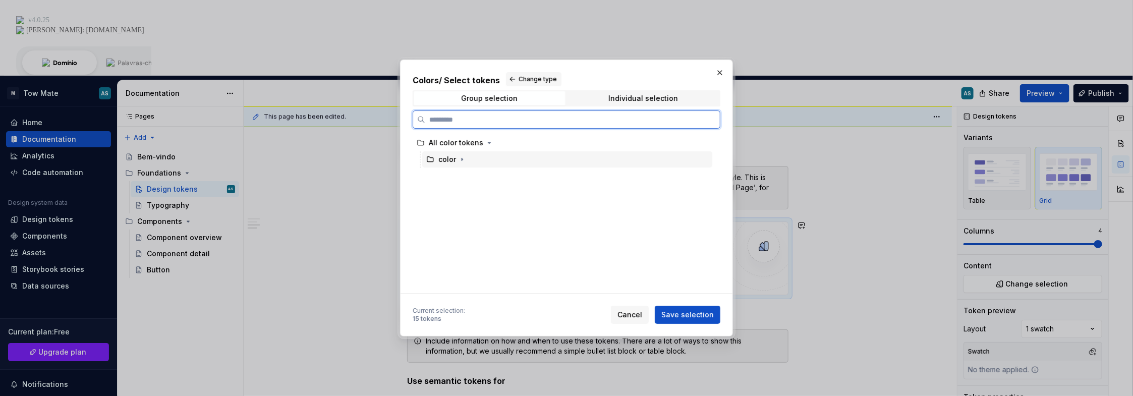
click at [472, 160] on div "color" at bounding box center [567, 159] width 290 height 16
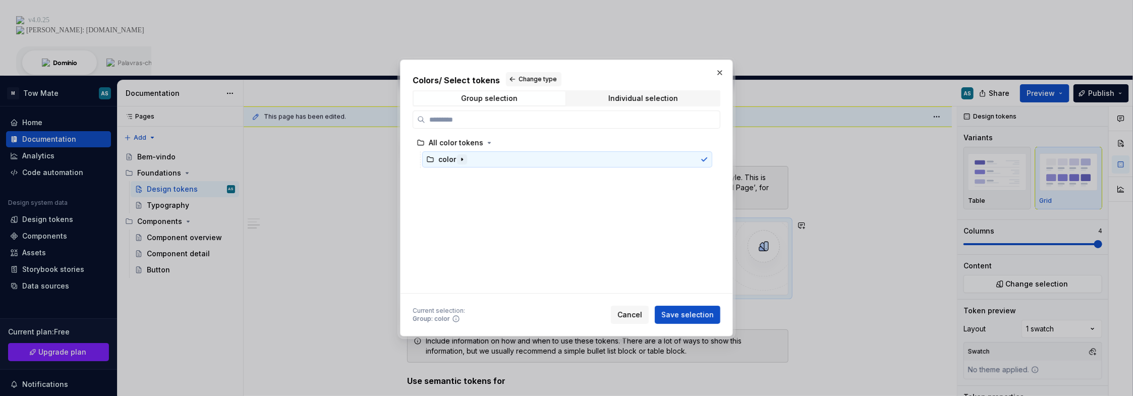
click at [457, 161] on button "button" at bounding box center [462, 159] width 10 height 10
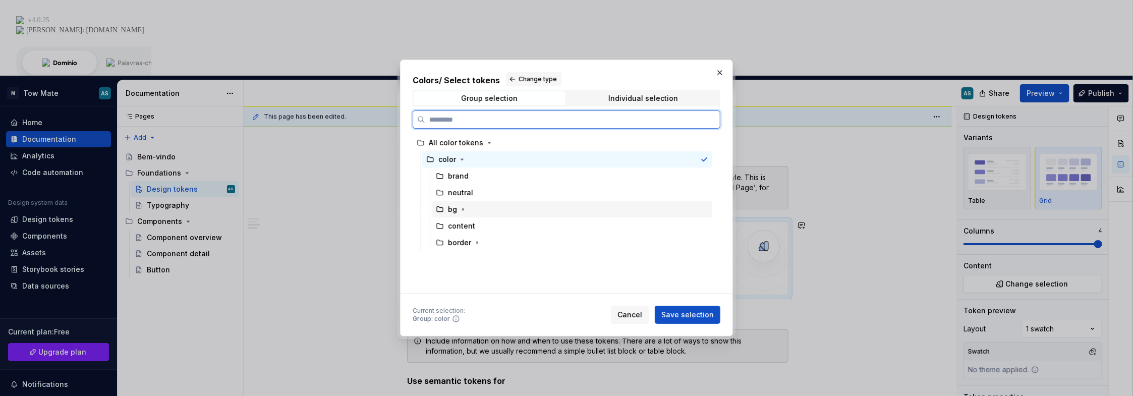
click at [449, 206] on div "bg" at bounding box center [452, 209] width 9 height 10
click at [486, 228] on div "content" at bounding box center [572, 226] width 280 height 16
click at [483, 228] on div "content" at bounding box center [572, 226] width 280 height 16
click at [485, 216] on div "bg" at bounding box center [572, 209] width 280 height 16
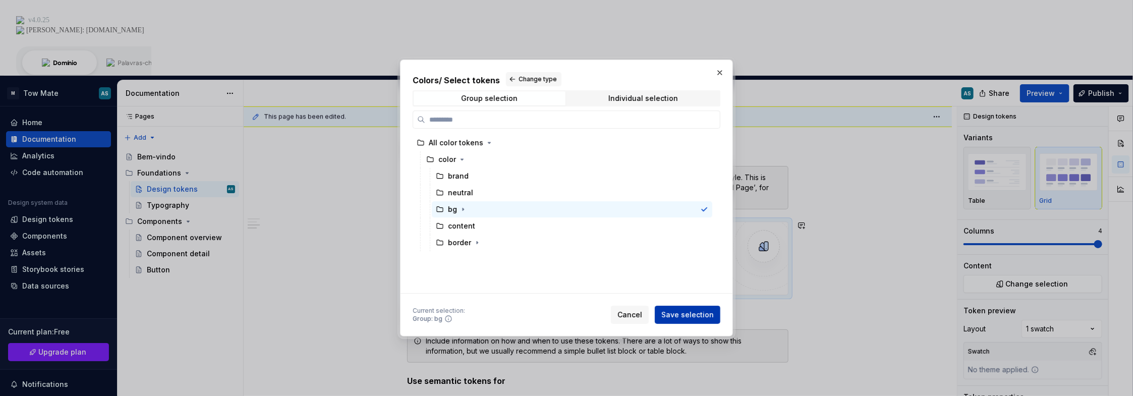
click at [700, 314] on span "Save selection" at bounding box center [687, 315] width 52 height 10
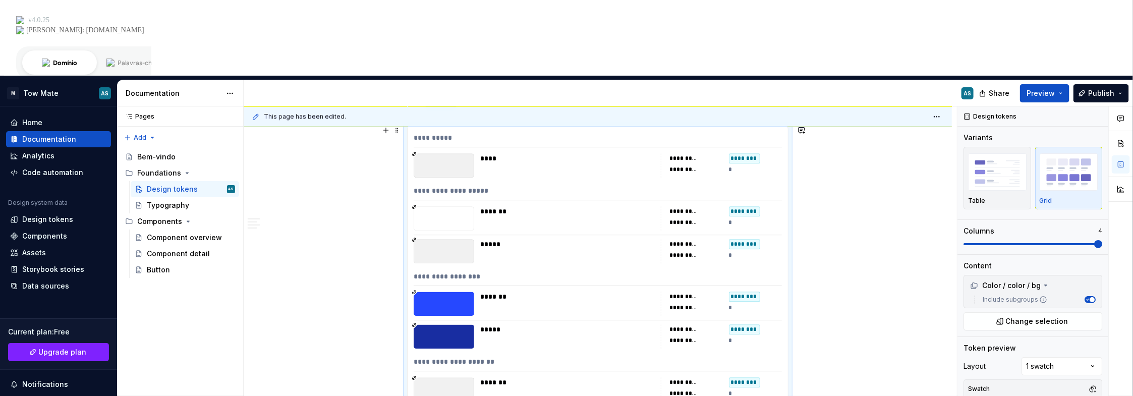
scroll to position [1568, 0]
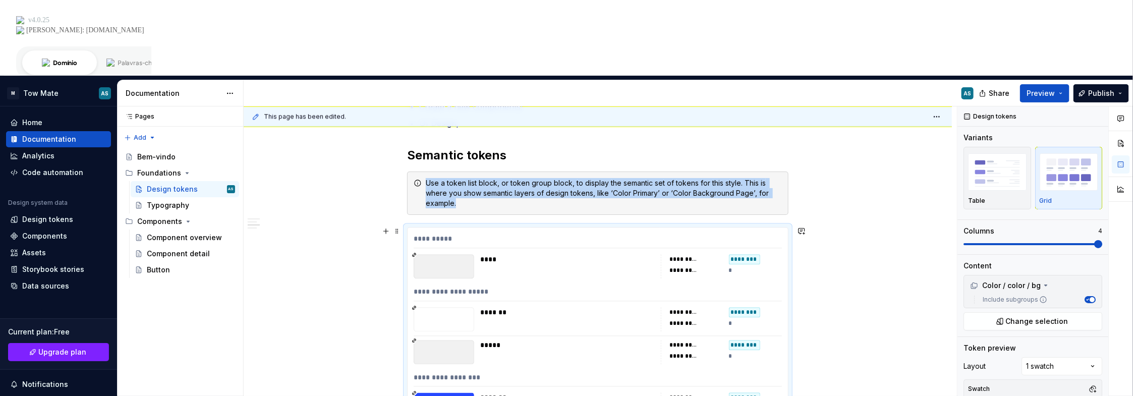
click at [388, 224] on button "button" at bounding box center [386, 231] width 14 height 14
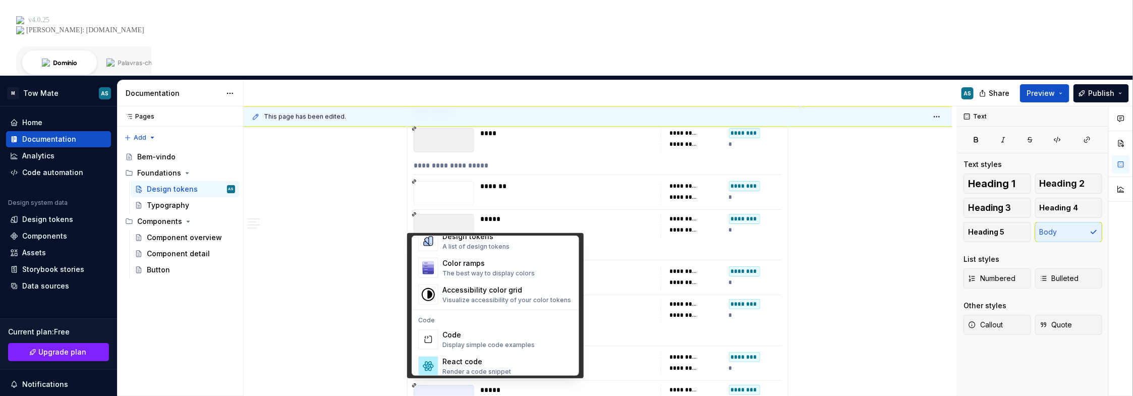
scroll to position [706, 0]
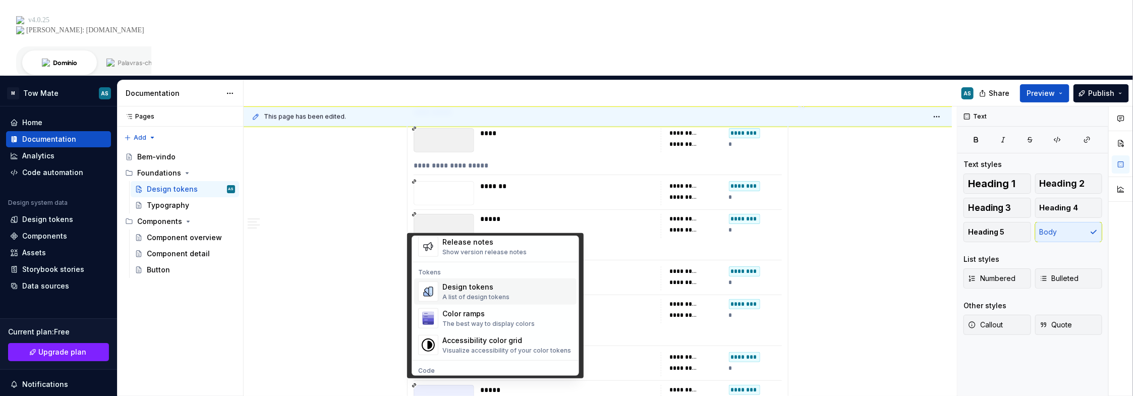
click at [490, 287] on div "Design tokens" at bounding box center [475, 287] width 67 height 10
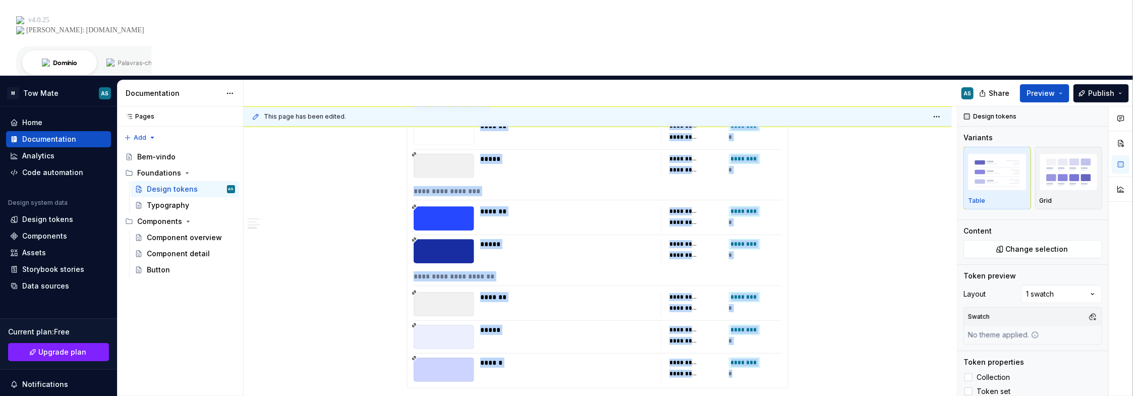
scroll to position [1855, 0]
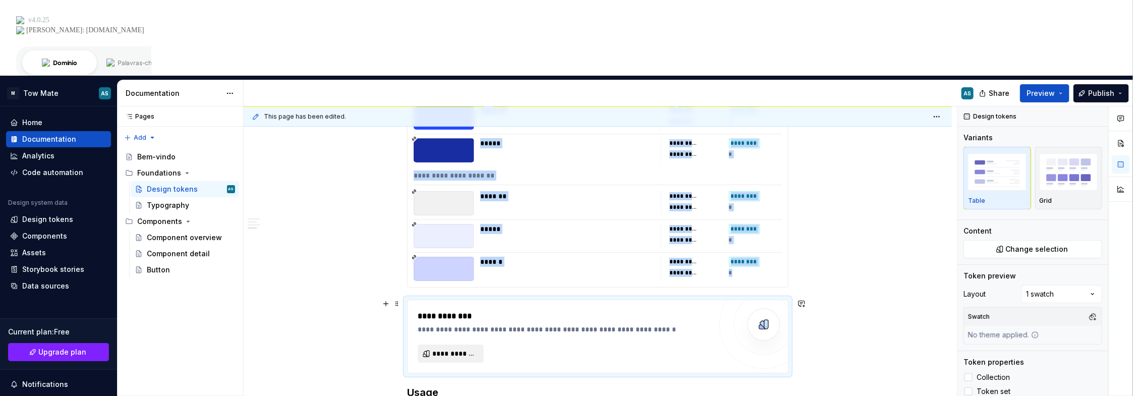
click at [443, 348] on span "**********" at bounding box center [454, 353] width 45 height 10
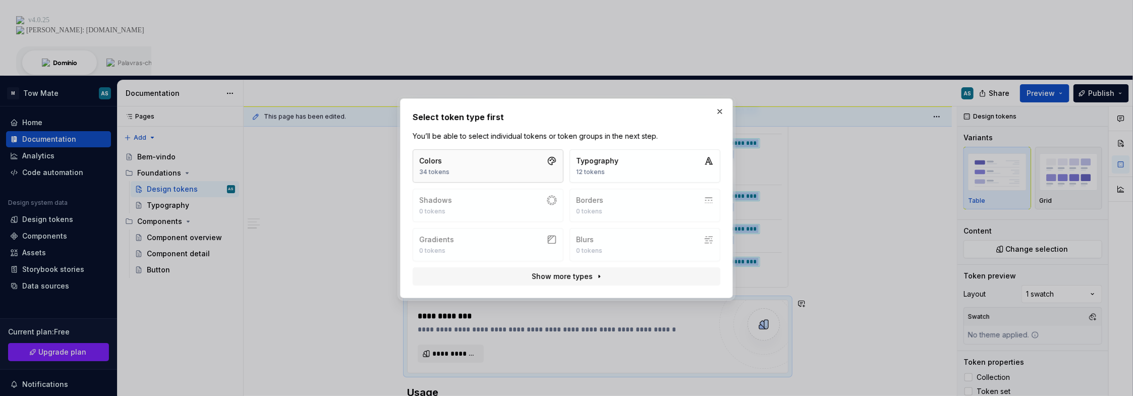
click at [461, 160] on button "Colors 34 tokens" at bounding box center [488, 165] width 151 height 33
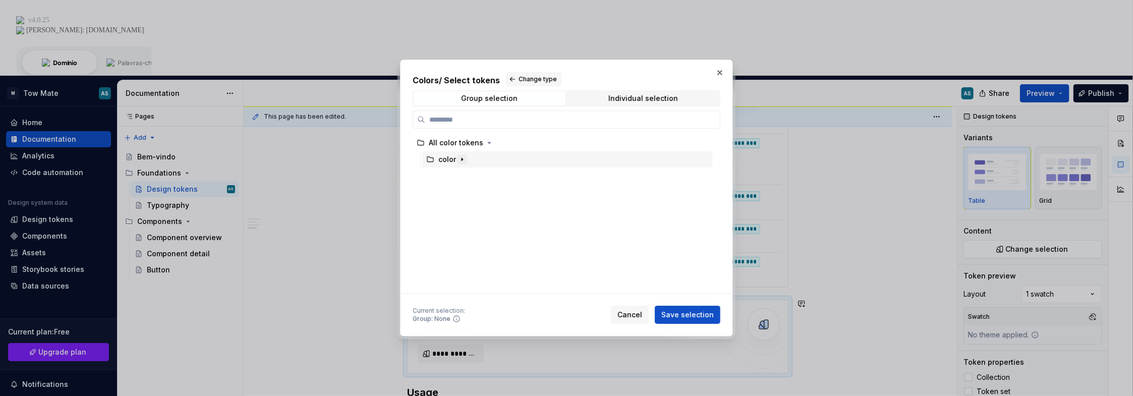
click at [460, 160] on icon "button" at bounding box center [462, 159] width 8 height 8
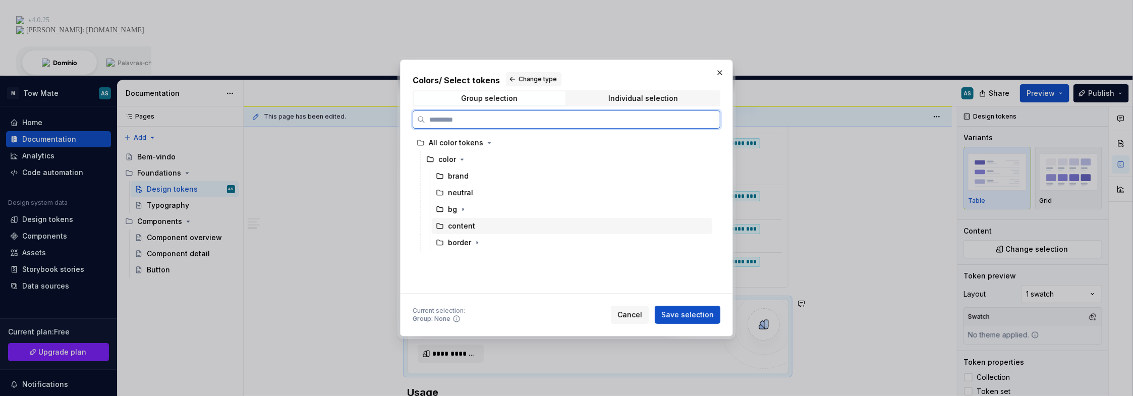
click at [458, 224] on div "content" at bounding box center [461, 226] width 27 height 10
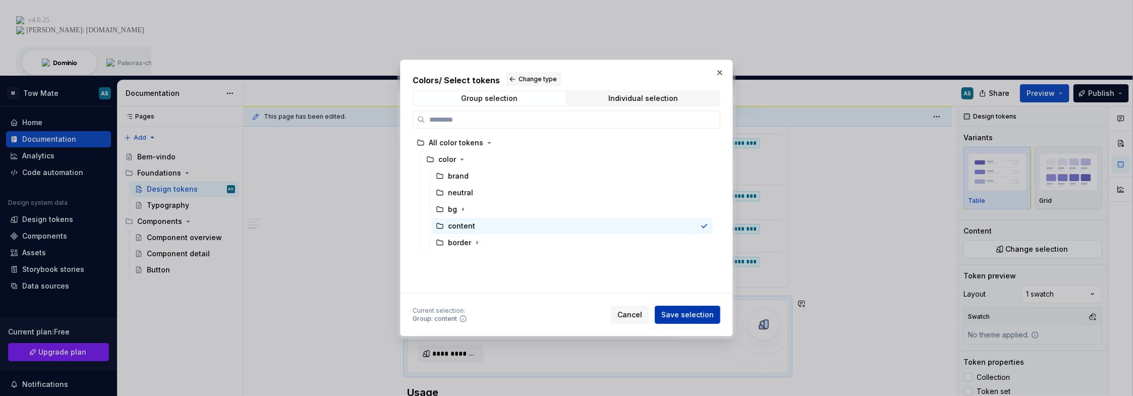
click at [684, 314] on span "Save selection" at bounding box center [687, 315] width 52 height 10
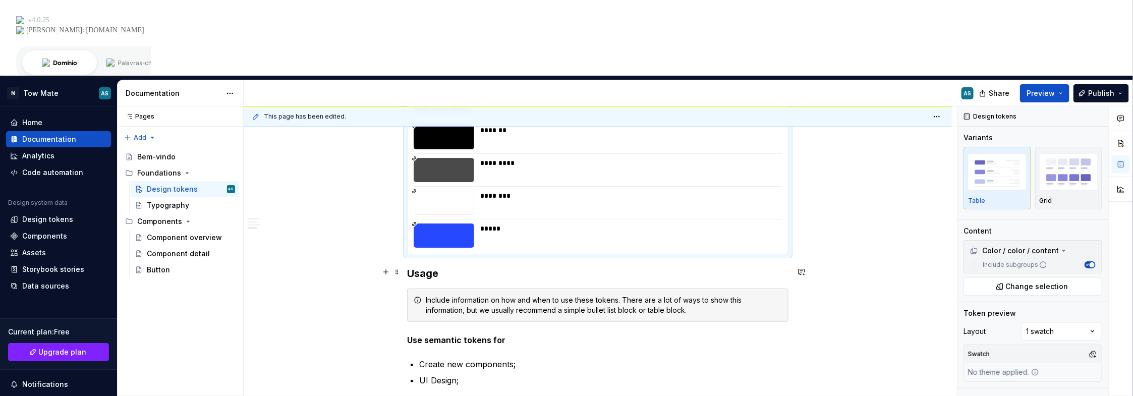
scroll to position [1905, 0]
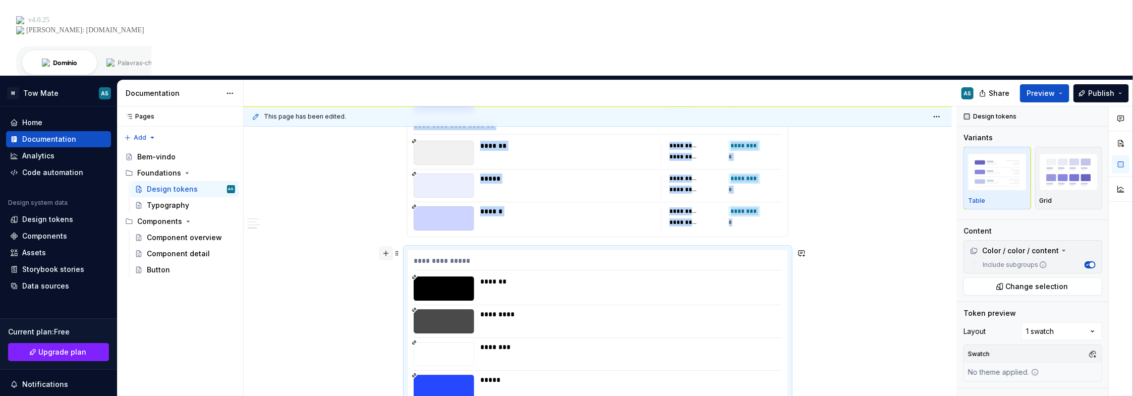
click at [386, 246] on button "button" at bounding box center [386, 253] width 14 height 14
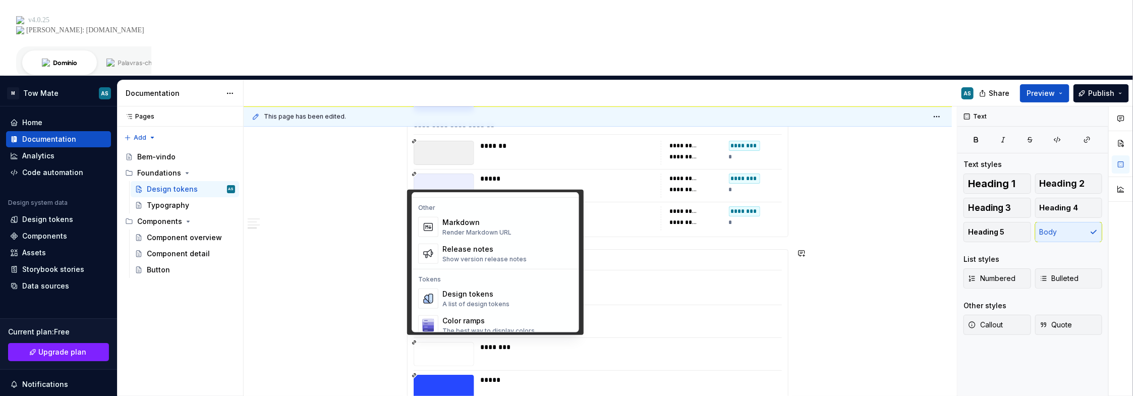
scroll to position [706, 0]
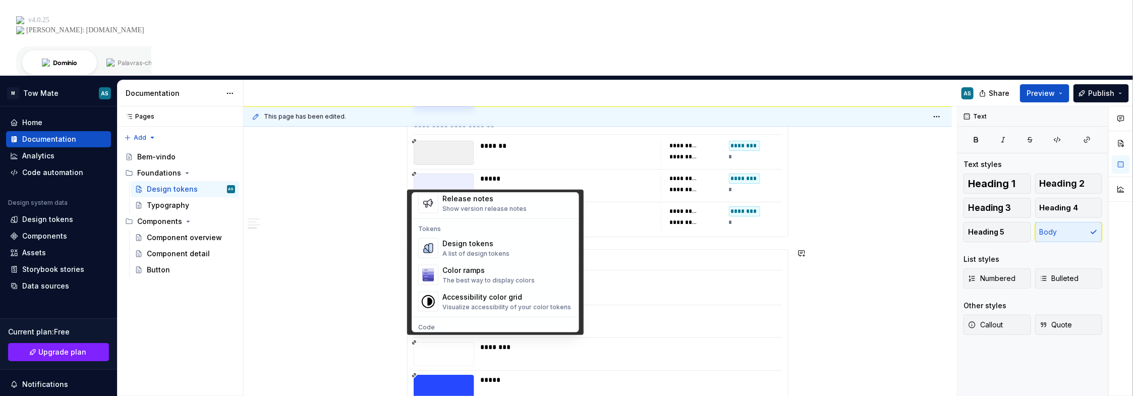
click at [476, 245] on div "Design tokens" at bounding box center [475, 244] width 67 height 10
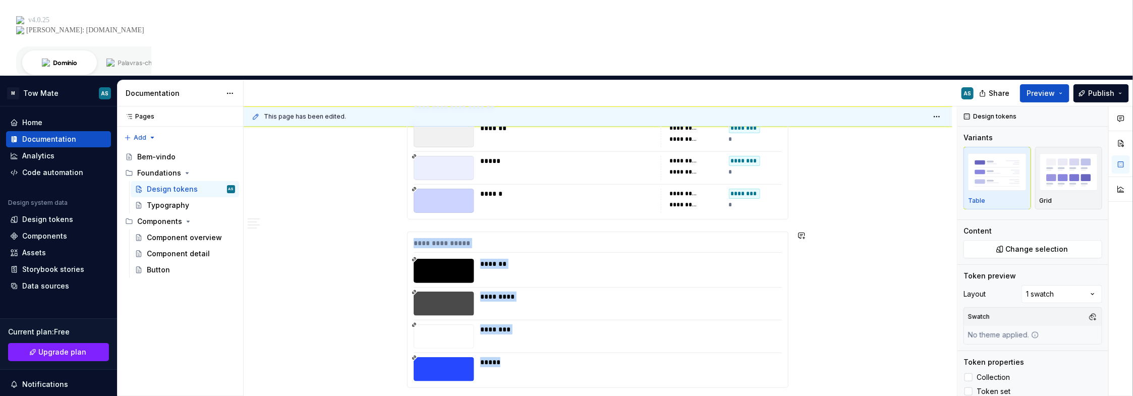
scroll to position [2074, 0]
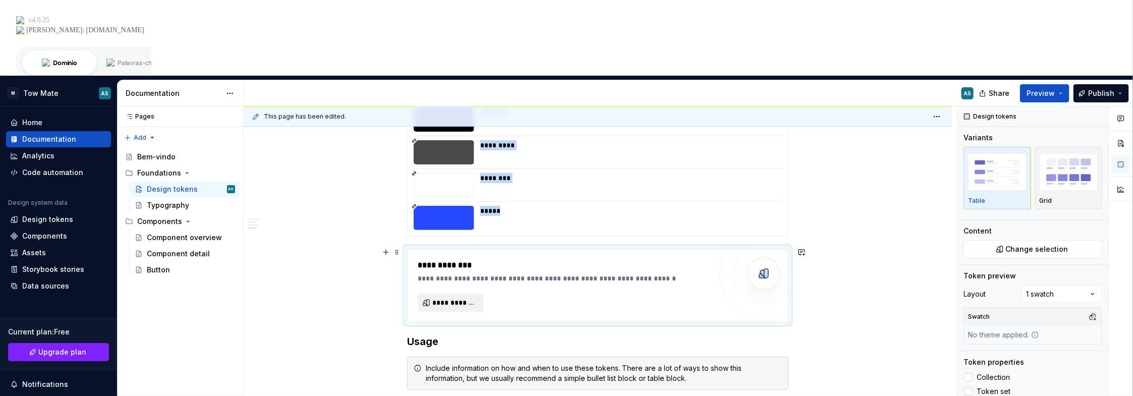
click at [451, 298] on span "**********" at bounding box center [454, 303] width 45 height 10
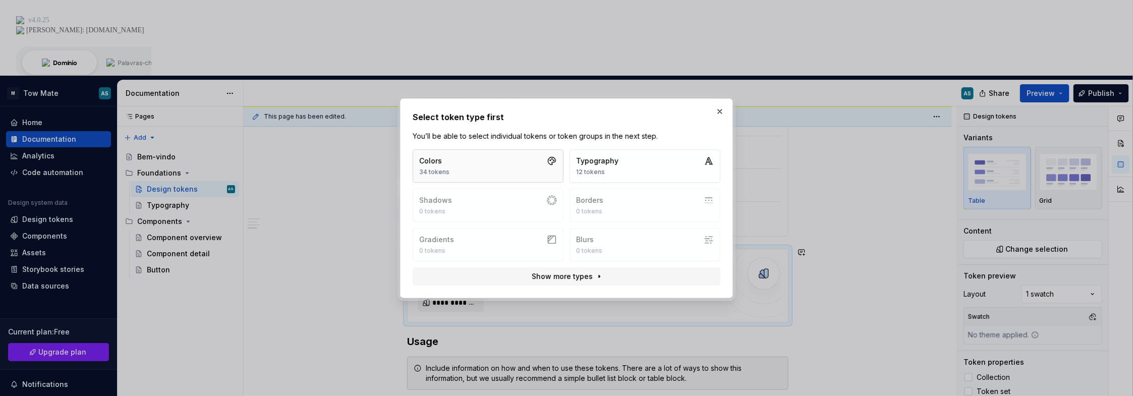
click at [477, 171] on button "Colors 34 tokens" at bounding box center [488, 165] width 151 height 33
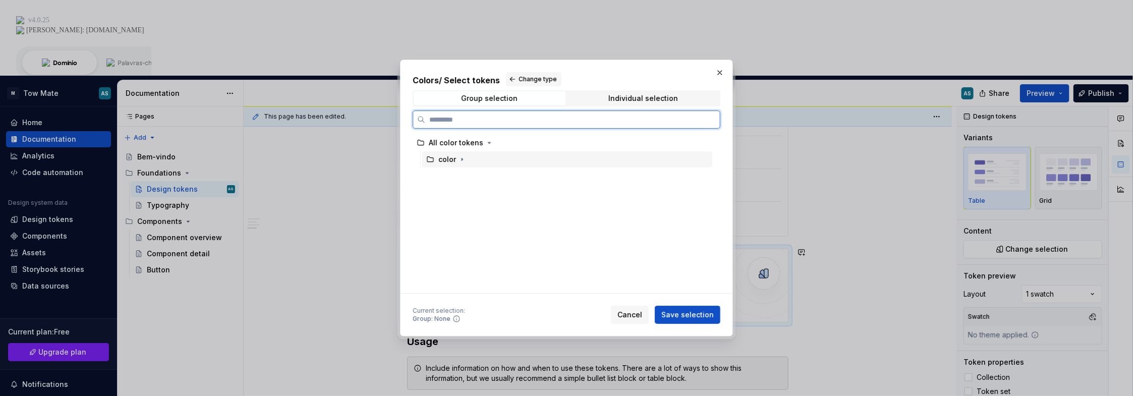
click at [447, 162] on div "color" at bounding box center [447, 159] width 18 height 10
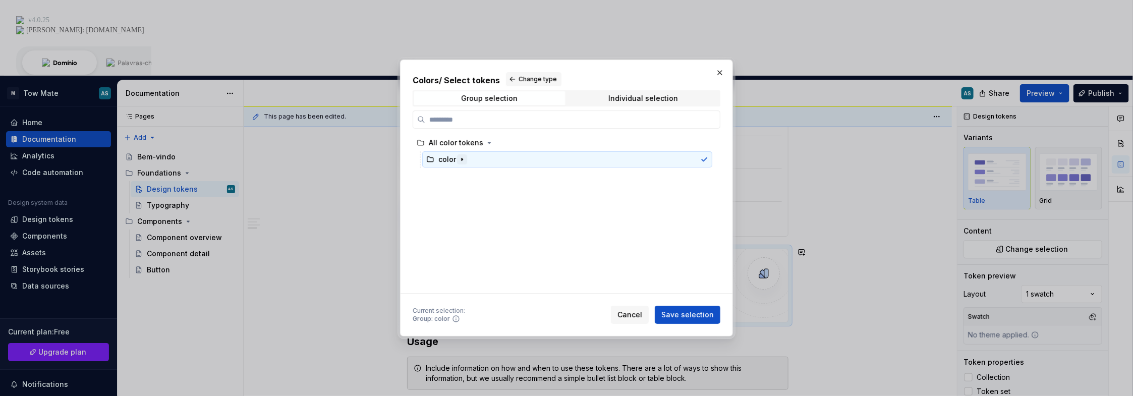
click at [463, 158] on icon "button" at bounding box center [462, 159] width 8 height 8
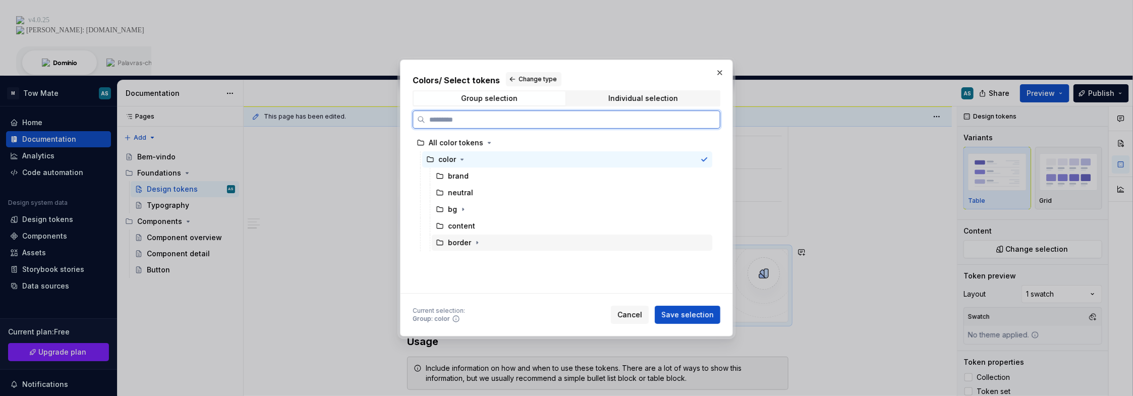
click at [451, 244] on div "border" at bounding box center [459, 243] width 23 height 10
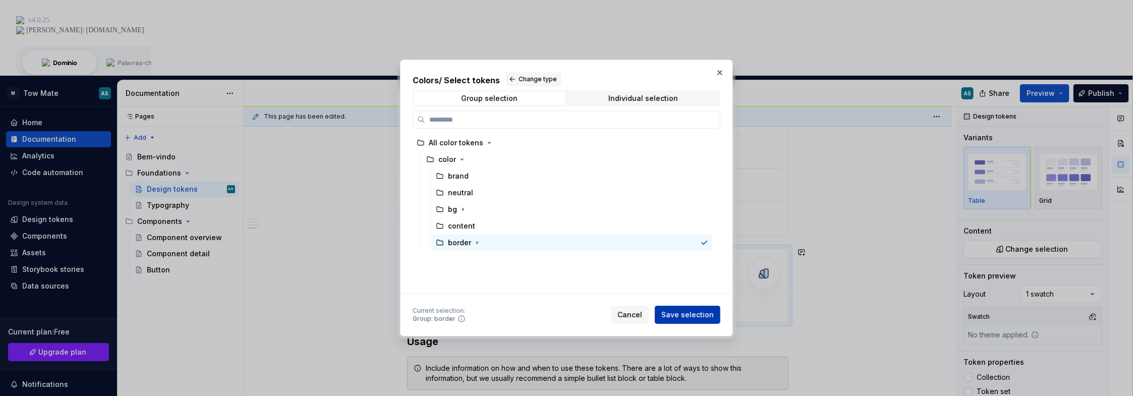
click at [677, 313] on span "Save selection" at bounding box center [687, 315] width 52 height 10
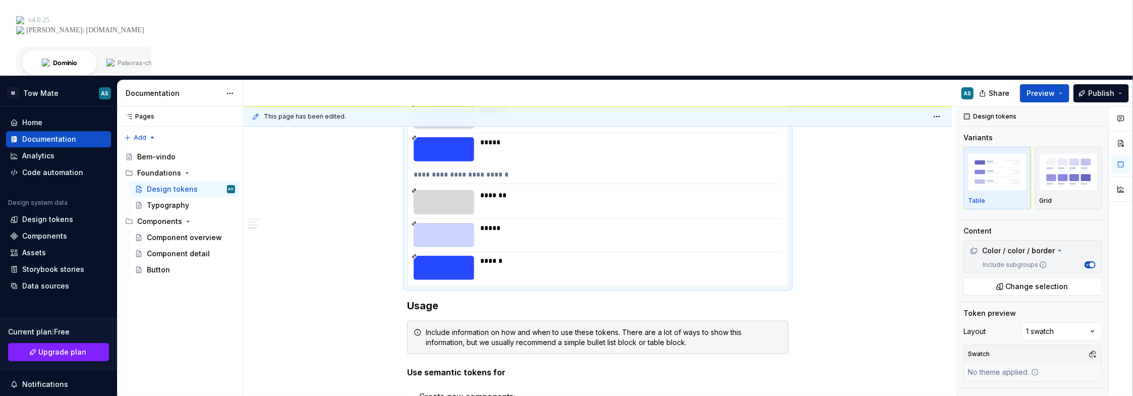
scroll to position [2296, 0]
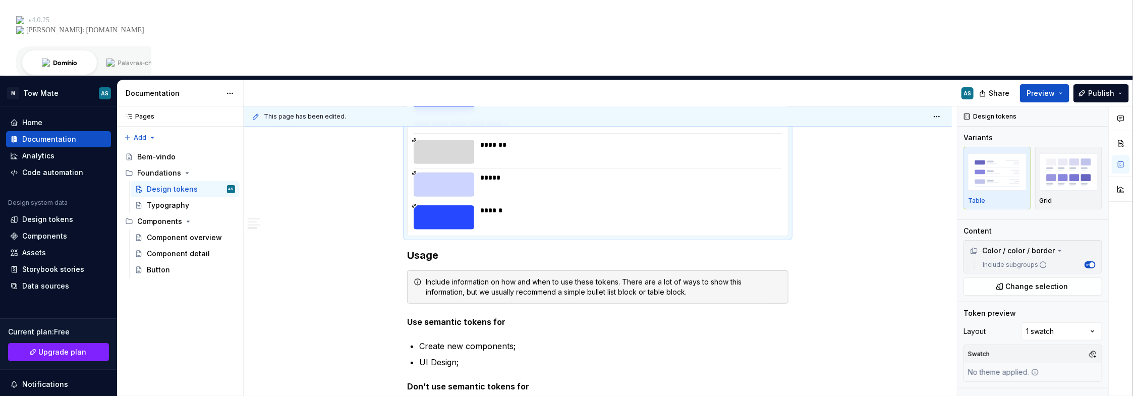
click at [1103, 88] on span "Publish" at bounding box center [1101, 93] width 26 height 10
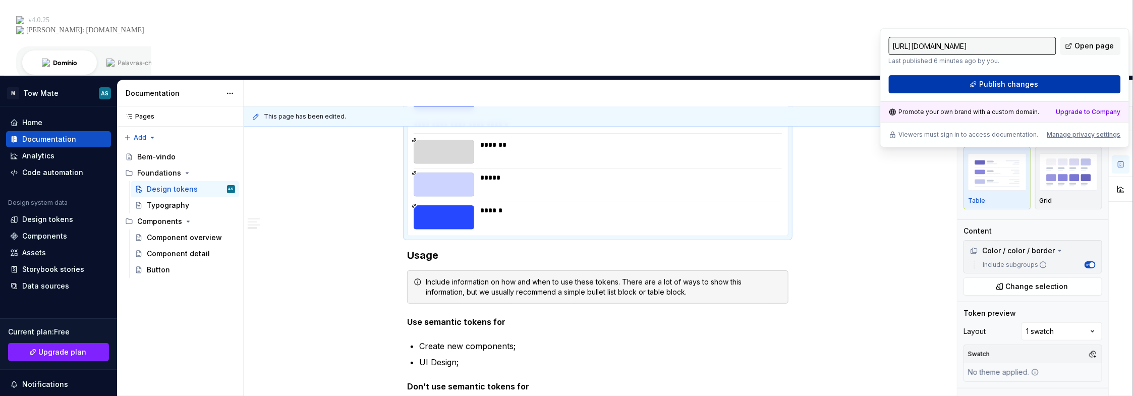
click at [1023, 79] on span "Publish changes" at bounding box center [1008, 84] width 59 height 10
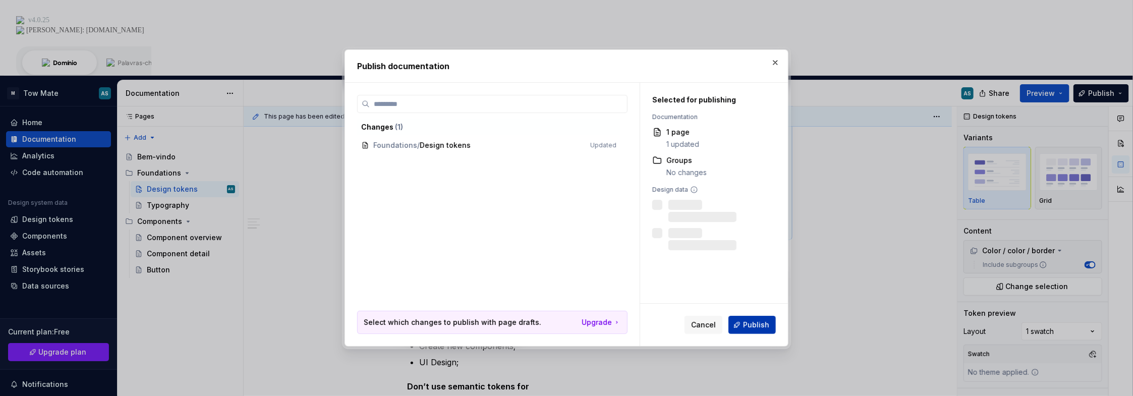
click at [747, 321] on span "Publish" at bounding box center [756, 325] width 26 height 10
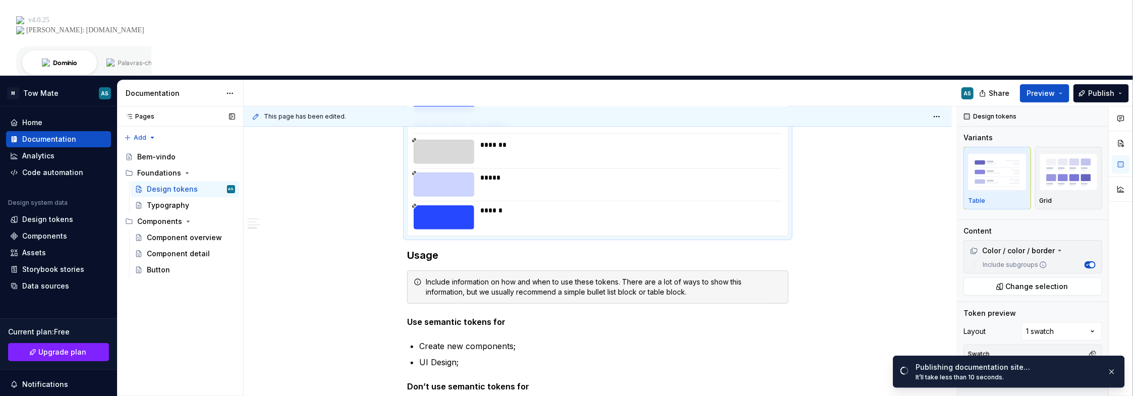
click at [142, 255] on div "Pages Pages Add Accessibility guide for tree Page tree. Navigate the tree with …" at bounding box center [180, 289] width 126 height 366
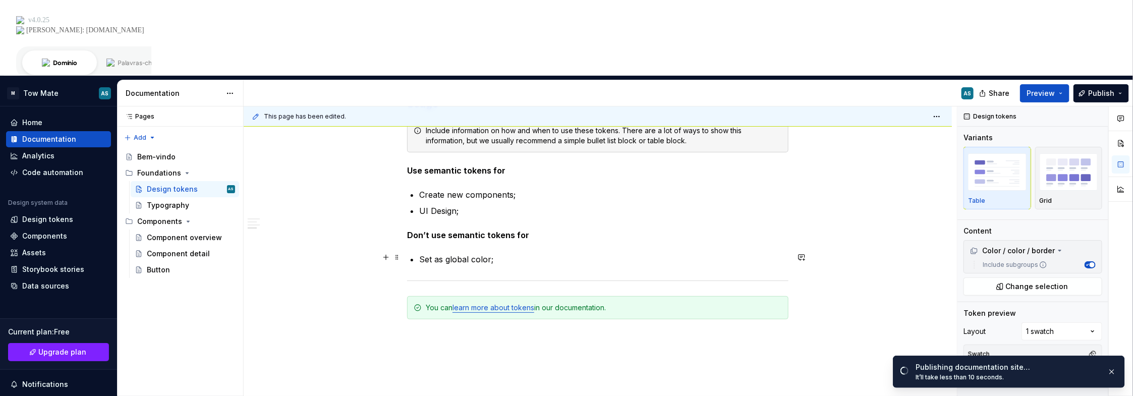
scroll to position [2195, 0]
